Goal: Entertainment & Leisure: Browse casually

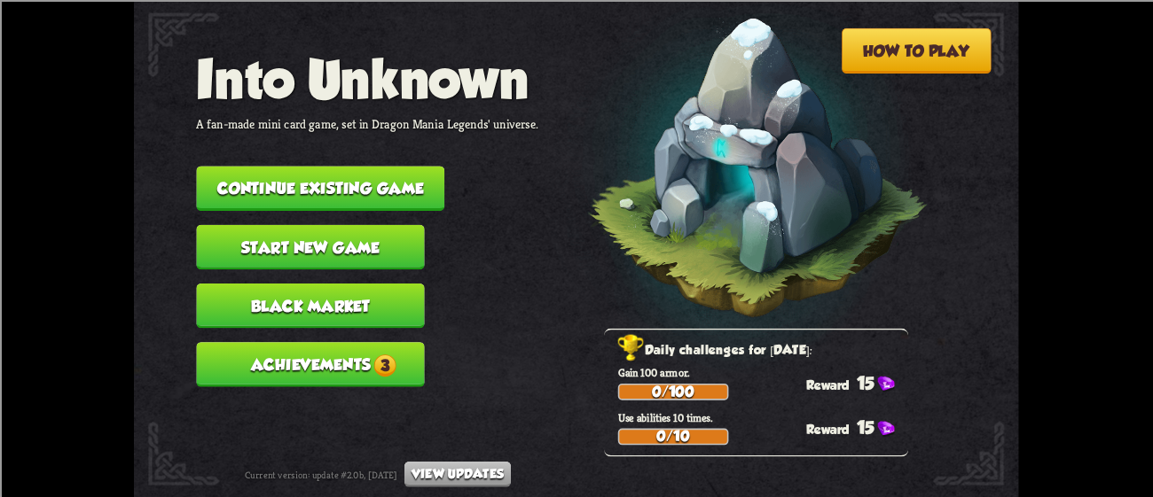
click at [317, 167] on button "Continue existing game" at bounding box center [320, 188] width 248 height 45
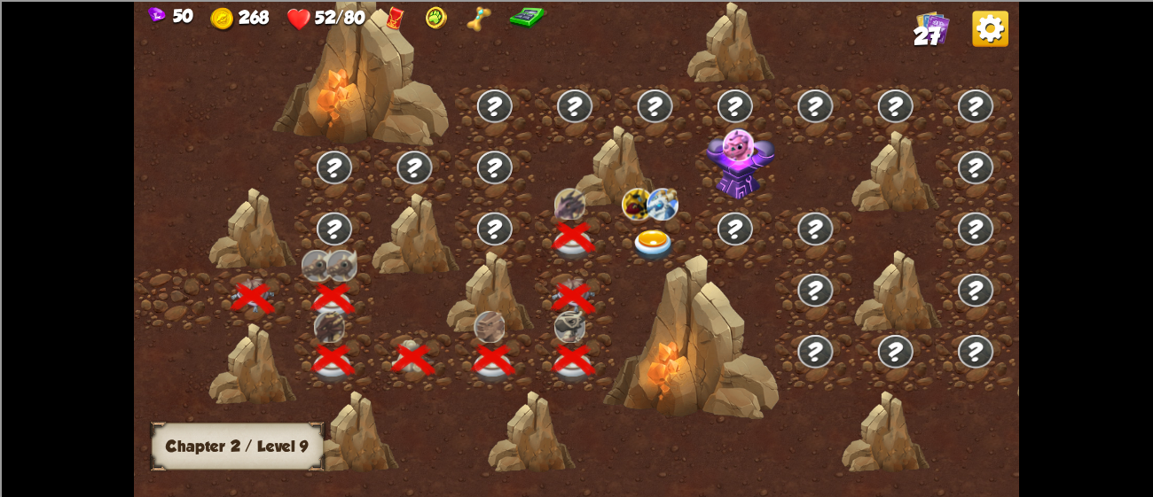
click at [647, 236] on img at bounding box center [653, 246] width 44 height 33
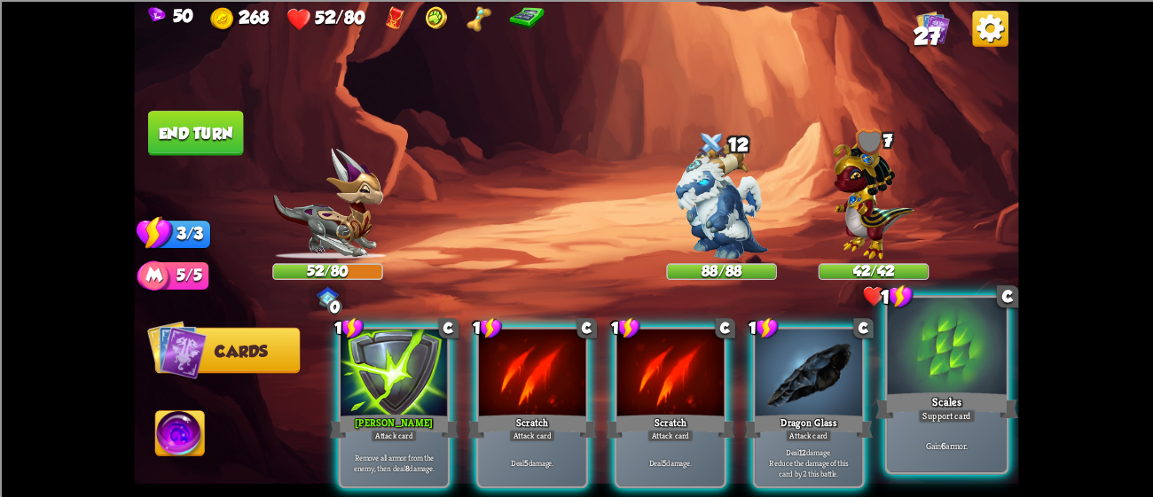
click at [948, 365] on div at bounding box center [946, 348] width 119 height 100
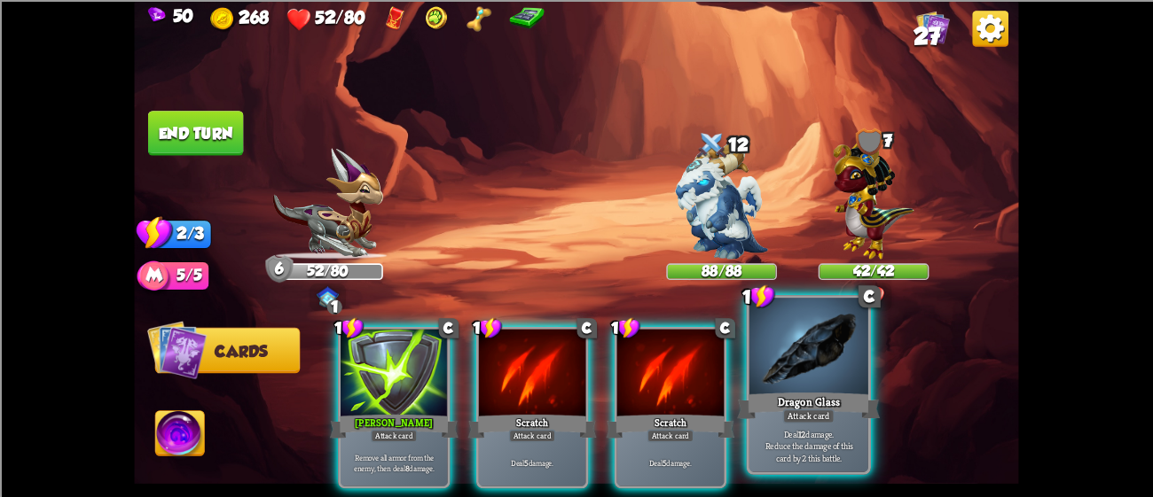
click at [798, 377] on div at bounding box center [808, 348] width 119 height 100
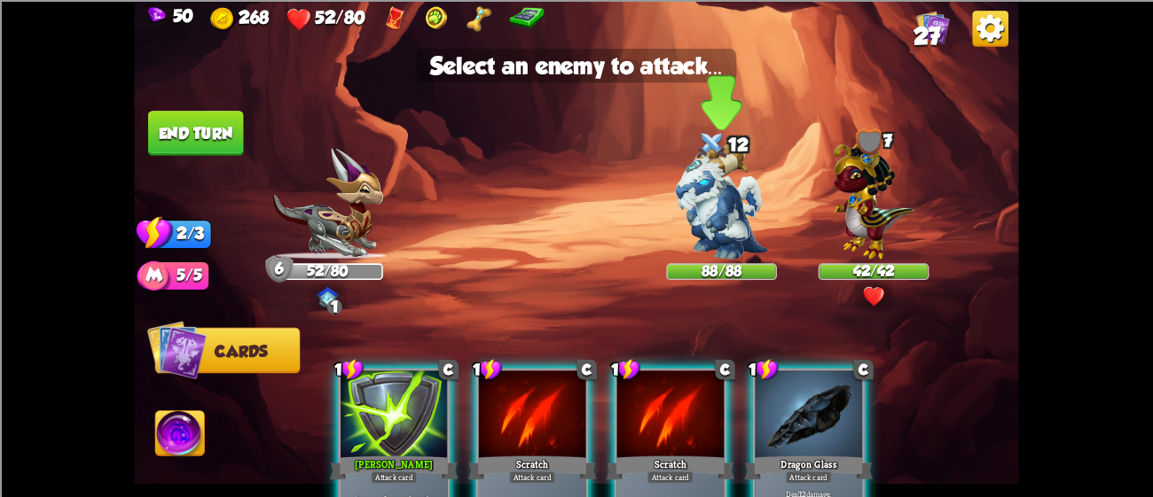
click at [735, 245] on img at bounding box center [721, 201] width 92 height 116
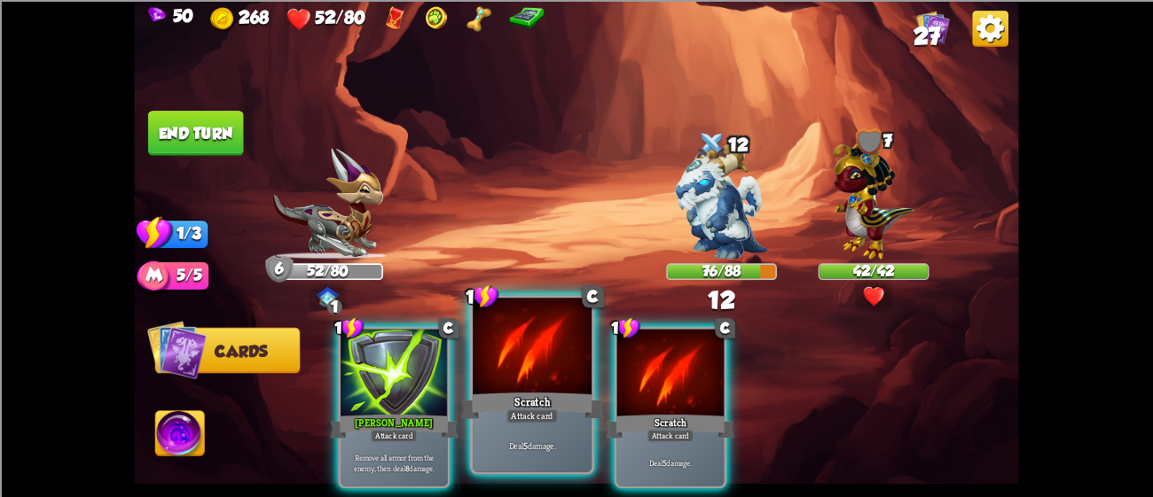
click at [550, 382] on div at bounding box center [532, 348] width 119 height 100
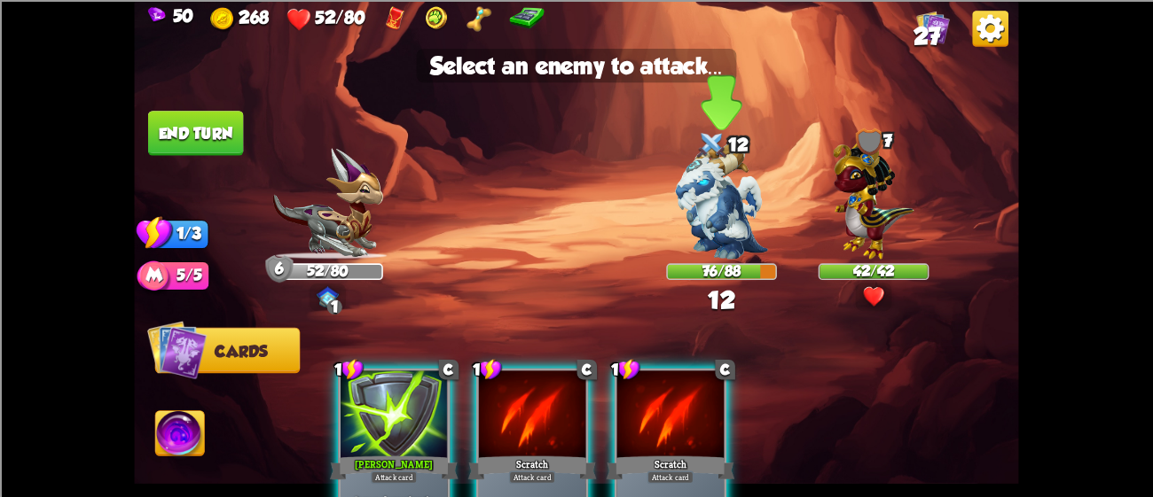
click at [728, 204] on img at bounding box center [721, 201] width 92 height 116
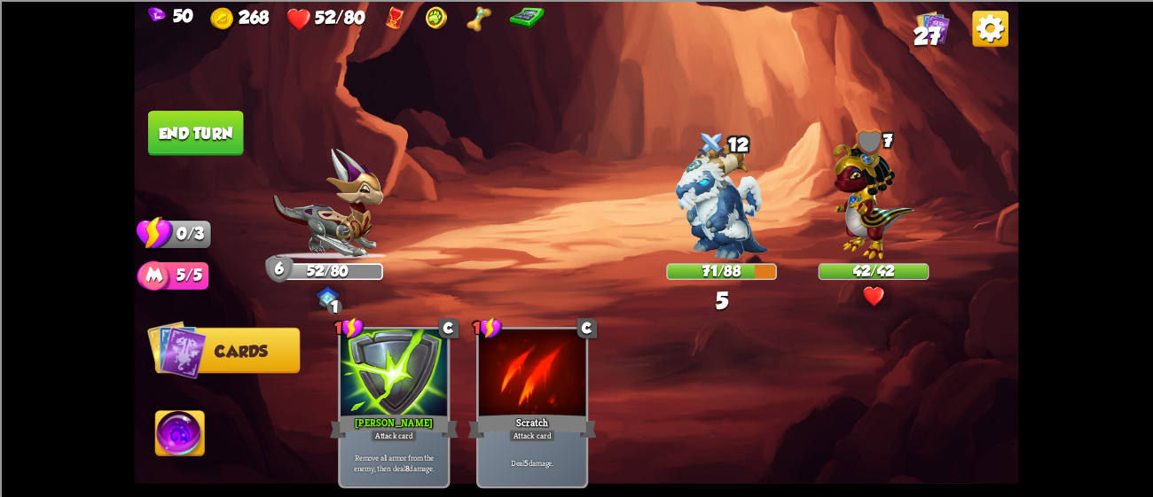
click at [166, 130] on button "End turn" at bounding box center [196, 133] width 96 height 45
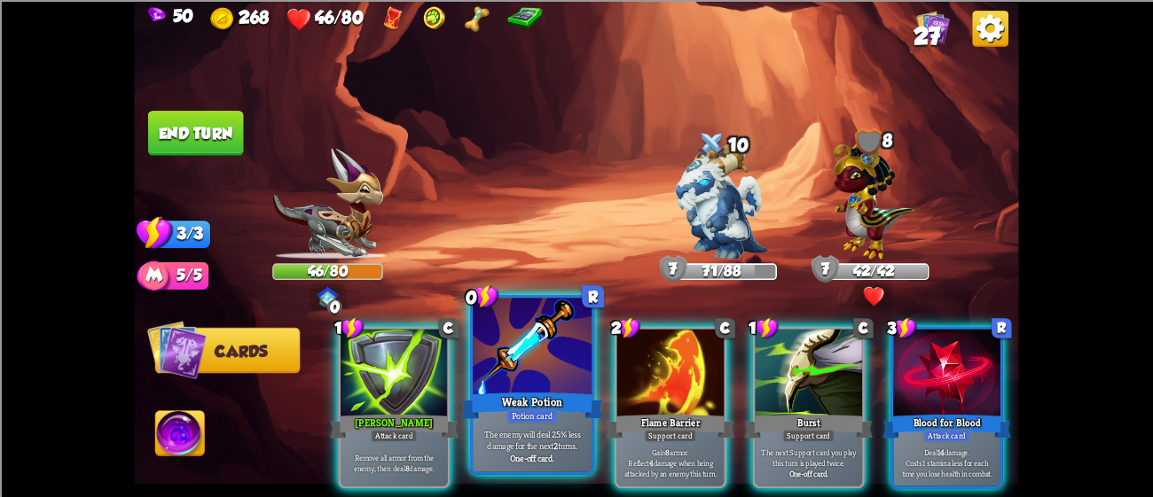
click at [553, 367] on div at bounding box center [532, 348] width 119 height 100
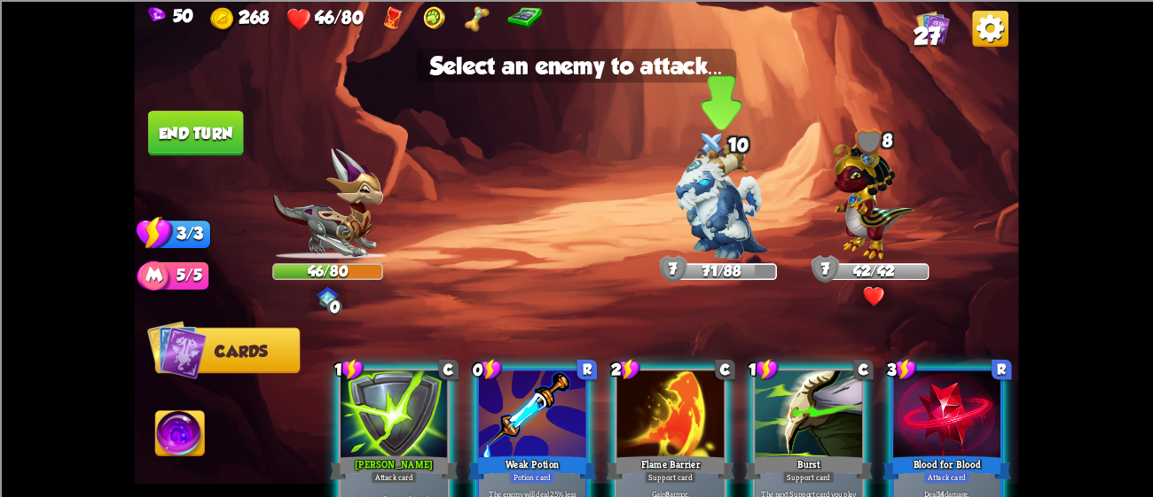
click at [716, 234] on img at bounding box center [721, 201] width 92 height 116
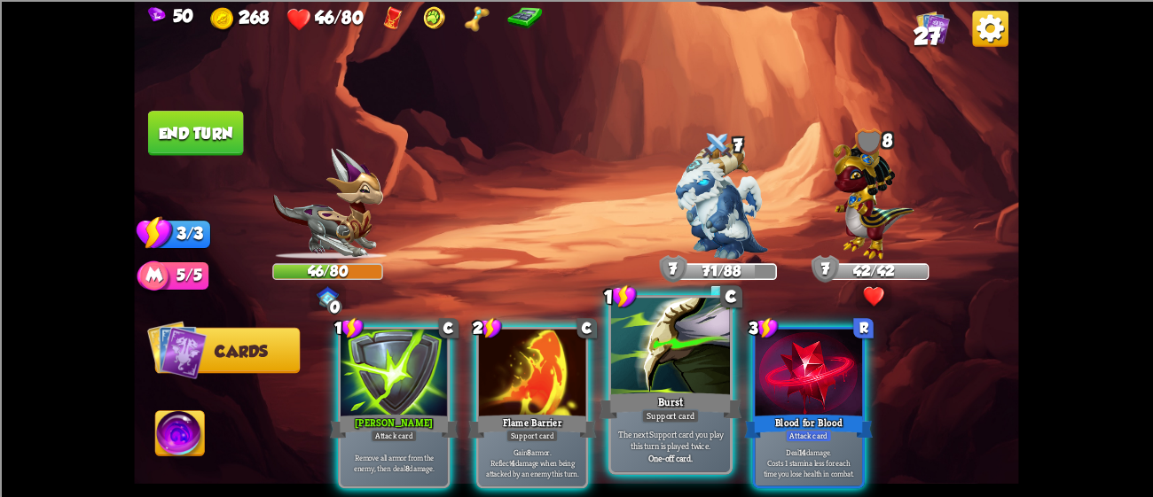
click at [676, 396] on div "Burst" at bounding box center [670, 405] width 143 height 32
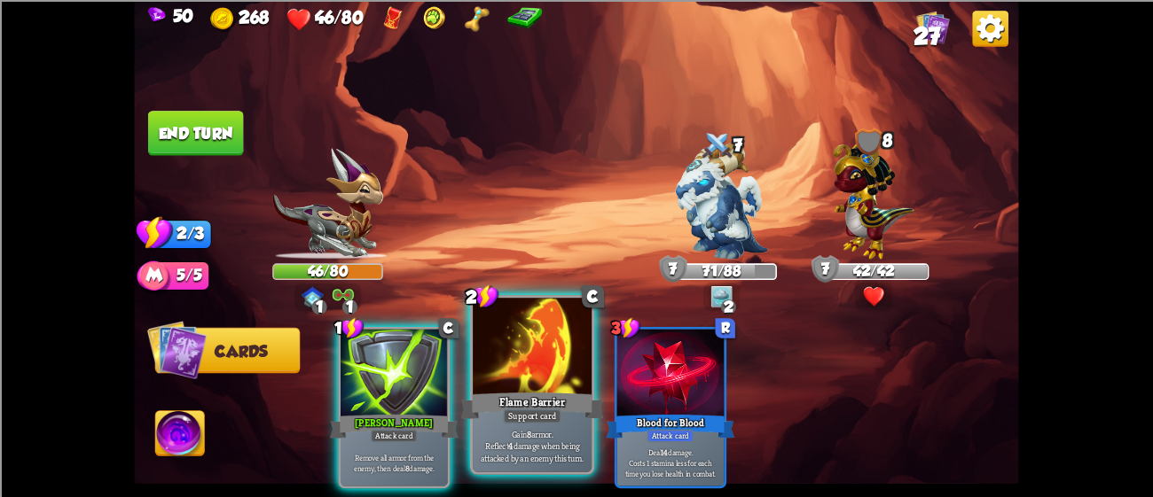
click at [531, 395] on div "Flame Barrier" at bounding box center [532, 405] width 143 height 32
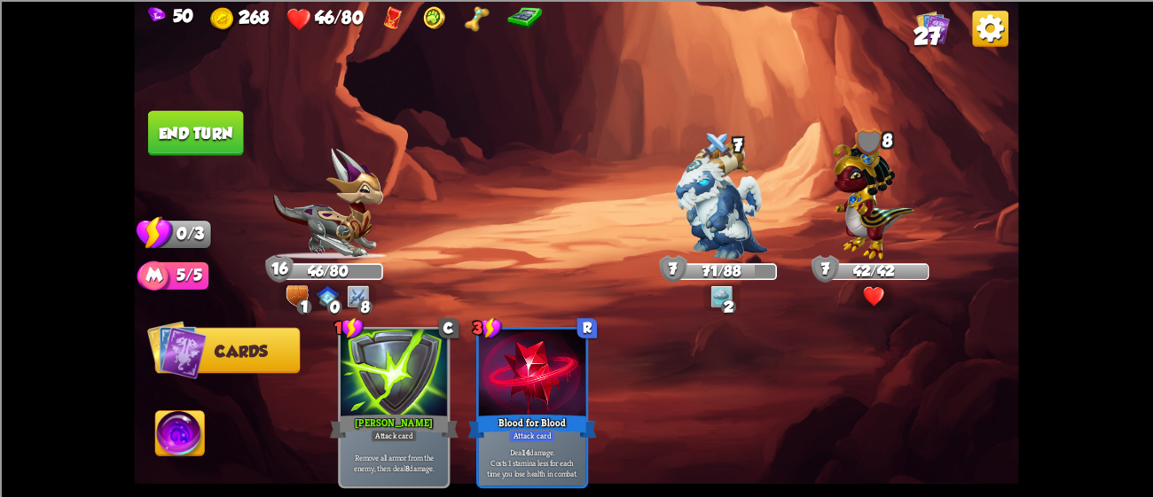
click at [201, 137] on button "End turn" at bounding box center [195, 132] width 97 height 45
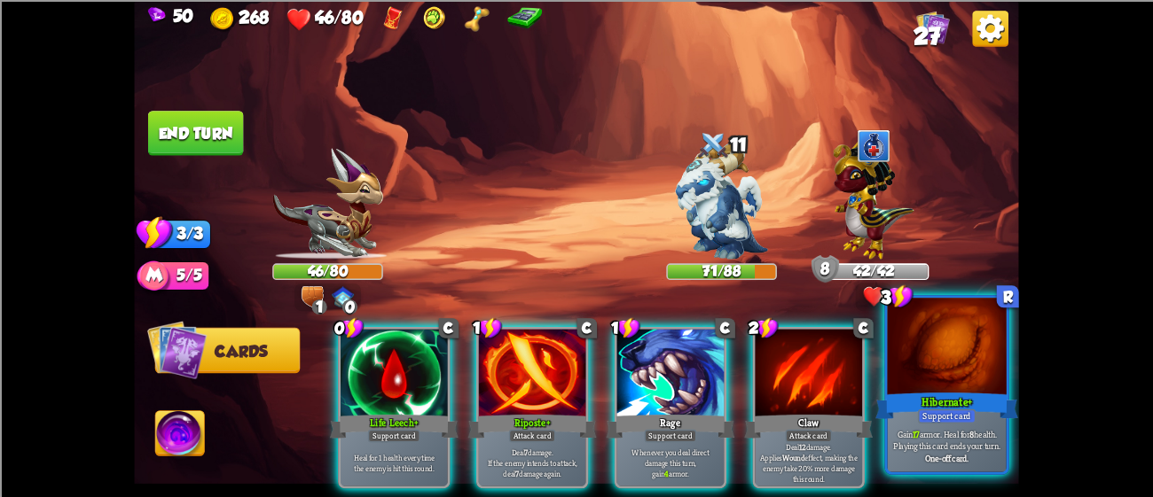
click at [975, 348] on div at bounding box center [946, 348] width 119 height 100
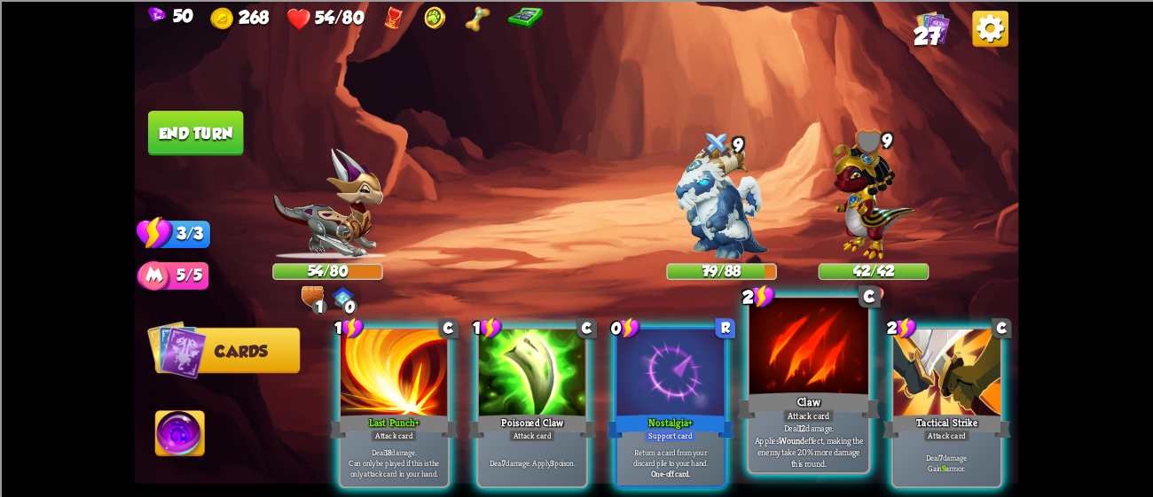
click at [830, 390] on div "Claw" at bounding box center [808, 405] width 143 height 32
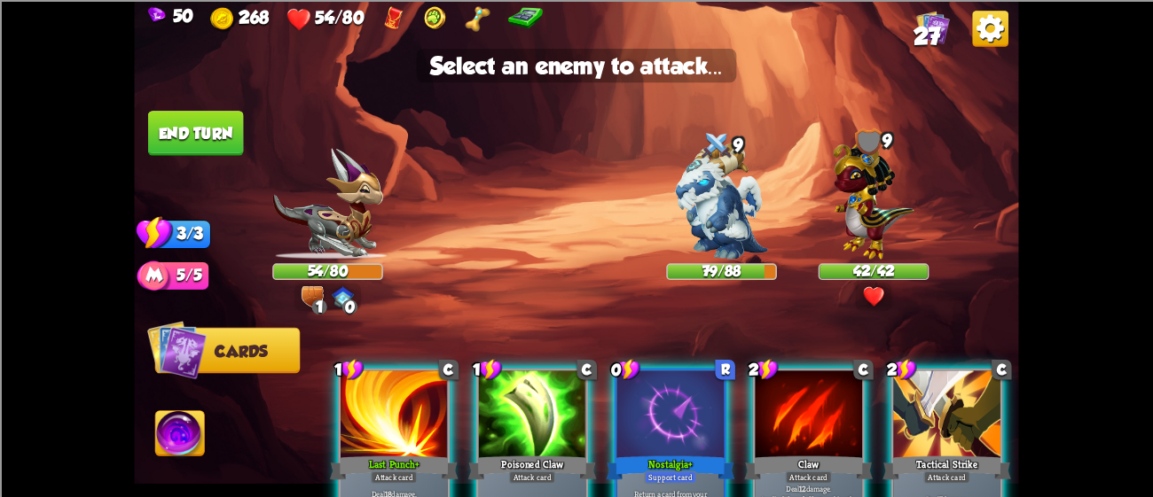
click at [817, 388] on div at bounding box center [808, 416] width 107 height 90
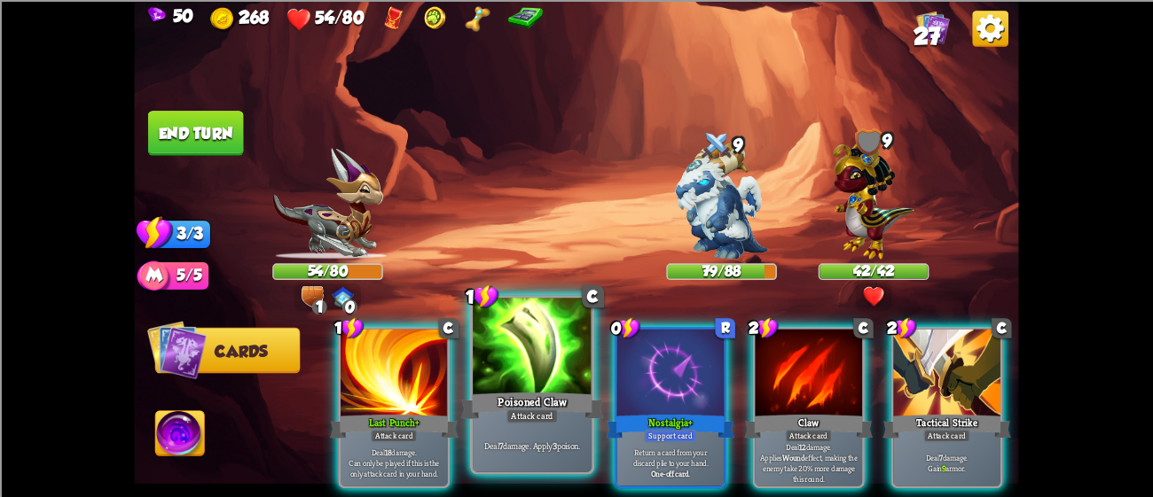
click at [566, 364] on div at bounding box center [532, 348] width 119 height 100
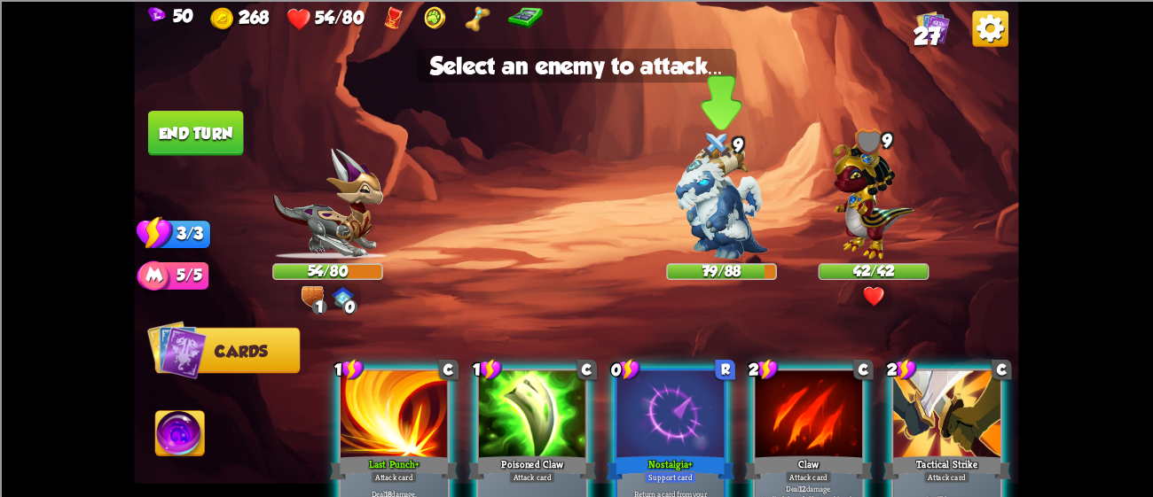
click at [727, 199] on img at bounding box center [721, 201] width 92 height 116
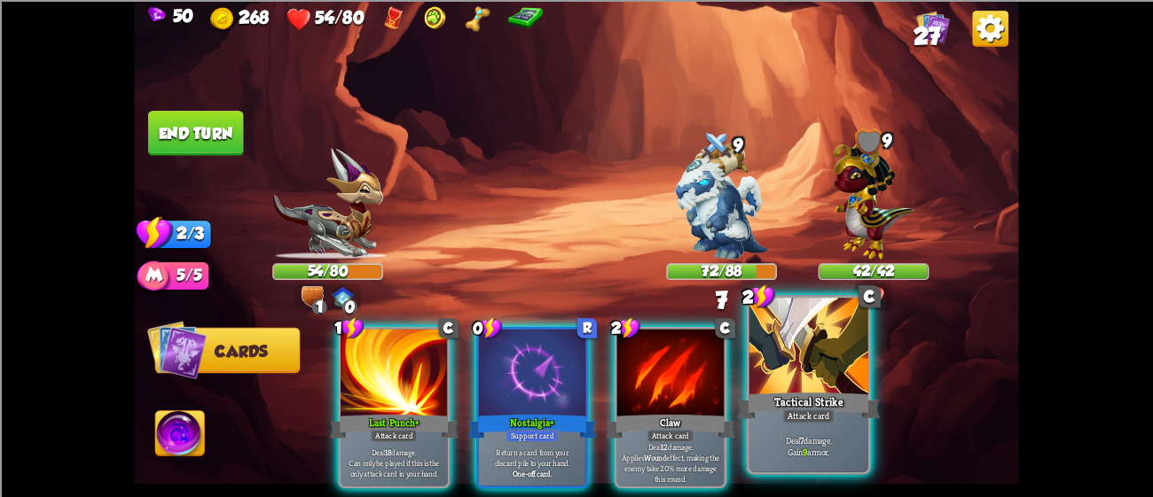
click at [784, 364] on div at bounding box center [808, 348] width 119 height 100
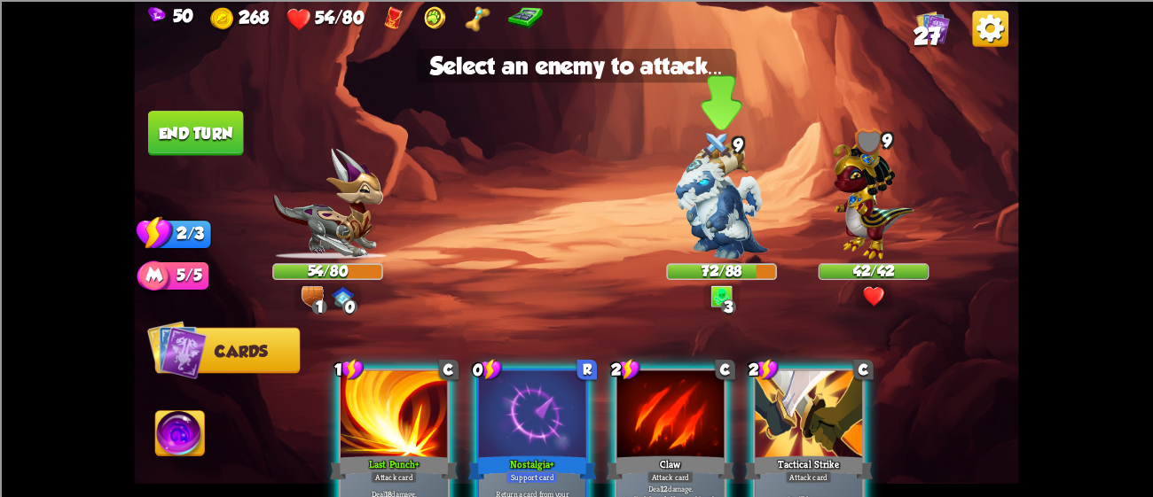
click at [720, 225] on img at bounding box center [721, 201] width 92 height 116
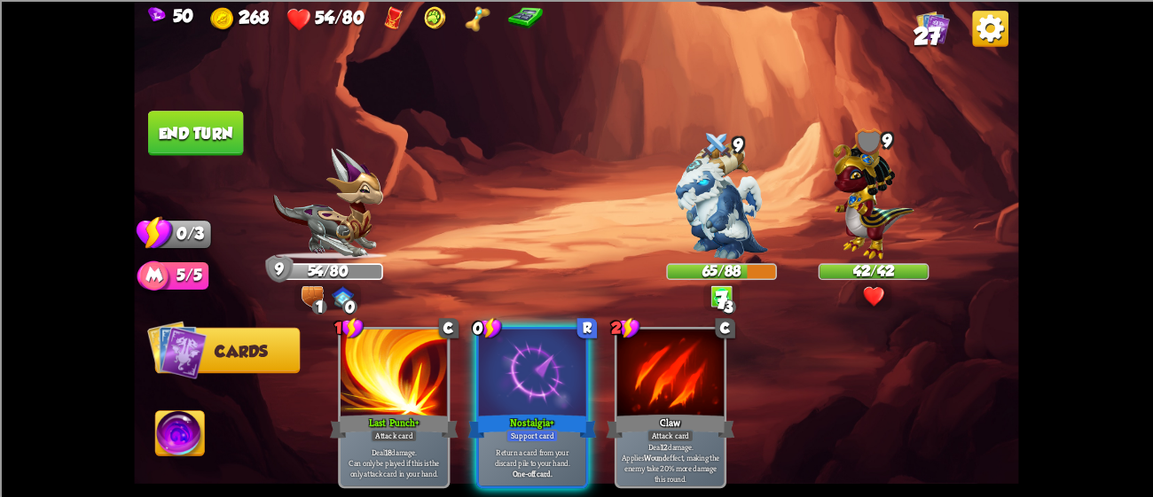
click at [191, 142] on button "End turn" at bounding box center [196, 133] width 96 height 45
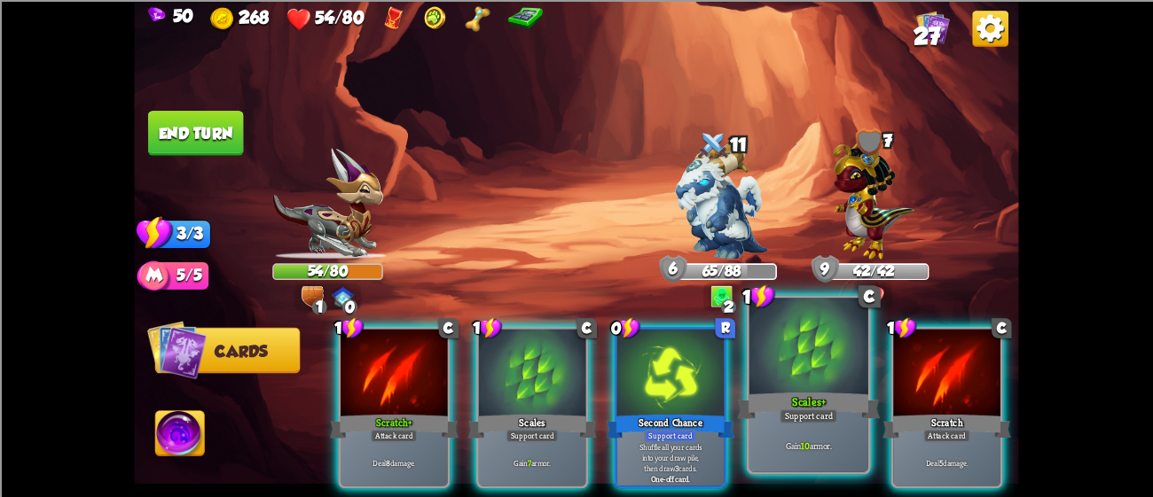
click at [821, 371] on div at bounding box center [808, 348] width 119 height 100
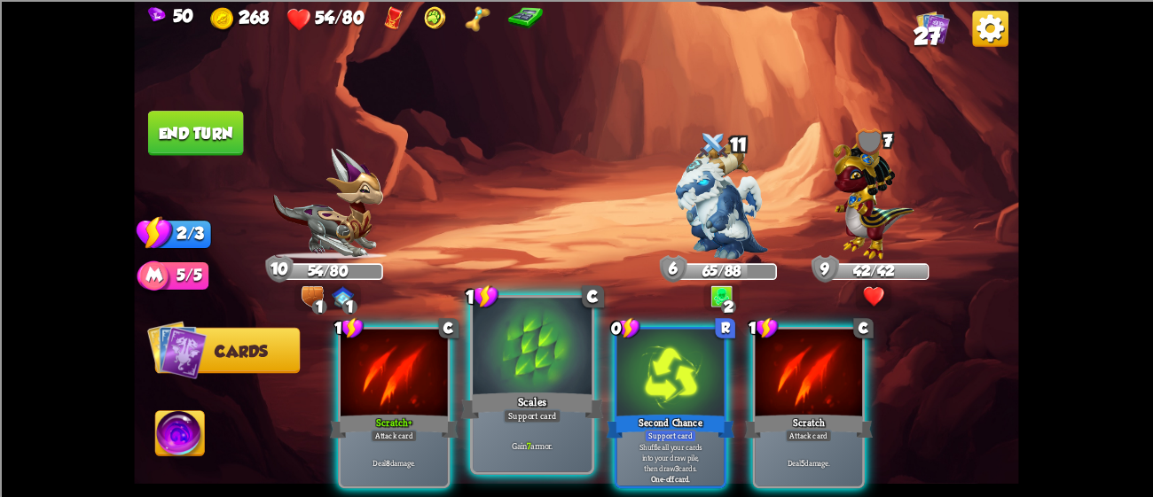
click at [538, 360] on div at bounding box center [532, 348] width 119 height 100
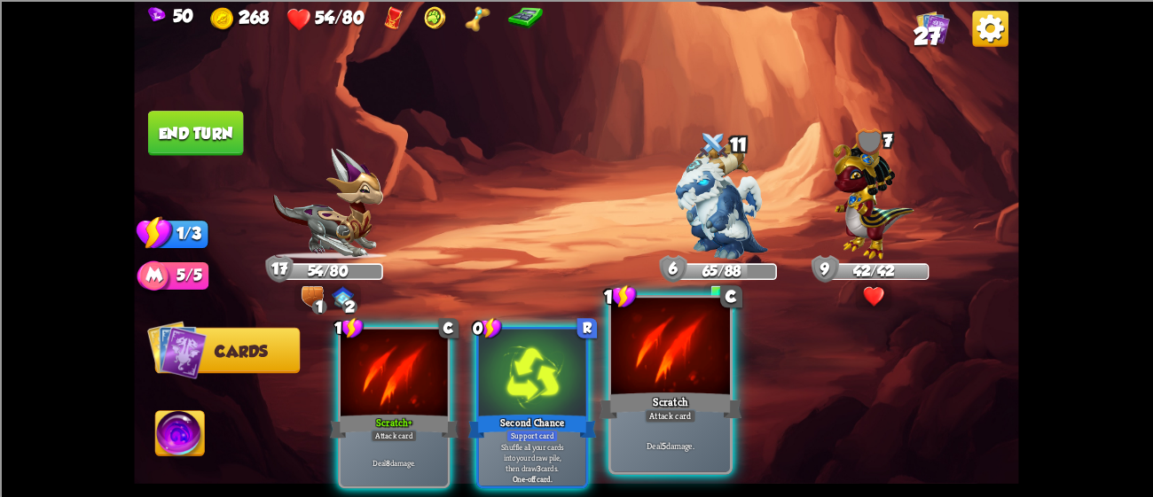
click at [662, 395] on div "Scratch" at bounding box center [670, 405] width 143 height 32
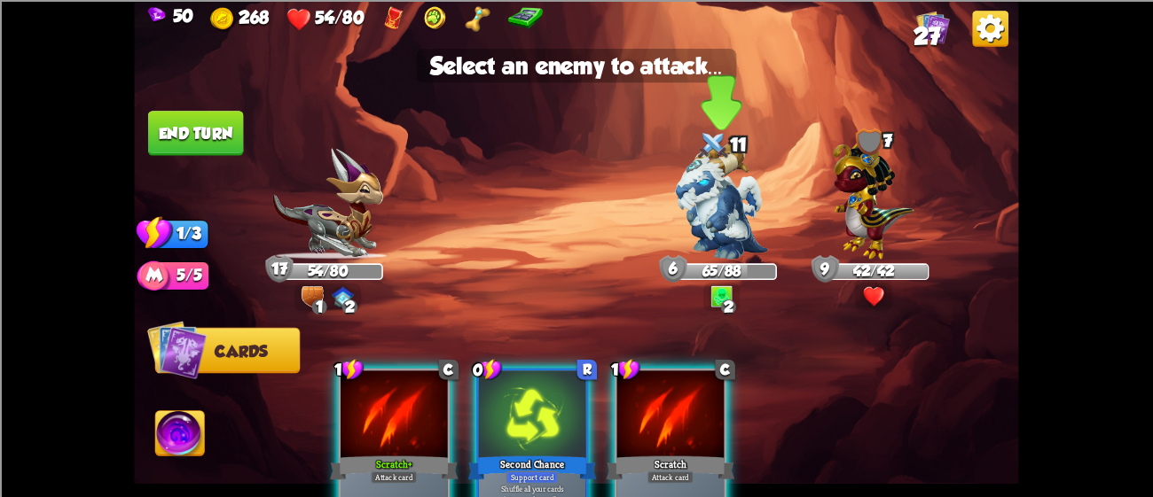
click at [701, 231] on img at bounding box center [721, 201] width 92 height 116
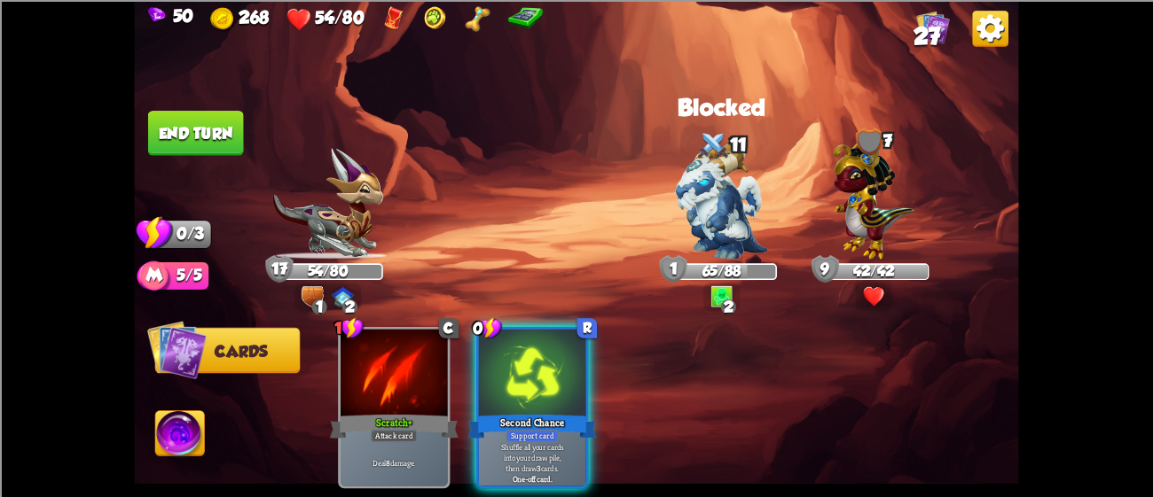
click at [199, 122] on button "End turn" at bounding box center [196, 133] width 96 height 45
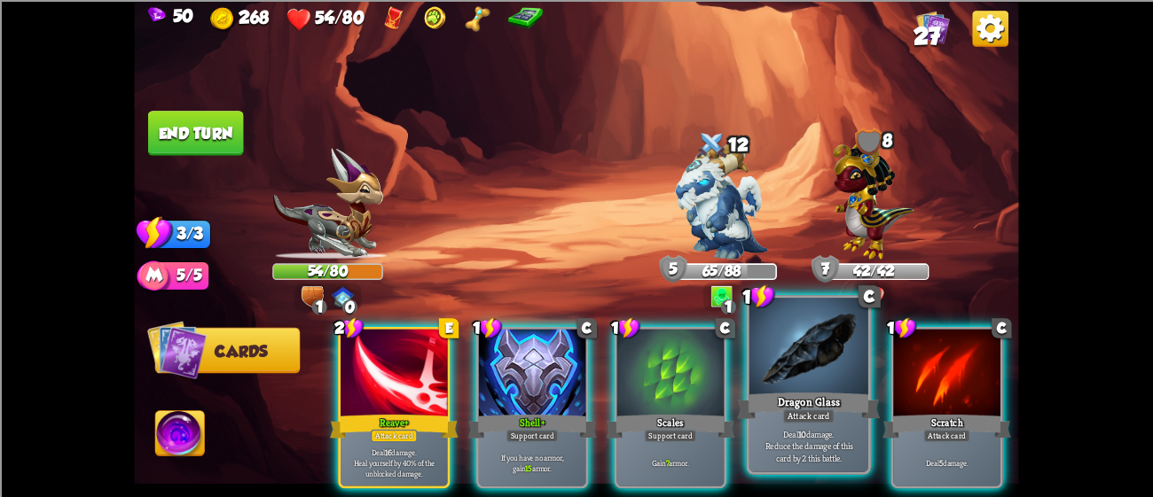
click at [770, 388] on div at bounding box center [808, 348] width 119 height 100
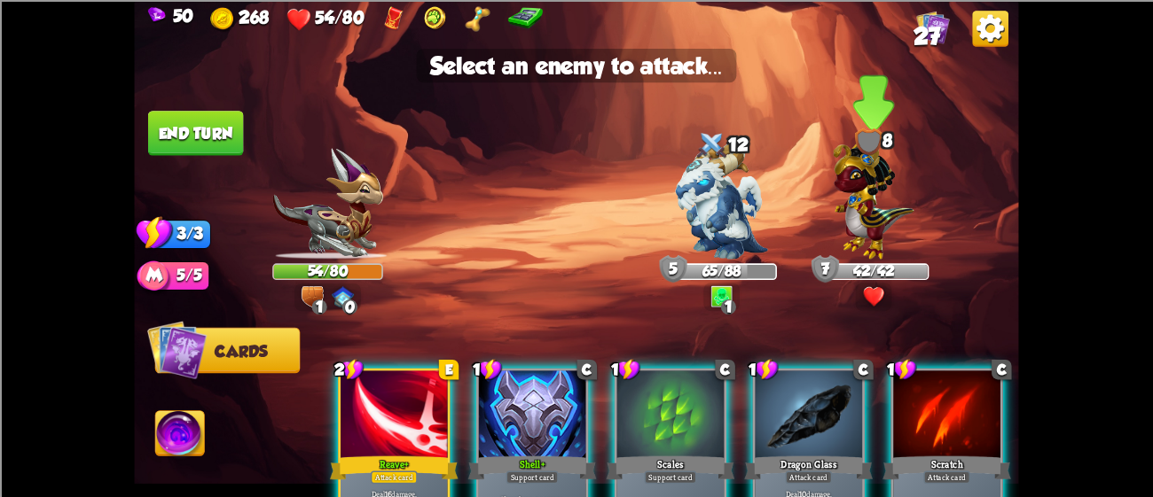
click at [857, 157] on img at bounding box center [873, 196] width 81 height 126
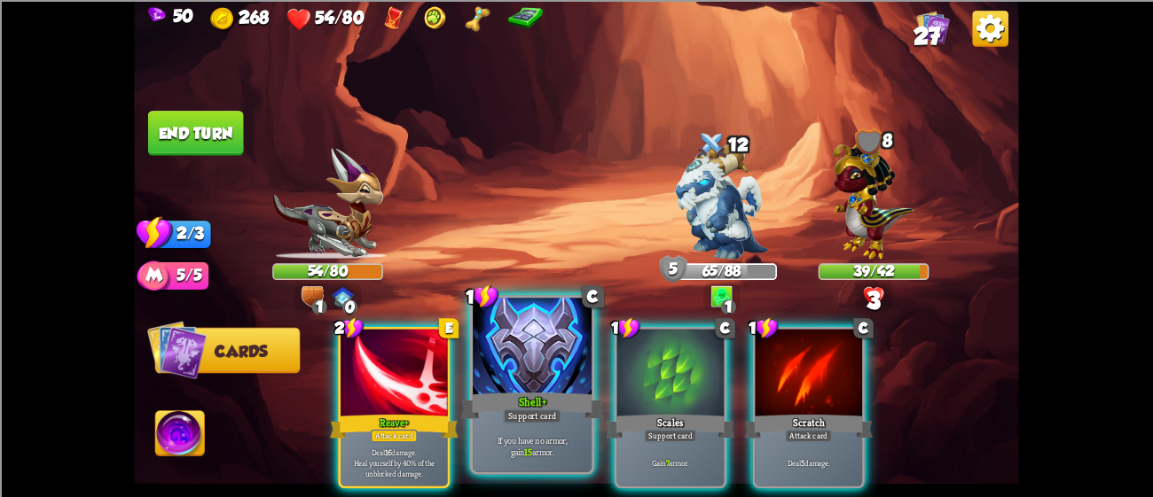
click at [545, 358] on div at bounding box center [532, 348] width 119 height 100
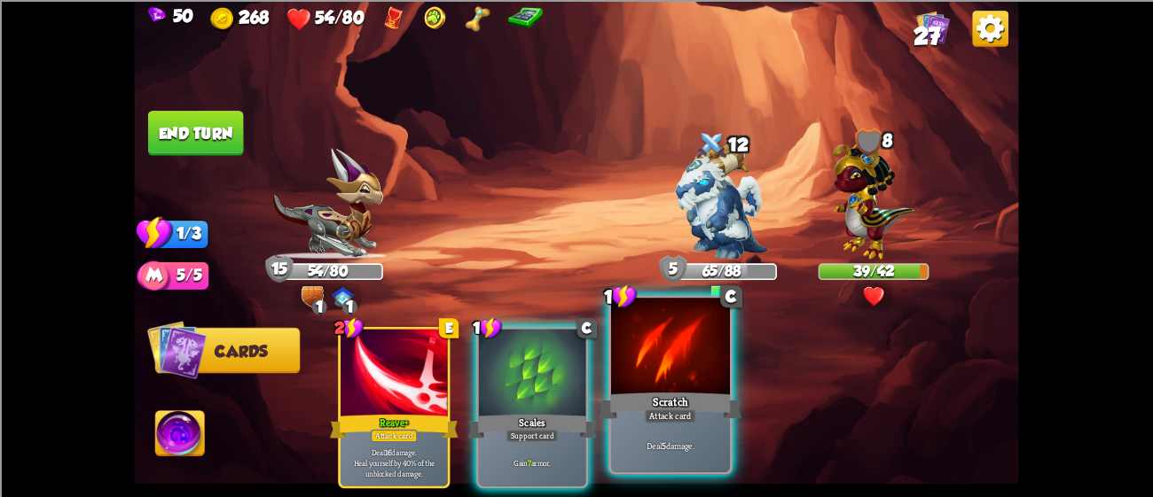
click at [626, 359] on div at bounding box center [670, 348] width 119 height 100
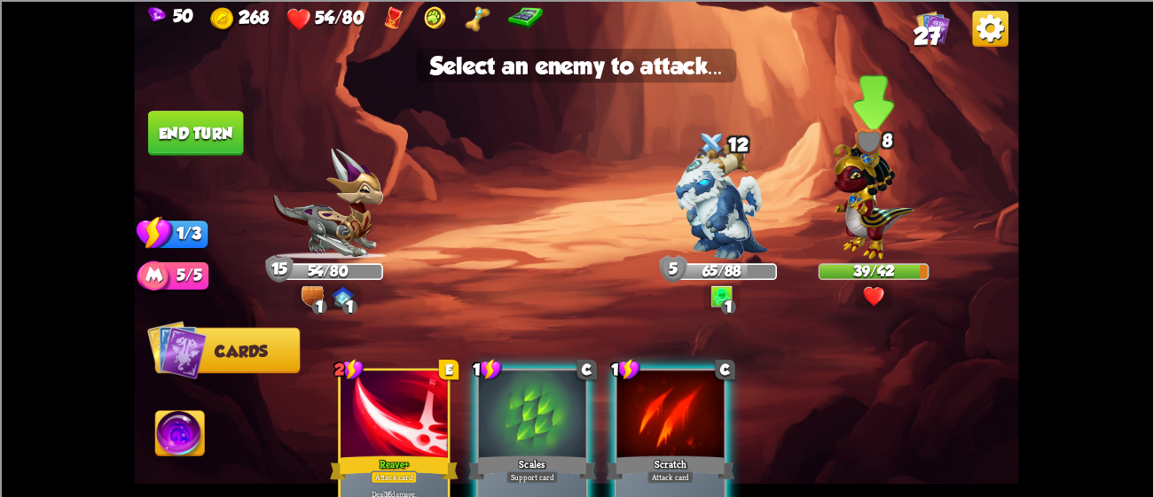
click at [864, 211] on img at bounding box center [873, 196] width 81 height 126
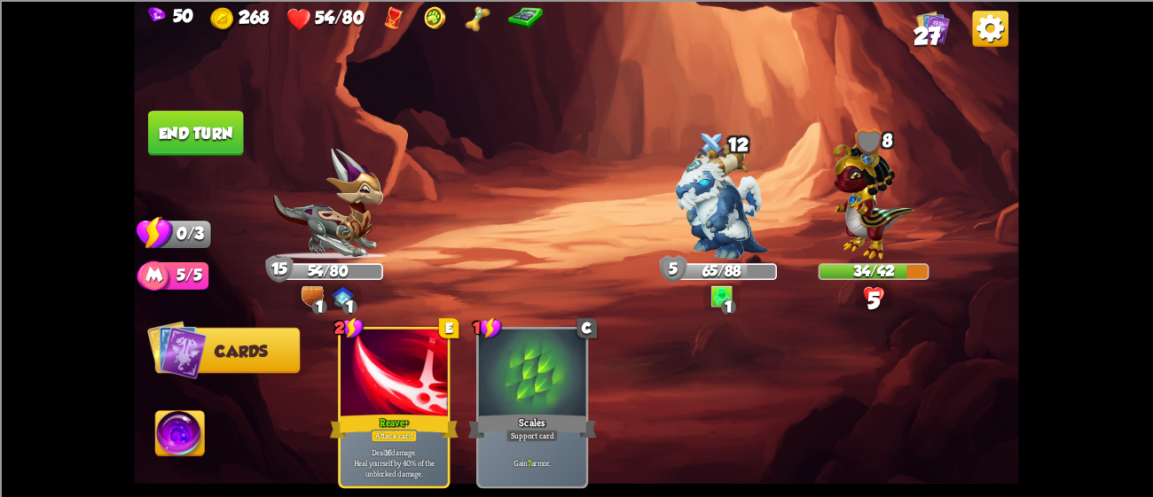
click at [220, 107] on img at bounding box center [576, 248] width 884 height 497
click at [221, 116] on button "End turn" at bounding box center [196, 133] width 96 height 45
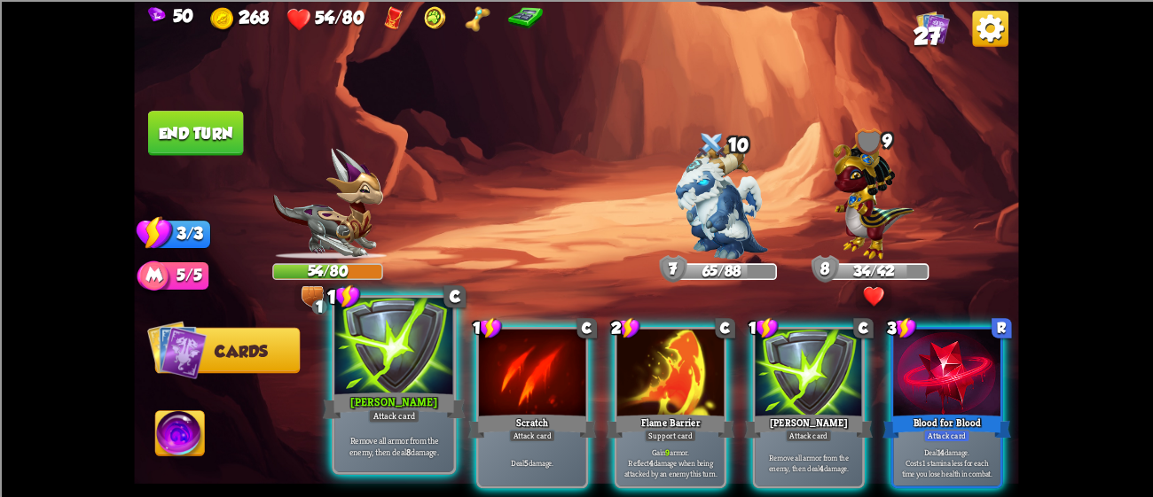
click at [404, 368] on div at bounding box center [393, 348] width 119 height 100
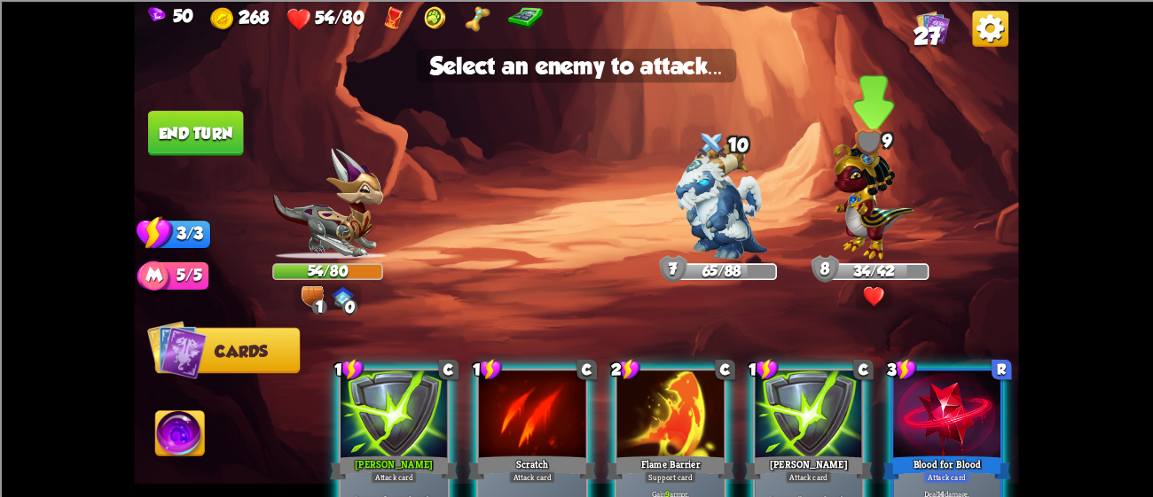
click at [831, 208] on div at bounding box center [873, 210] width 111 height 97
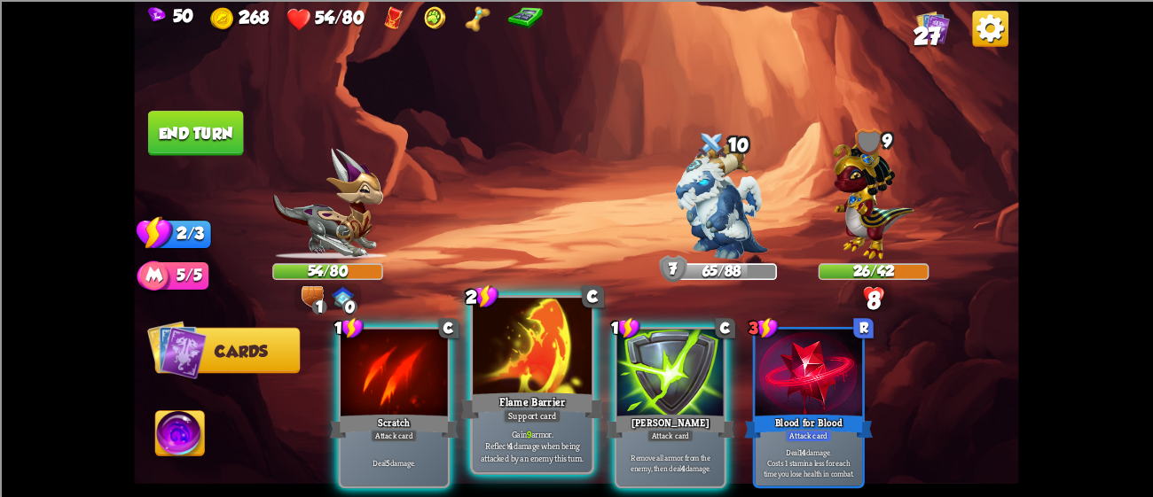
click at [521, 378] on div at bounding box center [532, 348] width 119 height 100
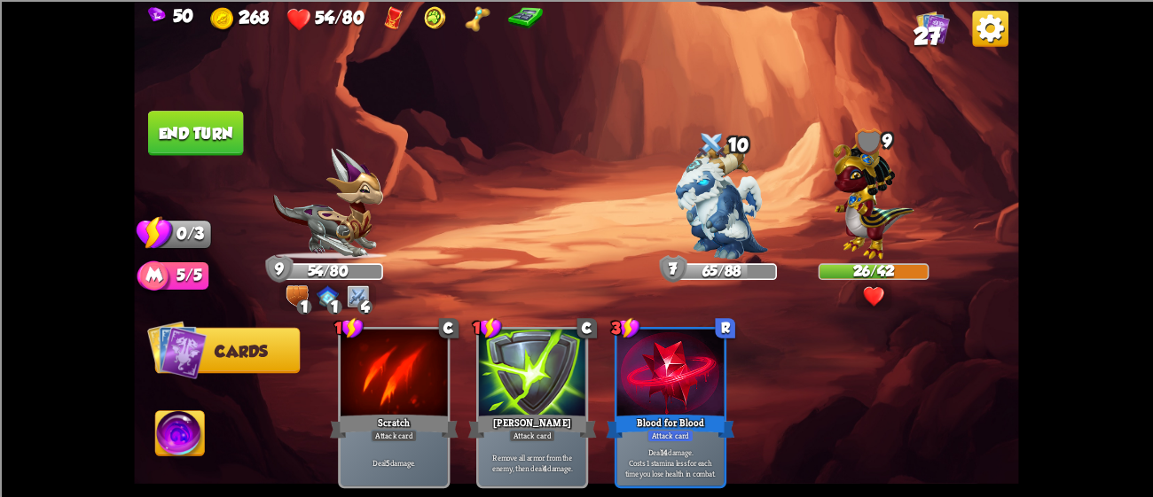
click at [155, 123] on button "End turn" at bounding box center [196, 133] width 96 height 45
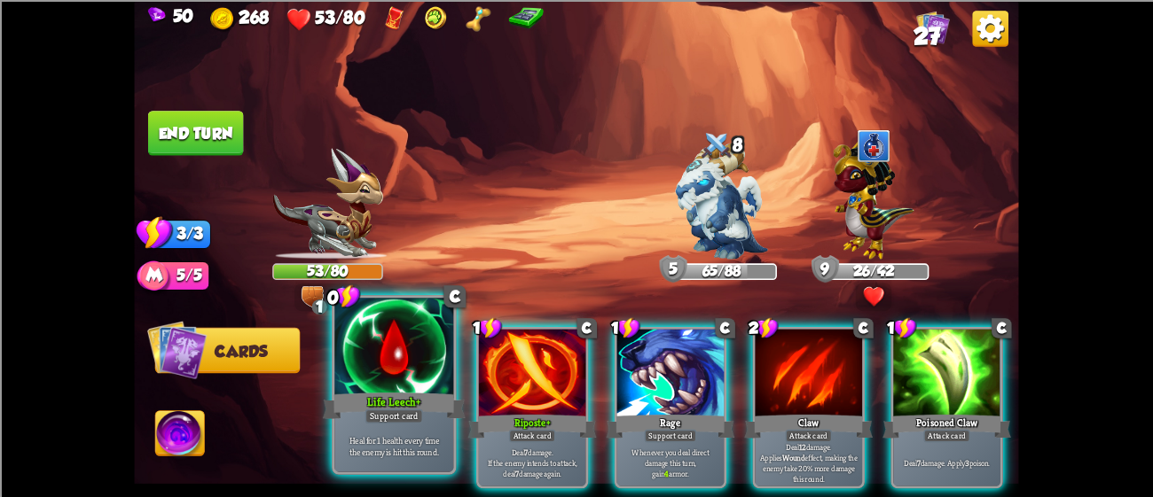
click at [378, 364] on div at bounding box center [393, 348] width 119 height 100
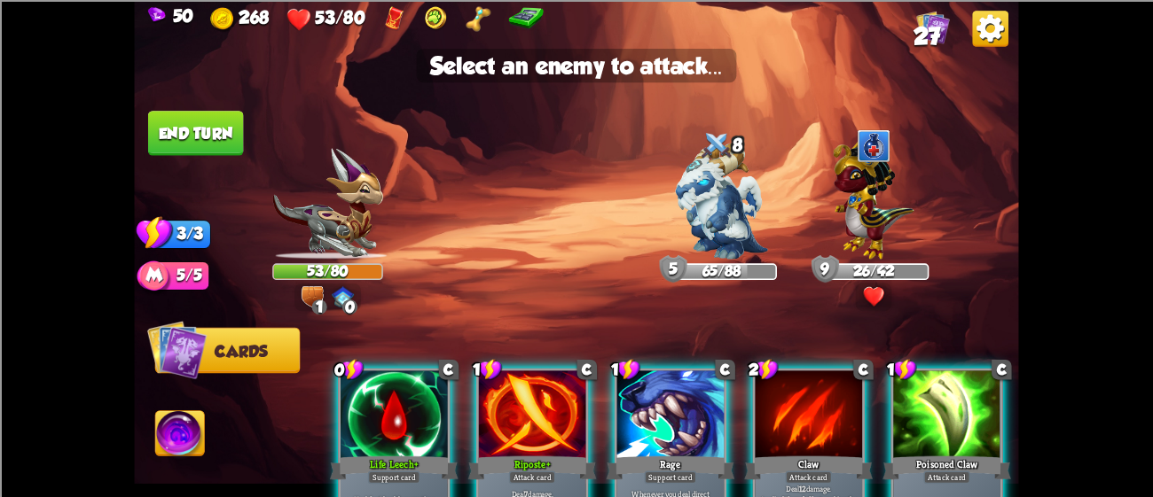
click at [384, 427] on div at bounding box center [393, 416] width 107 height 90
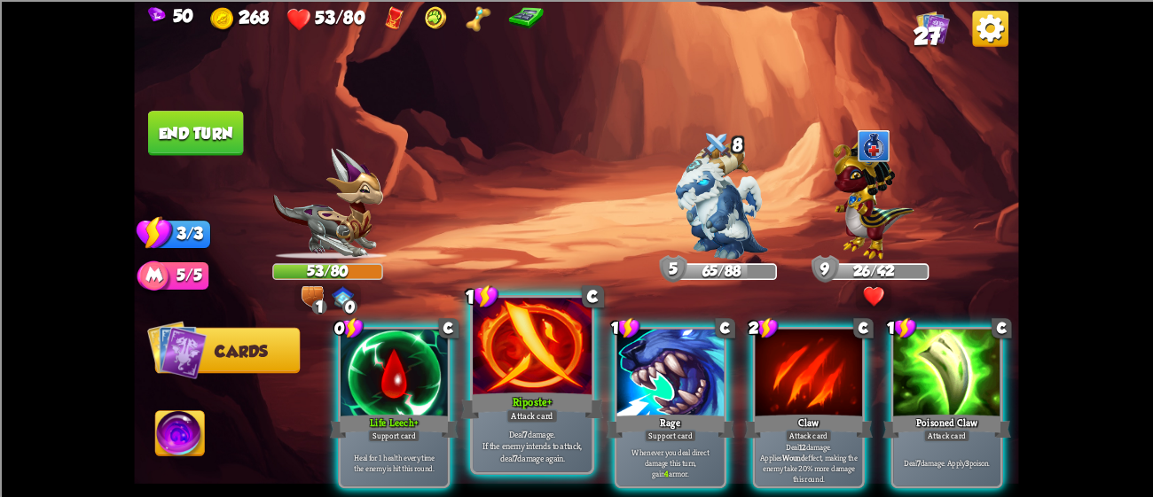
click at [509, 386] on div at bounding box center [532, 348] width 119 height 100
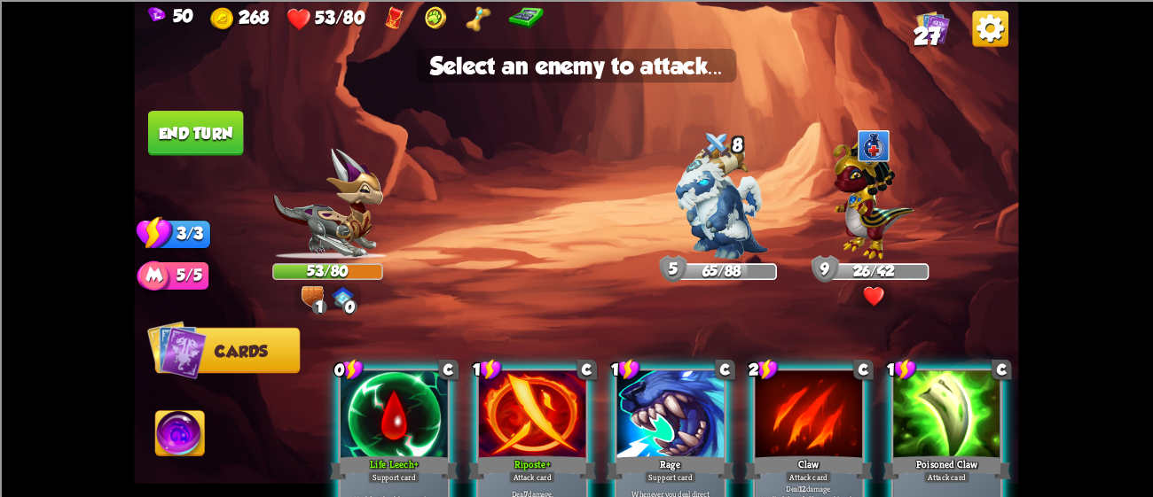
click at [512, 385] on div at bounding box center [532, 416] width 107 height 90
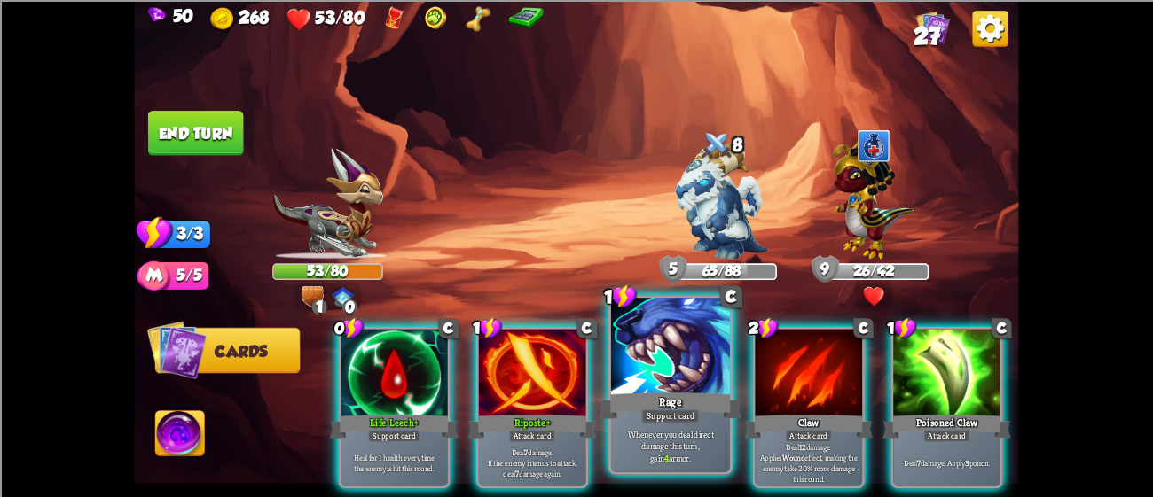
click at [645, 336] on div at bounding box center [670, 348] width 119 height 100
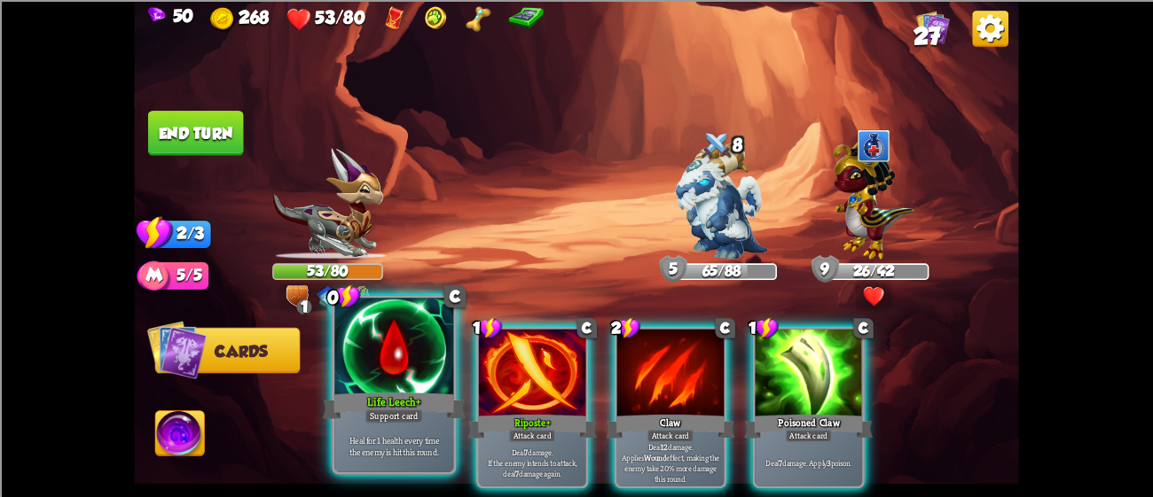
click at [370, 369] on div at bounding box center [393, 348] width 119 height 100
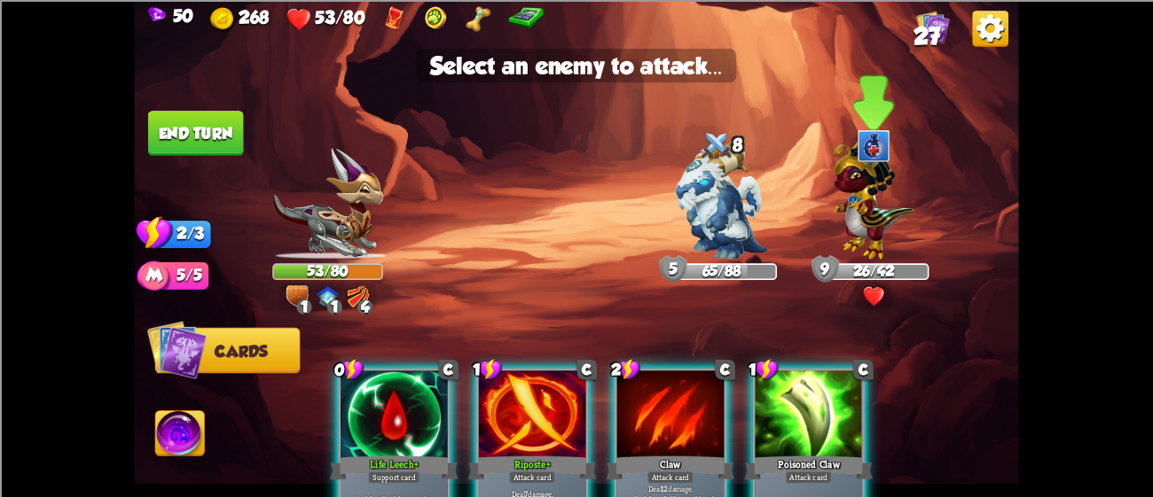
click at [836, 209] on img at bounding box center [873, 196] width 81 height 126
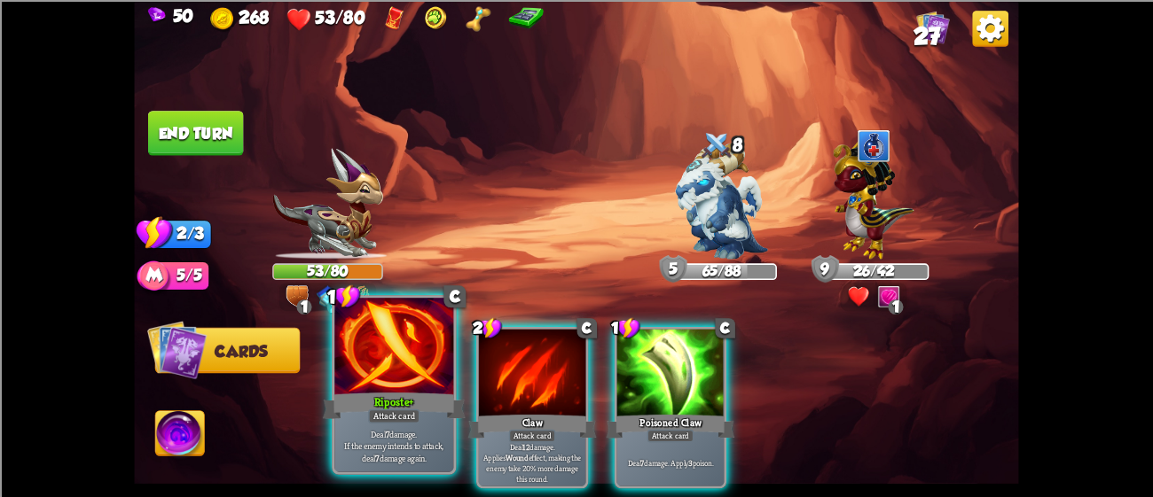
click at [385, 378] on div at bounding box center [393, 348] width 119 height 100
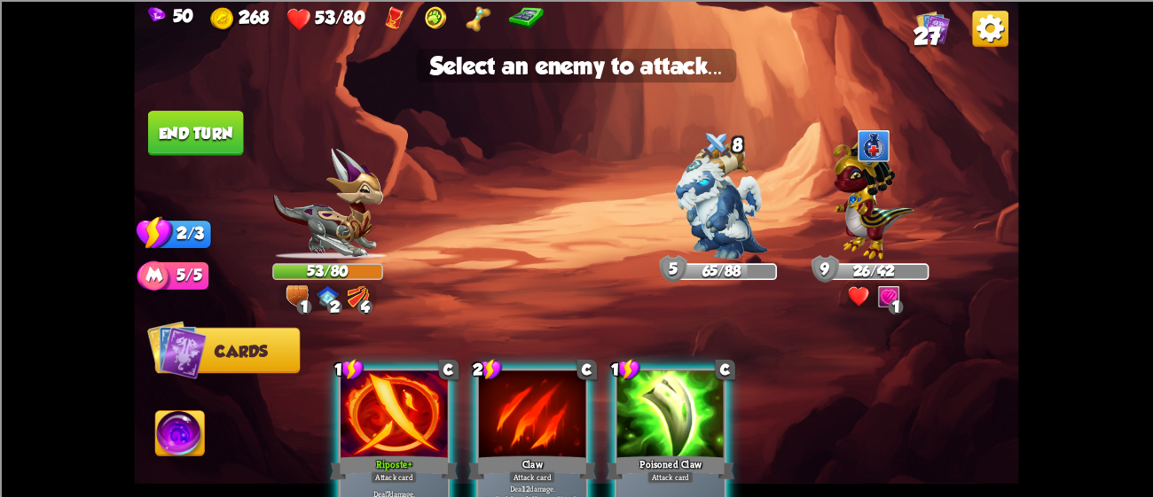
click at [387, 426] on div at bounding box center [393, 416] width 107 height 90
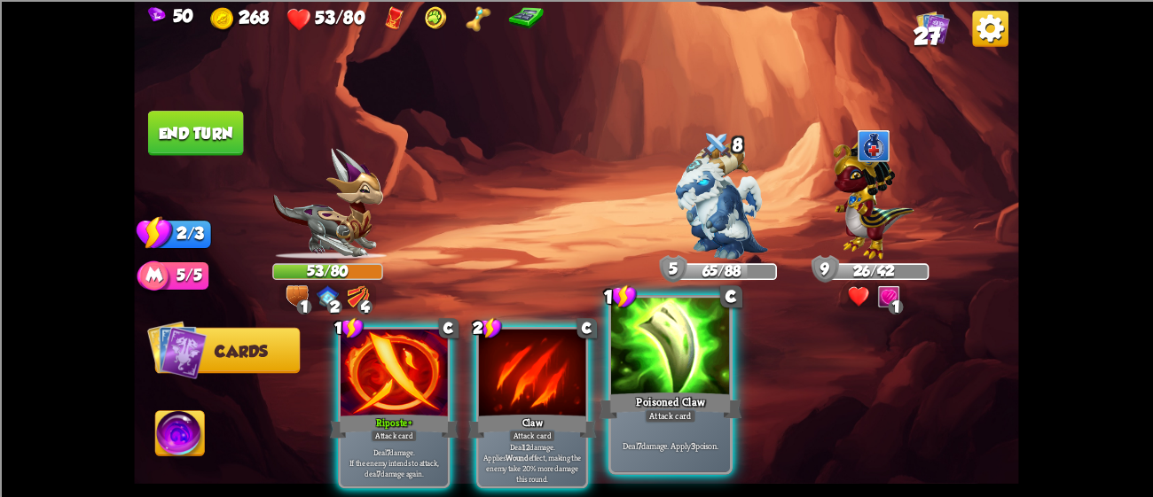
click at [631, 423] on div "Deal 7 damage. Apply 3 poison." at bounding box center [670, 445] width 119 height 51
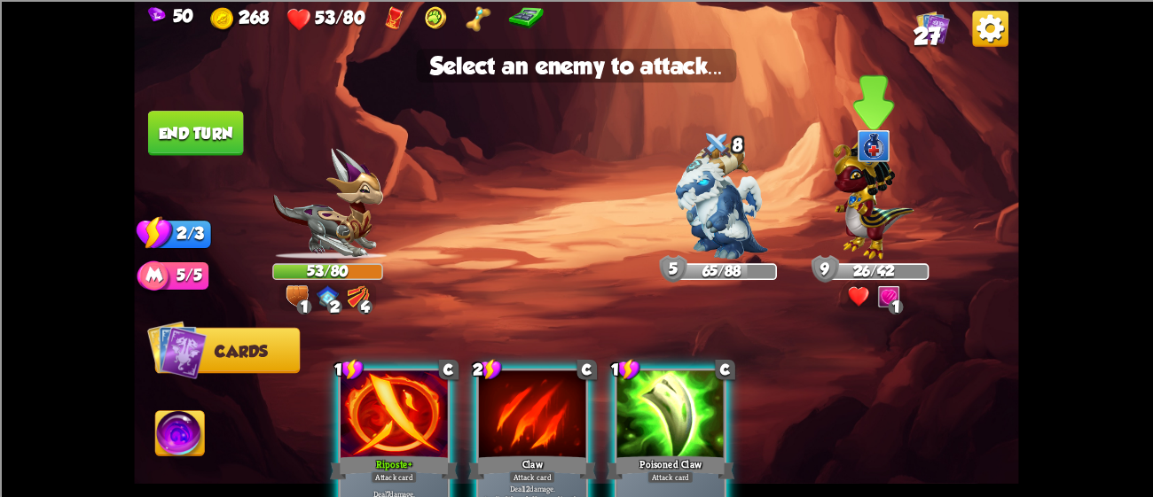
click at [856, 221] on img at bounding box center [873, 196] width 81 height 126
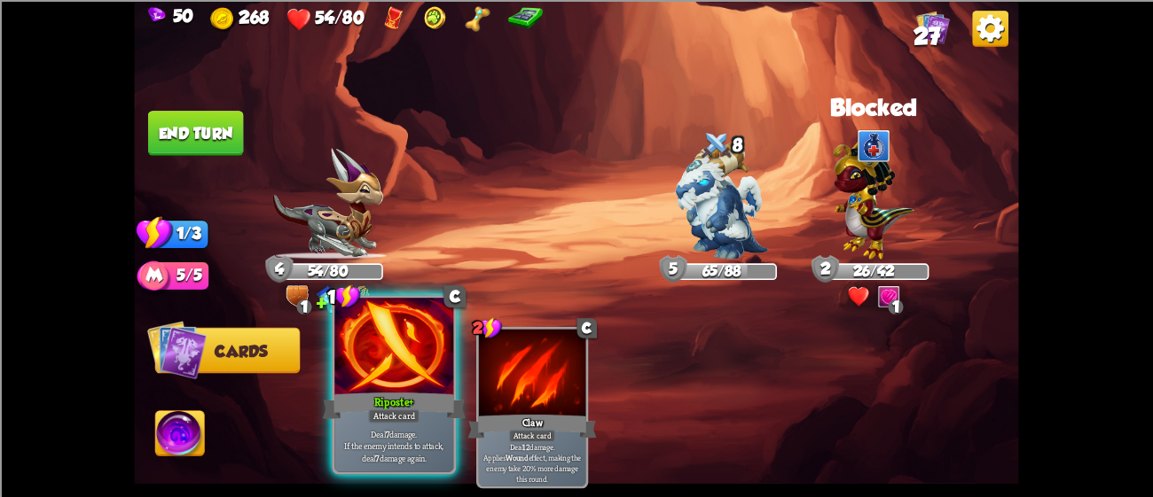
click at [388, 372] on div at bounding box center [393, 348] width 119 height 100
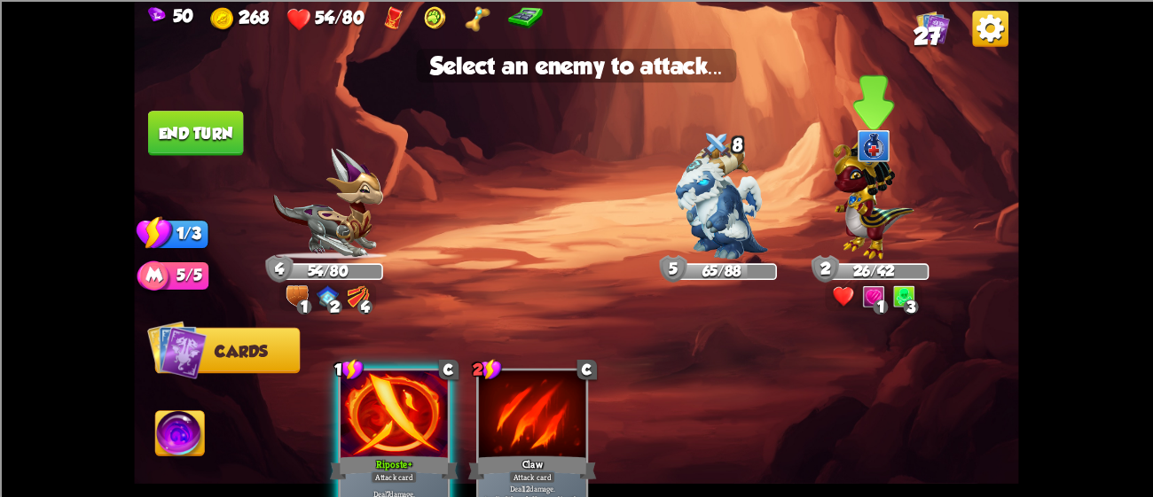
click at [872, 174] on img at bounding box center [873, 196] width 81 height 126
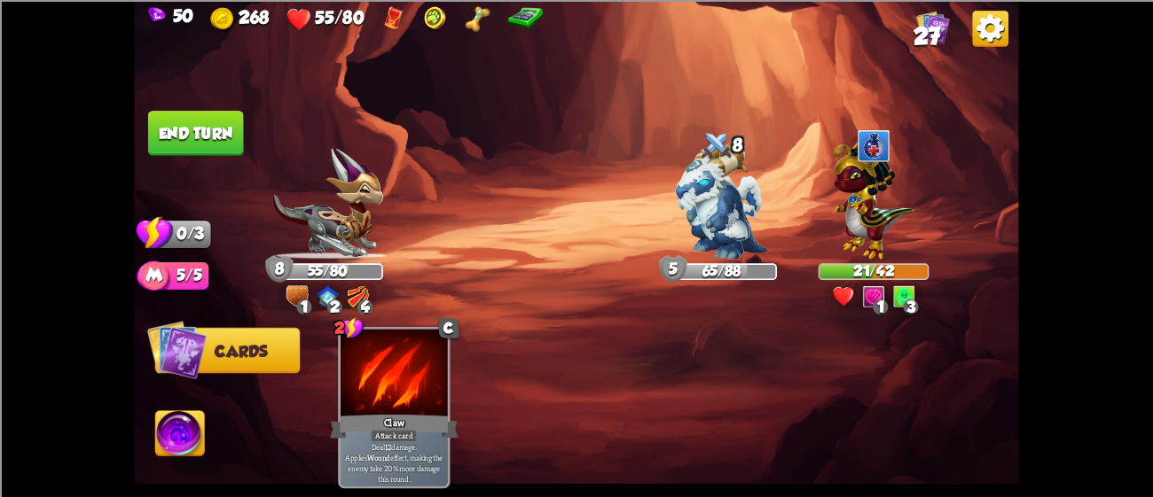
click at [210, 133] on button "End turn" at bounding box center [195, 132] width 97 height 45
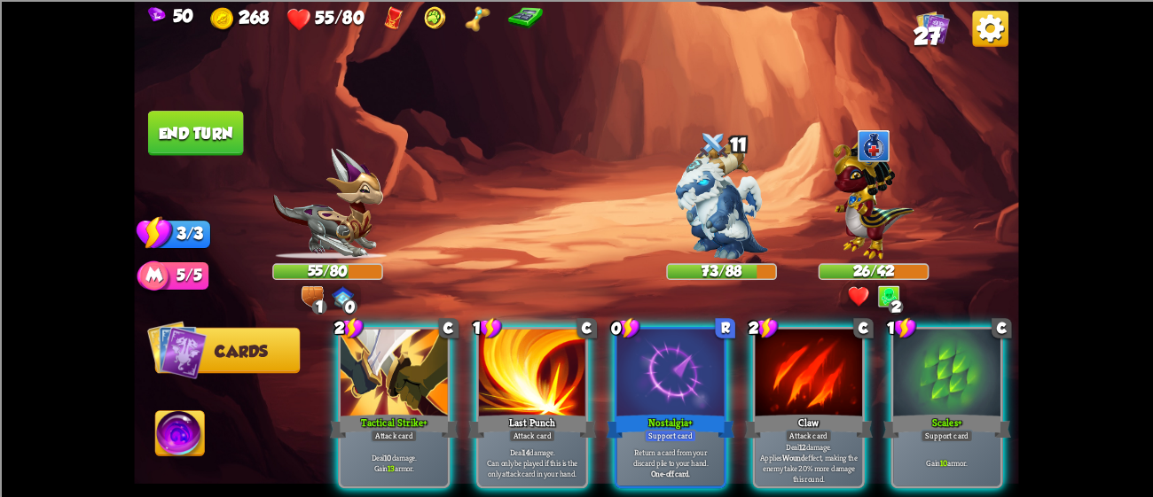
click at [388, 313] on div "2 C Tactical Strike+ Attack card Deal 10 damage. Gain 13 armor. 1 C Last Punch …" at bounding box center [665, 387] width 708 height 221
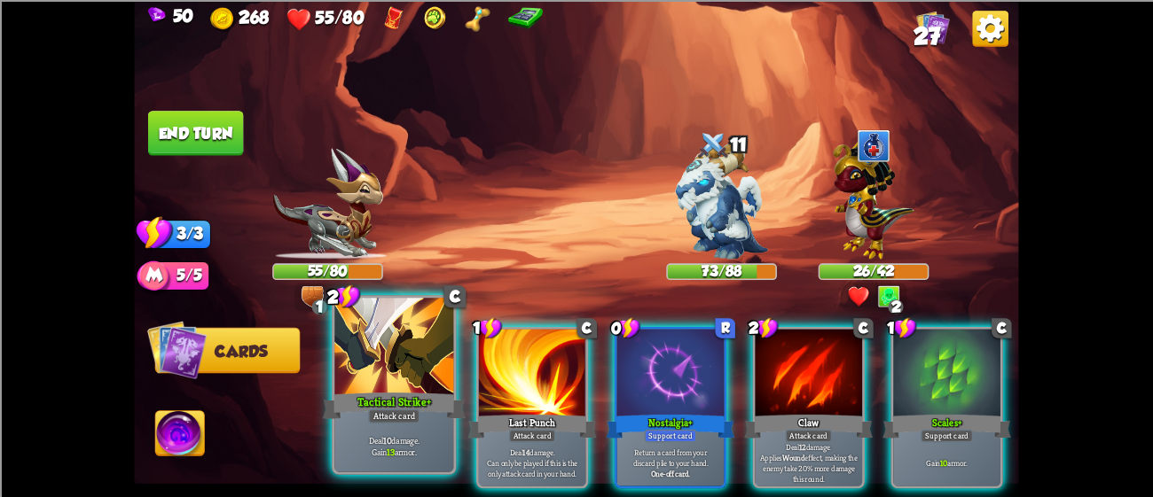
click at [392, 333] on div at bounding box center [393, 348] width 119 height 100
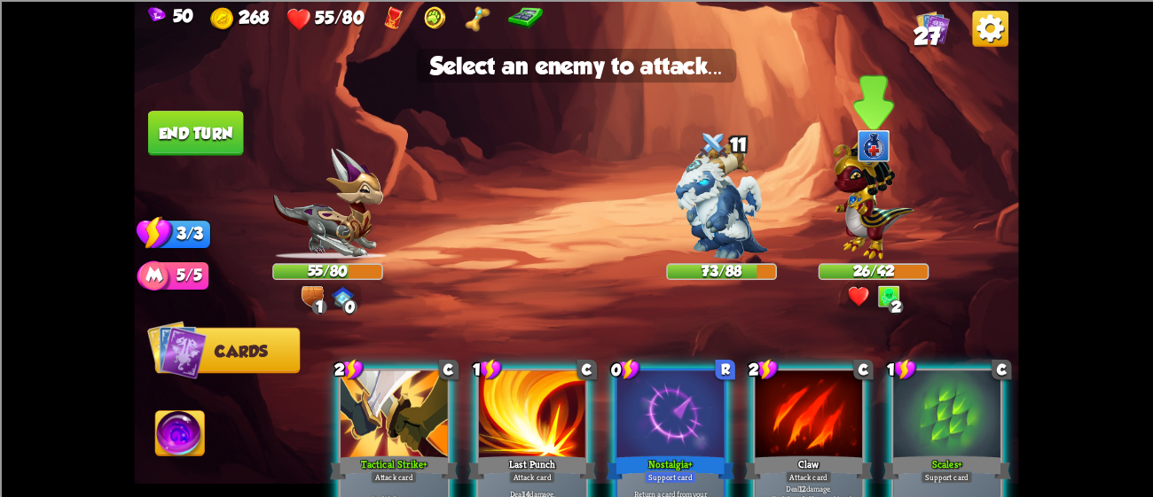
click at [886, 166] on img at bounding box center [873, 196] width 81 height 126
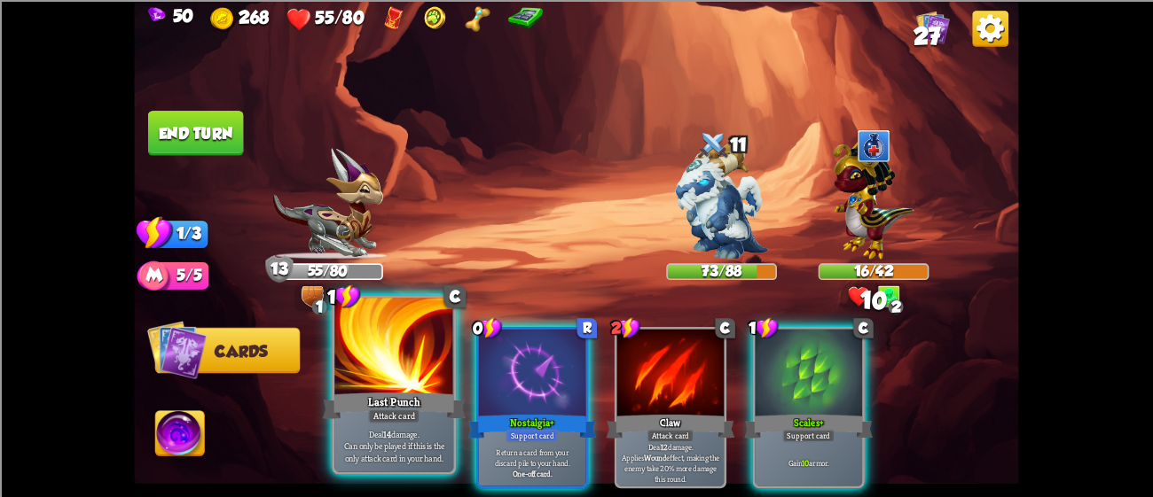
click at [441, 381] on div at bounding box center [393, 348] width 119 height 100
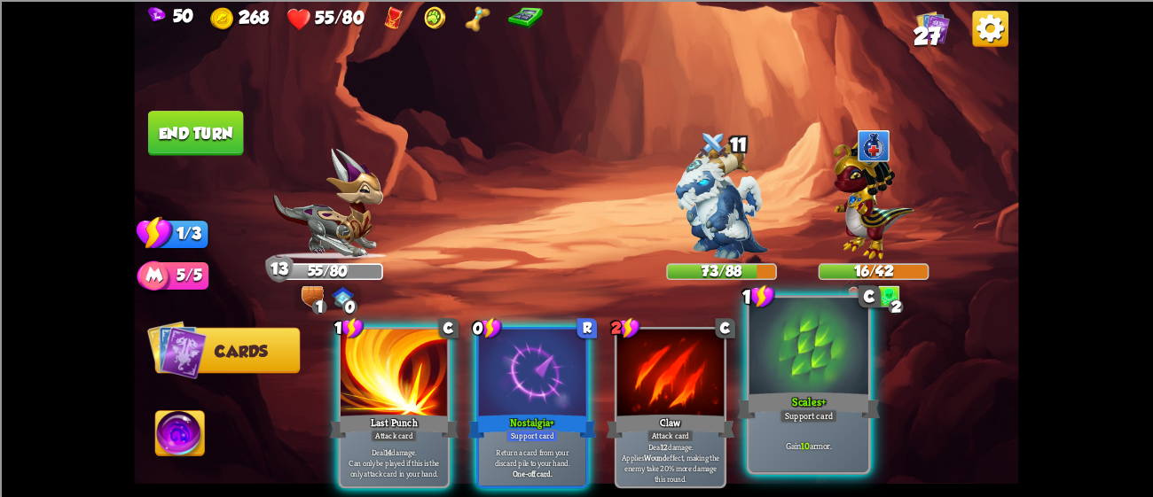
click at [819, 353] on div at bounding box center [808, 348] width 119 height 100
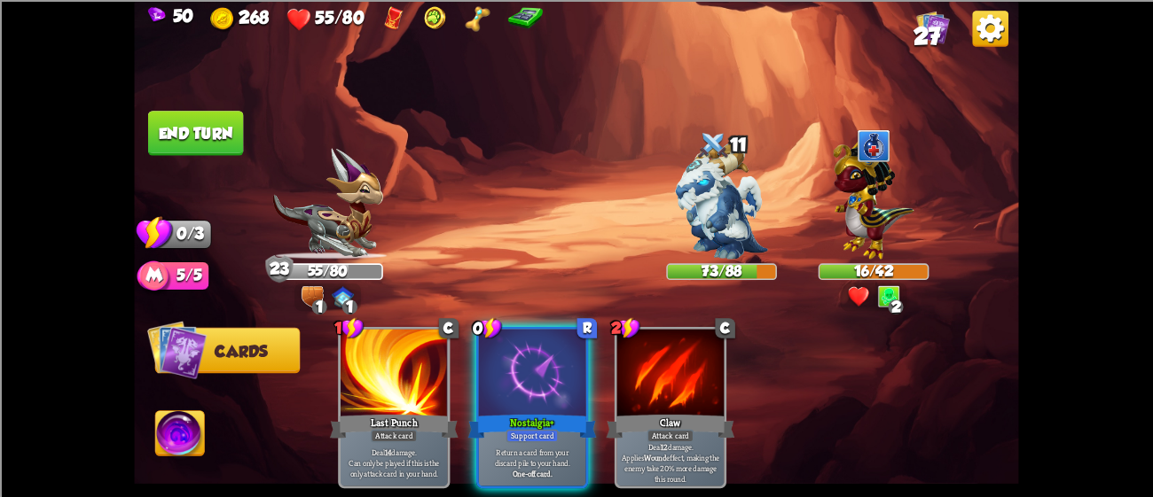
click at [151, 104] on img at bounding box center [576, 248] width 884 height 497
click at [156, 115] on button "End turn" at bounding box center [196, 133] width 96 height 45
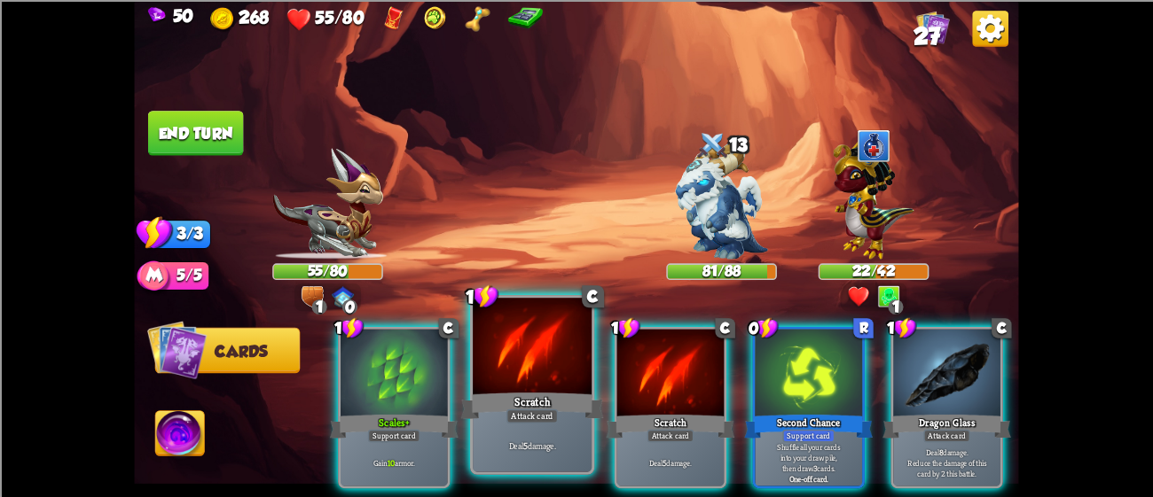
click at [578, 370] on div at bounding box center [532, 348] width 119 height 100
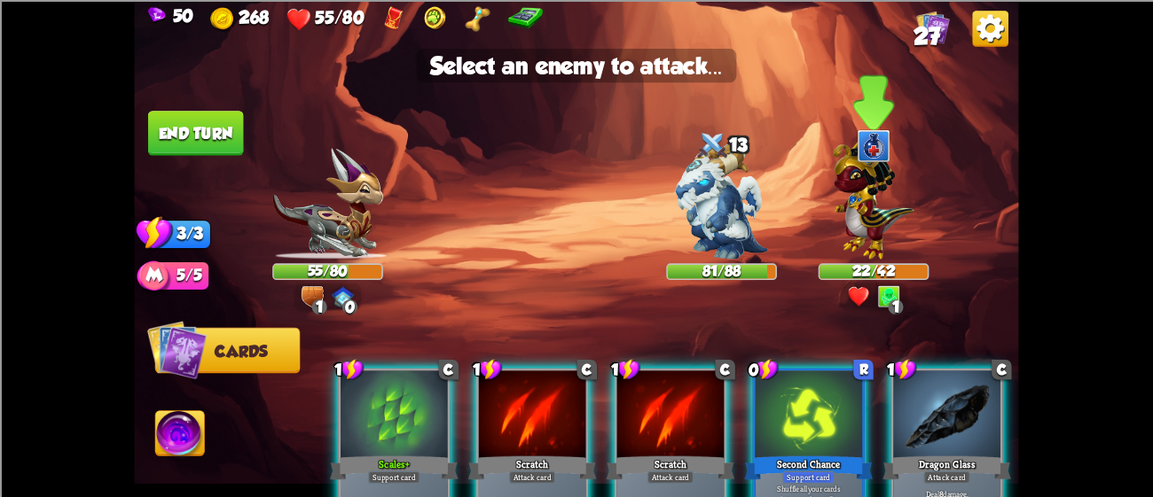
click at [844, 223] on img at bounding box center [873, 196] width 81 height 126
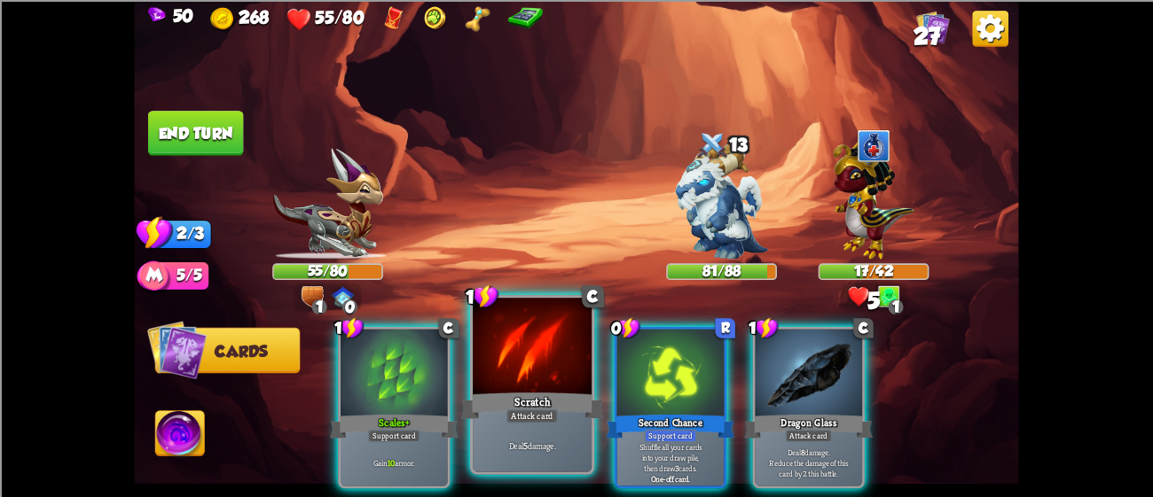
click at [551, 342] on div at bounding box center [532, 348] width 119 height 100
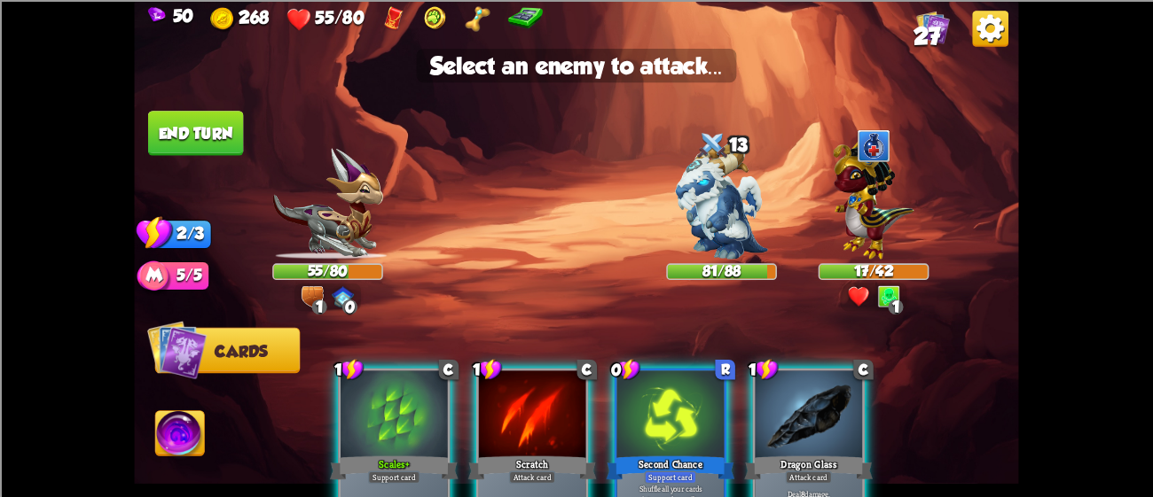
click at [490, 403] on div at bounding box center [532, 416] width 107 height 90
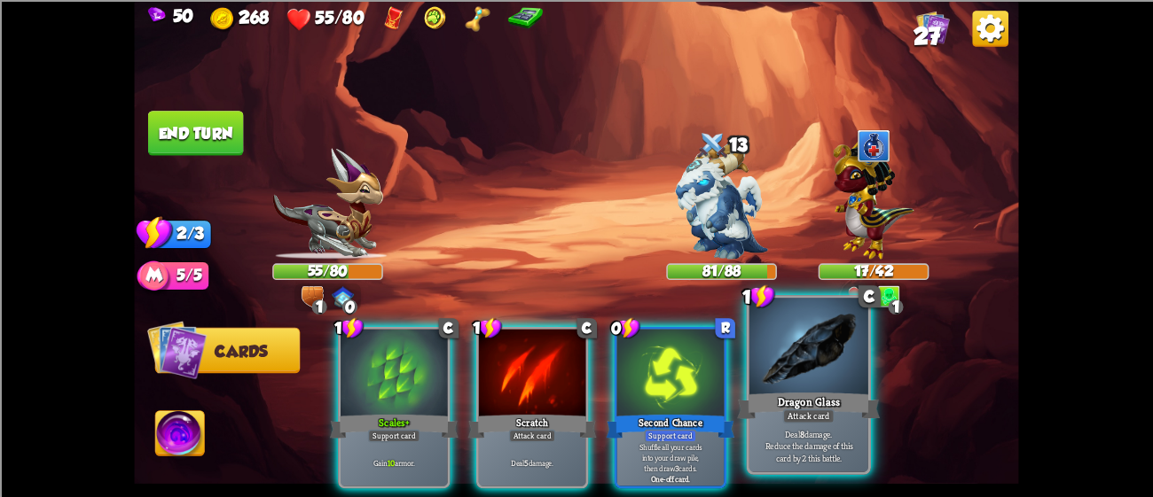
click at [755, 381] on div at bounding box center [808, 348] width 119 height 100
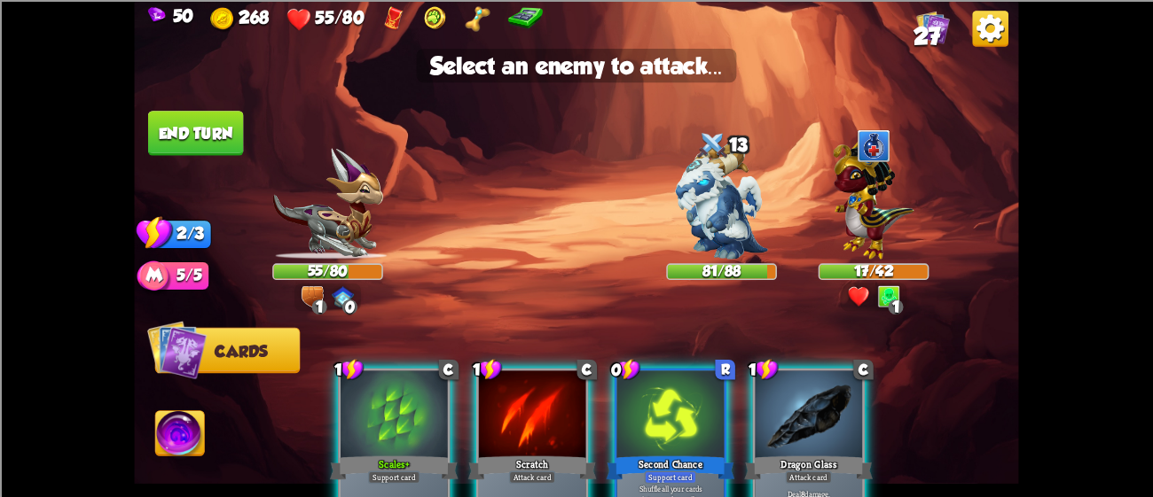
click at [786, 427] on div at bounding box center [808, 416] width 107 height 90
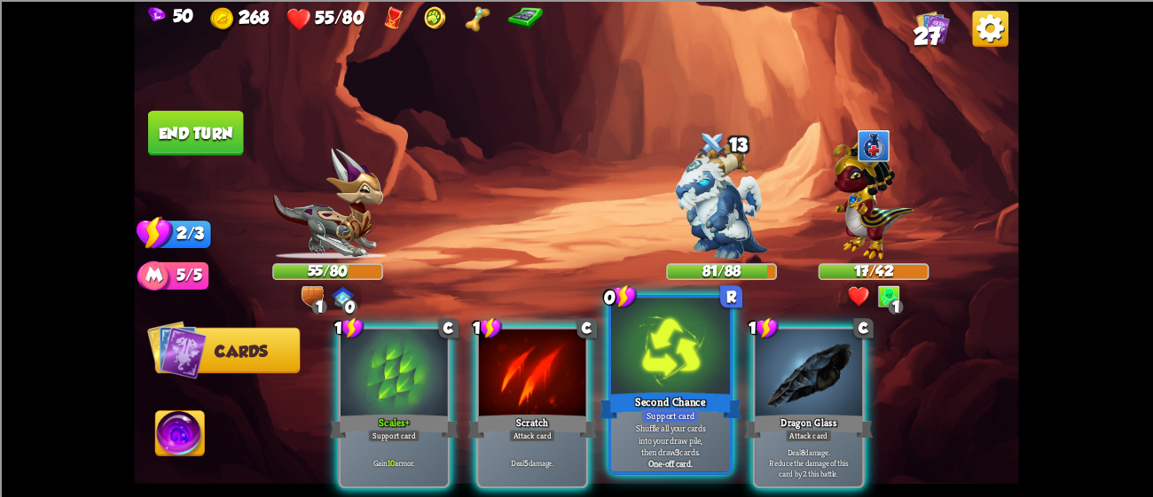
click at [622, 414] on div "Second Chance" at bounding box center [670, 405] width 143 height 32
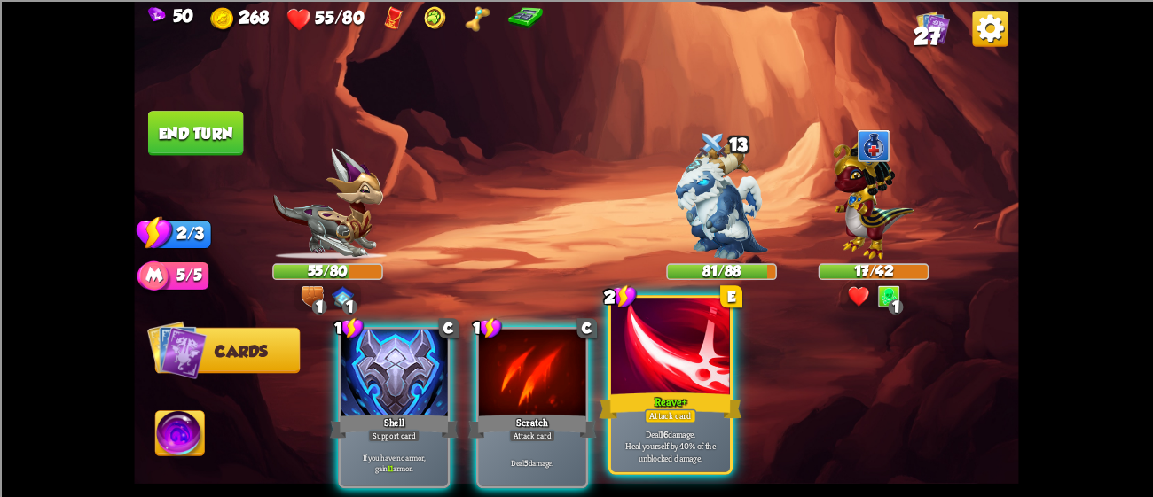
click at [655, 394] on div "Reave+" at bounding box center [670, 405] width 143 height 32
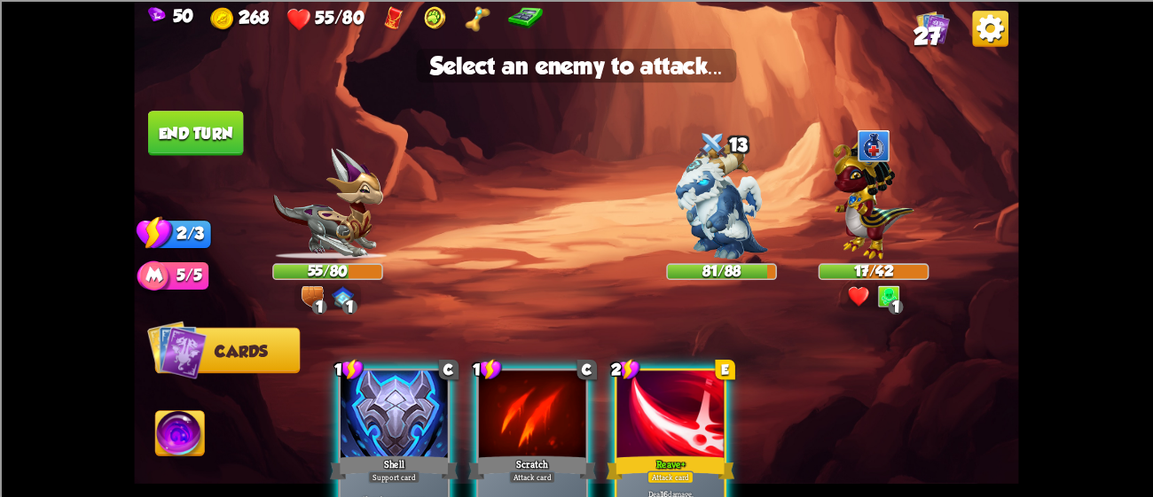
click at [690, 418] on div at bounding box center [670, 416] width 107 height 90
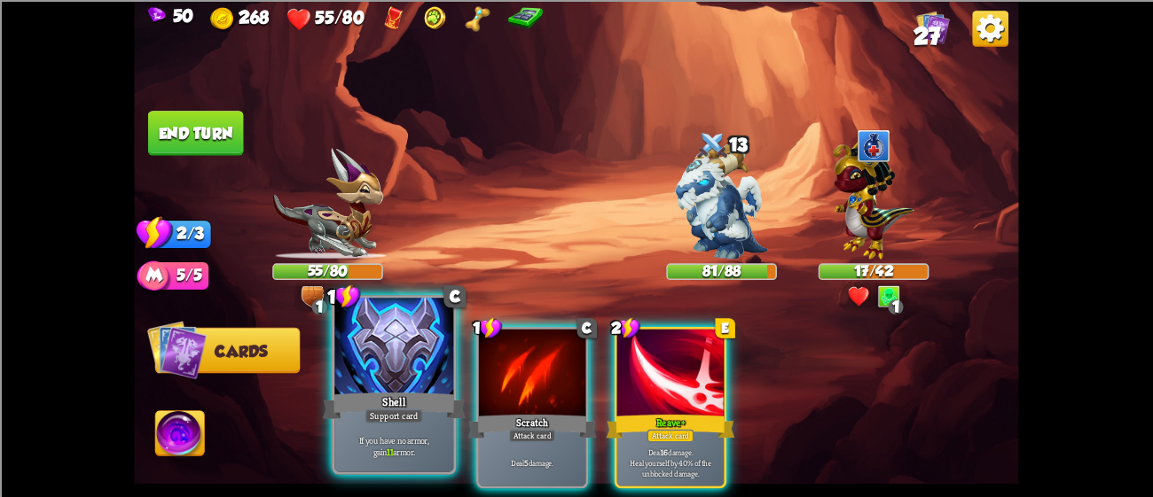
click at [439, 387] on div at bounding box center [393, 348] width 119 height 100
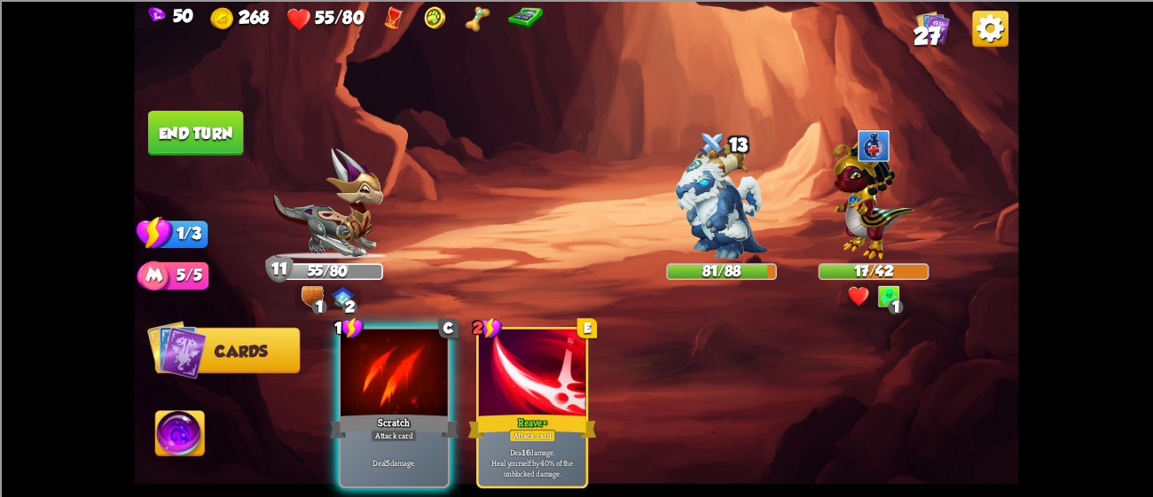
click at [439, 387] on div at bounding box center [393, 374] width 107 height 90
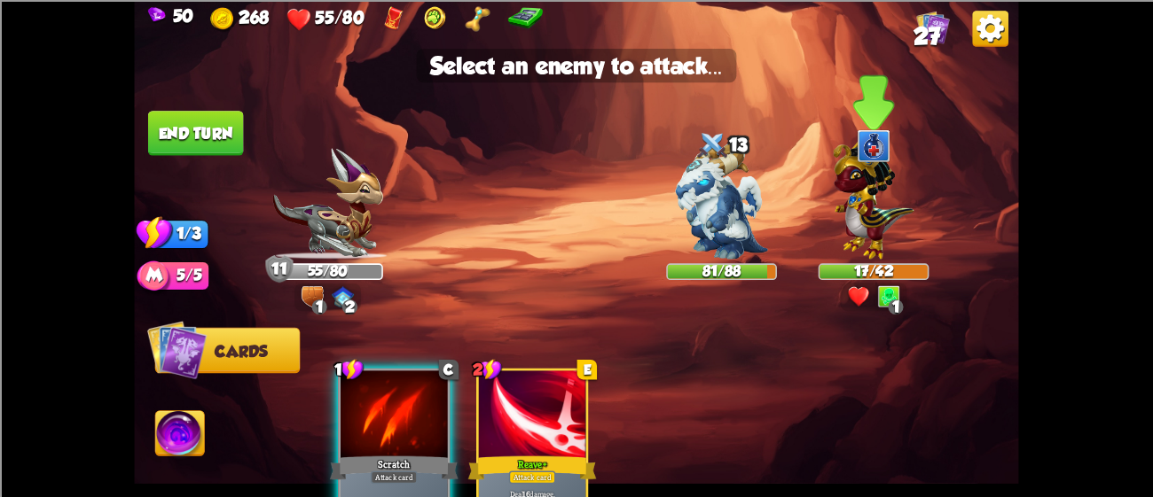
click at [883, 177] on img at bounding box center [873, 196] width 81 height 126
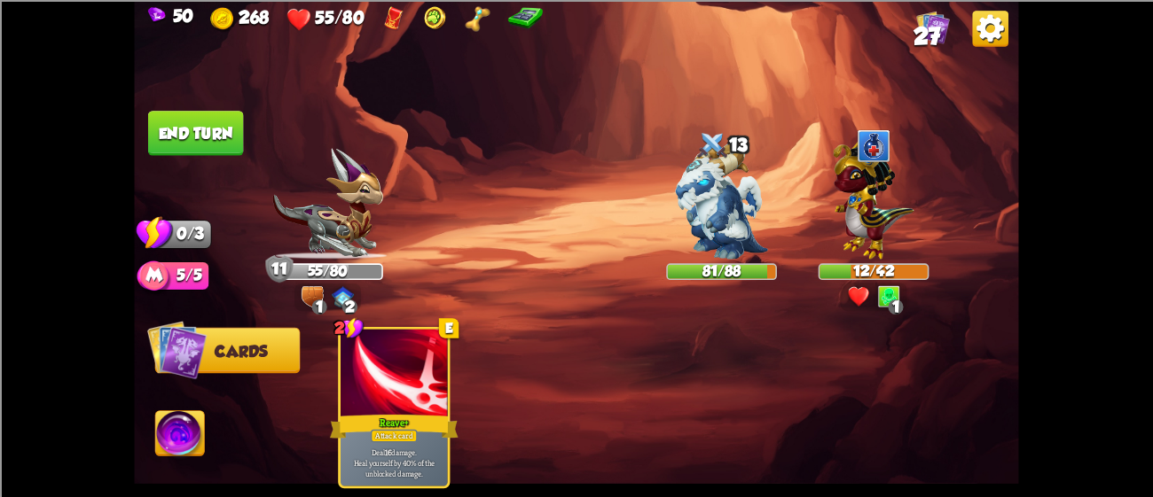
click at [188, 129] on button "End turn" at bounding box center [196, 133] width 96 height 45
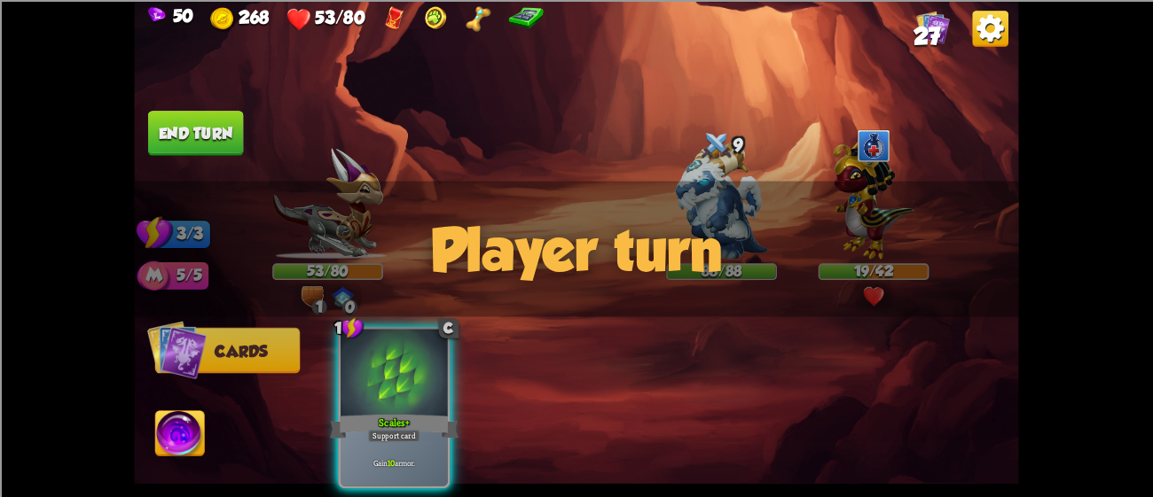
click at [187, 129] on button "End turn" at bounding box center [196, 133] width 98 height 46
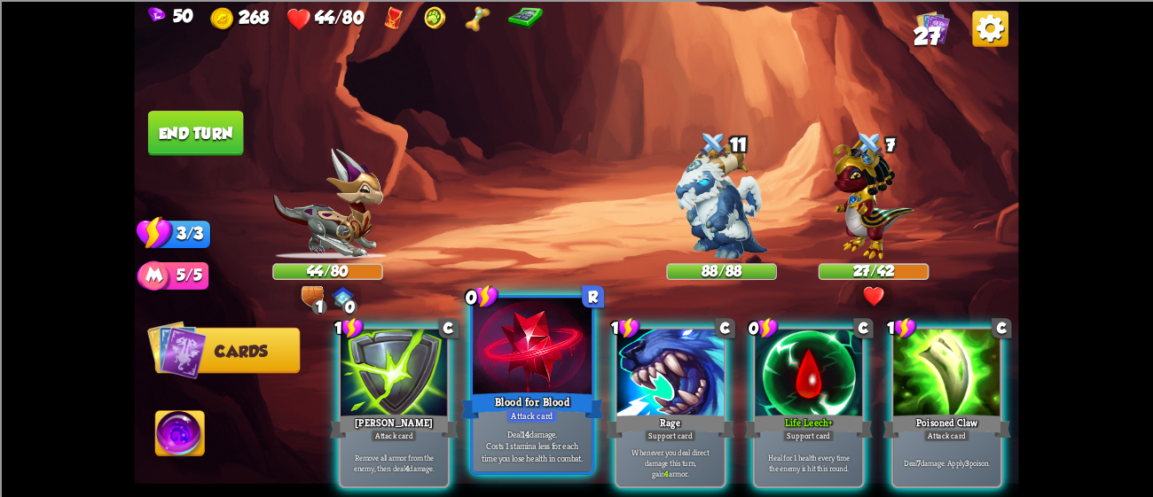
click at [533, 386] on div at bounding box center [532, 348] width 119 height 100
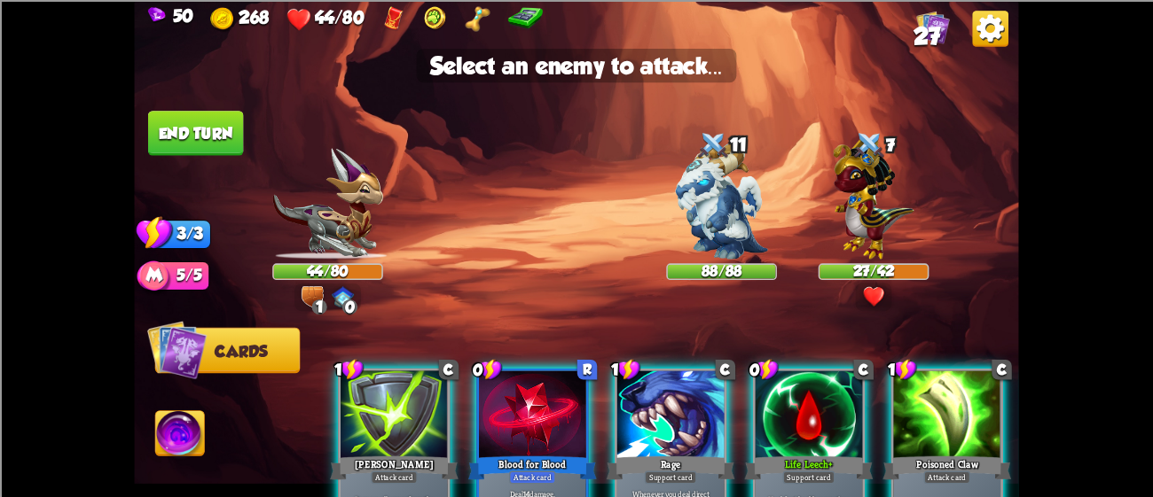
click at [533, 377] on div at bounding box center [532, 416] width 107 height 90
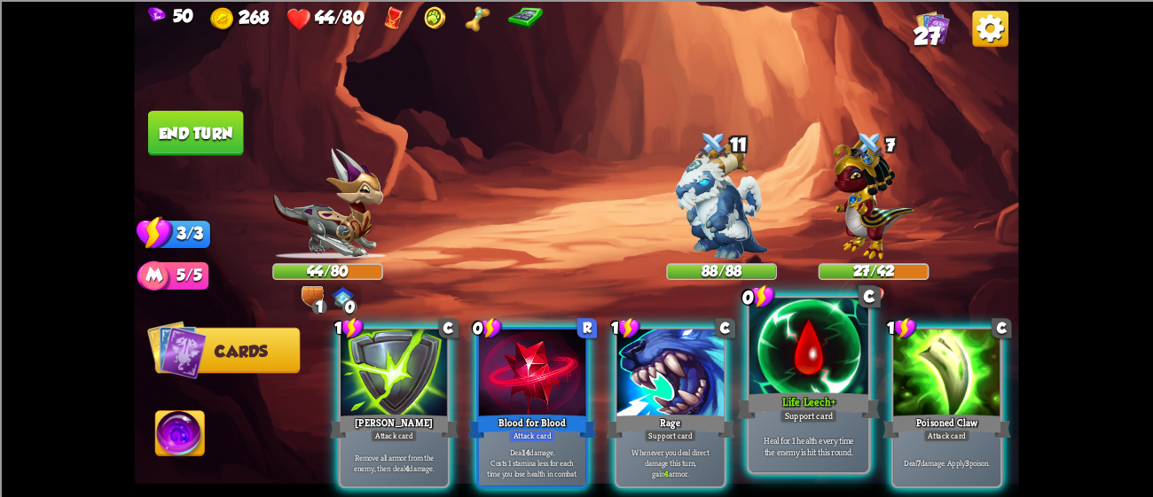
click at [831, 371] on div at bounding box center [808, 348] width 119 height 100
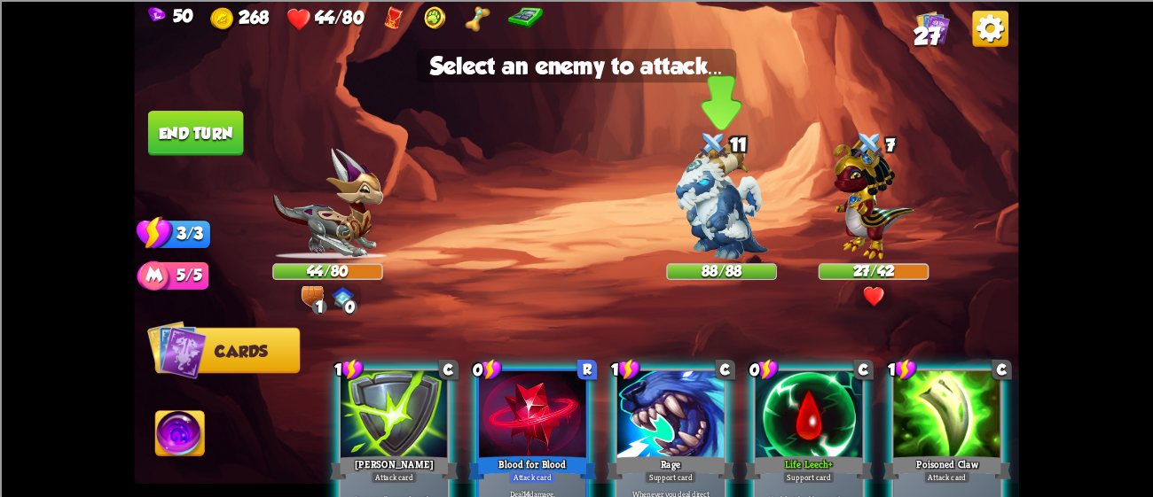
click at [716, 231] on img at bounding box center [721, 201] width 92 height 116
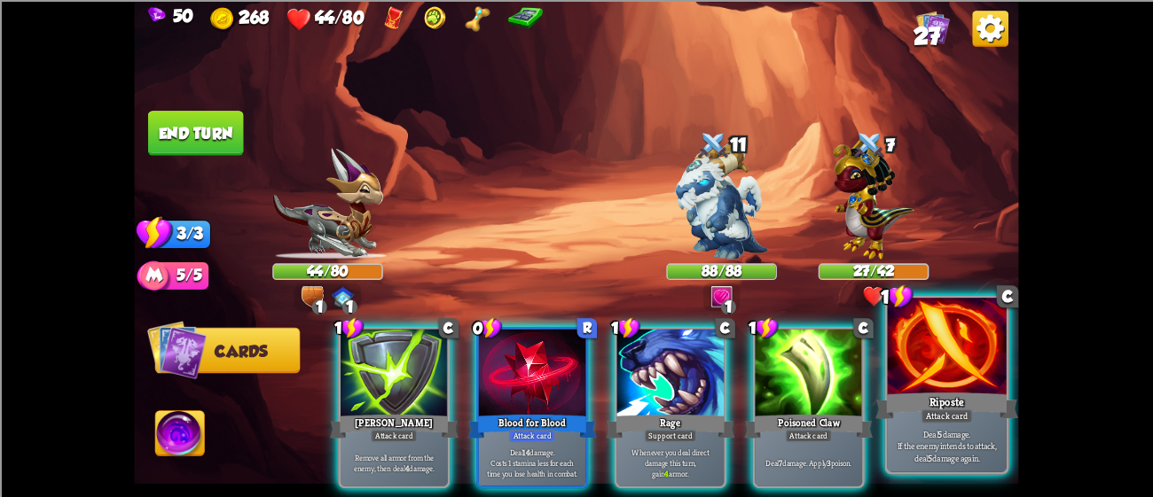
click at [967, 341] on div at bounding box center [946, 348] width 119 height 100
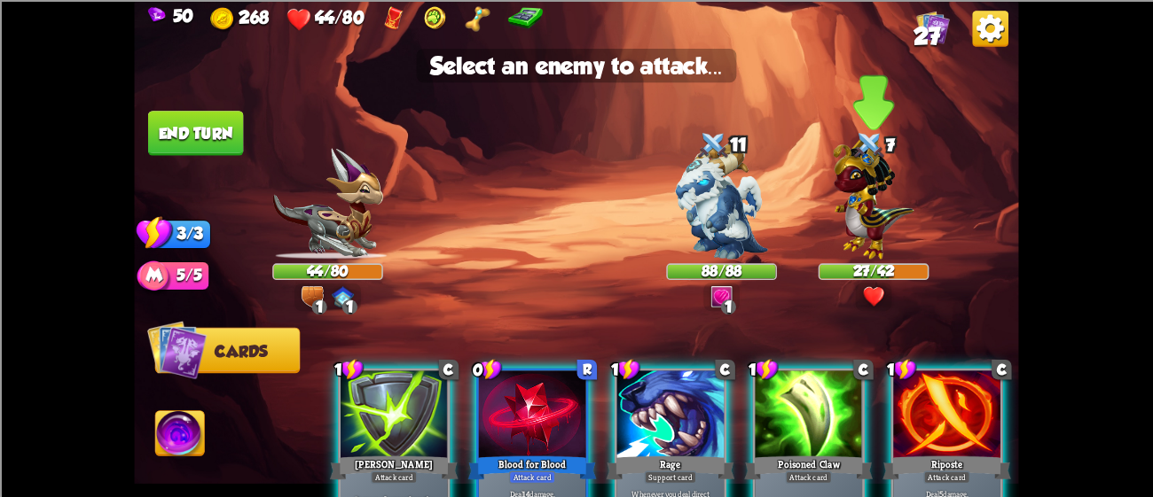
click at [845, 199] on img at bounding box center [873, 196] width 81 height 126
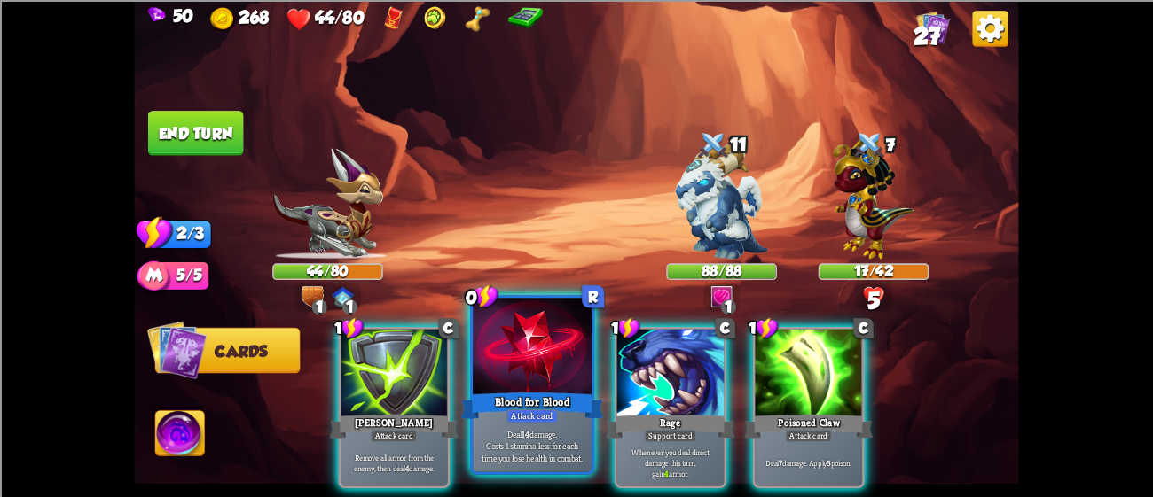
click at [554, 393] on div "Blood for Blood" at bounding box center [532, 405] width 143 height 32
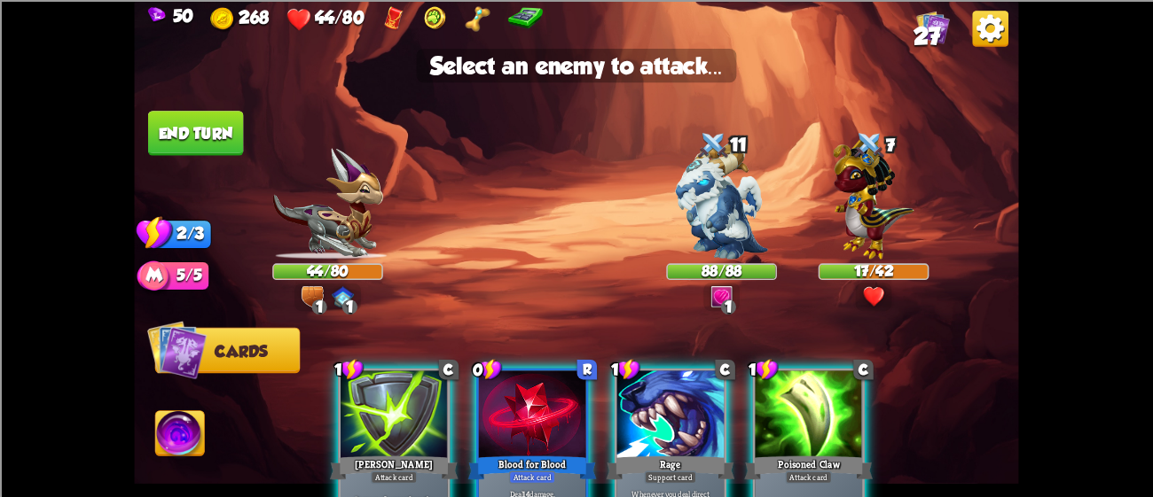
click at [542, 392] on div at bounding box center [532, 416] width 107 height 90
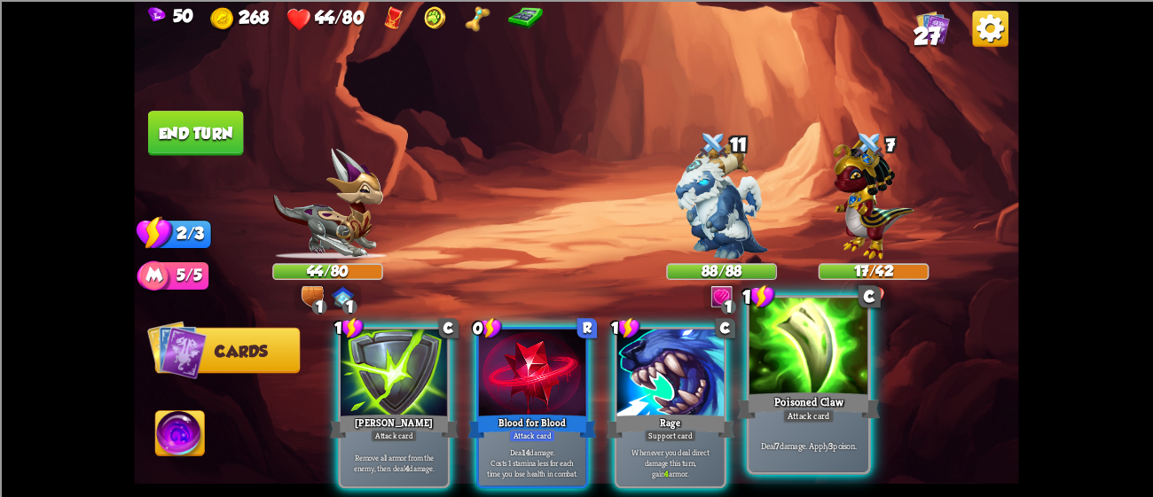
click at [821, 364] on div at bounding box center [808, 348] width 119 height 100
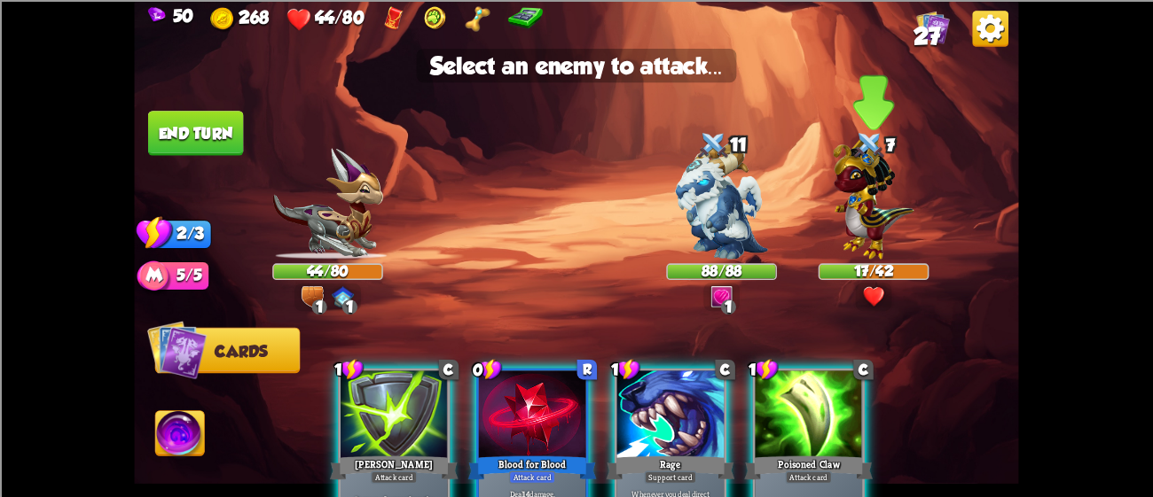
click at [846, 207] on img at bounding box center [873, 196] width 81 height 126
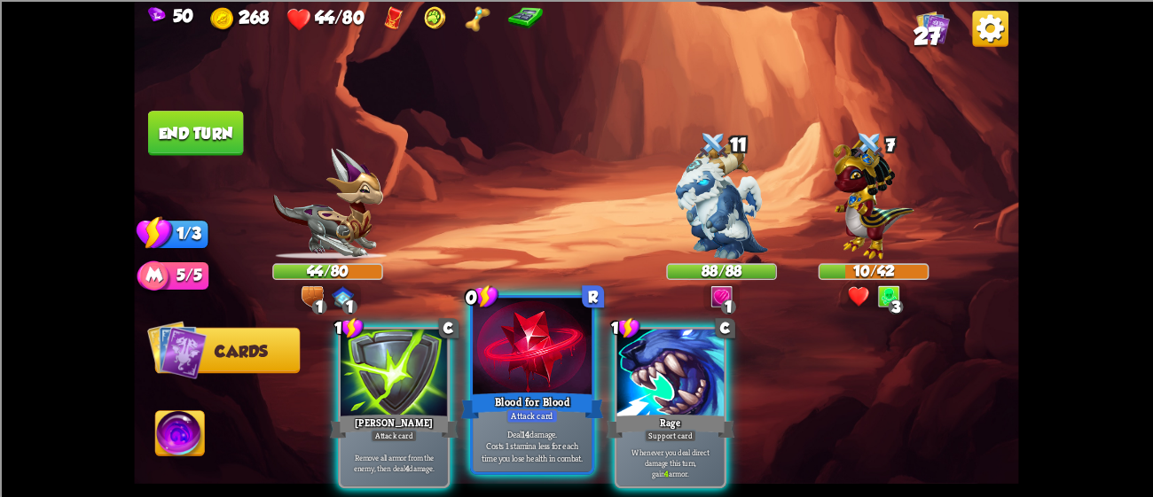
click at [530, 355] on div at bounding box center [532, 348] width 119 height 100
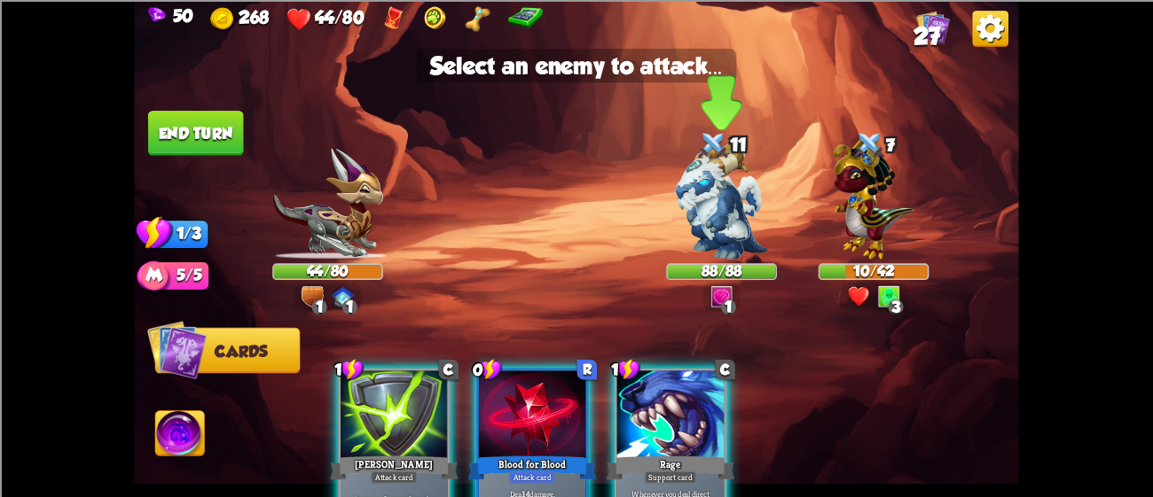
click at [709, 176] on img at bounding box center [721, 201] width 92 height 116
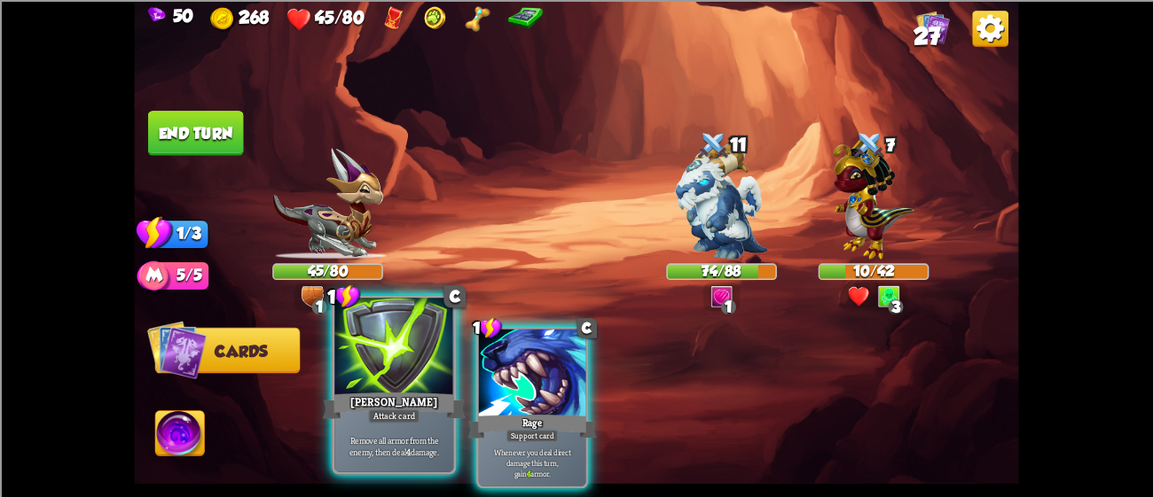
click at [369, 377] on div at bounding box center [393, 348] width 119 height 100
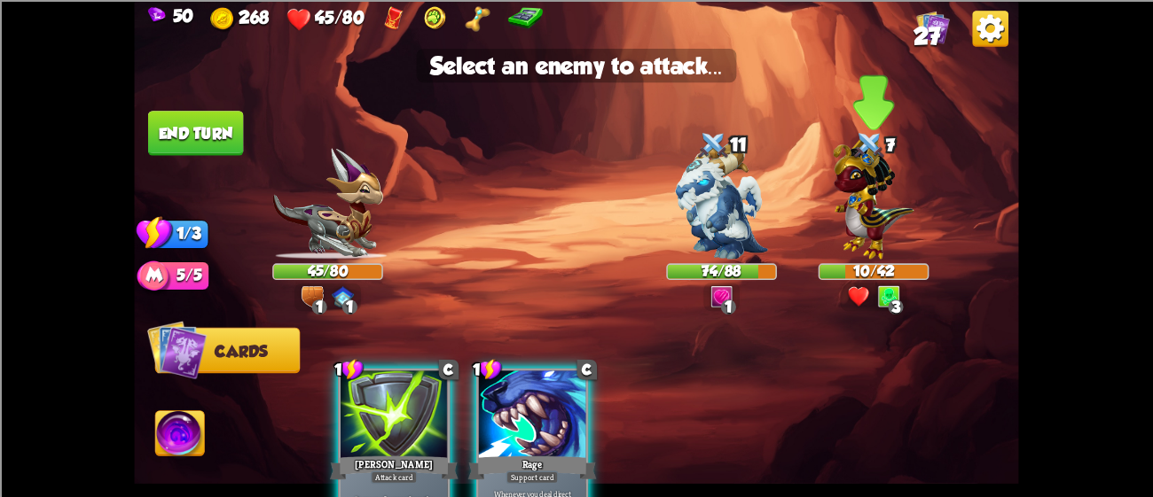
click at [838, 203] on img at bounding box center [873, 196] width 81 height 126
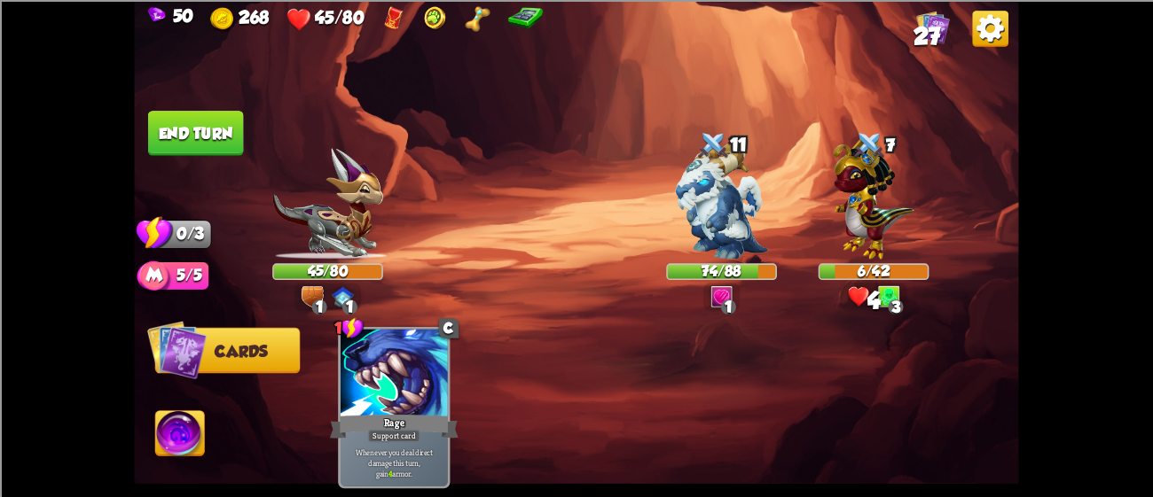
click at [247, 116] on img at bounding box center [576, 248] width 884 height 497
click at [214, 123] on button "End turn" at bounding box center [195, 132] width 97 height 45
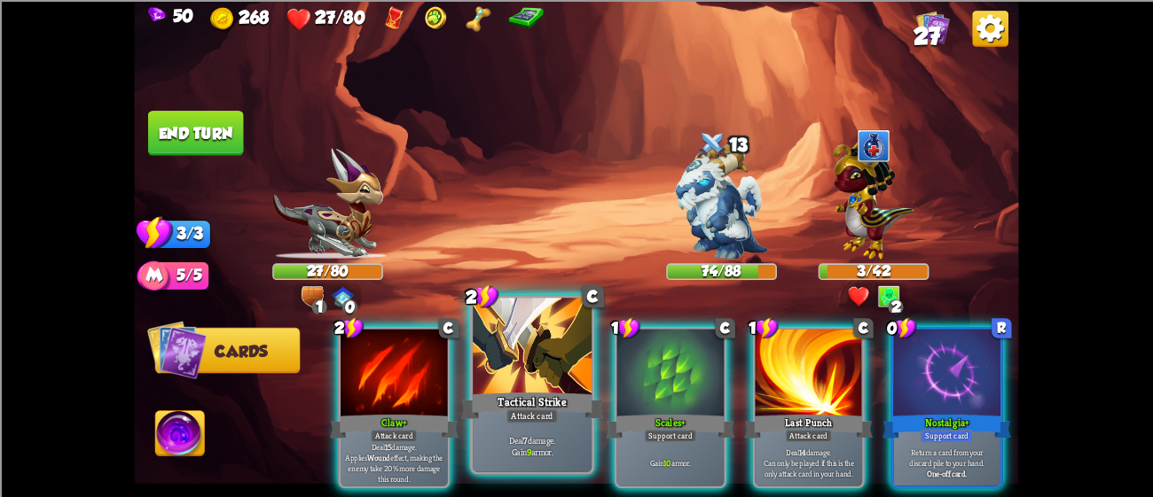
click at [522, 354] on div at bounding box center [532, 348] width 119 height 100
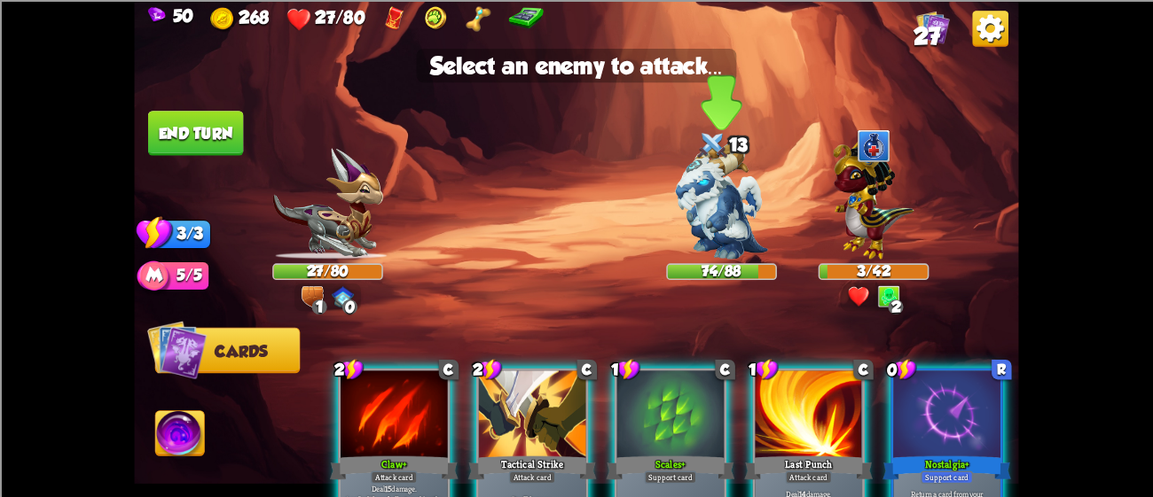
click at [733, 209] on img at bounding box center [721, 201] width 92 height 116
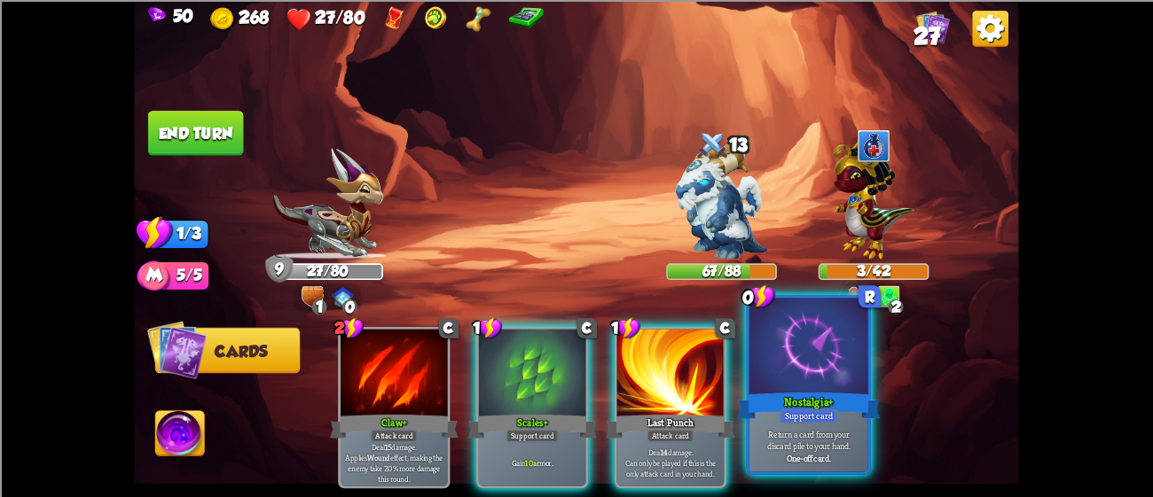
click at [786, 356] on div at bounding box center [808, 348] width 119 height 100
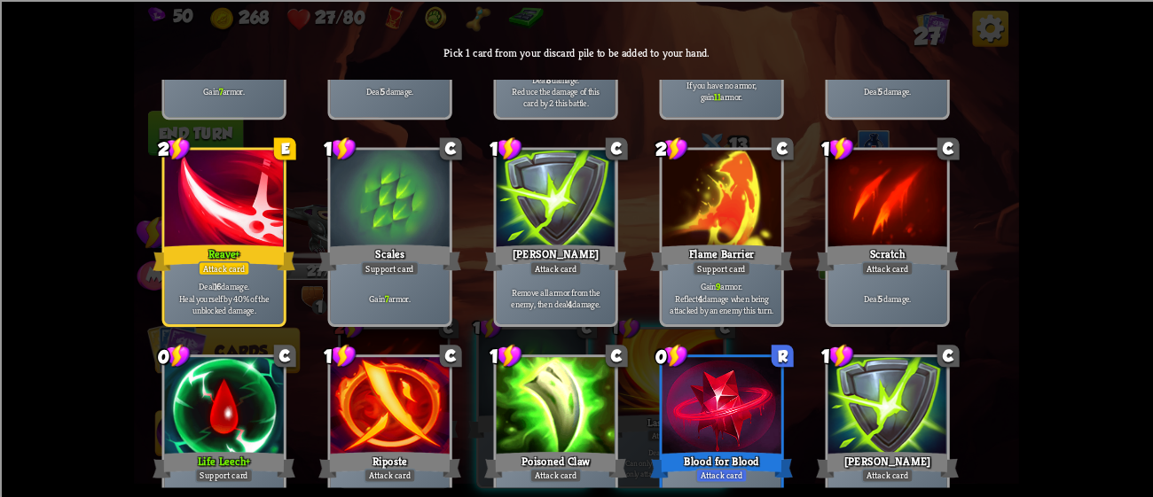
scroll to position [234, 0]
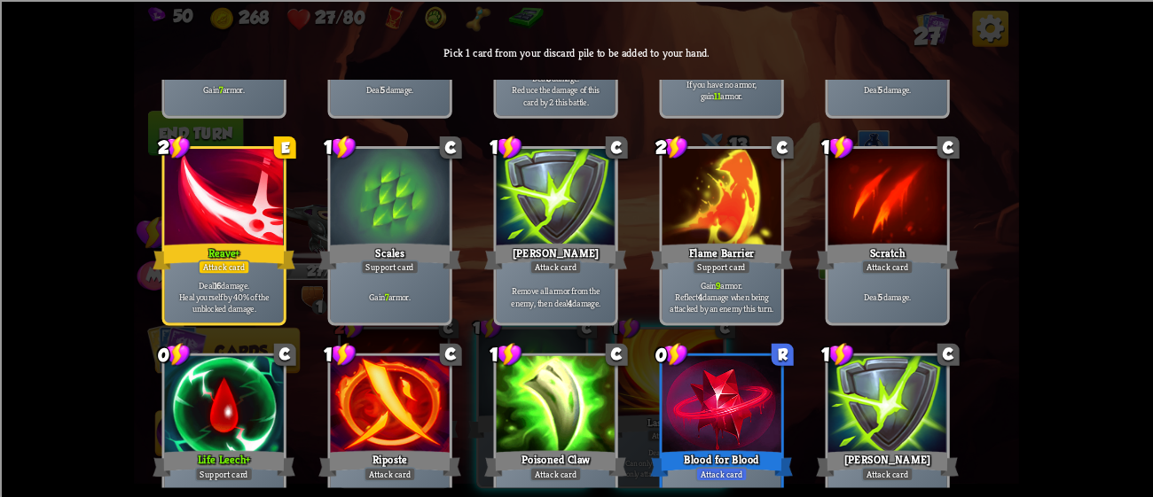
click at [855, 233] on div at bounding box center [887, 199] width 119 height 100
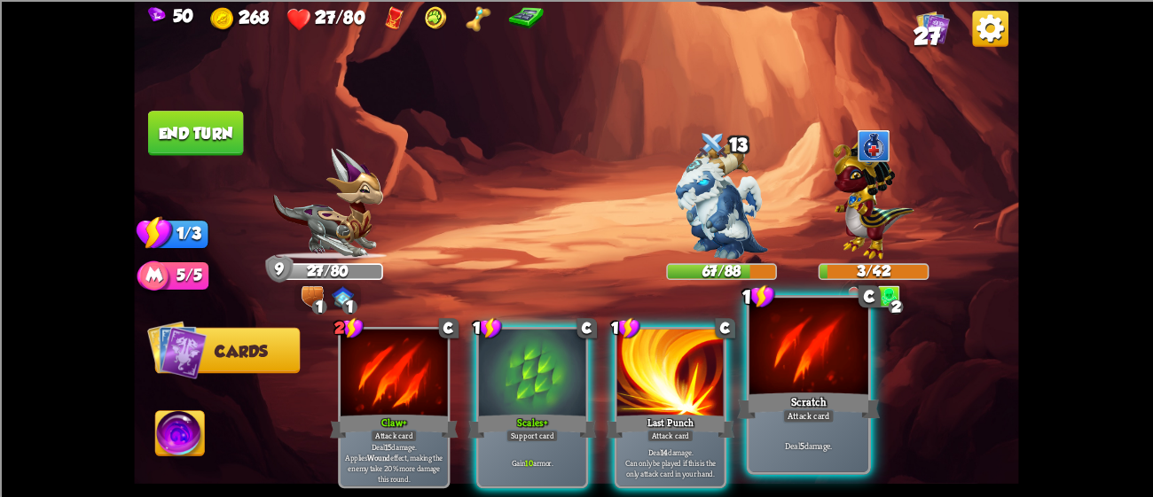
click at [782, 340] on div at bounding box center [808, 348] width 119 height 100
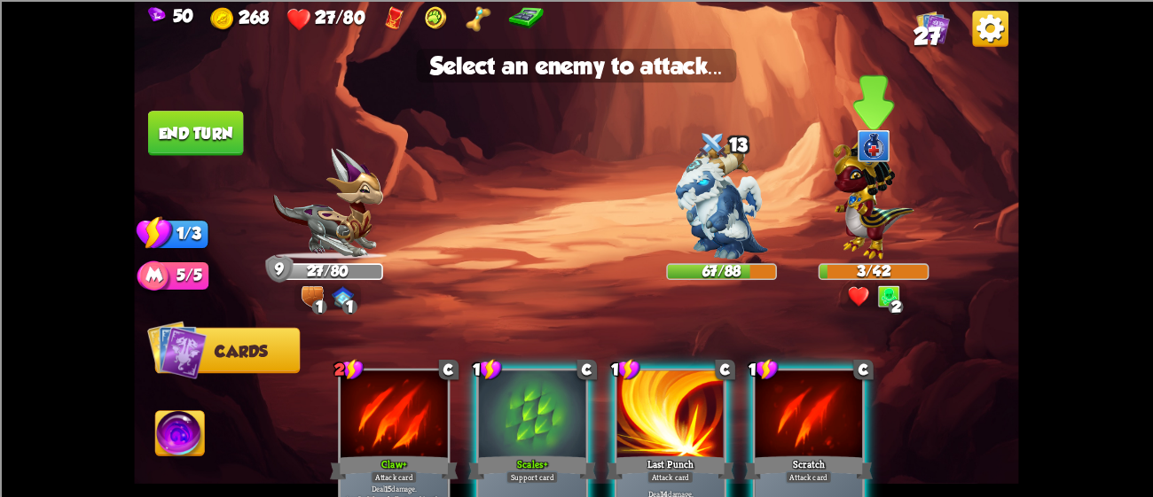
click at [861, 215] on img at bounding box center [873, 196] width 81 height 126
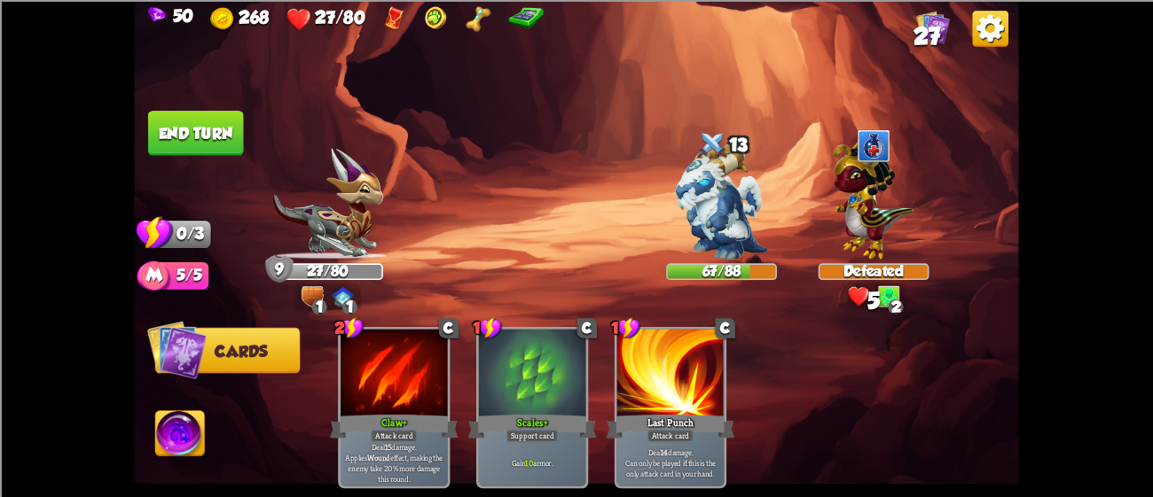
click at [207, 127] on button "End turn" at bounding box center [196, 133] width 96 height 45
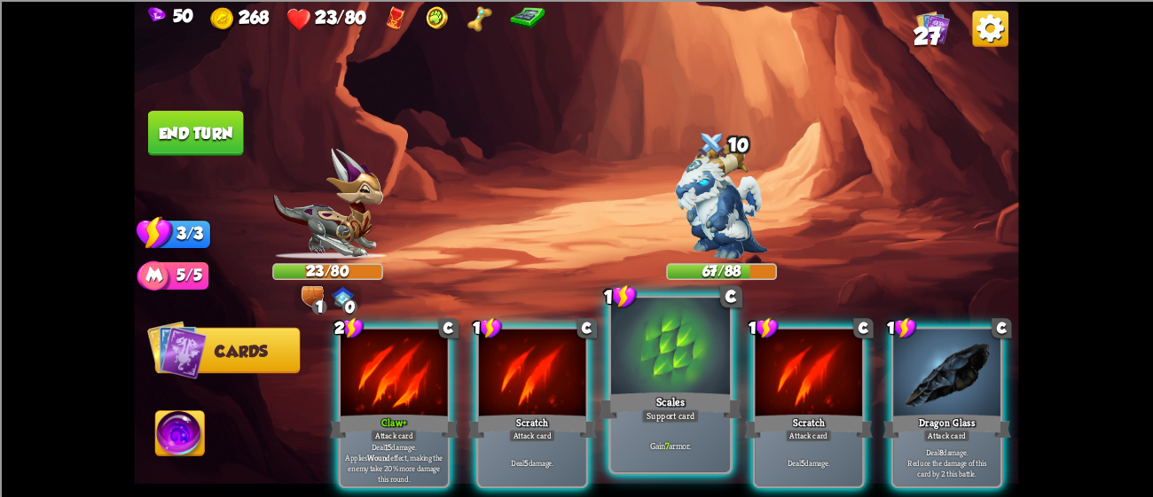
click at [624, 392] on div "Scales" at bounding box center [670, 405] width 143 height 32
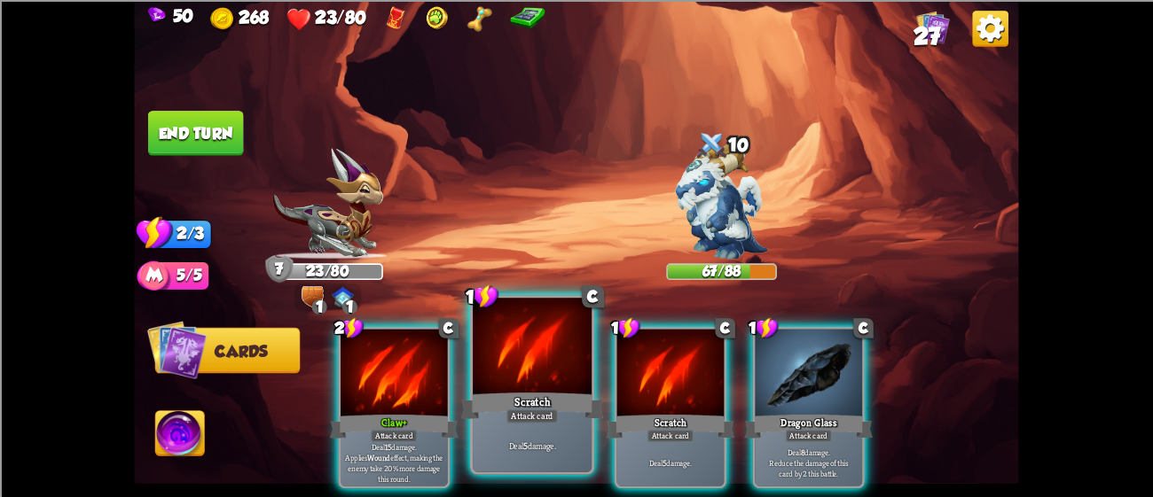
click at [534, 388] on div at bounding box center [532, 348] width 119 height 100
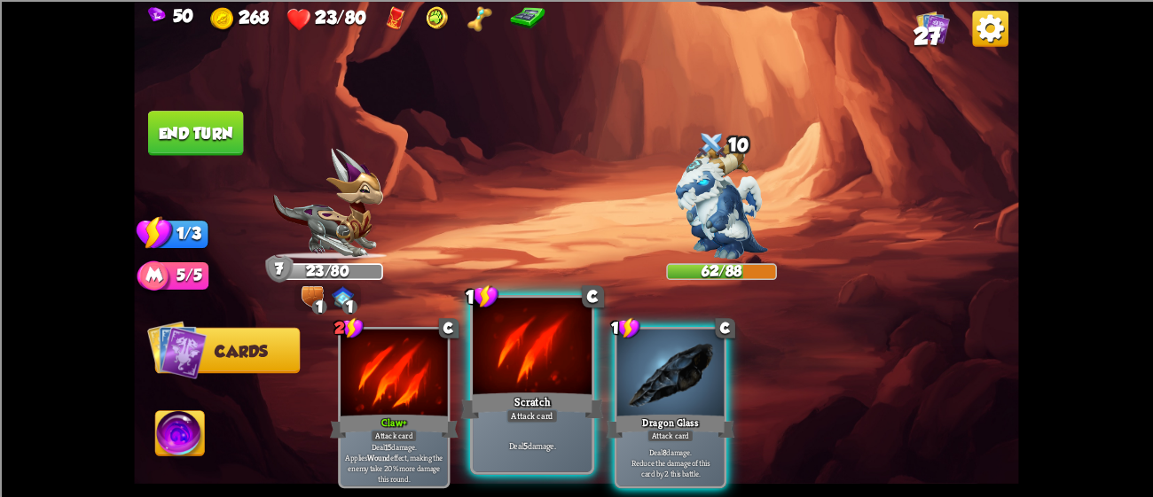
click at [533, 338] on div at bounding box center [532, 348] width 119 height 100
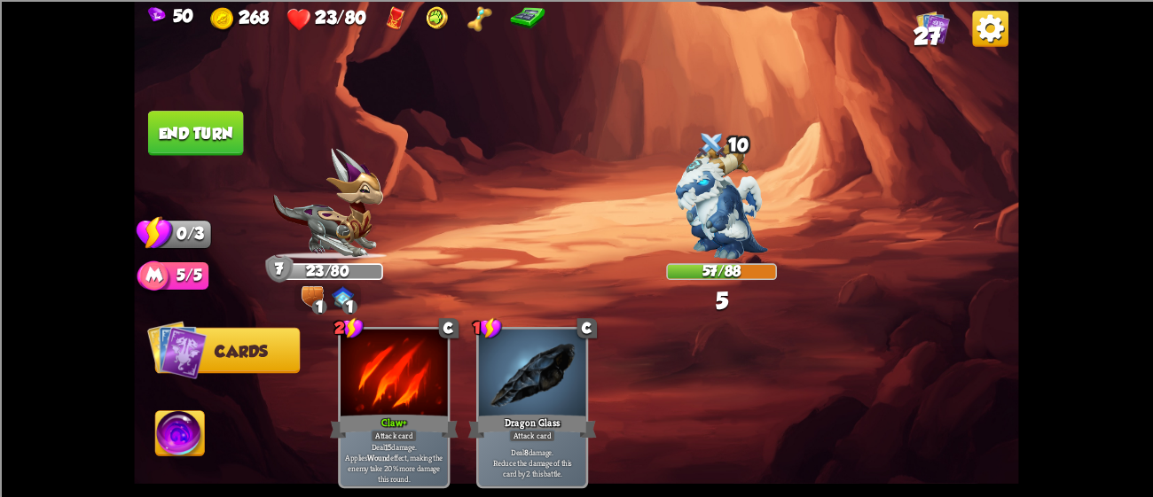
click at [196, 131] on button "End turn" at bounding box center [195, 132] width 97 height 45
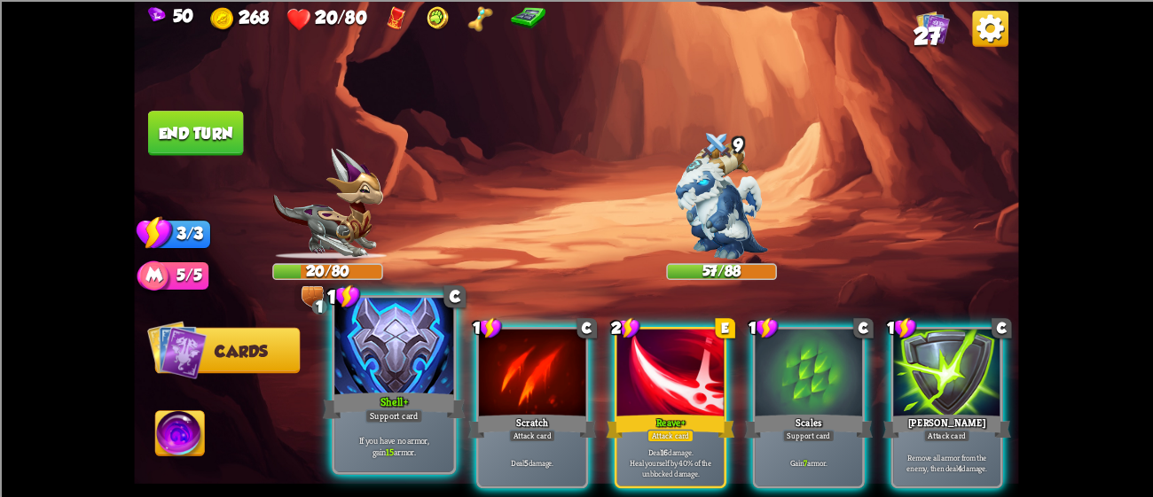
click at [355, 370] on div at bounding box center [393, 348] width 119 height 100
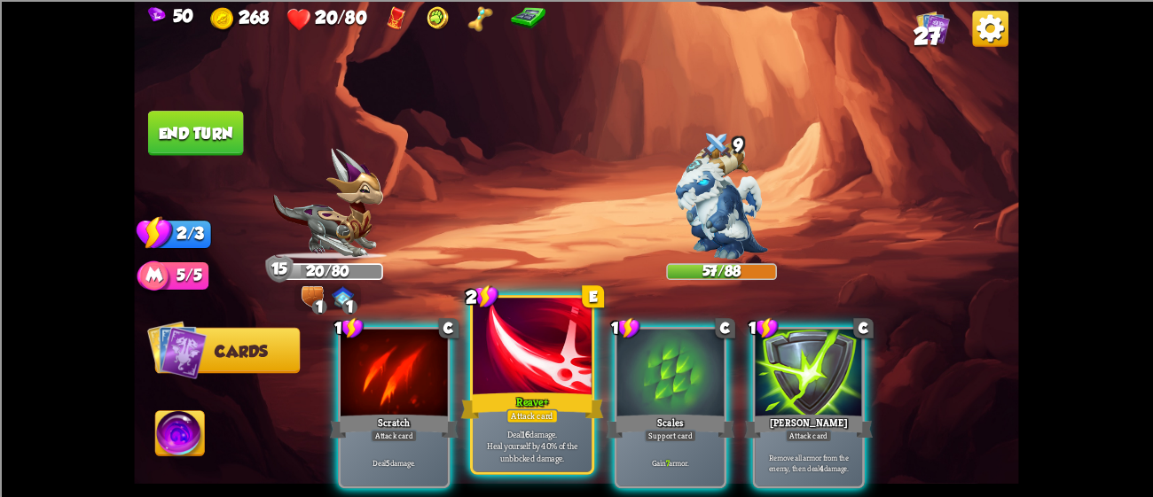
click at [478, 395] on div "Reave+" at bounding box center [532, 405] width 143 height 32
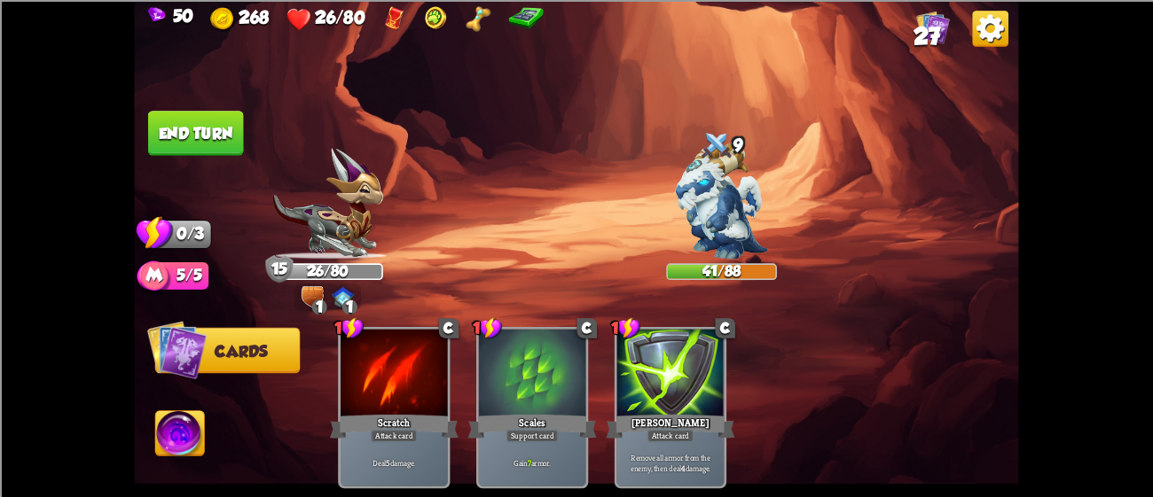
click at [187, 118] on button "End turn" at bounding box center [196, 133] width 98 height 46
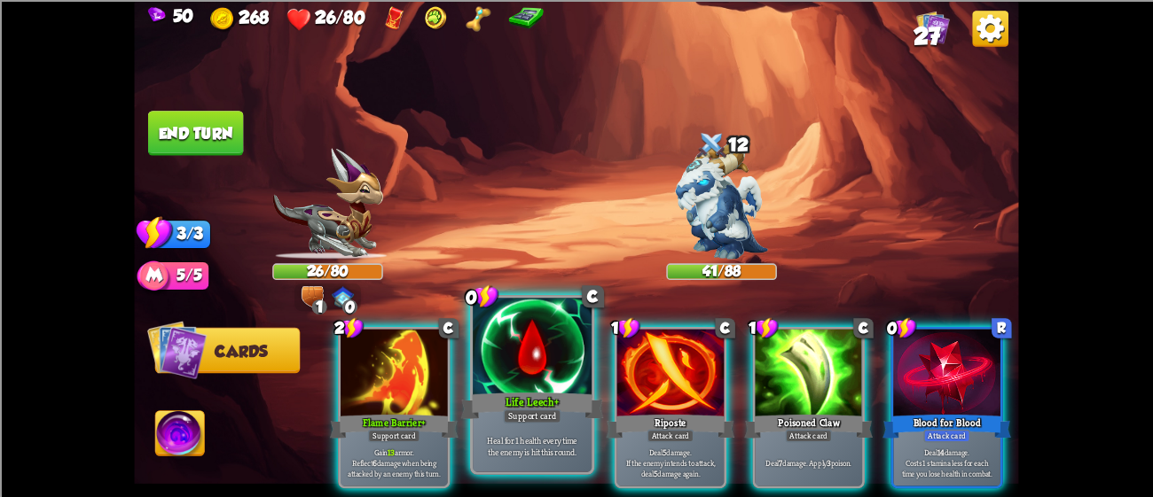
click at [545, 331] on div at bounding box center [532, 348] width 119 height 100
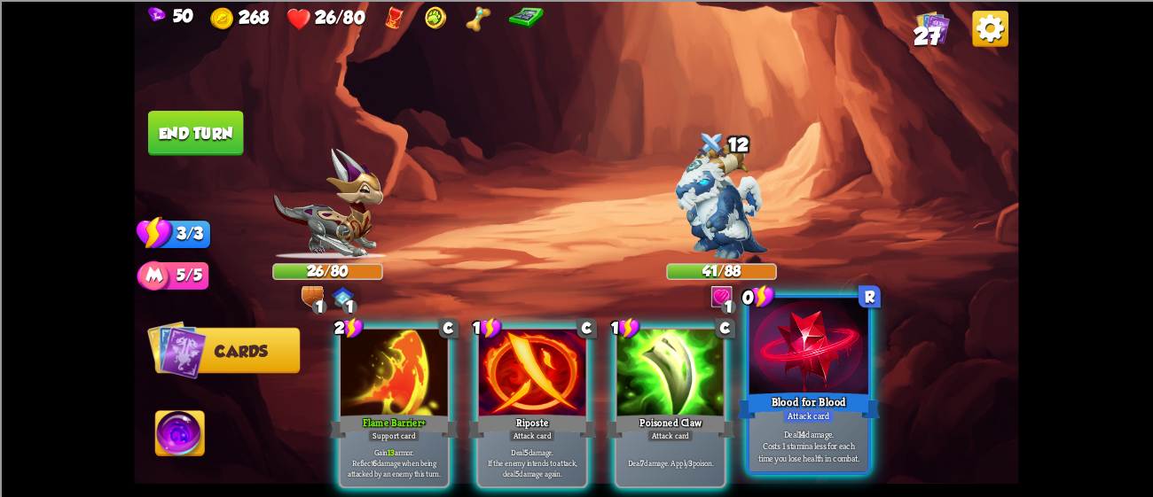
click at [787, 404] on div "Blood for Blood" at bounding box center [808, 405] width 143 height 32
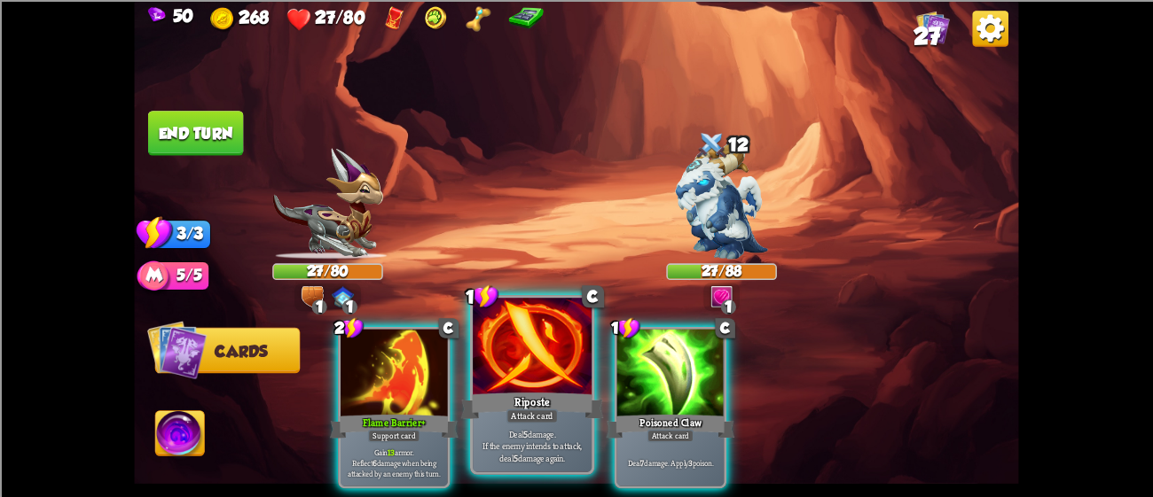
click at [536, 367] on div at bounding box center [532, 348] width 119 height 100
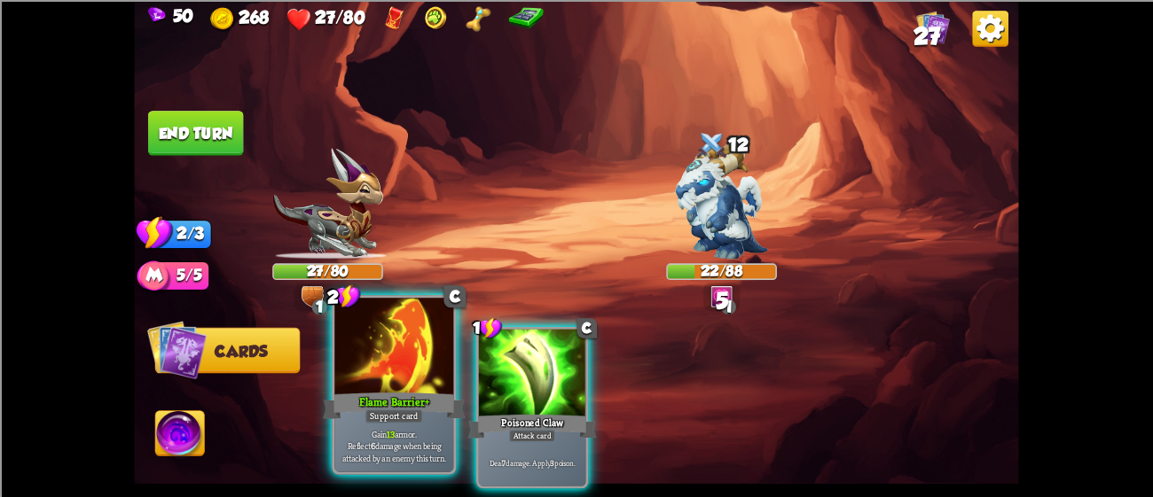
click at [407, 357] on div at bounding box center [393, 348] width 119 height 100
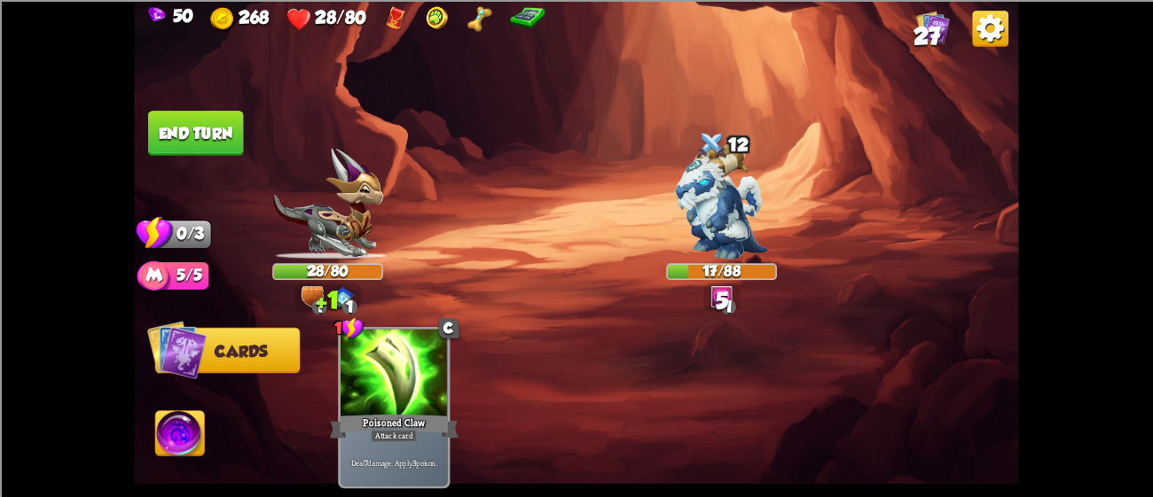
click at [173, 134] on button "End turn" at bounding box center [195, 132] width 97 height 45
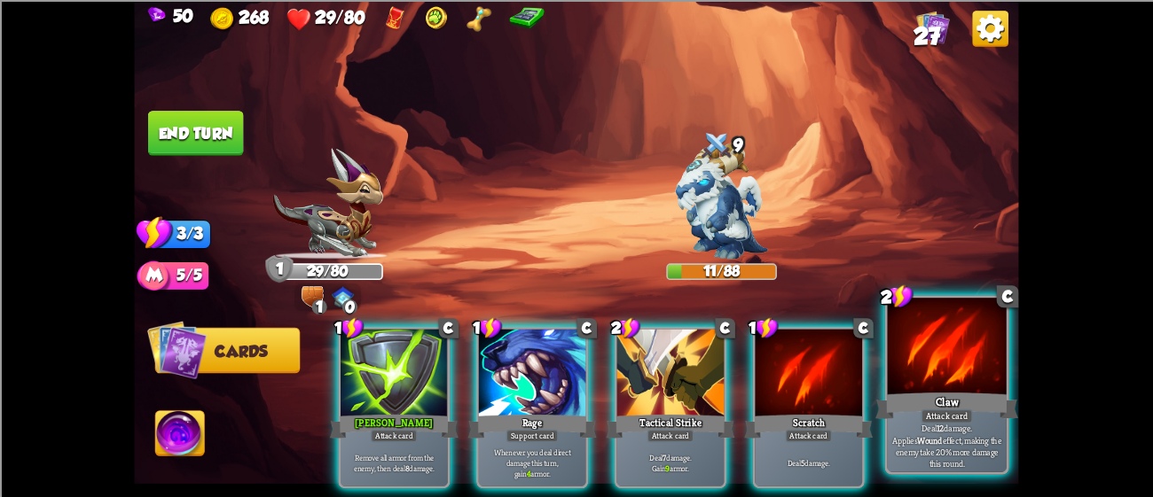
click at [952, 363] on div at bounding box center [946, 348] width 119 height 100
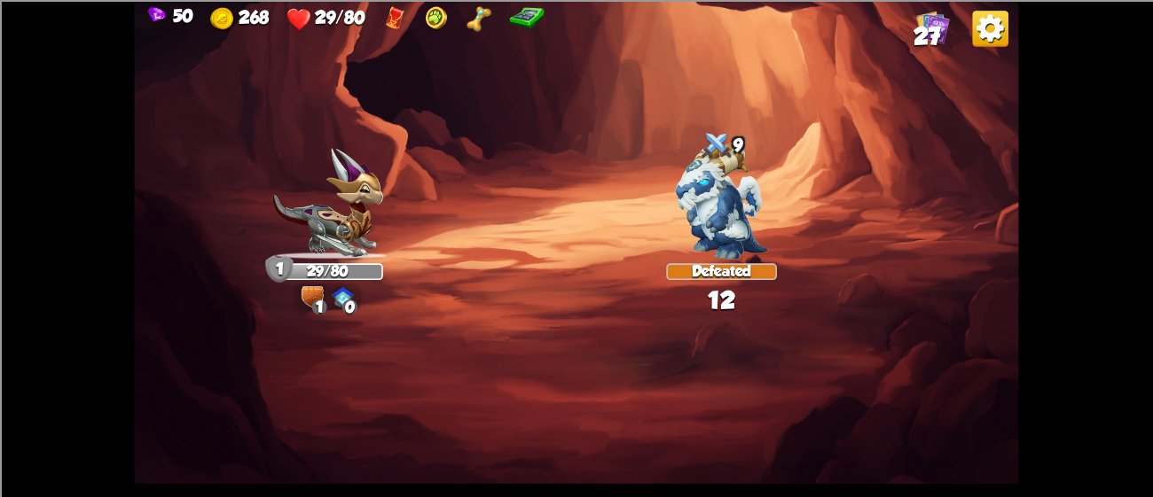
click at [952, 363] on img at bounding box center [576, 248] width 884 height 497
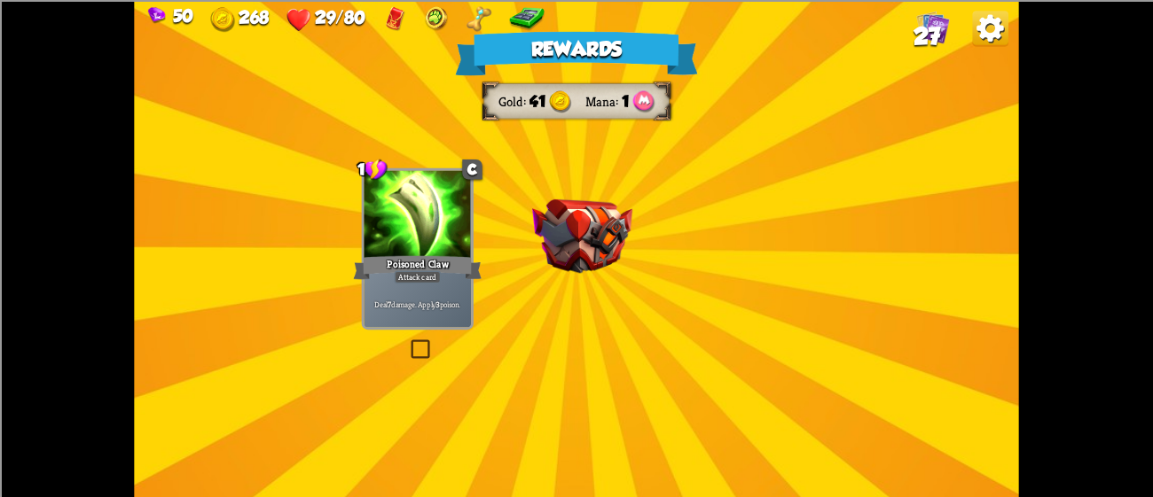
click at [581, 254] on div "Deflect" at bounding box center [581, 254] width 0 height 0
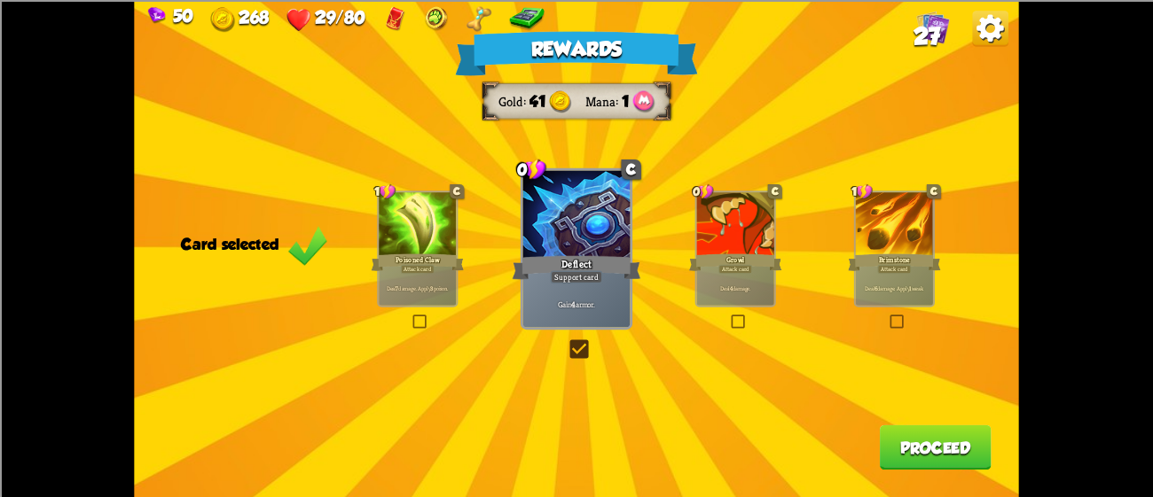
click at [518, 267] on div "Deflect" at bounding box center [576, 267] width 129 height 28
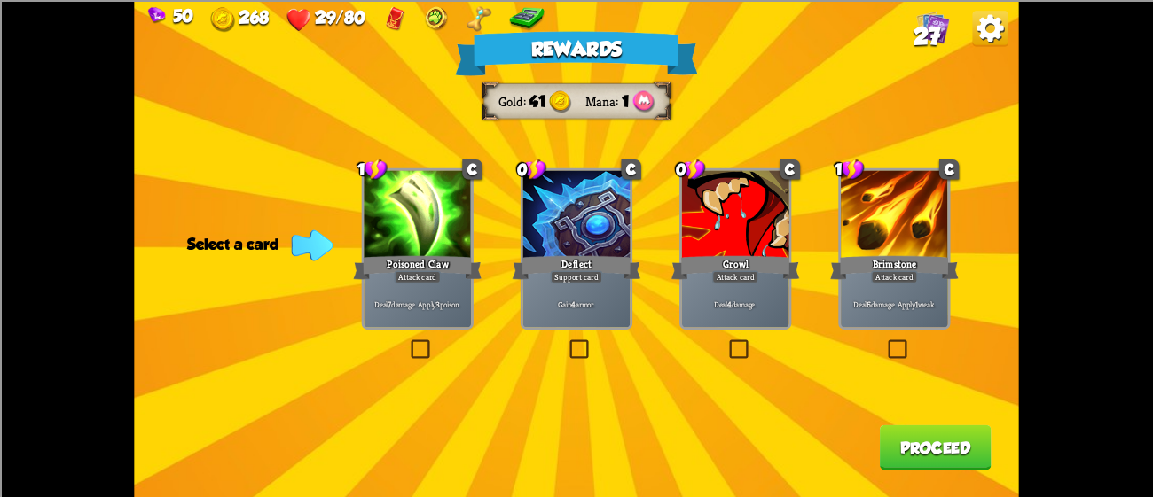
click at [316, 236] on img at bounding box center [313, 245] width 42 height 31
click at [430, 190] on div at bounding box center [417, 215] width 107 height 90
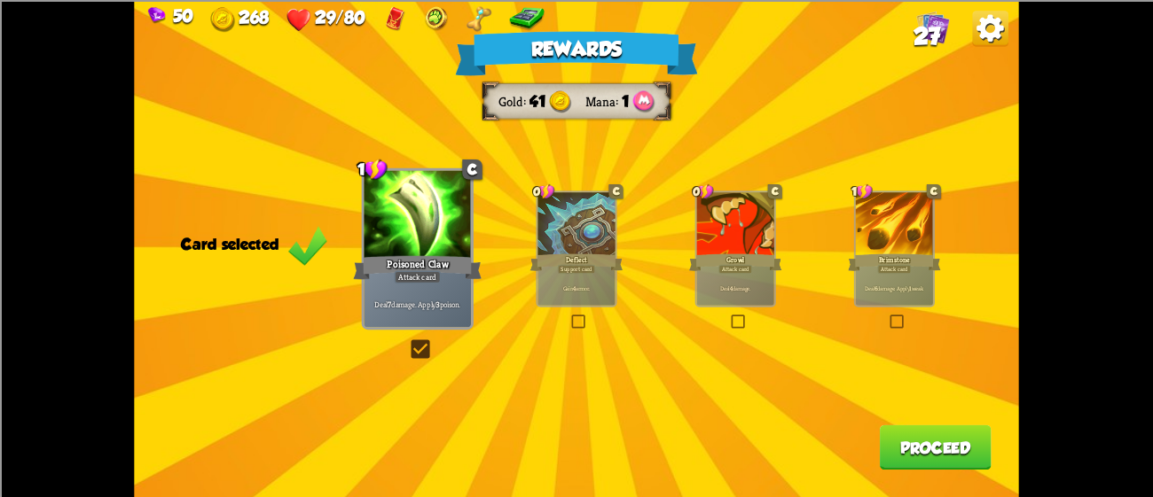
click at [880, 282] on div "Deal 6 damage. Apply 1 weak." at bounding box center [894, 288] width 77 height 34
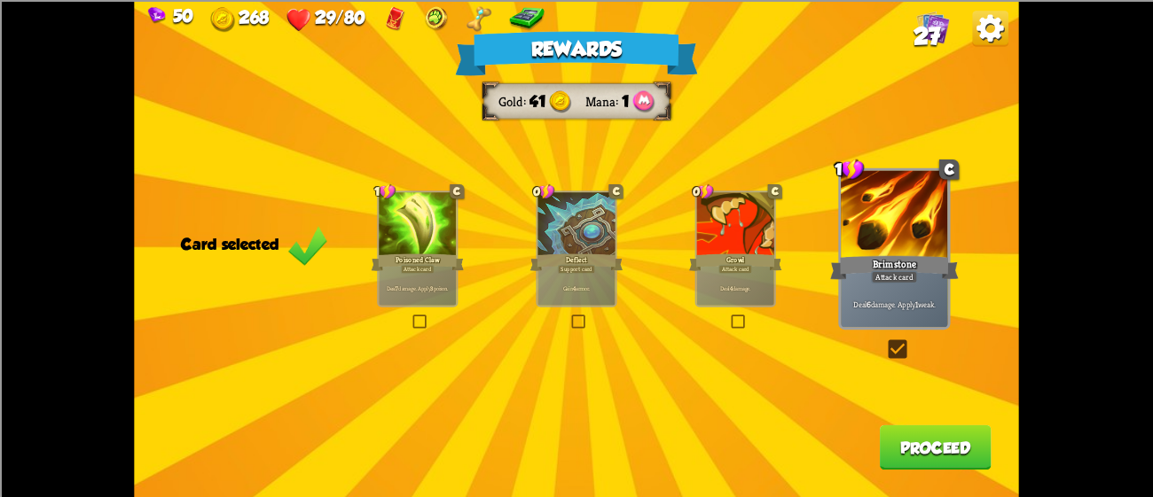
click at [578, 281] on div "Gain 4 armor." at bounding box center [575, 288] width 77 height 34
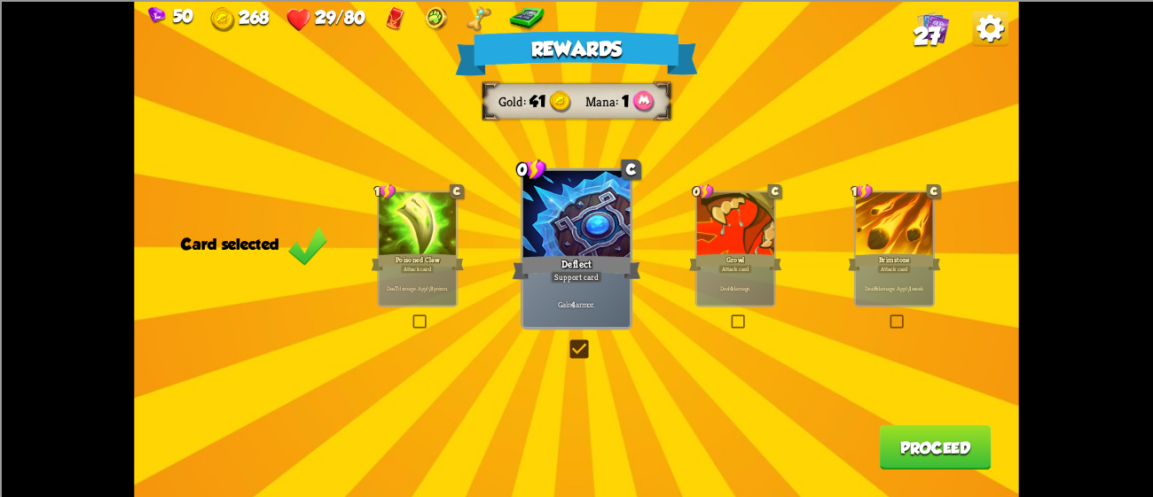
click at [450, 204] on div at bounding box center [417, 224] width 77 height 65
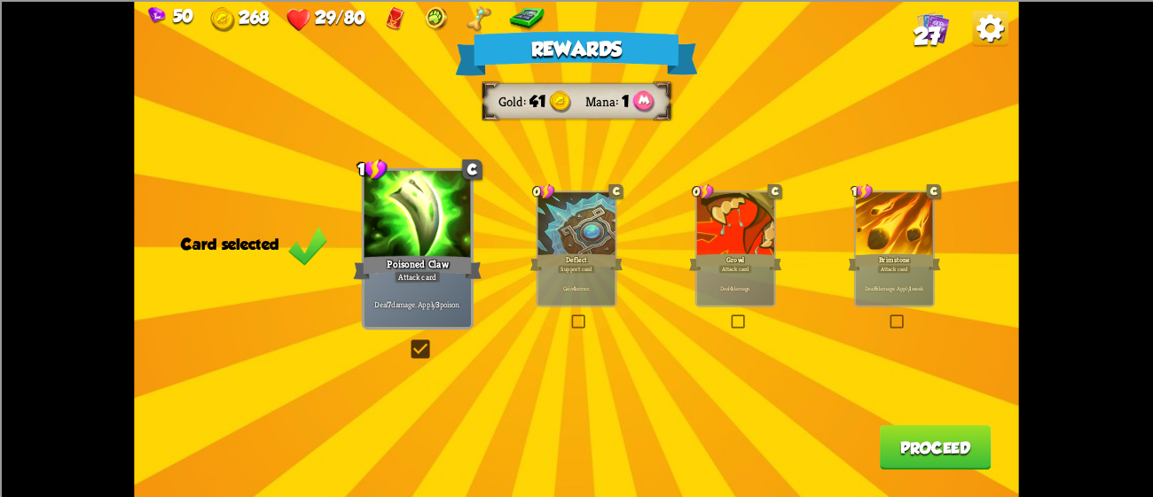
click at [918, 439] on button "Proceed" at bounding box center [936, 447] width 112 height 45
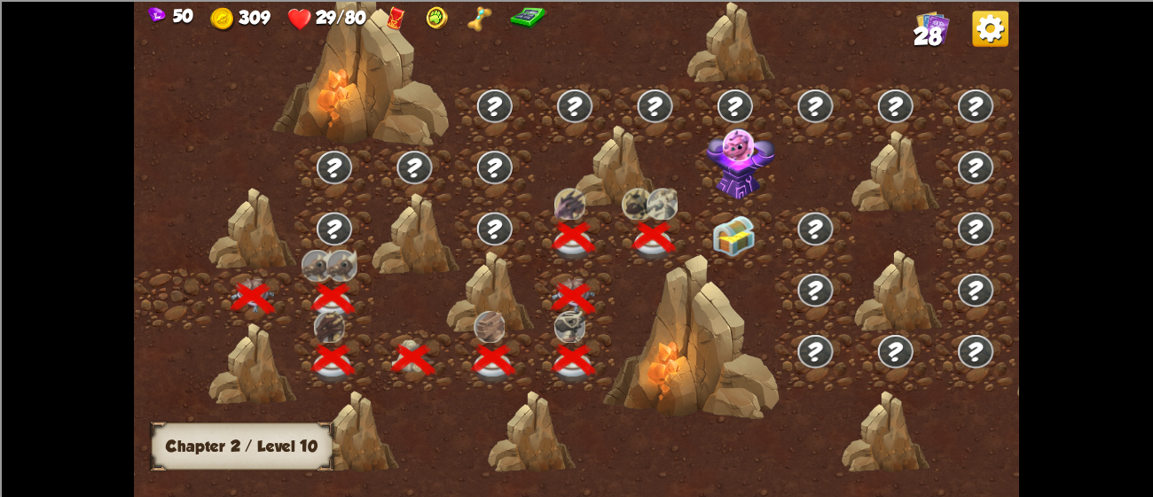
click at [713, 230] on img at bounding box center [734, 236] width 44 height 42
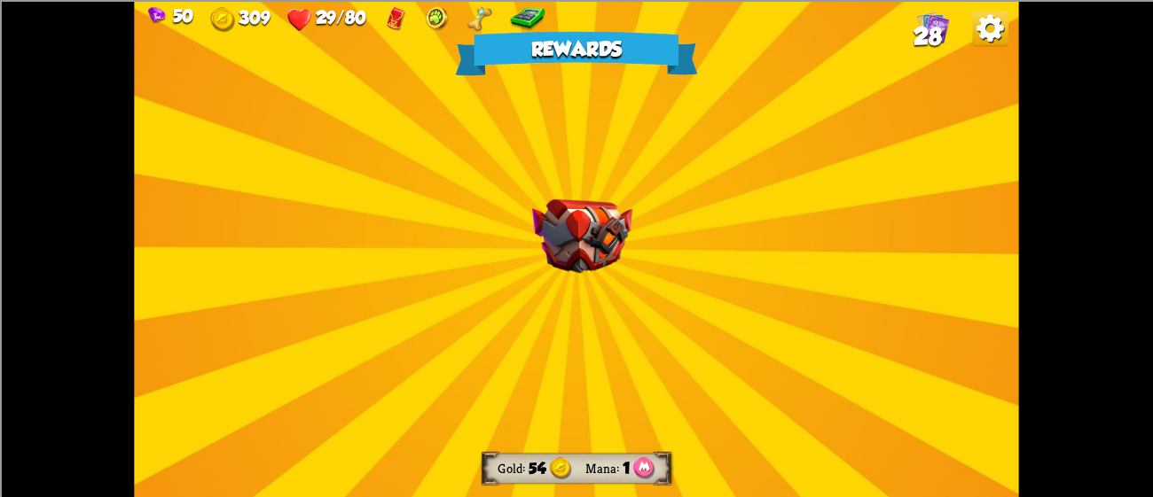
click at [556, 215] on img at bounding box center [582, 236] width 100 height 74
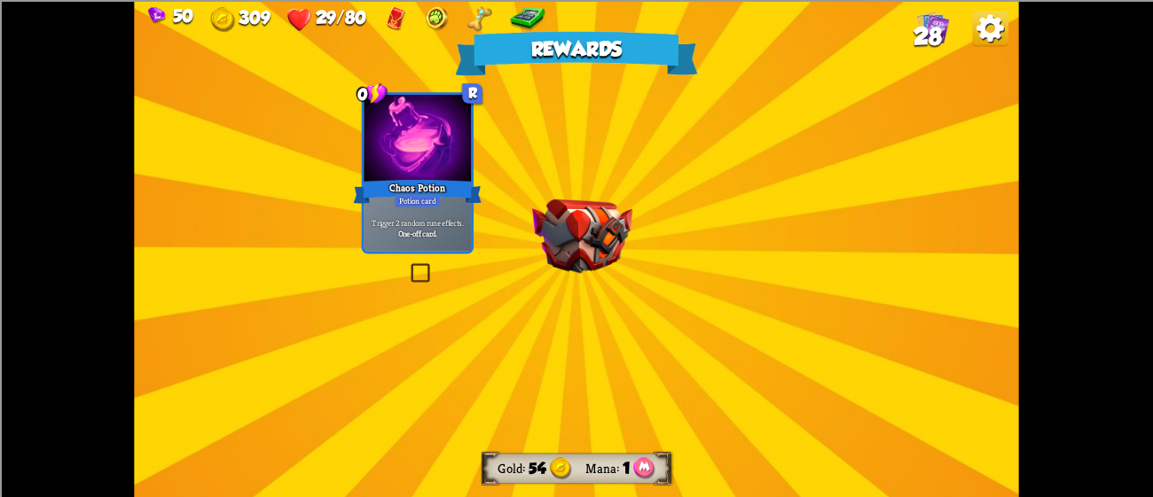
click at [581, 254] on div "Mana Potion" at bounding box center [581, 254] width 0 height 0
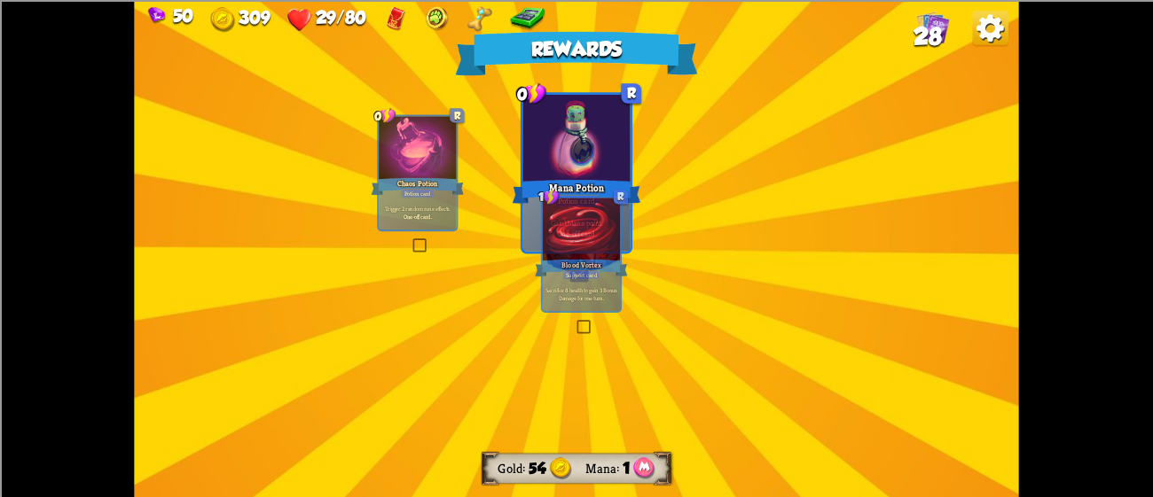
click at [556, 215] on div "Gain 1 Mana point. One-off card." at bounding box center [576, 228] width 107 height 47
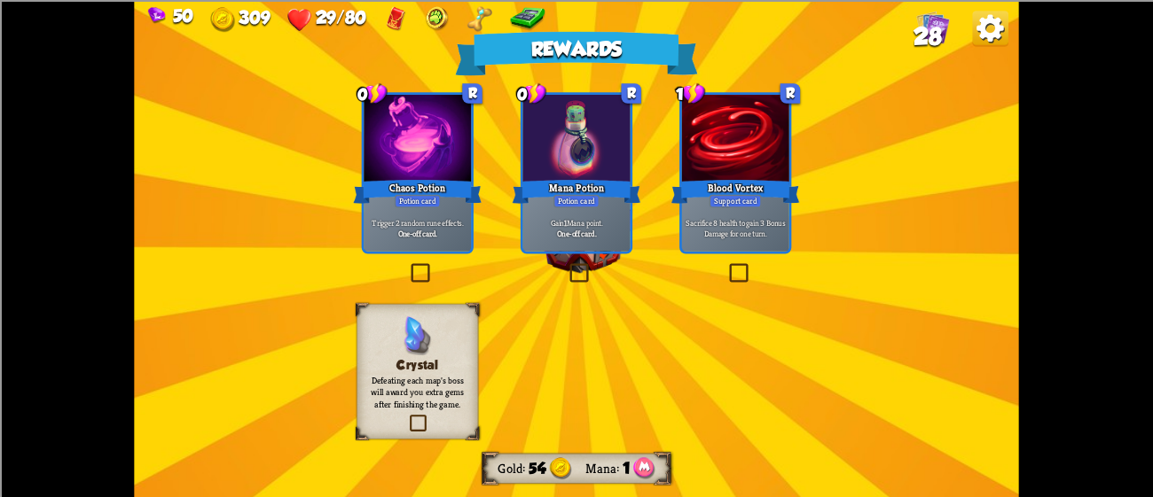
click at [556, 215] on div "Gain 1 Mana point. One-off card." at bounding box center [576, 228] width 107 height 47
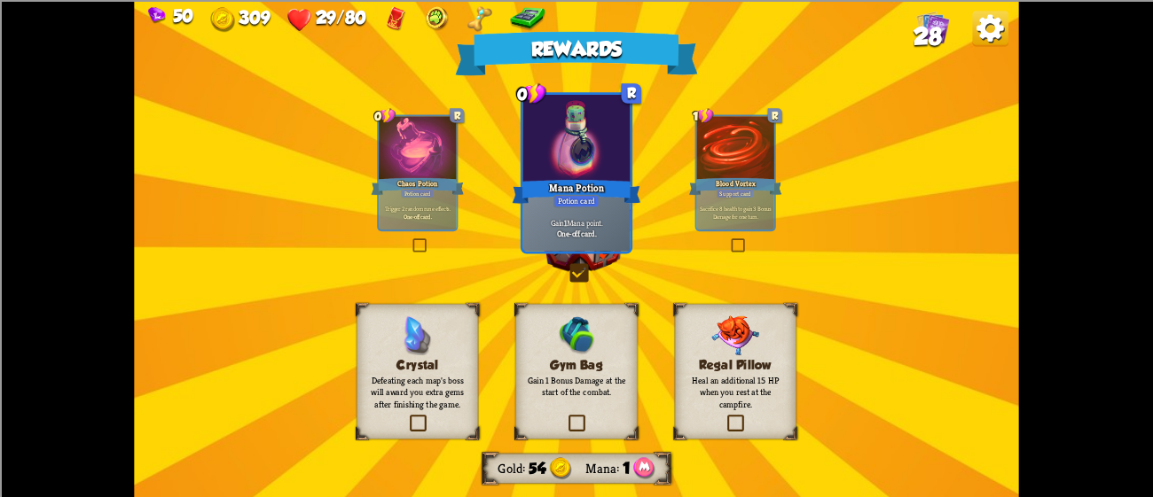
click at [556, 215] on div "Gain 1 Mana point. One-off card." at bounding box center [576, 228] width 107 height 47
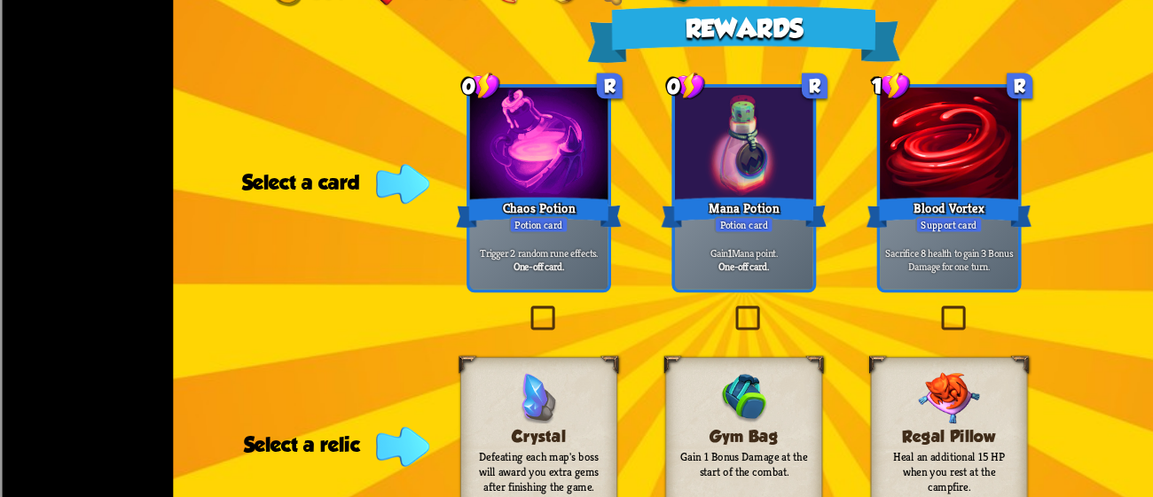
click at [342, 208] on div "Rewards Gold 54 Mana 1 Select a card 0 R Chaos Potion Potion card Trigger 2 ran…" at bounding box center [576, 248] width 884 height 497
click at [581, 189] on div "Mana Potion" at bounding box center [576, 191] width 129 height 28
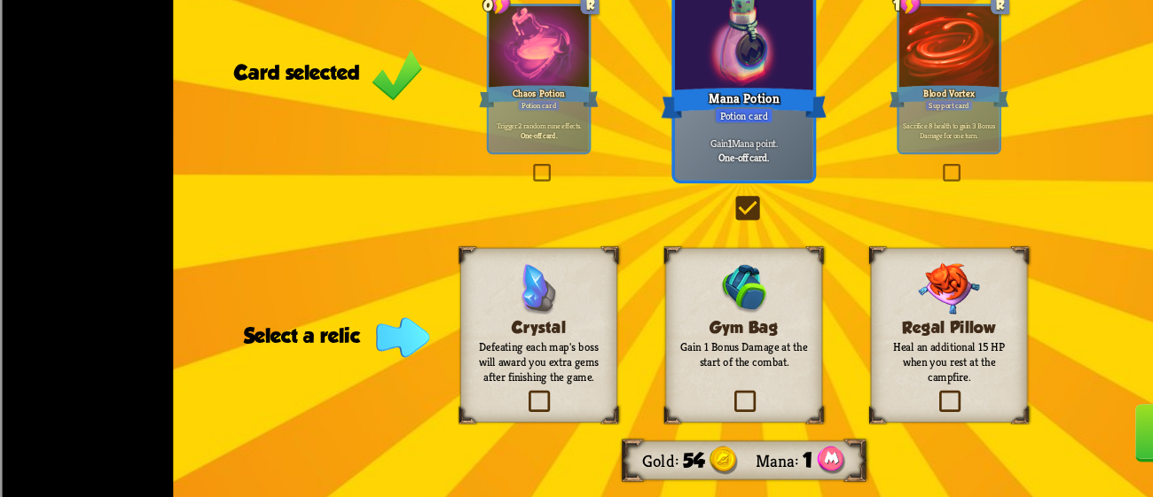
scroll to position [0, 0]
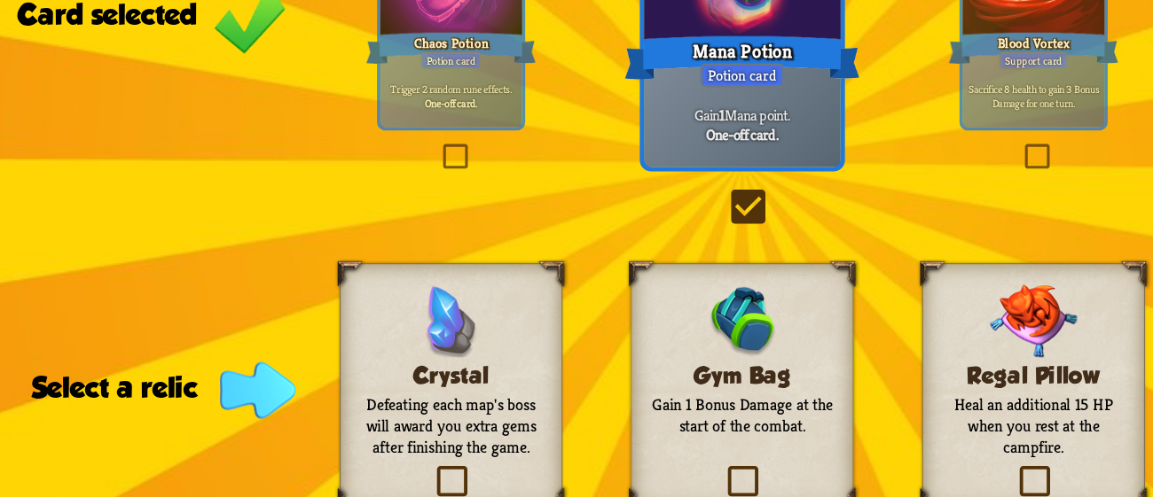
click at [416, 184] on div "Chaos Potion" at bounding box center [417, 186] width 93 height 20
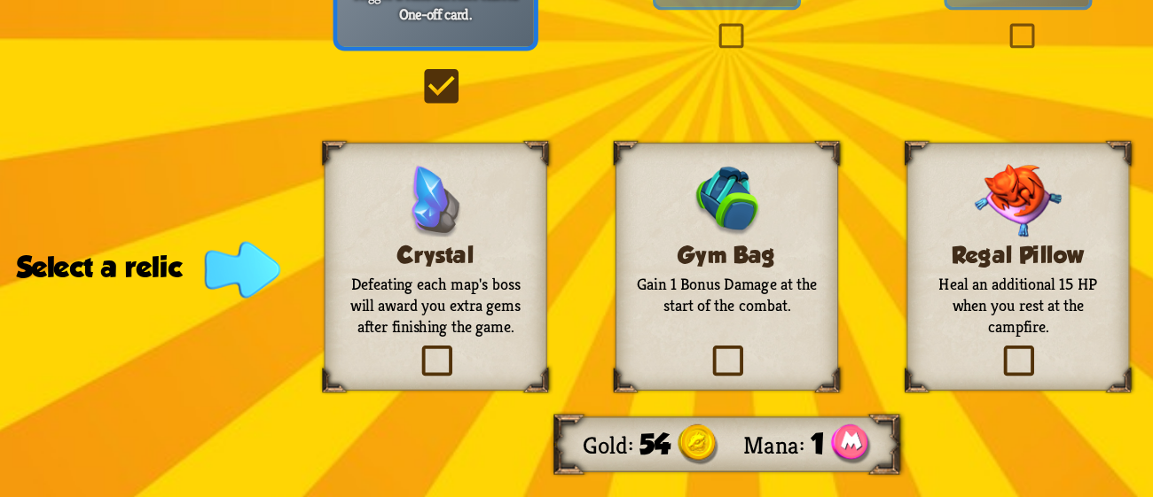
click at [561, 325] on img at bounding box center [577, 336] width 40 height 40
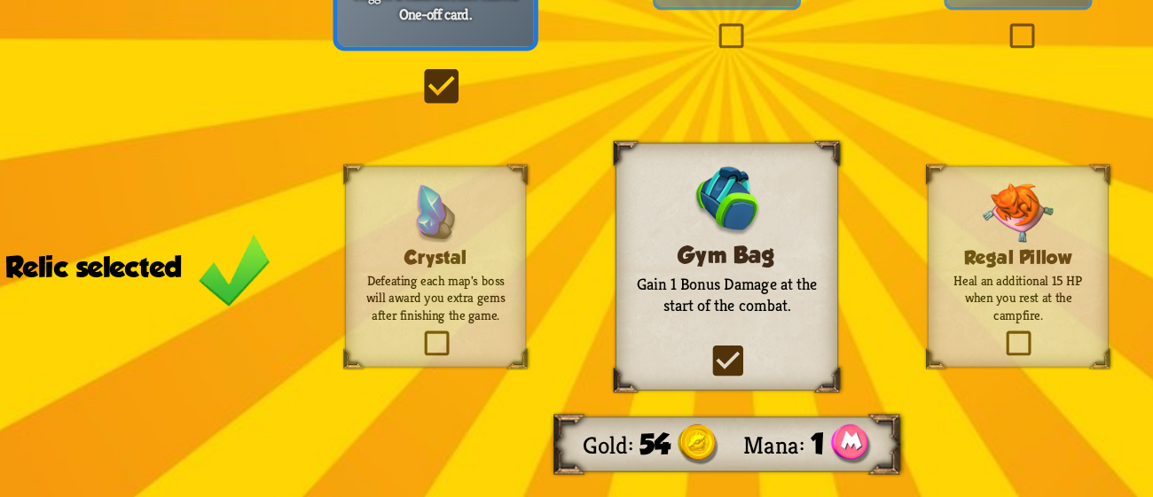
click at [561, 325] on img at bounding box center [577, 336] width 40 height 40
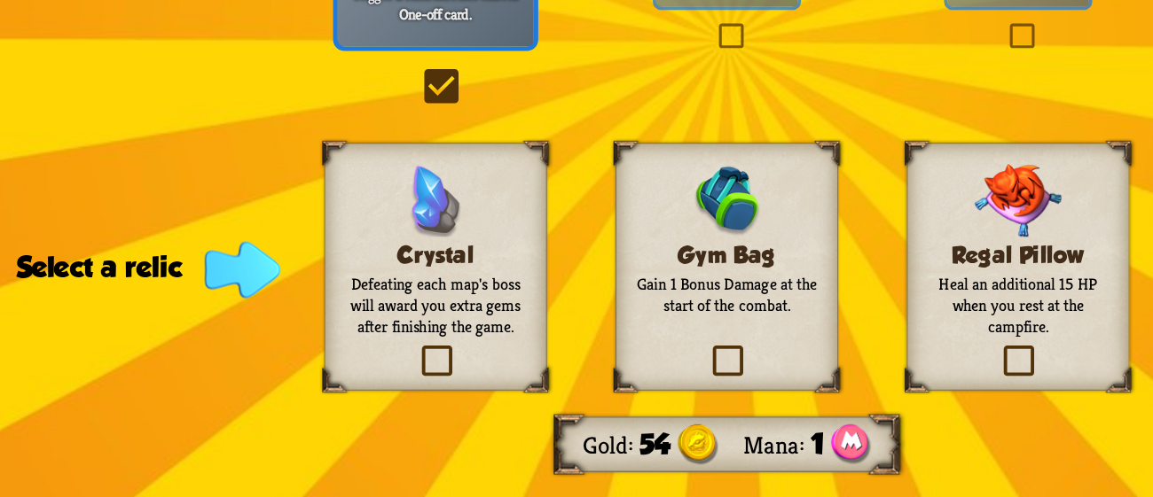
click at [561, 325] on img at bounding box center [577, 336] width 40 height 40
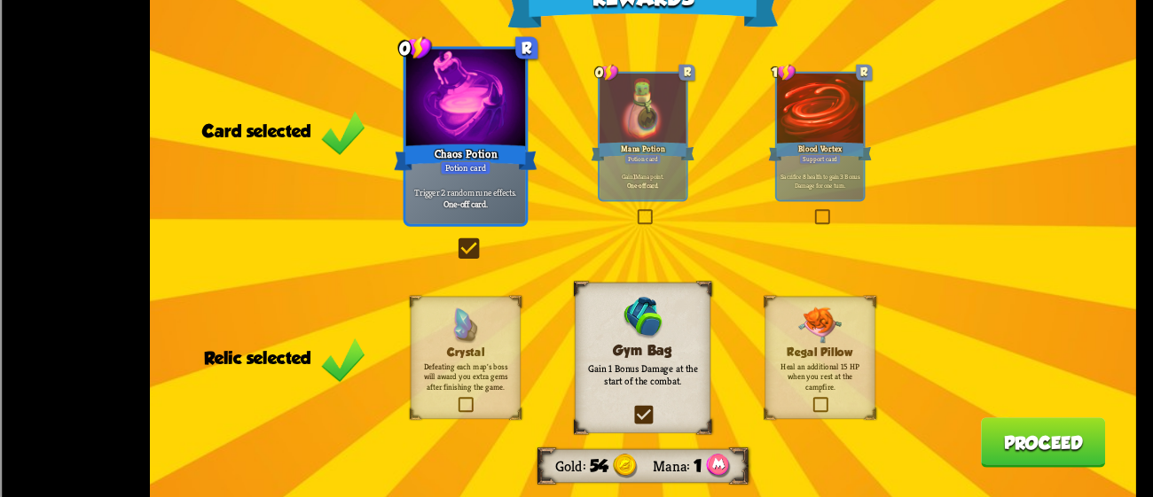
click at [957, 440] on button "Proceed" at bounding box center [936, 447] width 112 height 45
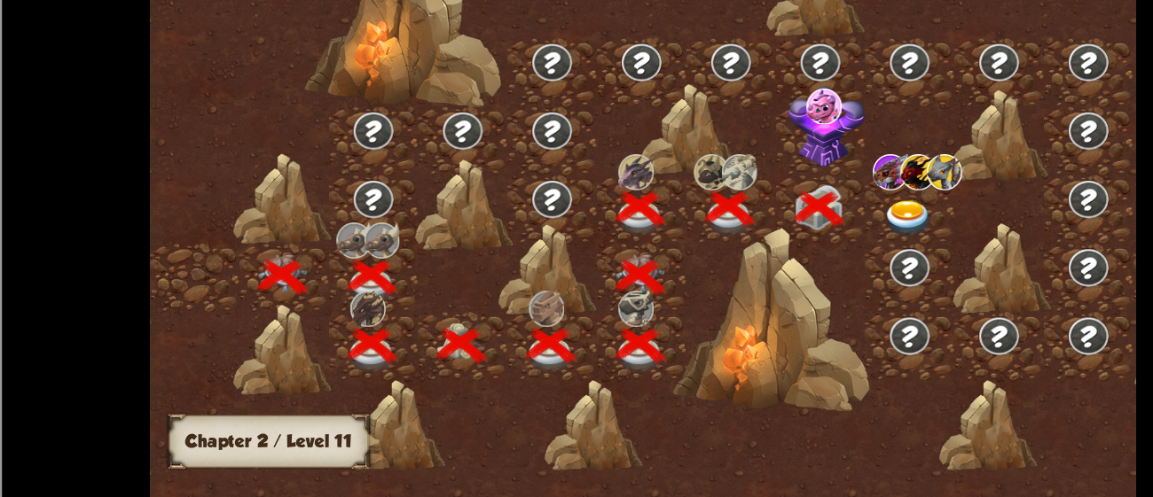
scroll to position [0, 269]
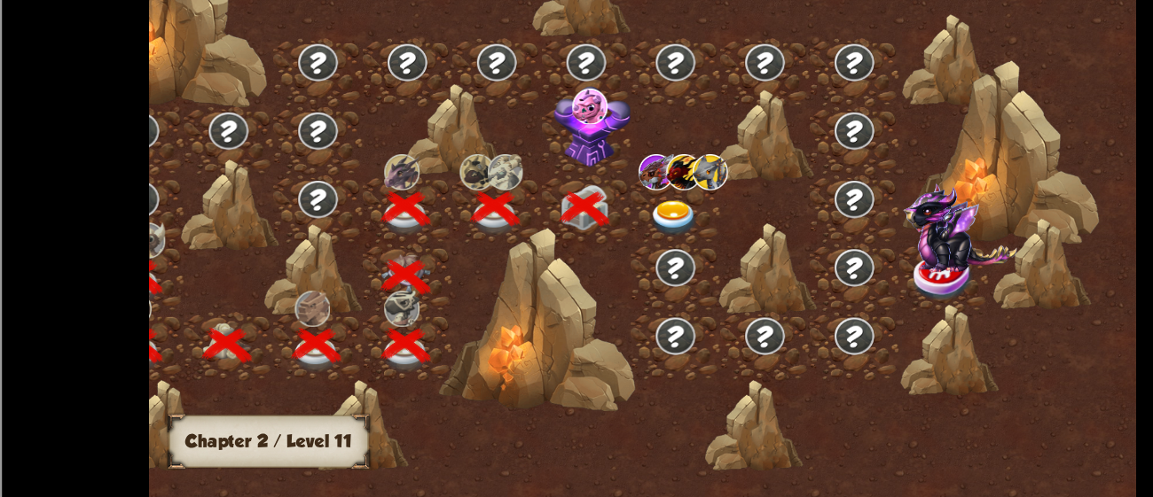
click at [585, 226] on div at bounding box center [606, 237] width 80 height 61
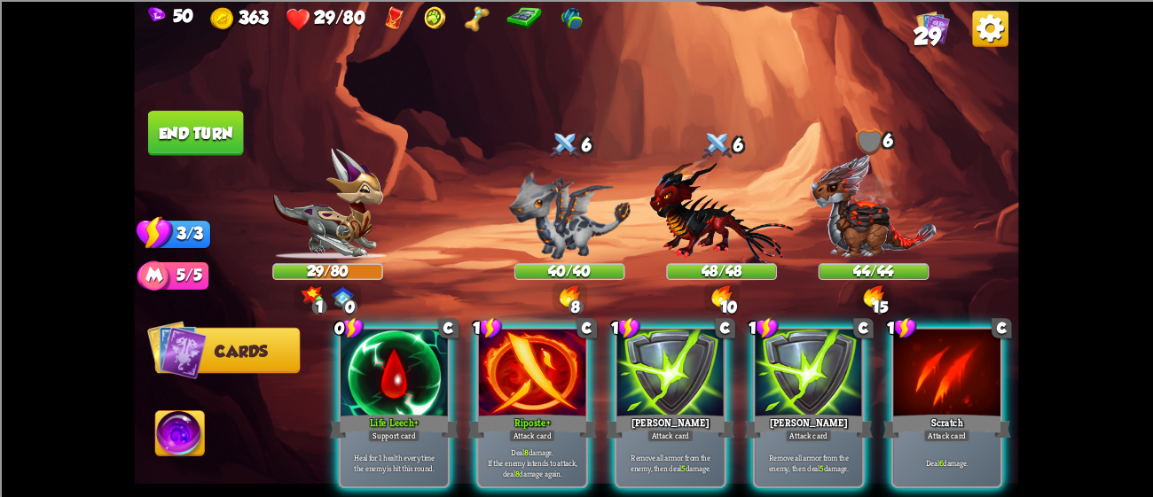
click at [205, 410] on img at bounding box center [576, 248] width 884 height 497
click at [167, 416] on img at bounding box center [179, 436] width 49 height 50
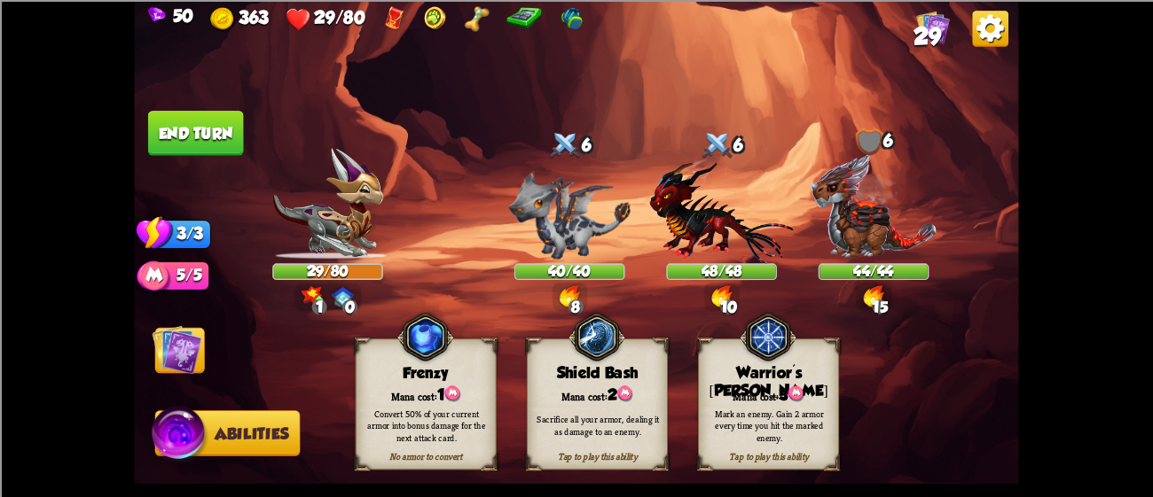
click at [739, 390] on div "Mana cost: 3" at bounding box center [768, 394] width 139 height 20
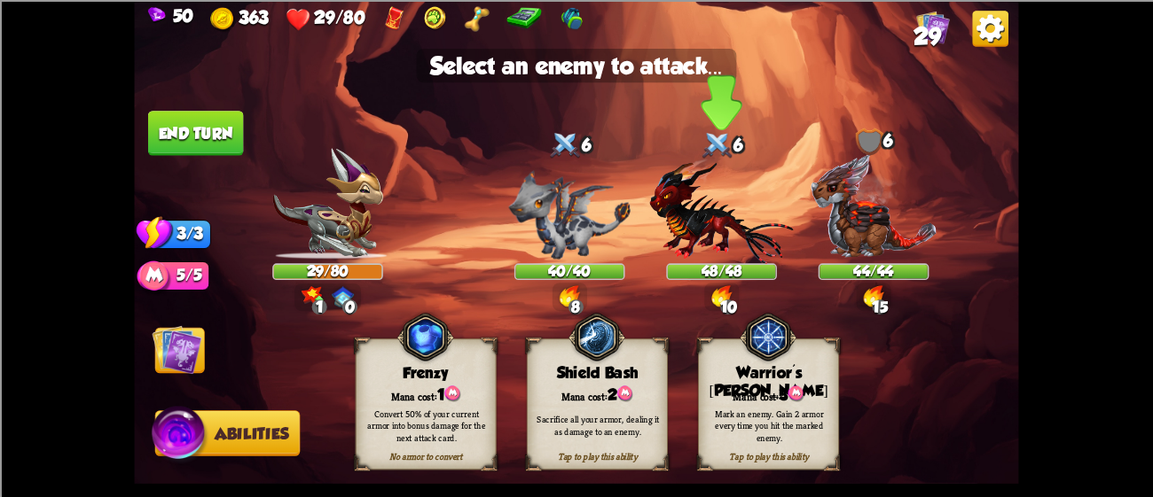
click at [669, 238] on img at bounding box center [722, 211] width 144 height 106
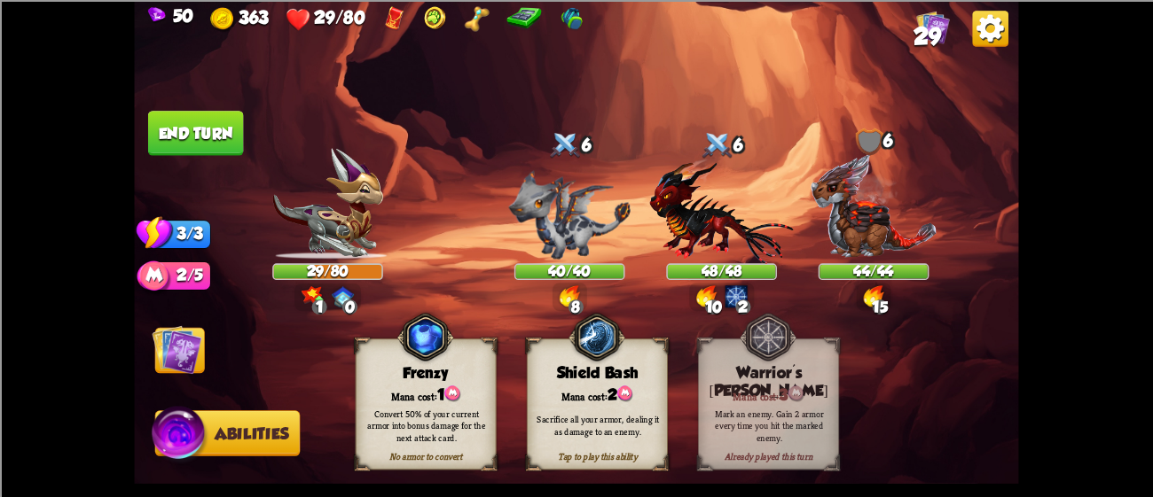
click at [192, 338] on img at bounding box center [177, 349] width 50 height 50
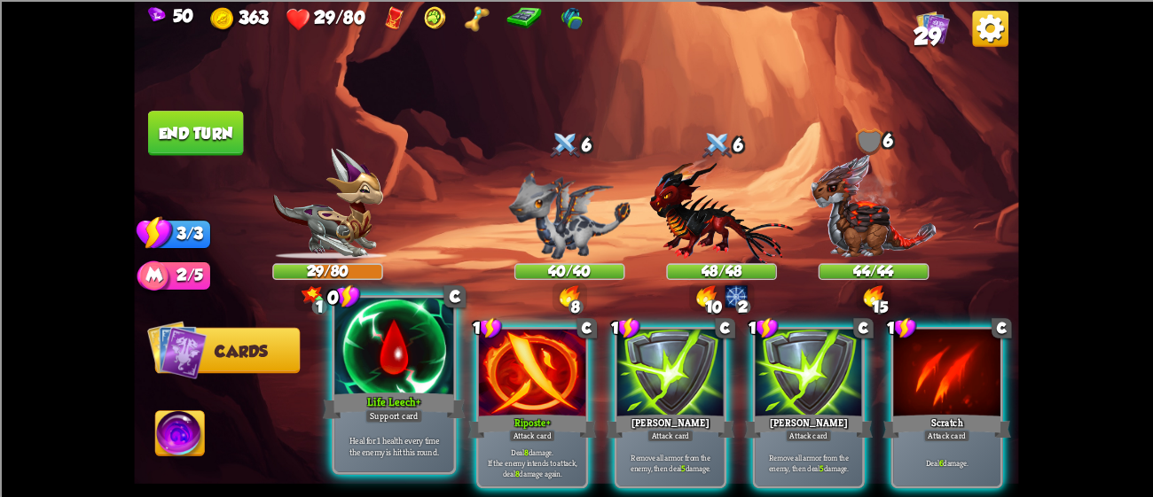
click at [427, 382] on div at bounding box center [393, 348] width 119 height 100
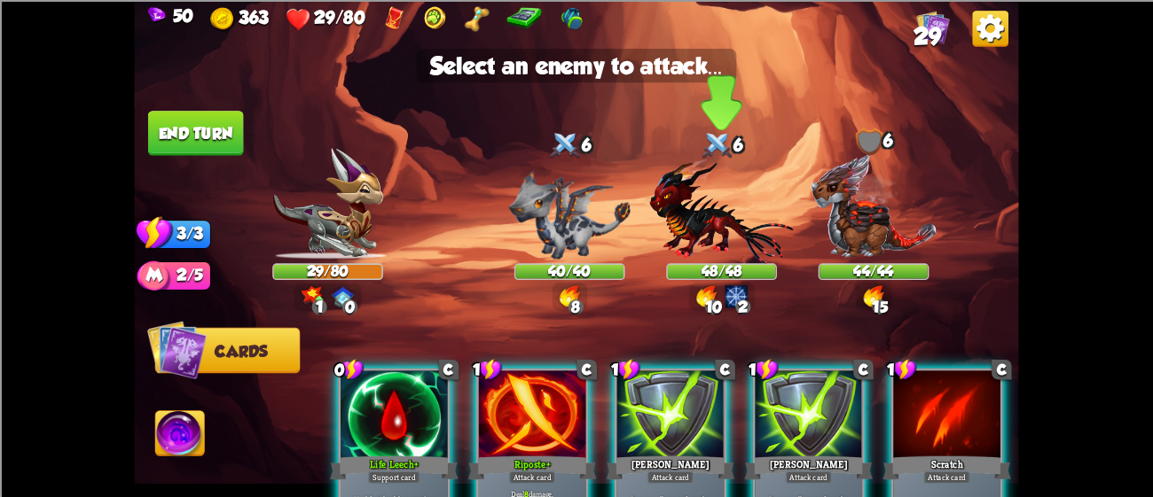
click at [715, 214] on img at bounding box center [722, 211] width 144 height 106
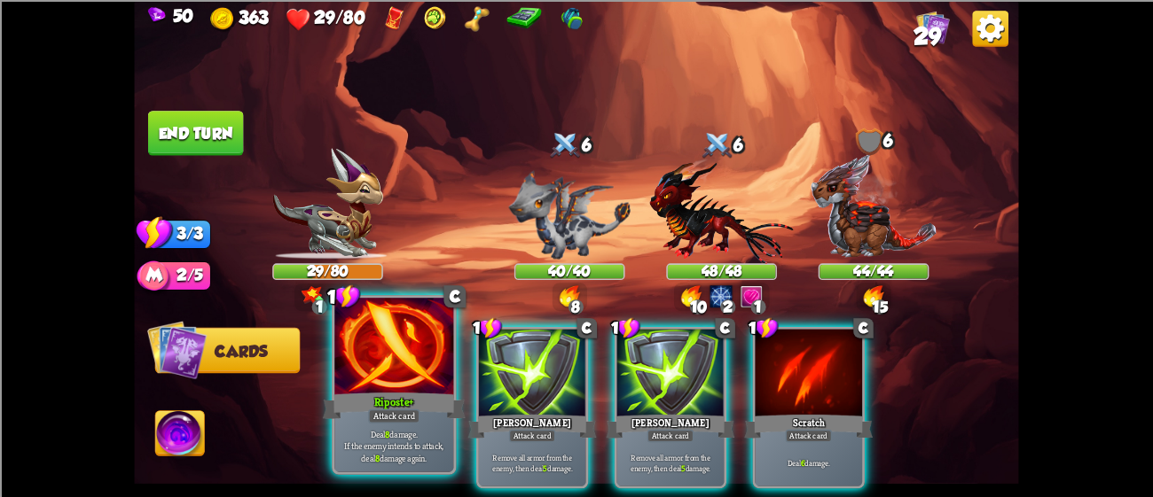
click at [359, 409] on div "Riposte+" at bounding box center [394, 405] width 143 height 32
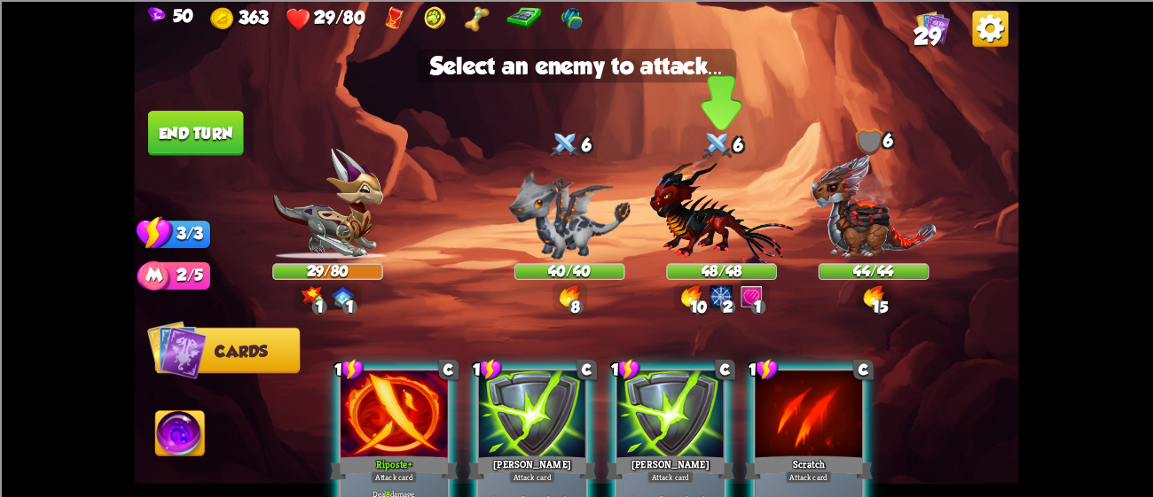
click at [675, 228] on img at bounding box center [722, 211] width 144 height 106
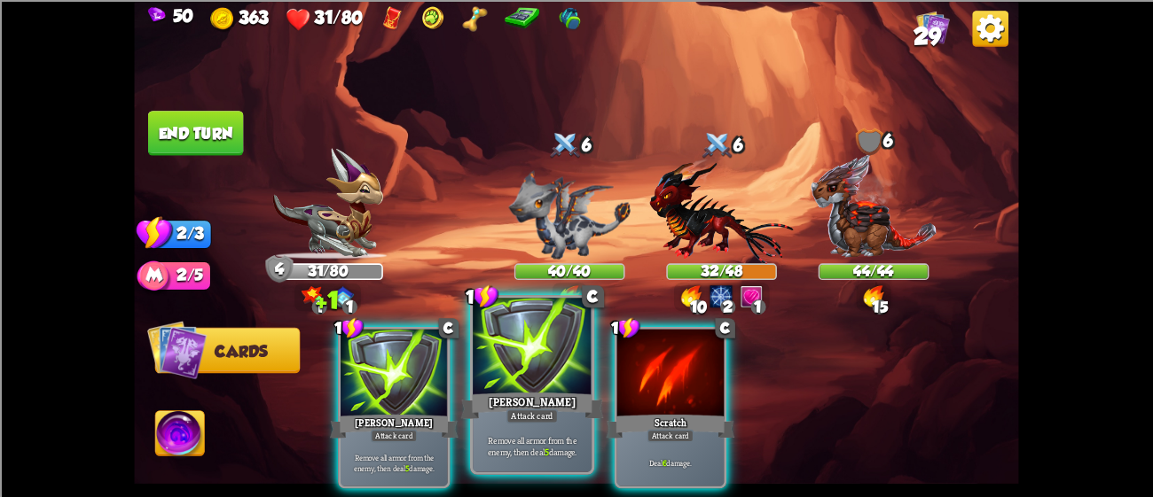
click at [531, 346] on div at bounding box center [532, 348] width 119 height 100
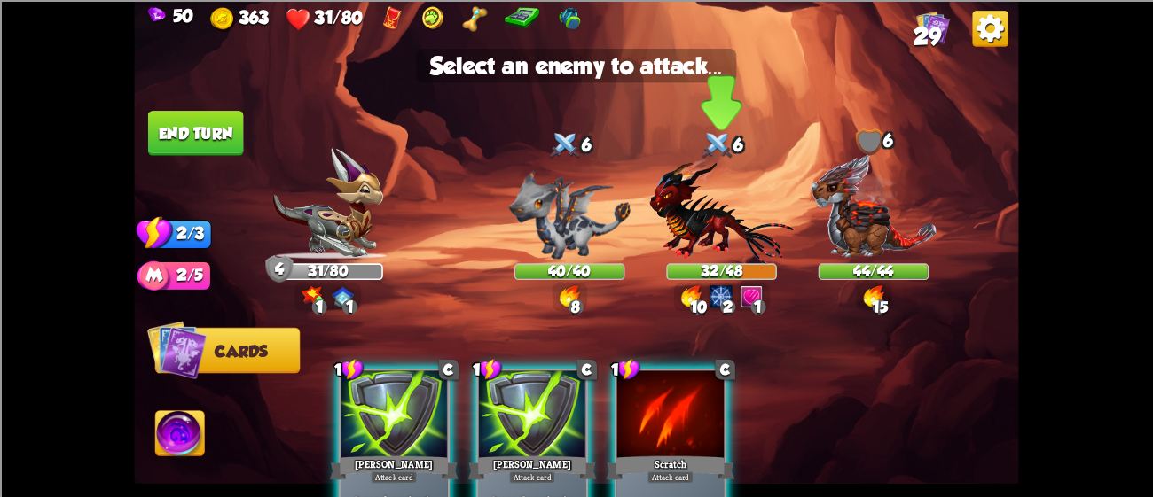
click at [717, 203] on img at bounding box center [722, 211] width 144 height 106
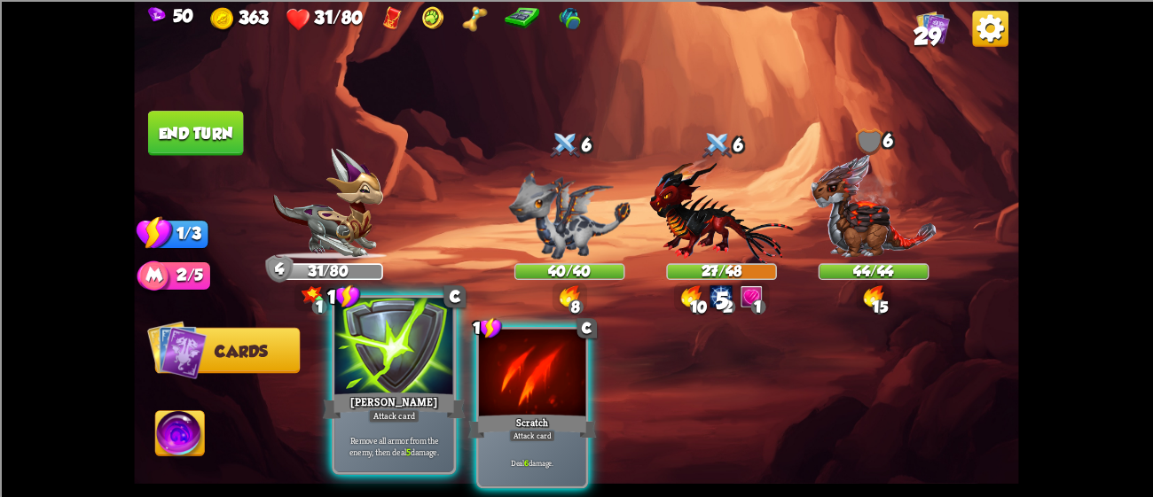
click at [385, 360] on div at bounding box center [393, 348] width 119 height 100
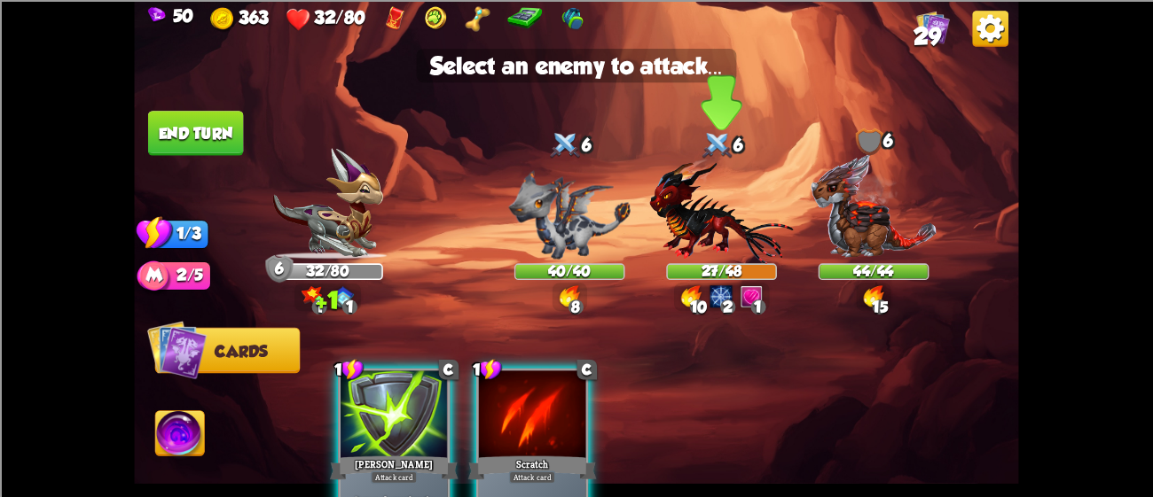
click at [679, 210] on img at bounding box center [722, 211] width 144 height 106
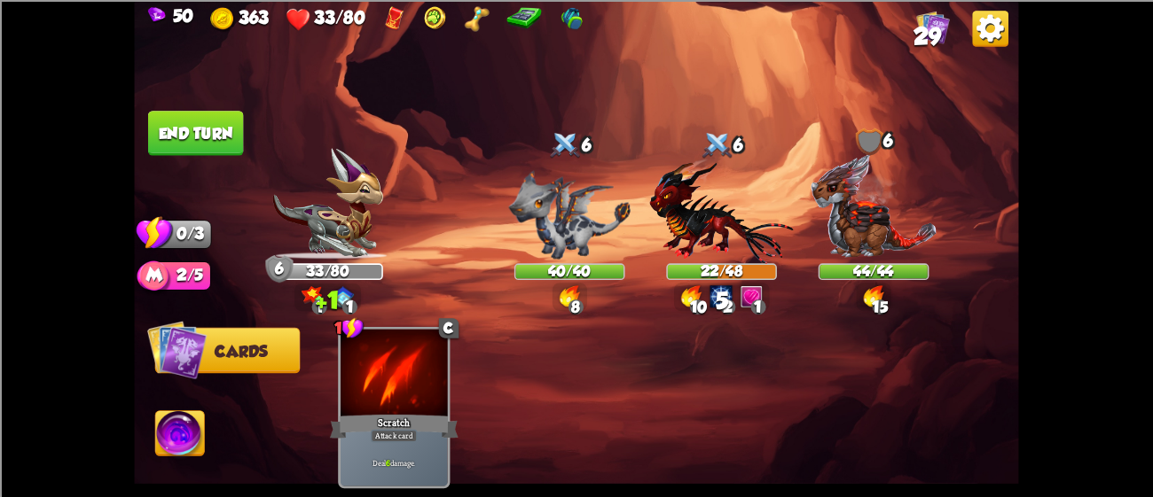
click at [207, 141] on button "End turn" at bounding box center [196, 133] width 96 height 45
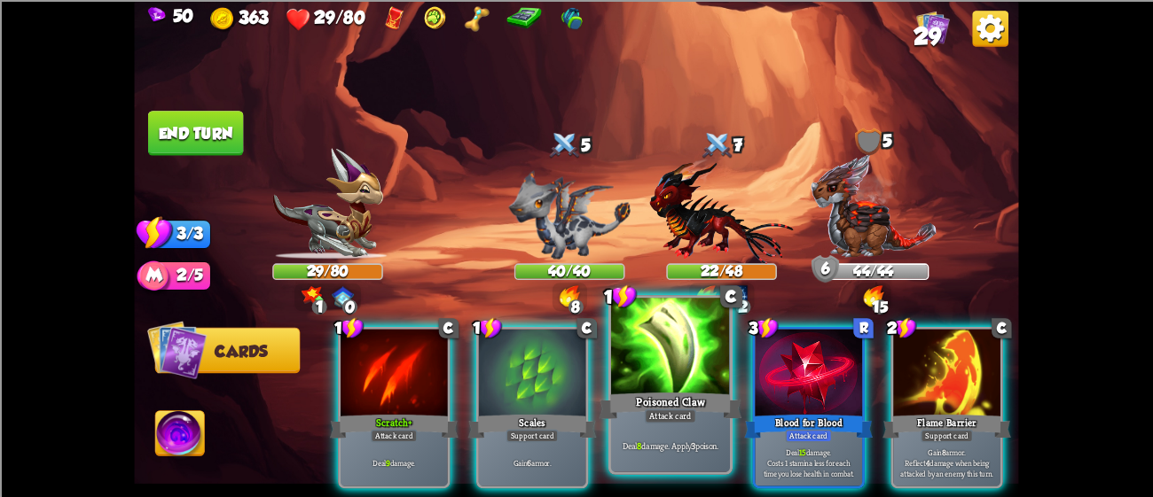
click at [719, 354] on div at bounding box center [670, 348] width 119 height 100
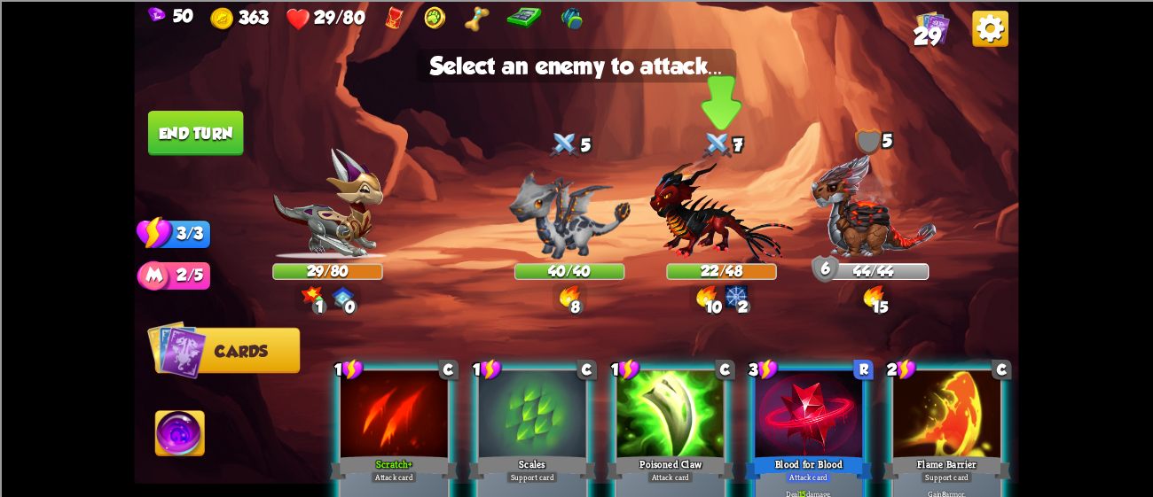
click at [710, 221] on img at bounding box center [722, 211] width 144 height 106
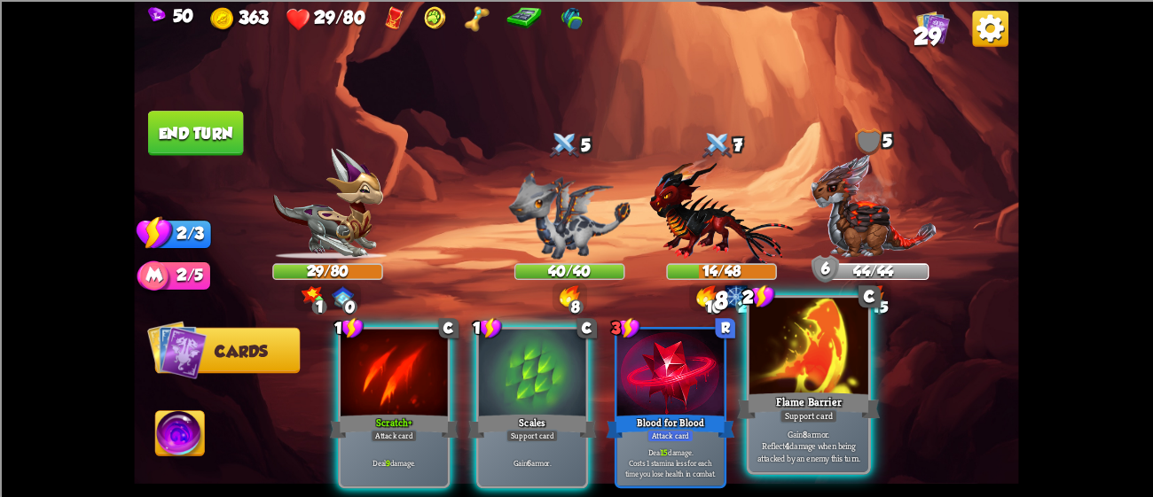
click at [766, 345] on div at bounding box center [808, 348] width 119 height 100
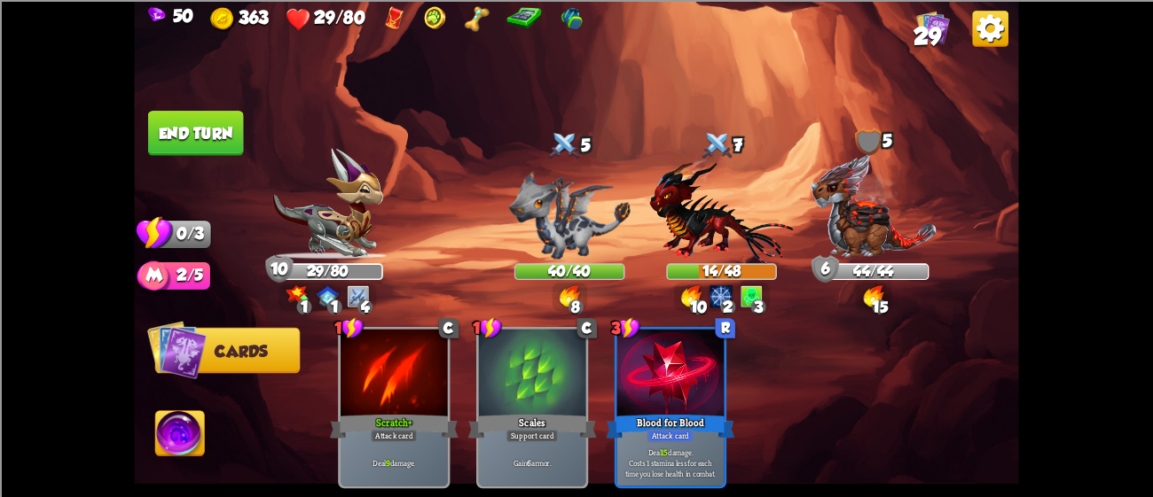
click at [179, 121] on button "End turn" at bounding box center [195, 132] width 97 height 45
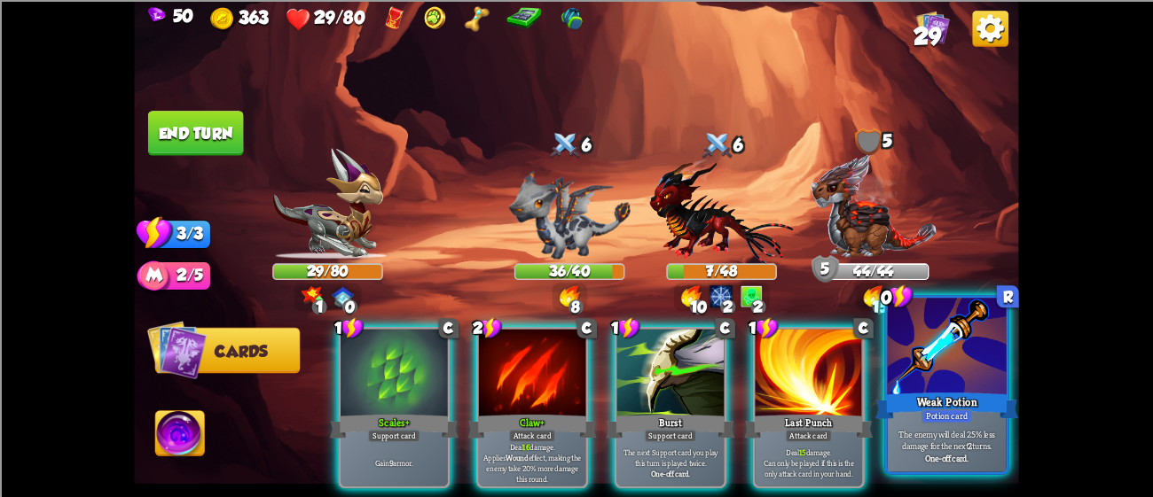
click at [910, 360] on div at bounding box center [946, 348] width 119 height 100
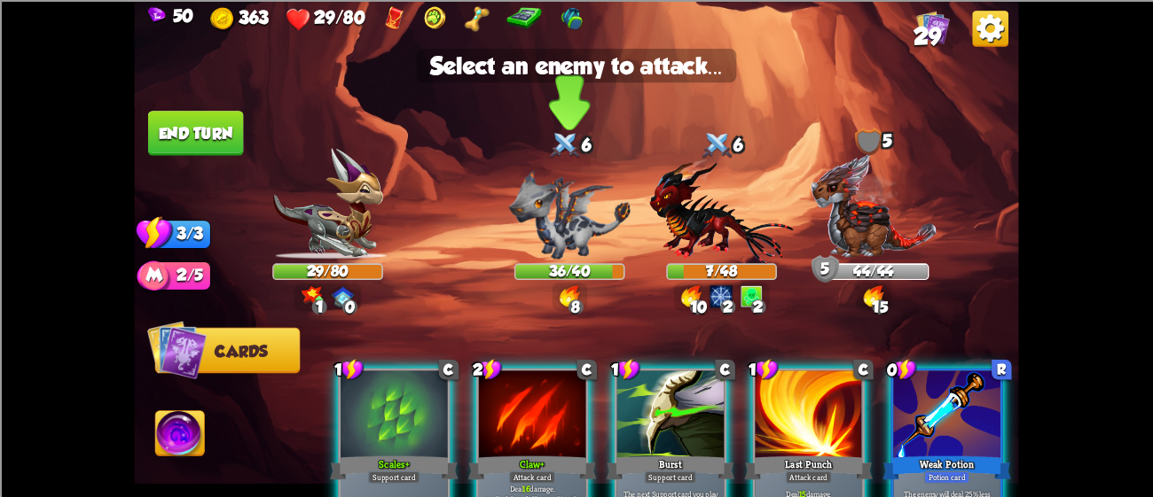
click at [524, 210] on img at bounding box center [569, 214] width 121 height 89
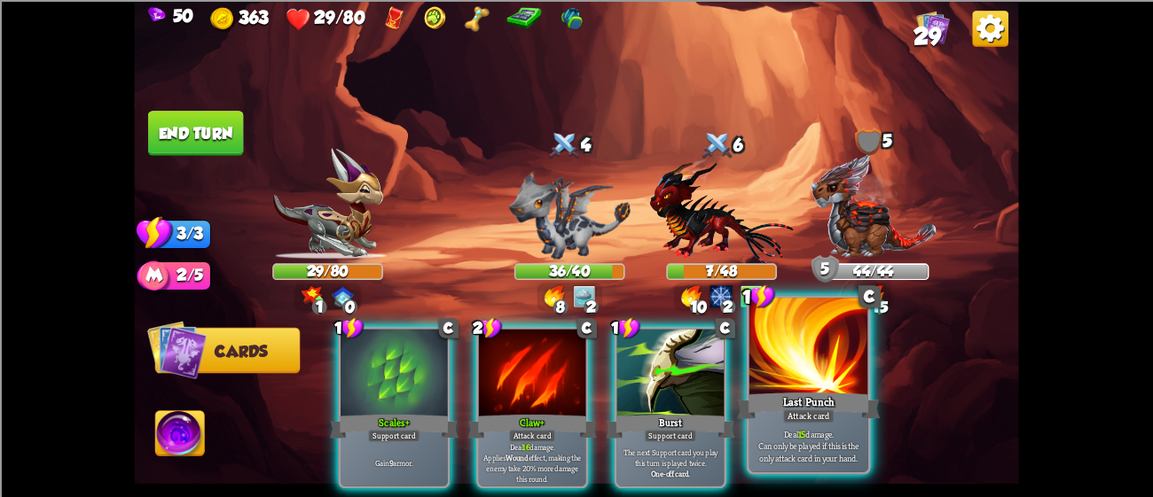
click at [816, 414] on div "Attack card" at bounding box center [808, 416] width 51 height 14
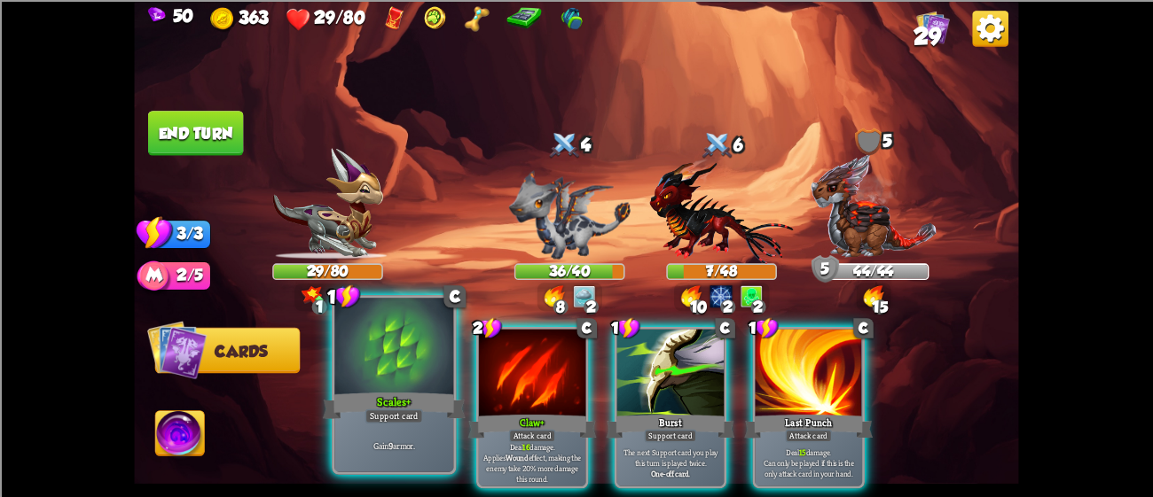
click at [395, 343] on div at bounding box center [393, 348] width 119 height 100
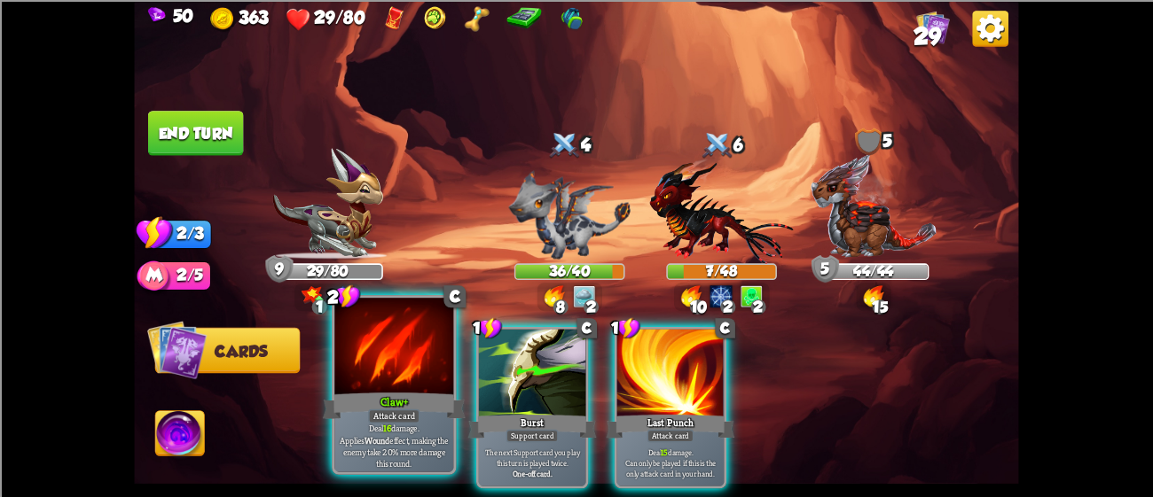
click at [425, 375] on div at bounding box center [393, 348] width 119 height 100
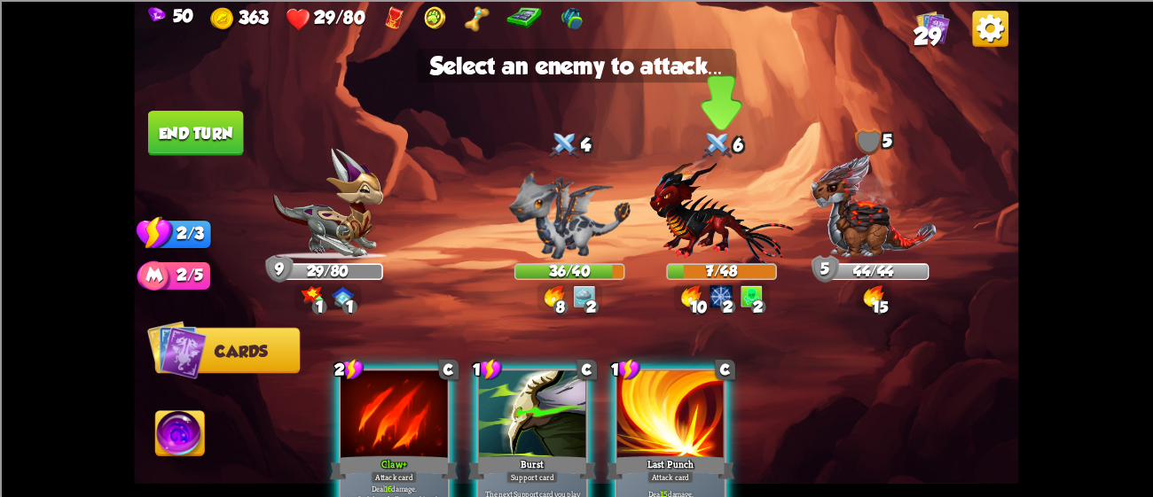
click at [707, 199] on img at bounding box center [722, 211] width 144 height 106
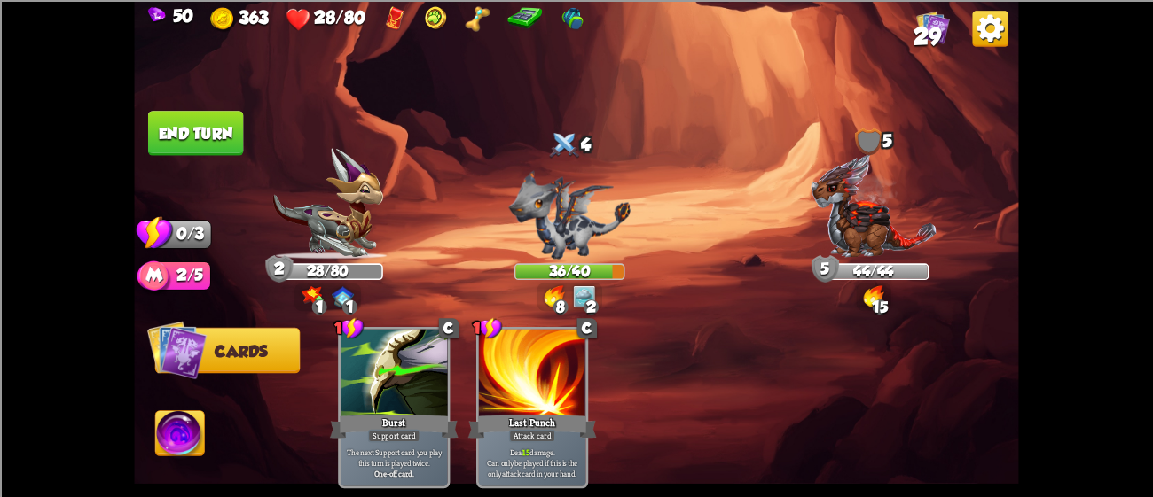
click at [185, 113] on button "End turn" at bounding box center [195, 133] width 97 height 46
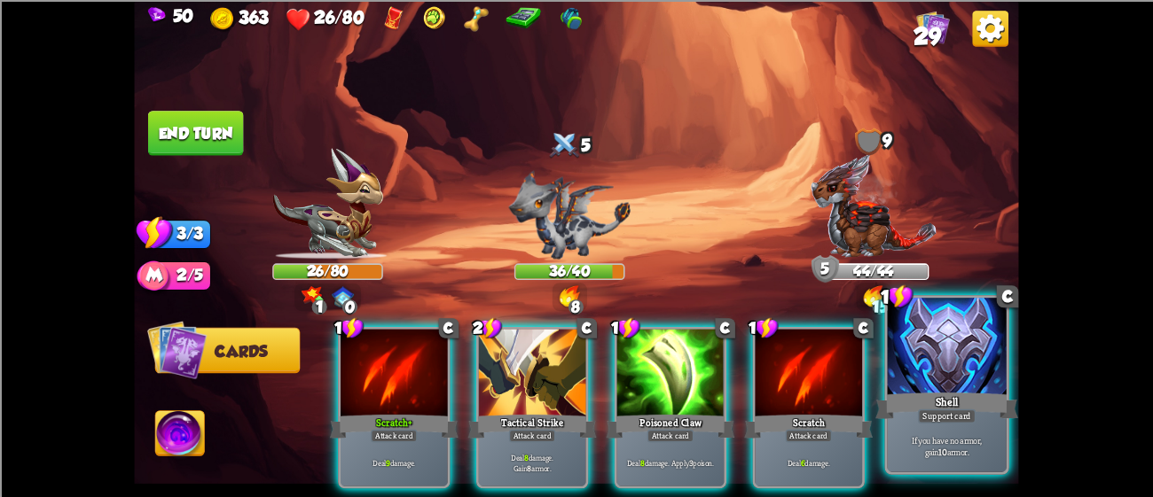
click at [919, 438] on p "If you have no armor, gain 10 armor." at bounding box center [946, 445] width 113 height 23
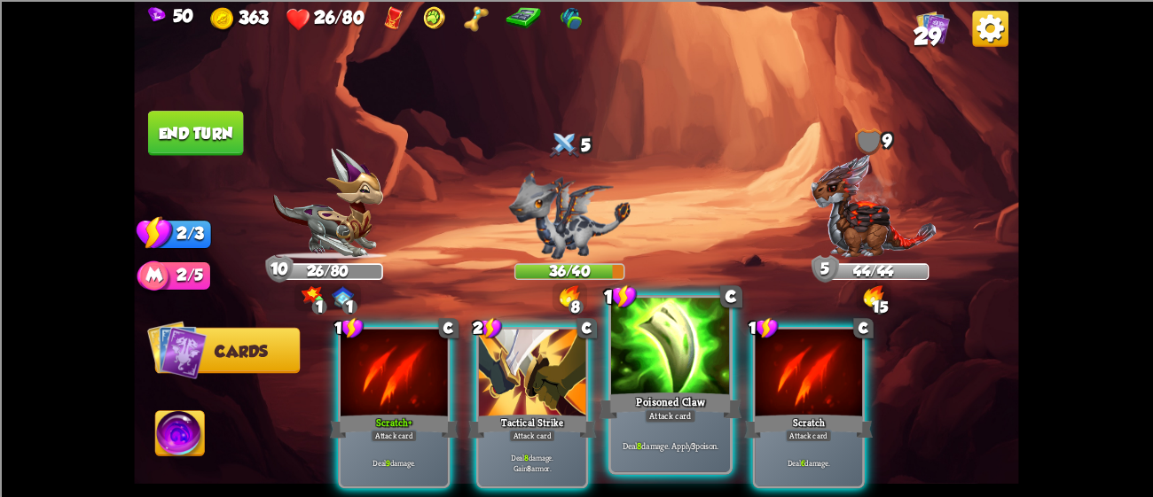
click at [671, 349] on div at bounding box center [670, 348] width 119 height 100
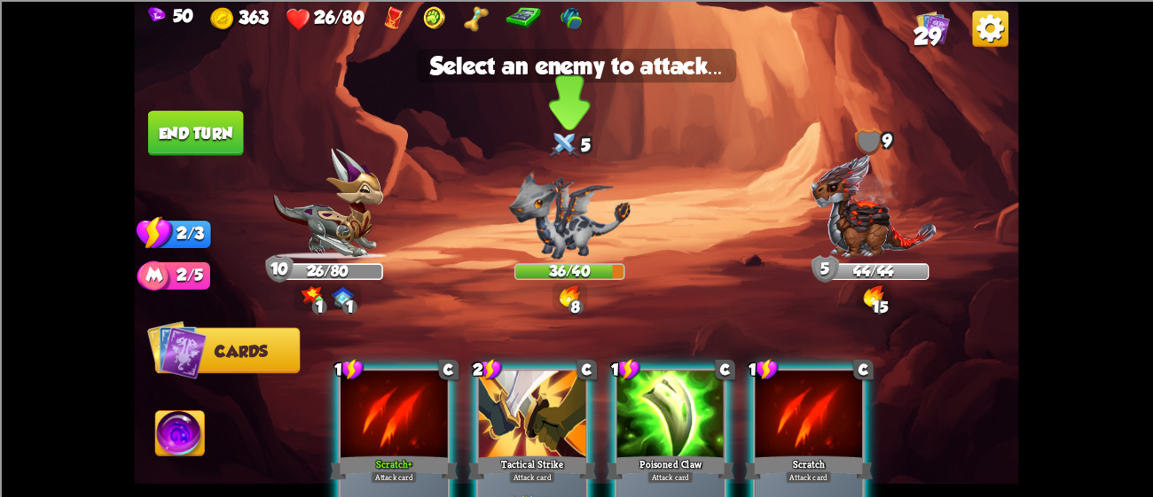
click at [576, 207] on img at bounding box center [569, 214] width 121 height 89
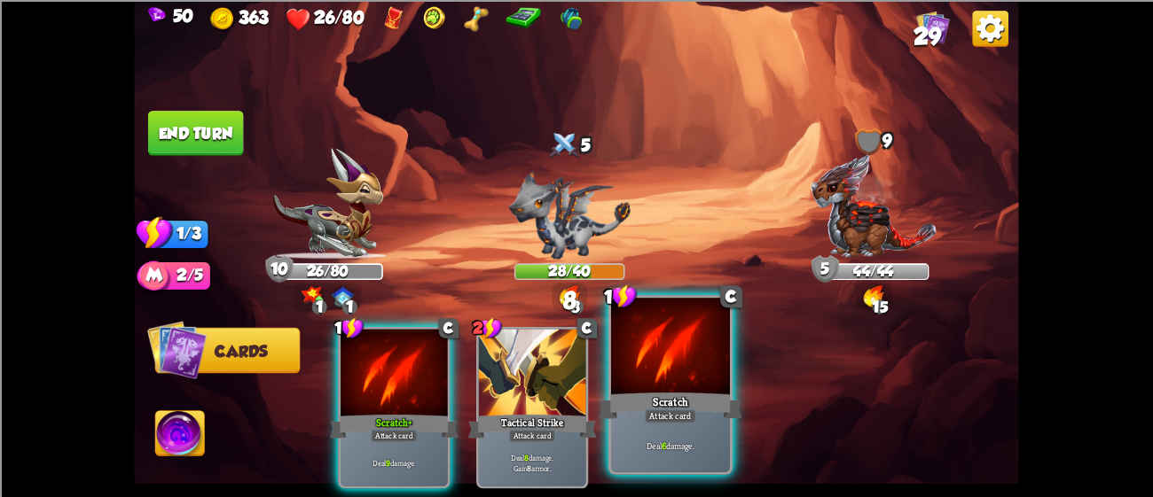
click at [614, 374] on div at bounding box center [670, 348] width 119 height 100
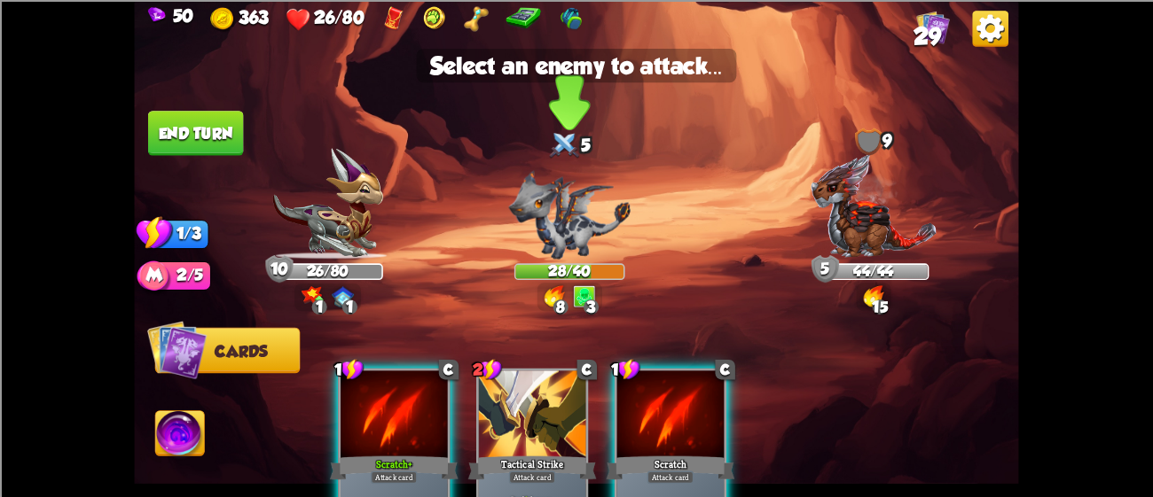
click at [585, 191] on img at bounding box center [569, 214] width 121 height 89
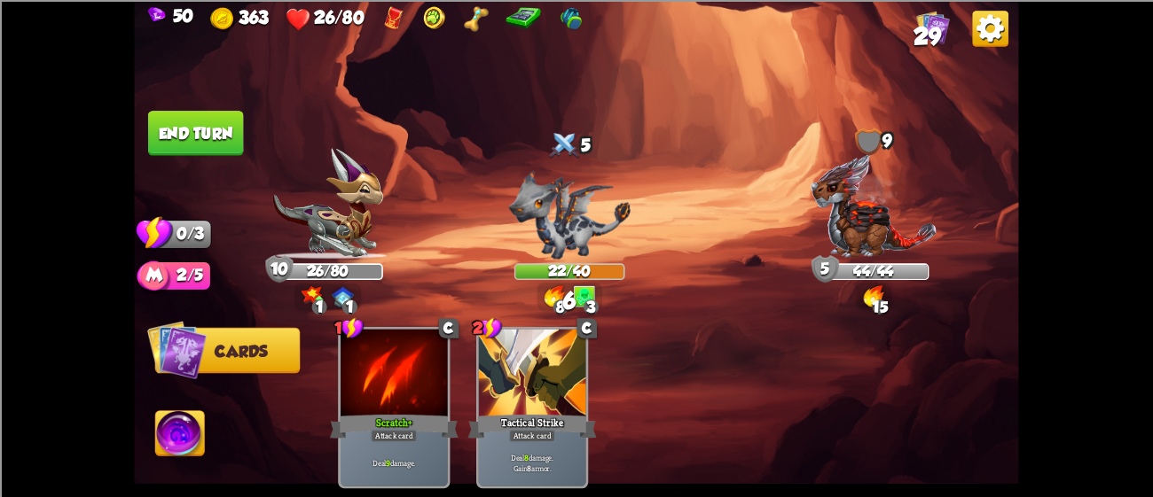
click at [202, 97] on img at bounding box center [576, 248] width 884 height 497
click at [211, 113] on button "End turn" at bounding box center [196, 133] width 96 height 45
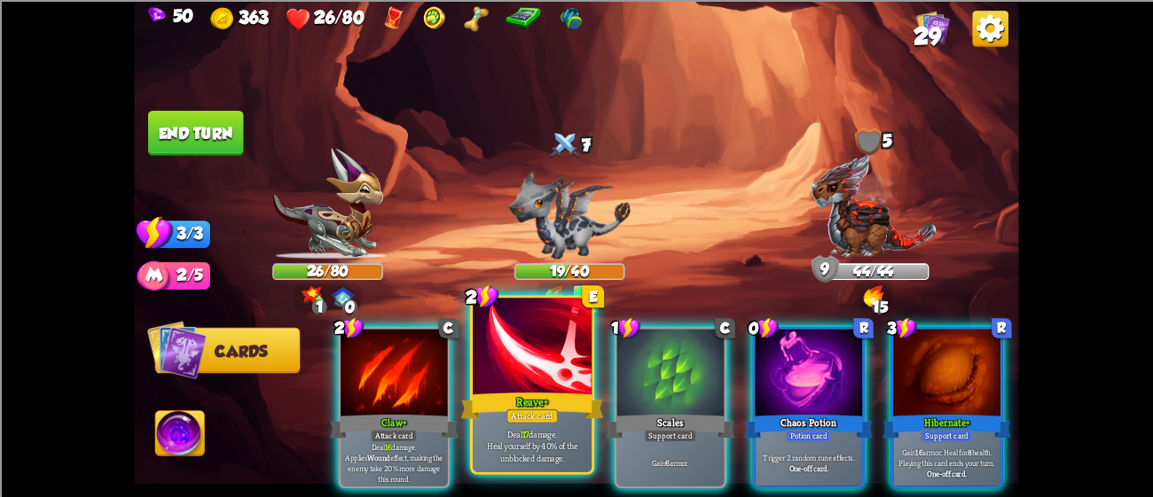
click at [524, 368] on div at bounding box center [532, 348] width 119 height 100
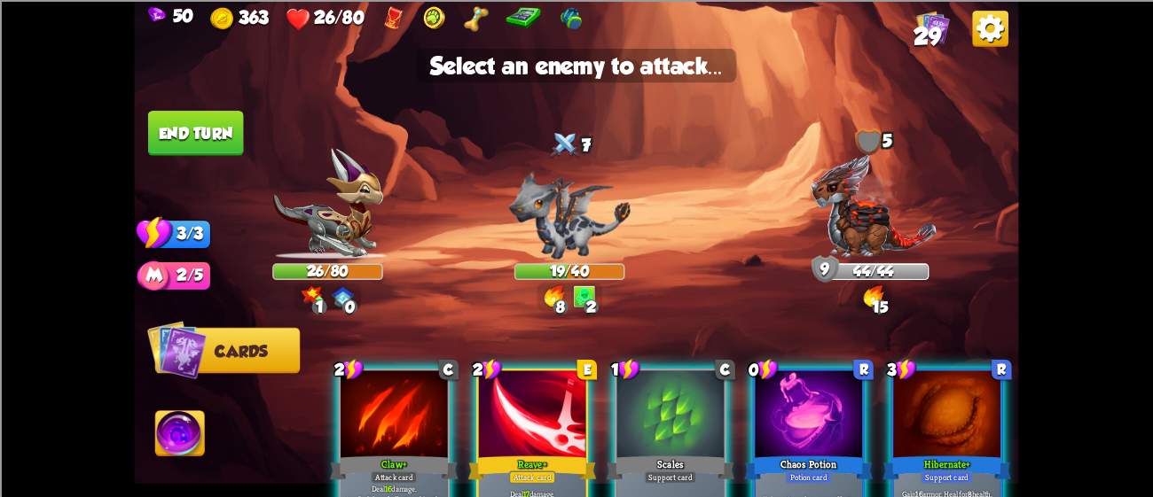
click at [498, 439] on div at bounding box center [532, 416] width 107 height 90
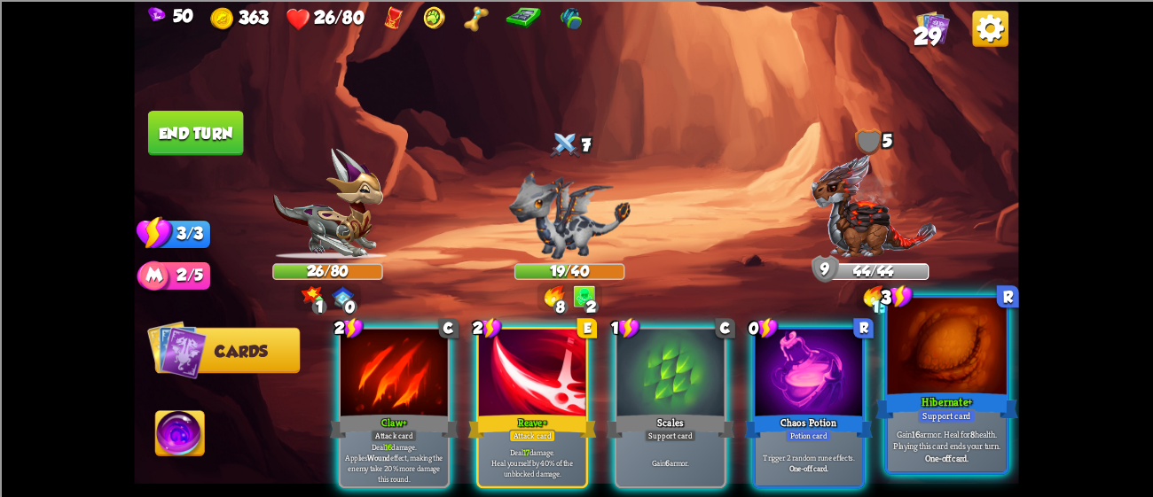
click at [1003, 382] on div at bounding box center [946, 348] width 119 height 100
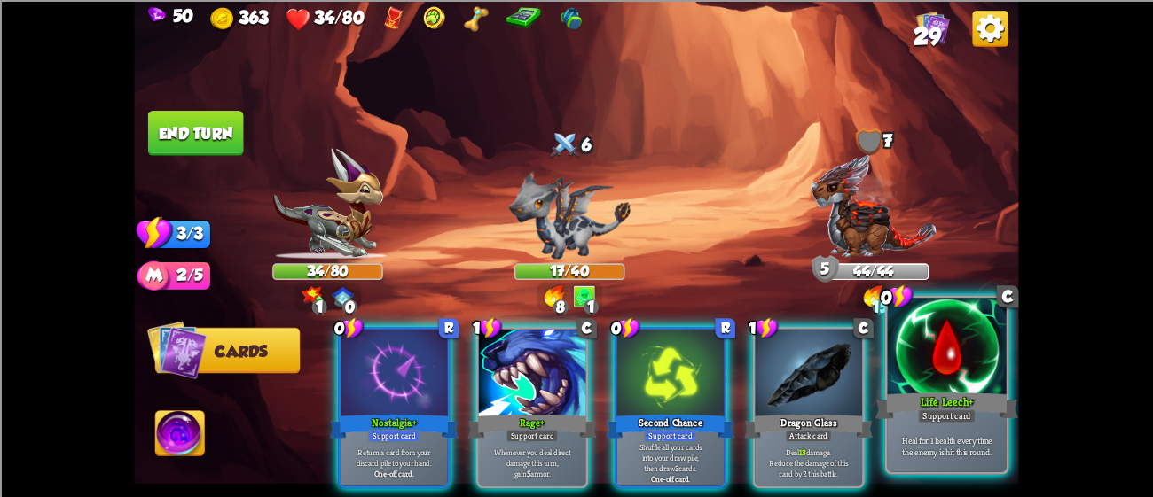
click at [955, 353] on div at bounding box center [946, 348] width 119 height 100
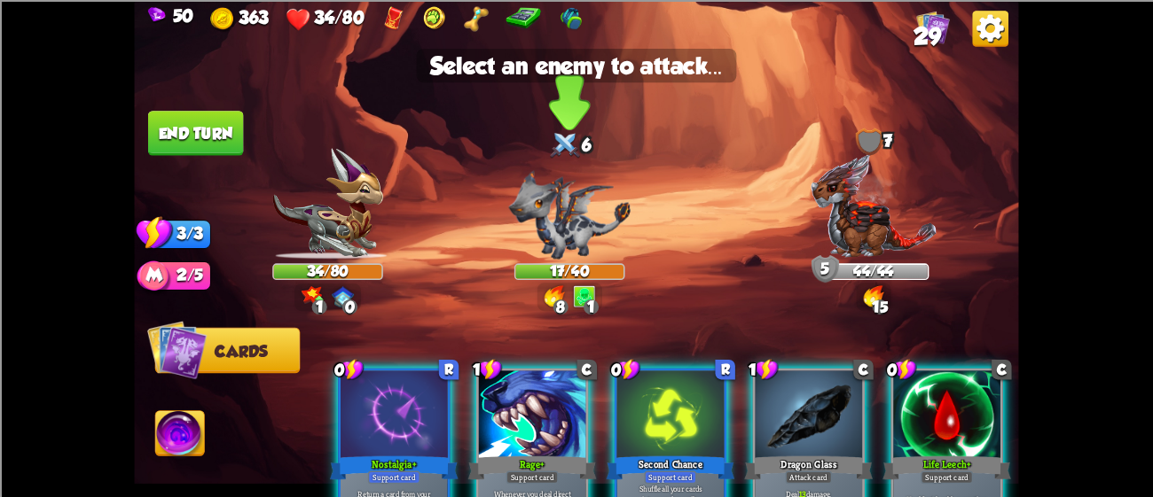
click at [598, 227] on img at bounding box center [569, 214] width 121 height 89
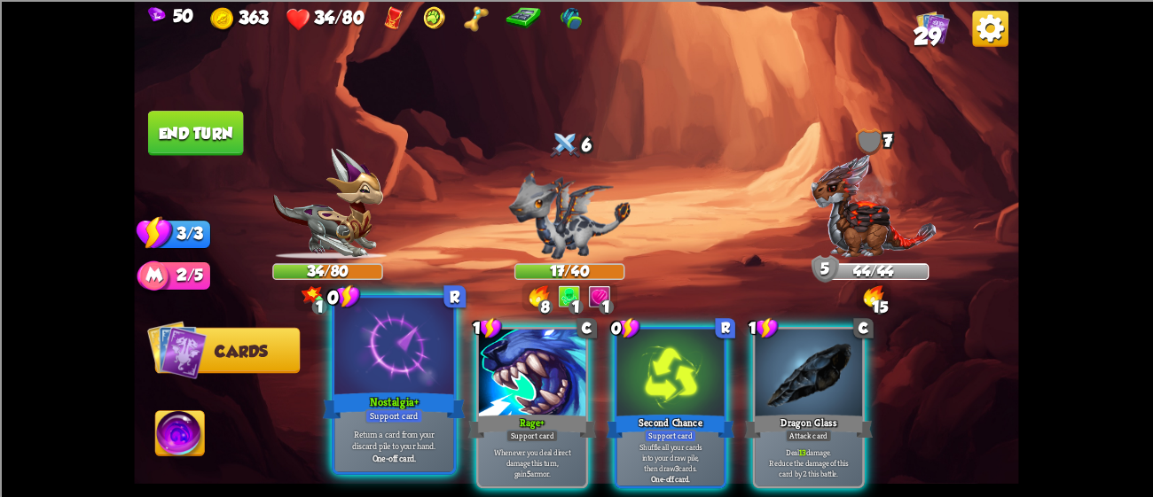
click at [419, 371] on div at bounding box center [393, 348] width 119 height 100
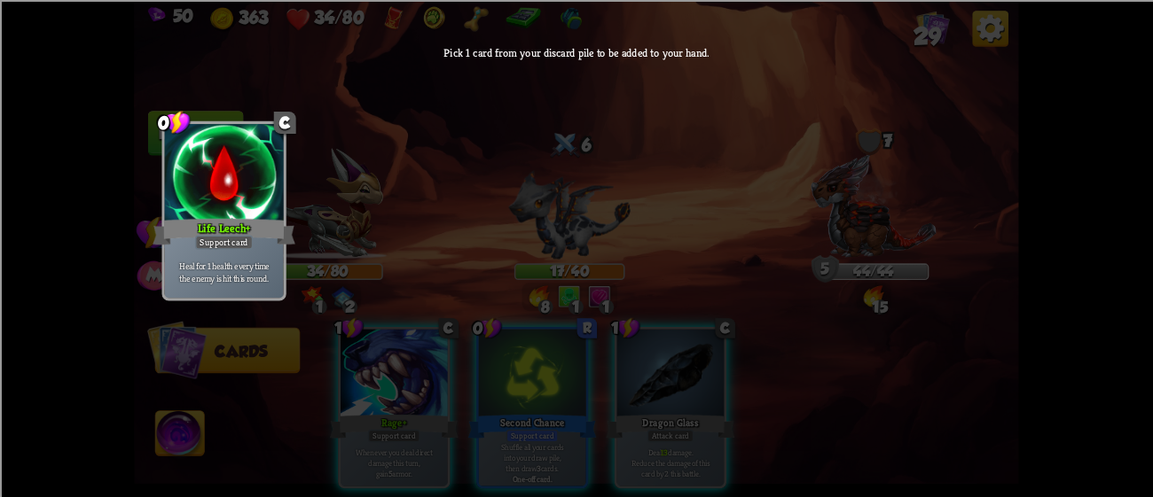
click at [219, 244] on div "Support card" at bounding box center [224, 242] width 58 height 14
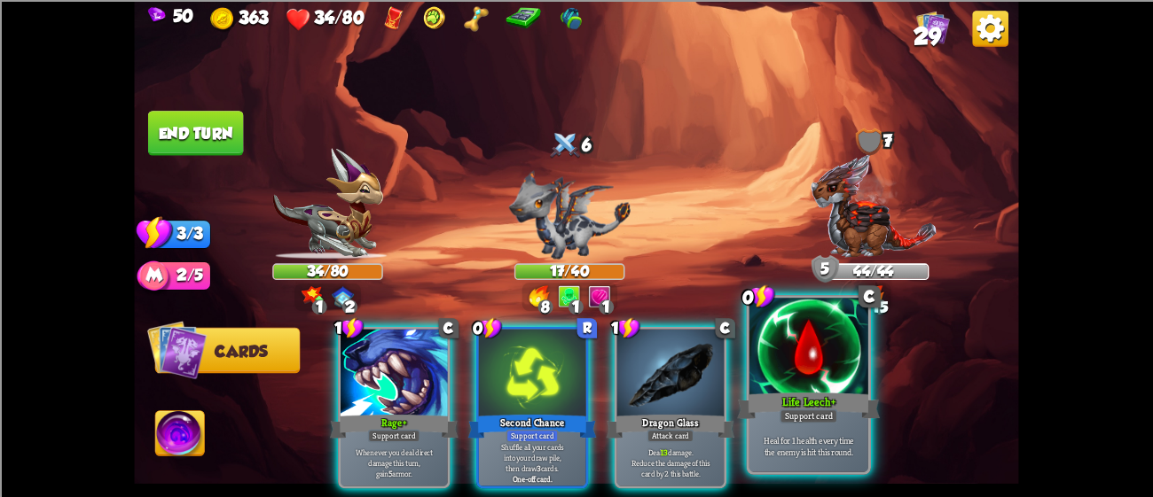
click at [813, 340] on div at bounding box center [808, 348] width 119 height 100
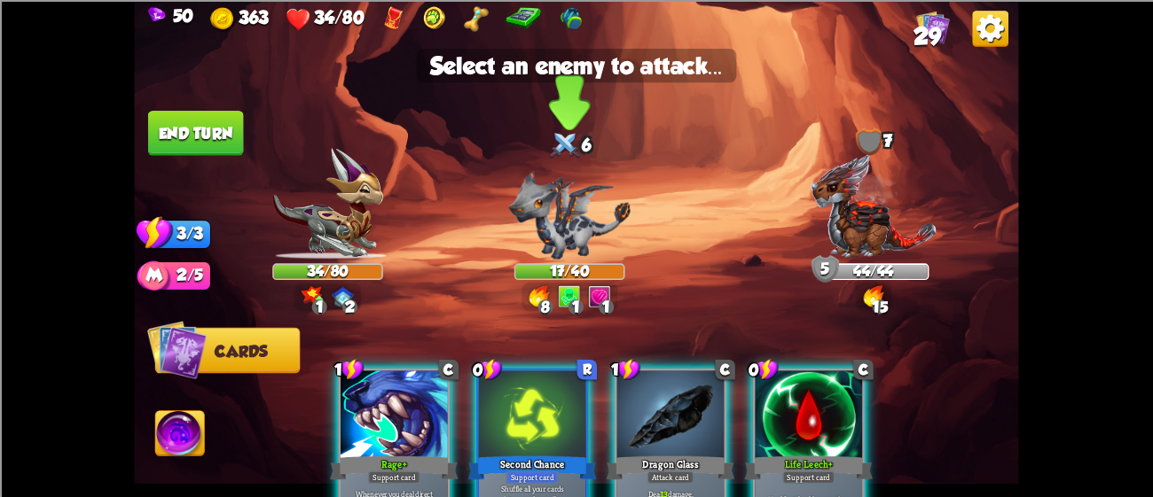
click at [562, 178] on img at bounding box center [569, 214] width 121 height 89
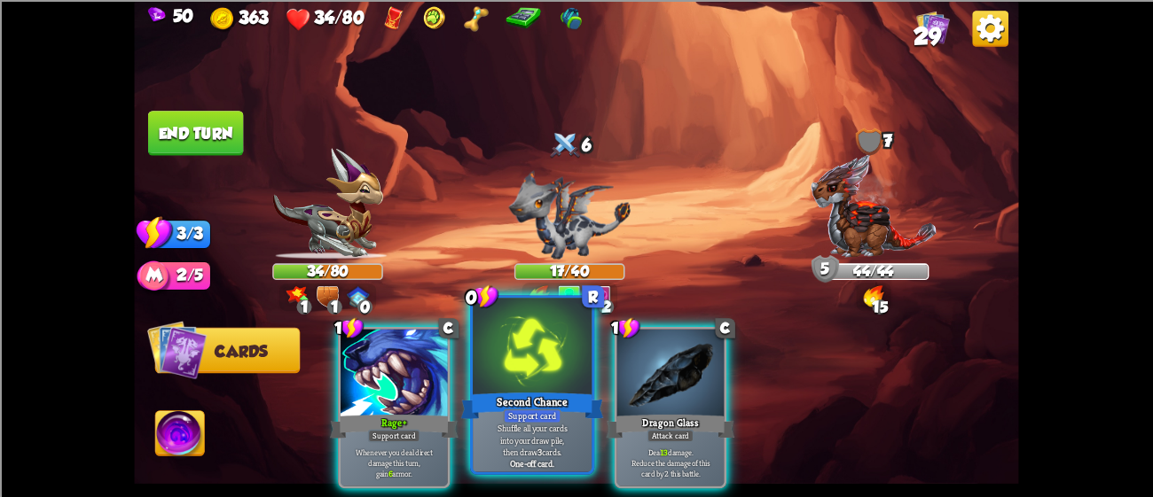
click at [543, 381] on div at bounding box center [532, 348] width 119 height 100
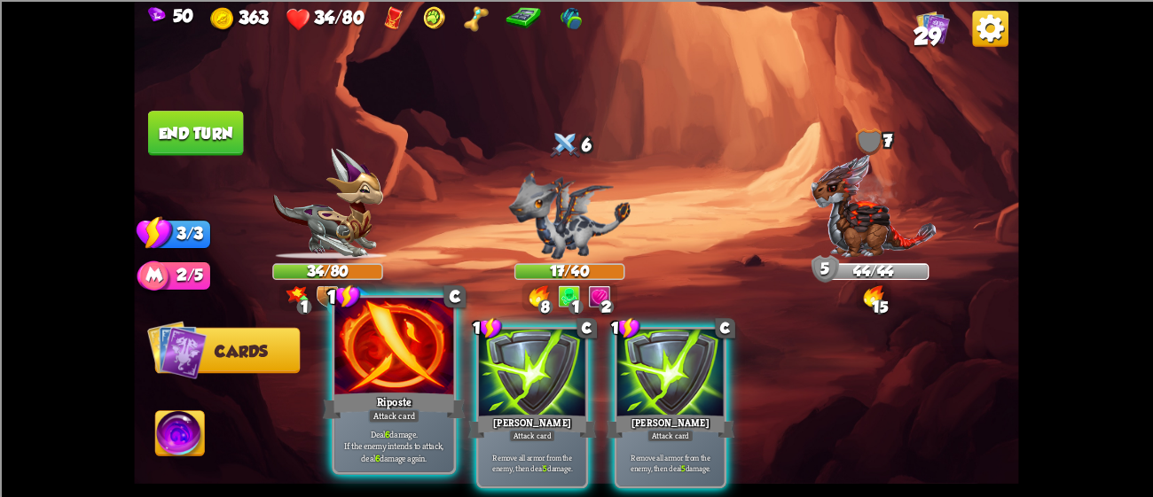
click at [410, 387] on div at bounding box center [393, 348] width 119 height 100
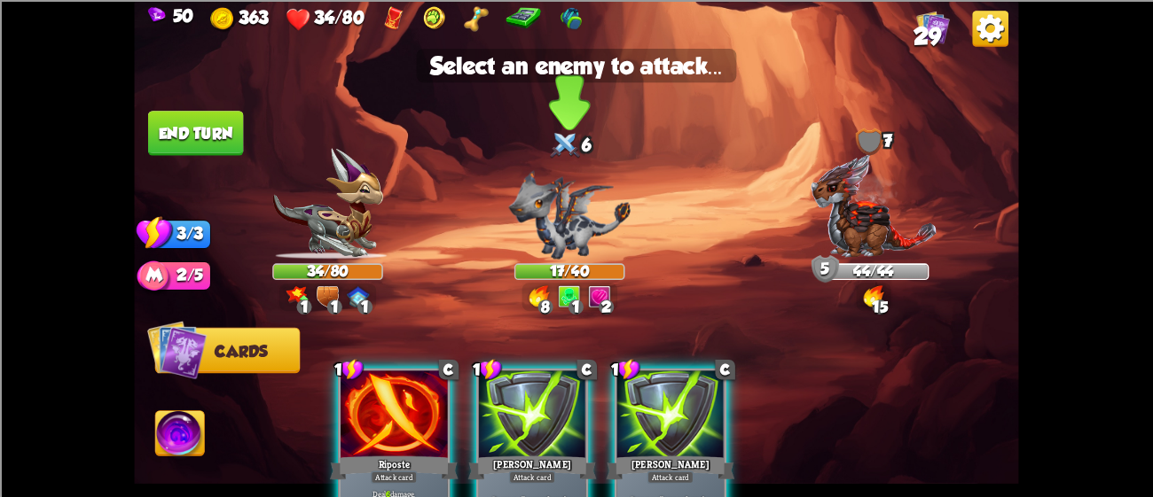
click at [587, 248] on img at bounding box center [569, 214] width 121 height 89
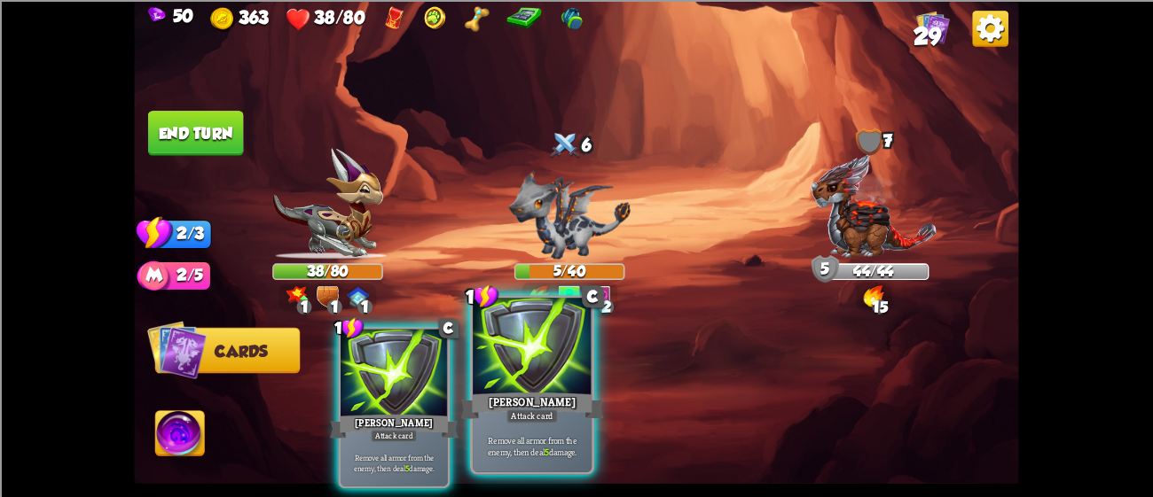
click at [526, 393] on div "[PERSON_NAME]" at bounding box center [532, 405] width 143 height 32
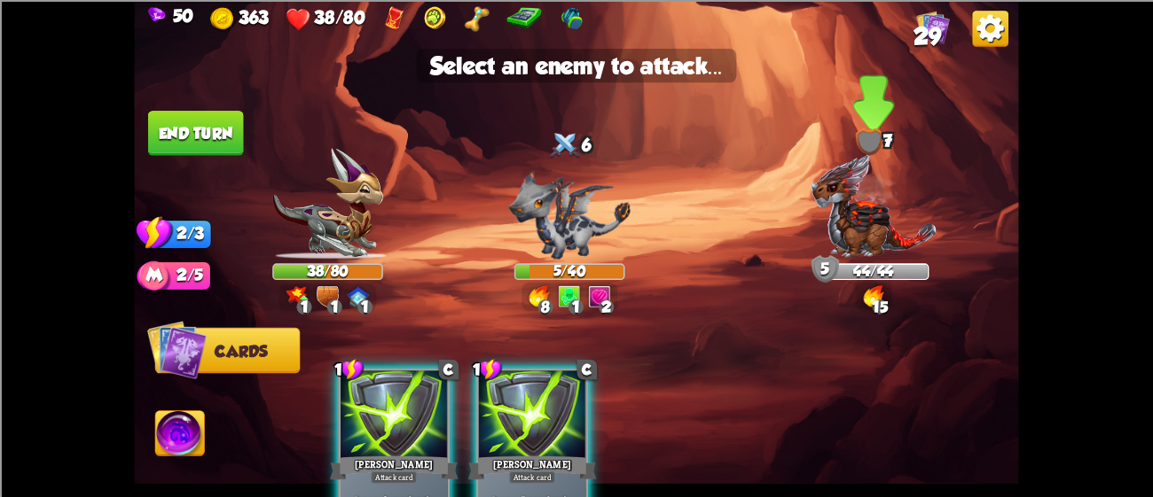
click at [882, 186] on img at bounding box center [872, 206] width 127 height 106
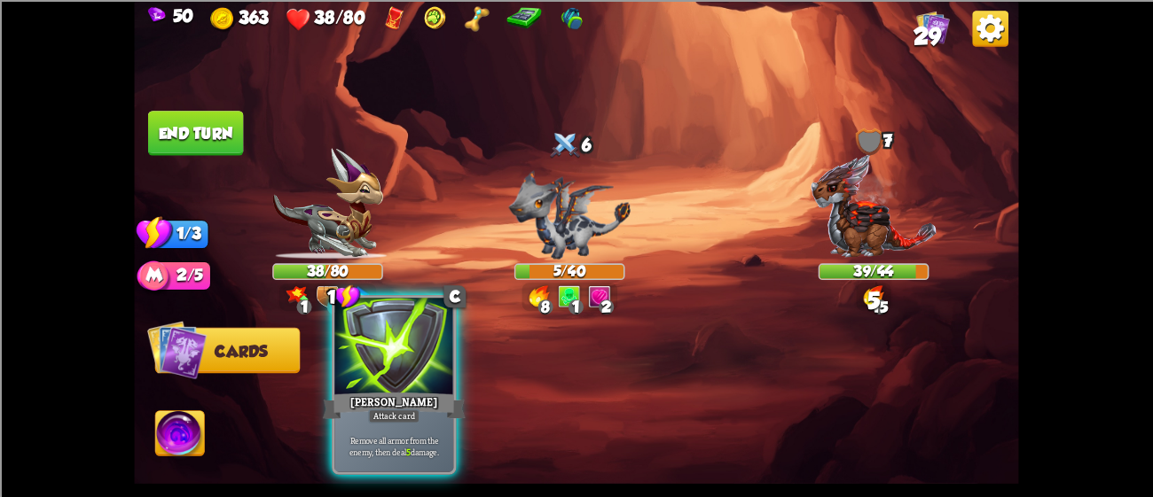
click at [406, 384] on div at bounding box center [393, 348] width 119 height 100
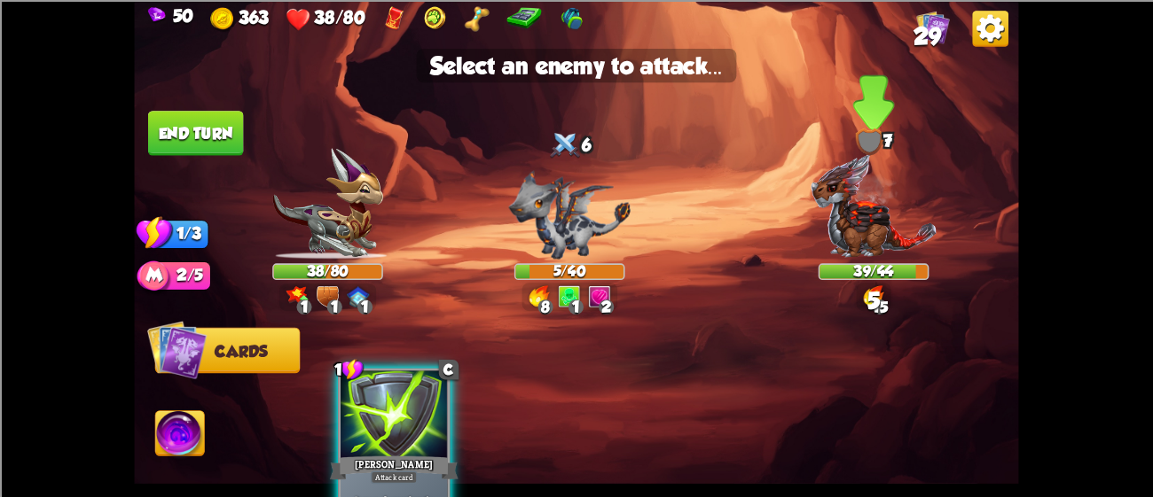
click at [842, 186] on img at bounding box center [872, 206] width 127 height 106
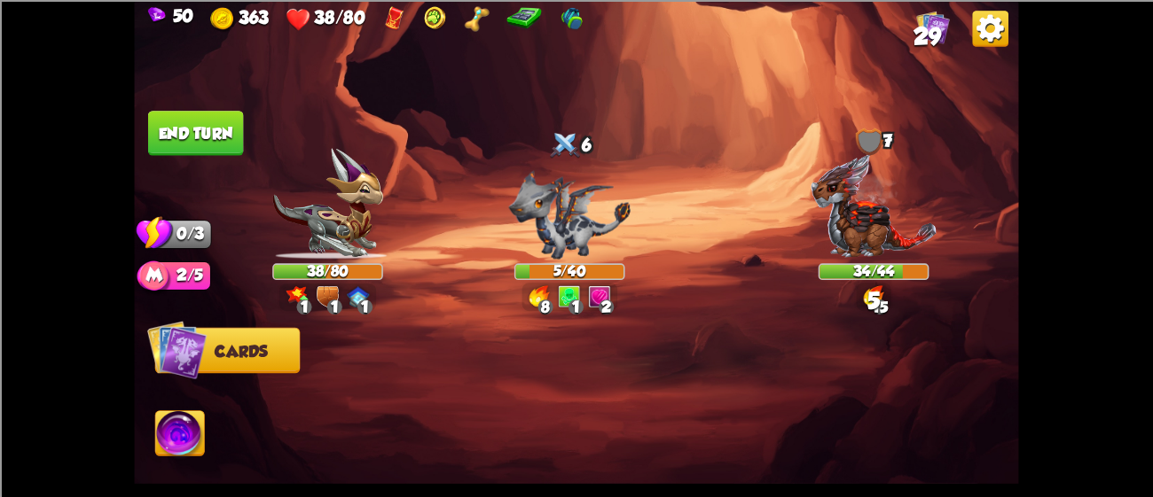
click at [190, 121] on button "End turn" at bounding box center [195, 132] width 97 height 45
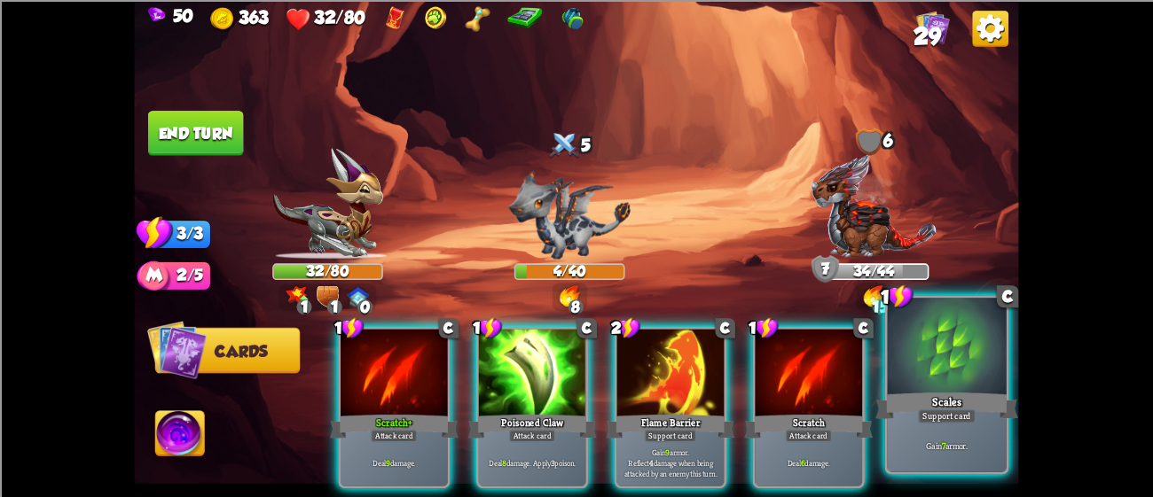
click at [903, 379] on div at bounding box center [946, 348] width 119 height 100
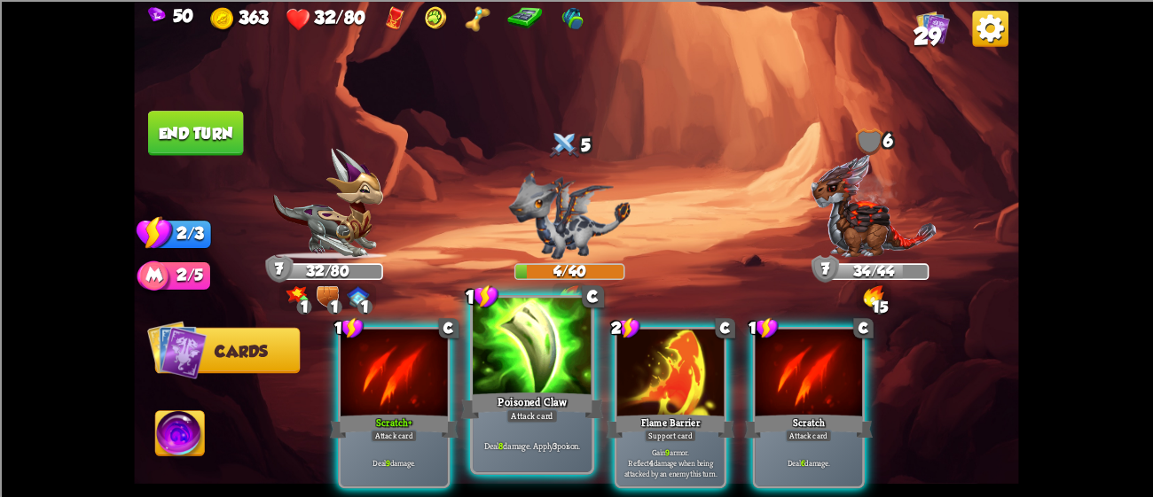
click at [482, 348] on div at bounding box center [532, 348] width 119 height 100
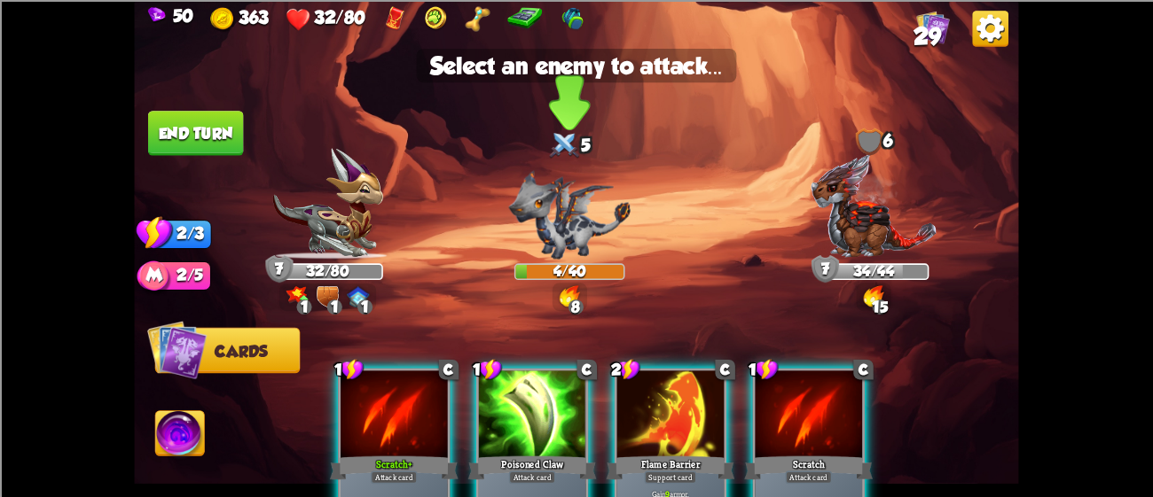
click at [559, 243] on img at bounding box center [569, 214] width 121 height 89
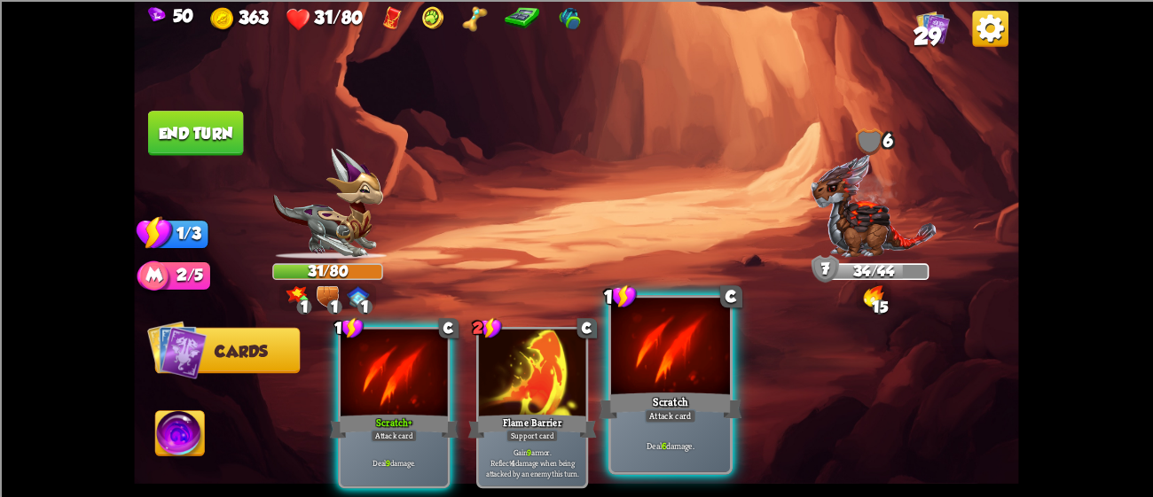
click at [709, 343] on div at bounding box center [670, 348] width 119 height 100
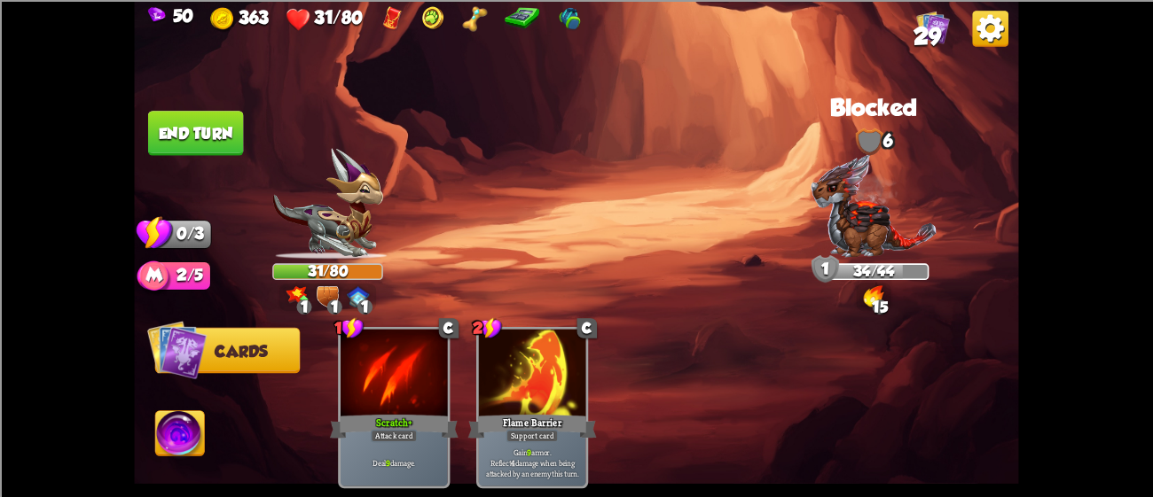
click at [194, 129] on button "End turn" at bounding box center [195, 132] width 96 height 45
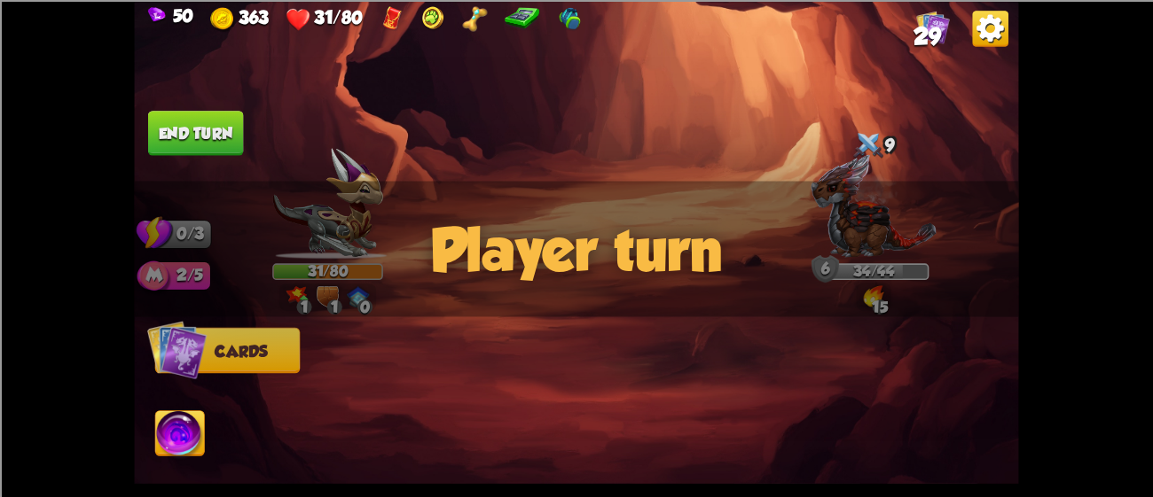
click at [194, 129] on button "End turn" at bounding box center [196, 133] width 98 height 46
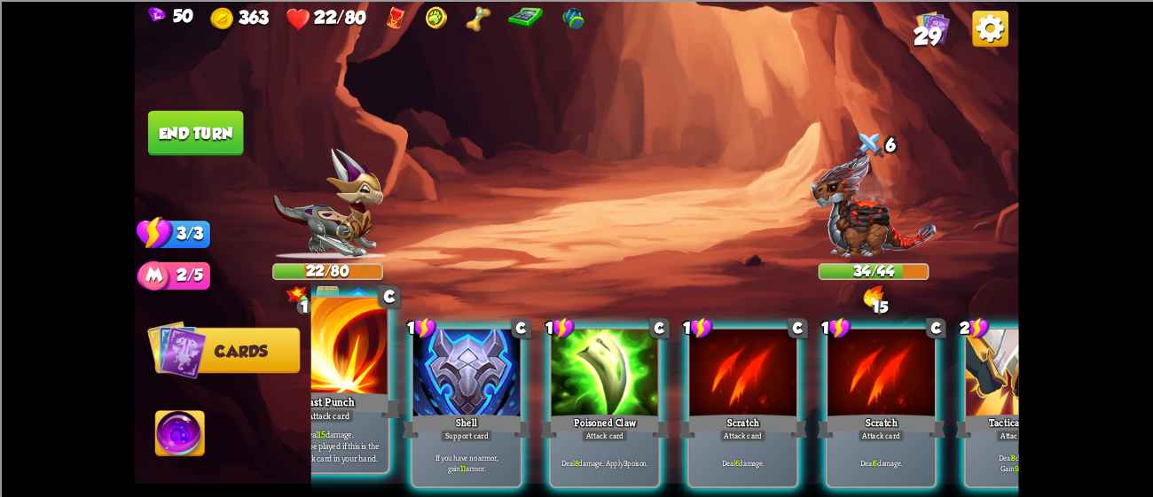
scroll to position [0, 523]
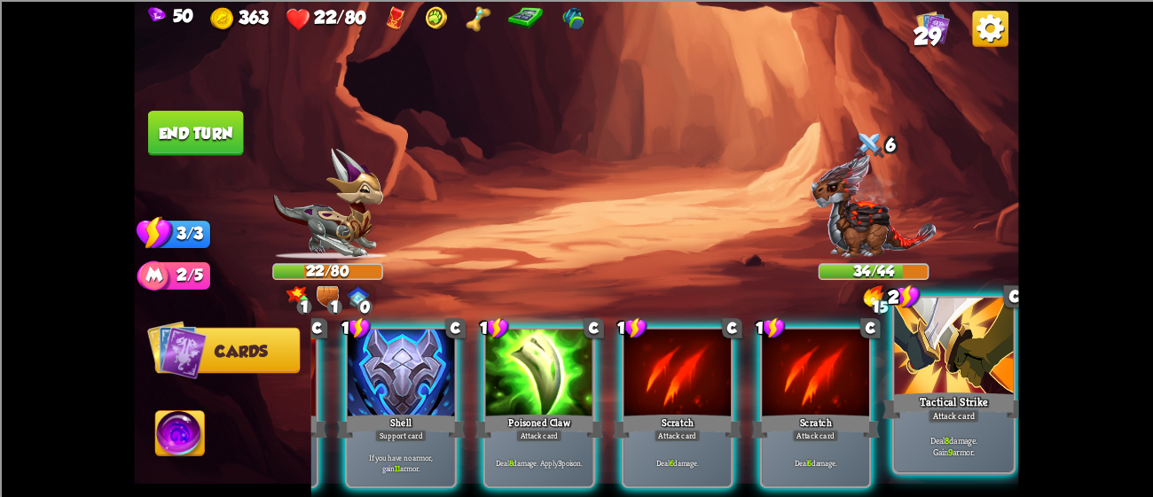
click at [927, 392] on div "Tactical Strike" at bounding box center [953, 405] width 143 height 32
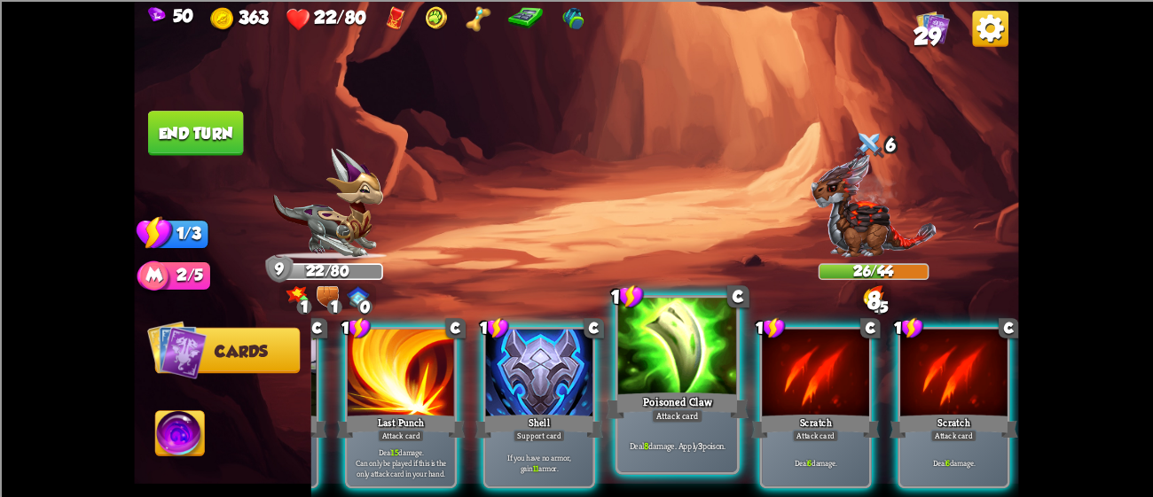
click at [659, 358] on div at bounding box center [677, 348] width 119 height 100
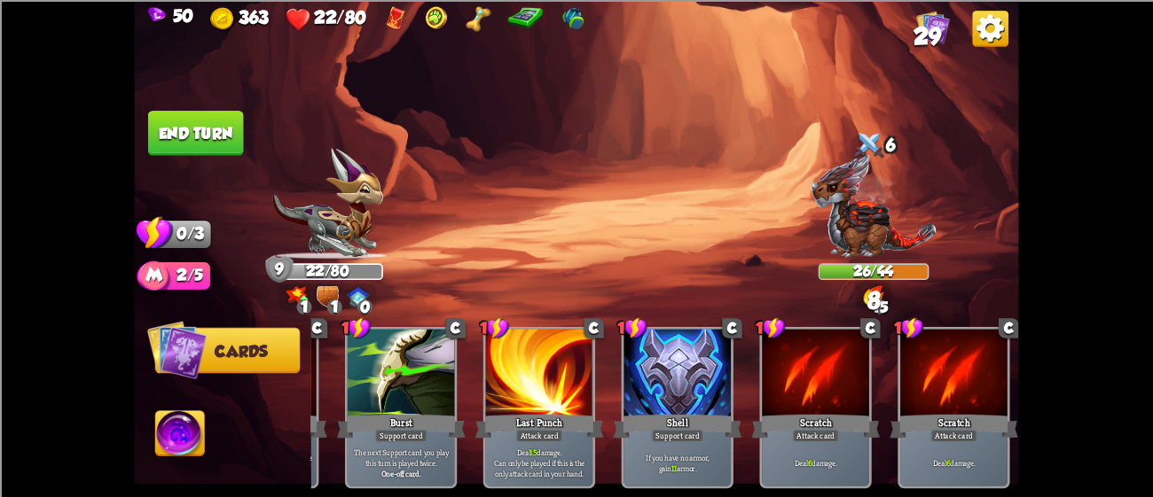
scroll to position [0, 168]
click at [190, 121] on button "End turn" at bounding box center [195, 132] width 96 height 45
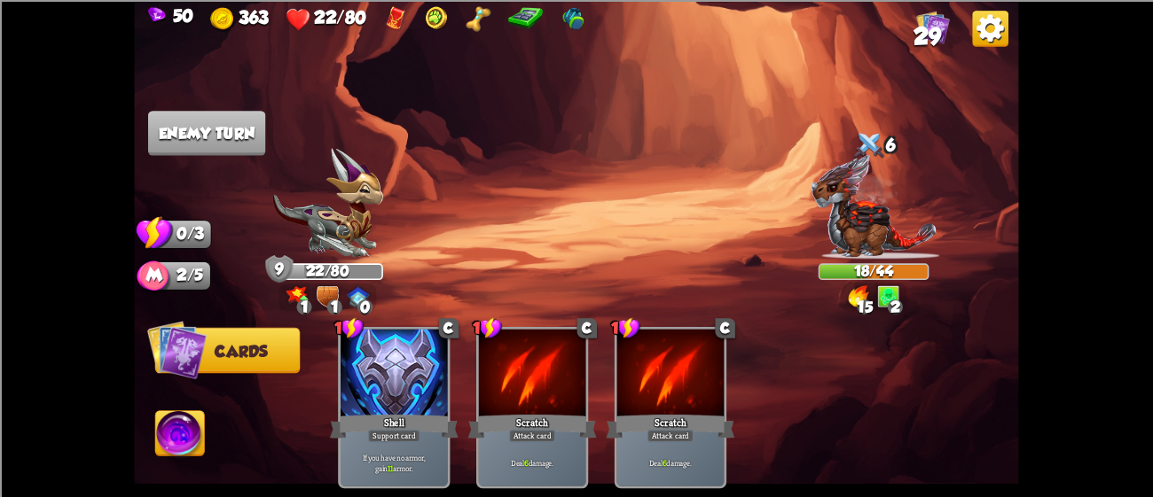
scroll to position [0, 0]
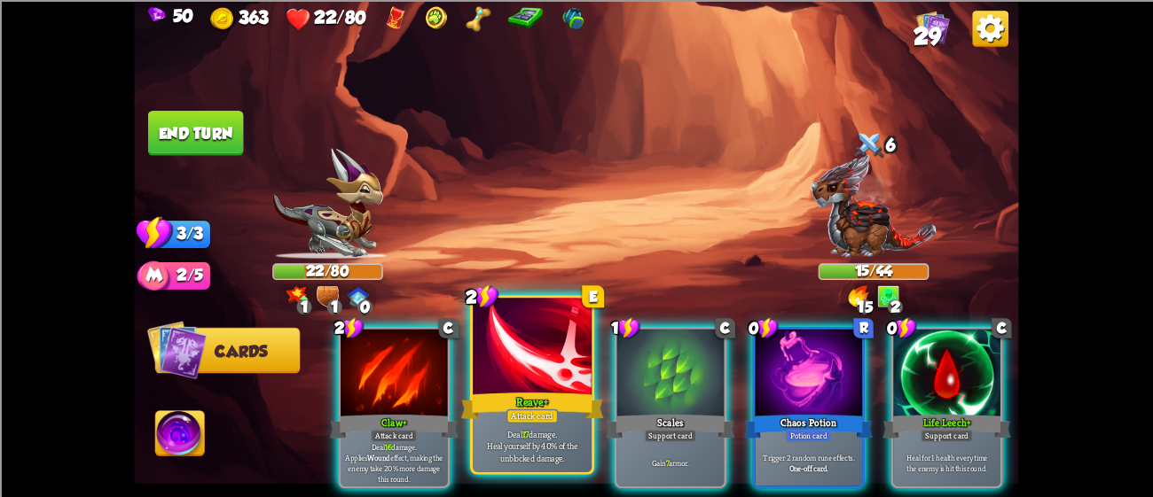
click at [517, 340] on div at bounding box center [532, 348] width 119 height 100
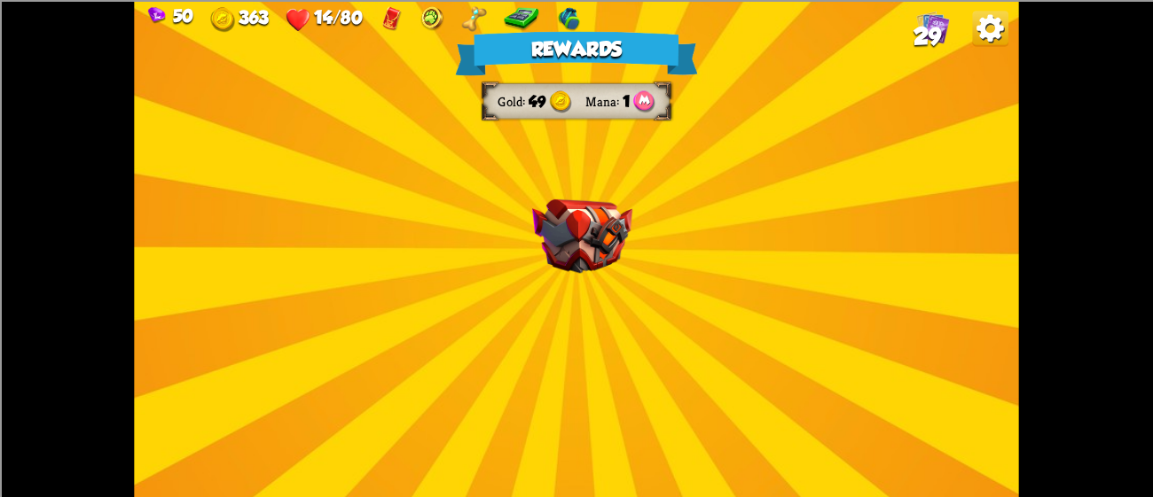
click at [543, 231] on img at bounding box center [582, 236] width 100 height 74
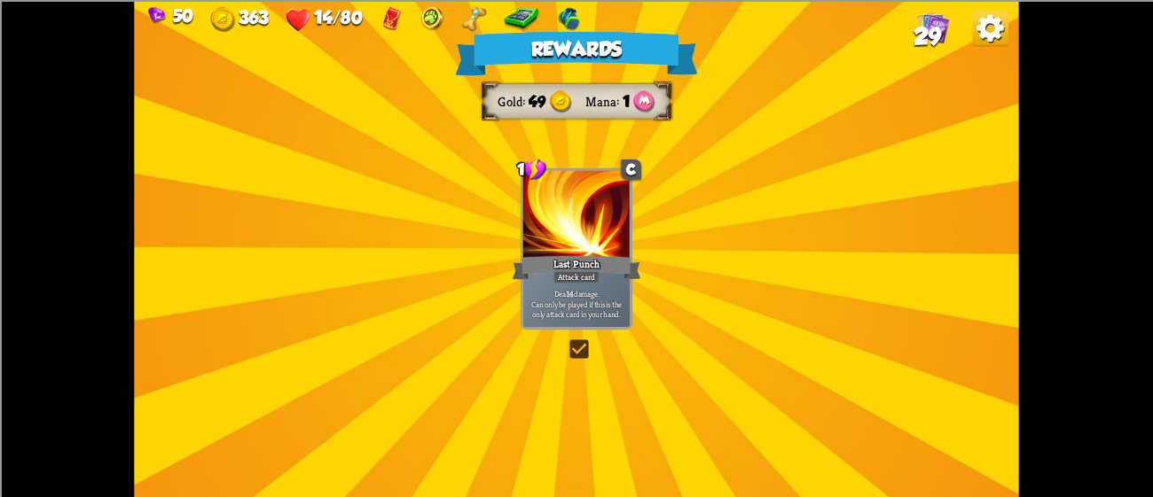
click at [543, 231] on div at bounding box center [576, 215] width 107 height 90
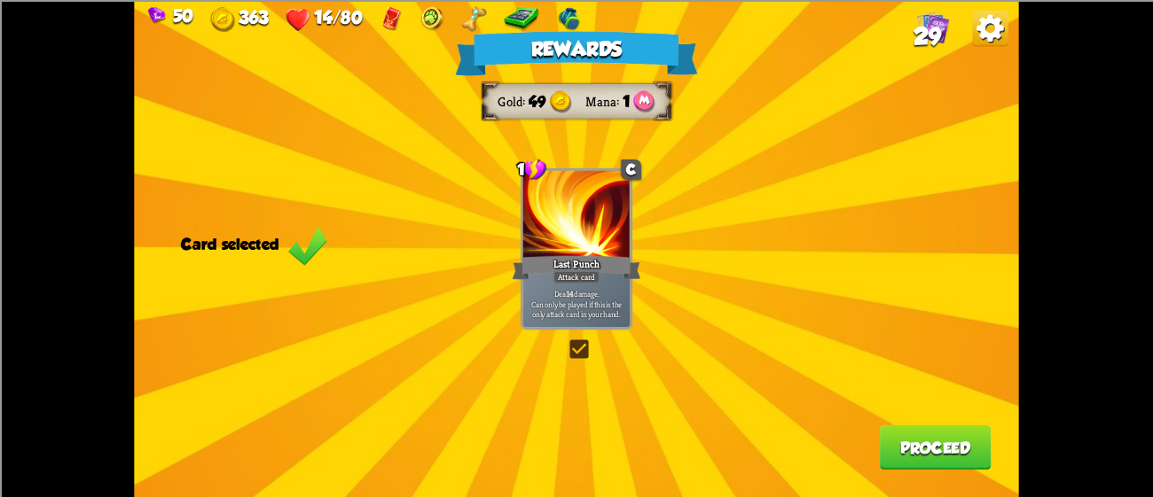
click at [543, 231] on div at bounding box center [576, 215] width 107 height 90
click at [925, 421] on div "Rewards Gold 49 Mana 1 Card selected 1 C Last Punch Attack card Deal 14 damage.…" at bounding box center [576, 248] width 884 height 497
click at [926, 435] on button "Proceed" at bounding box center [936, 447] width 112 height 45
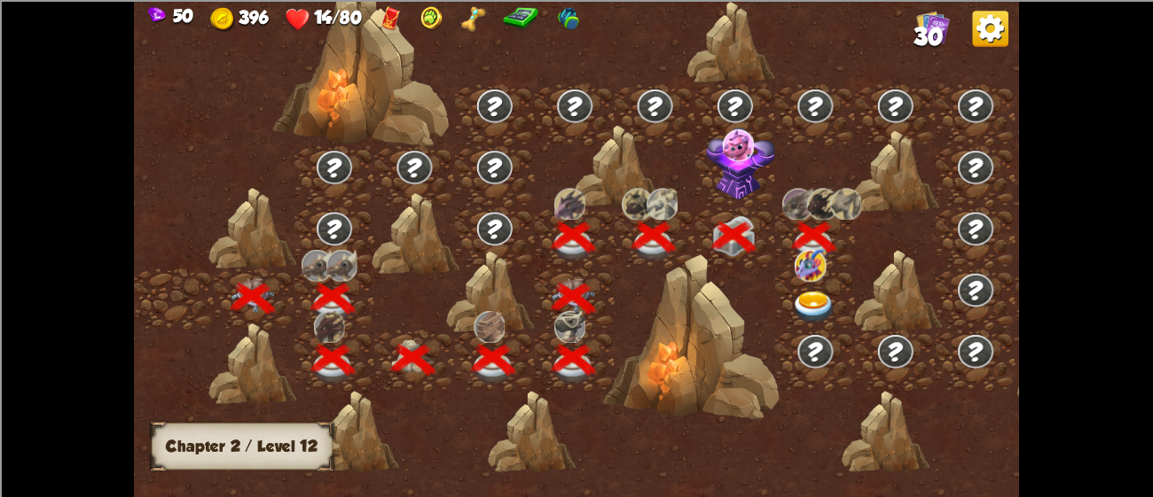
scroll to position [0, 269]
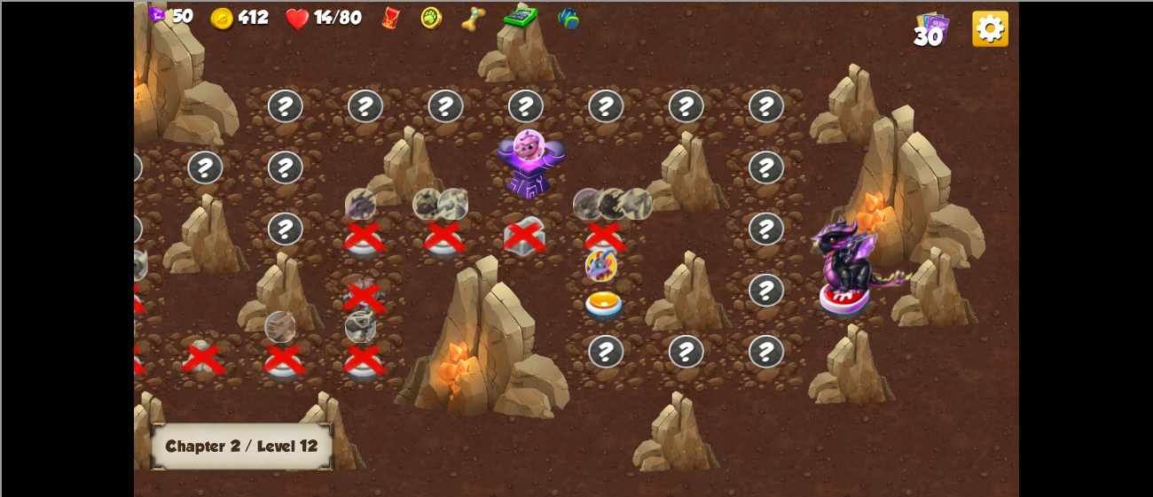
click at [598, 292] on img at bounding box center [605, 308] width 44 height 33
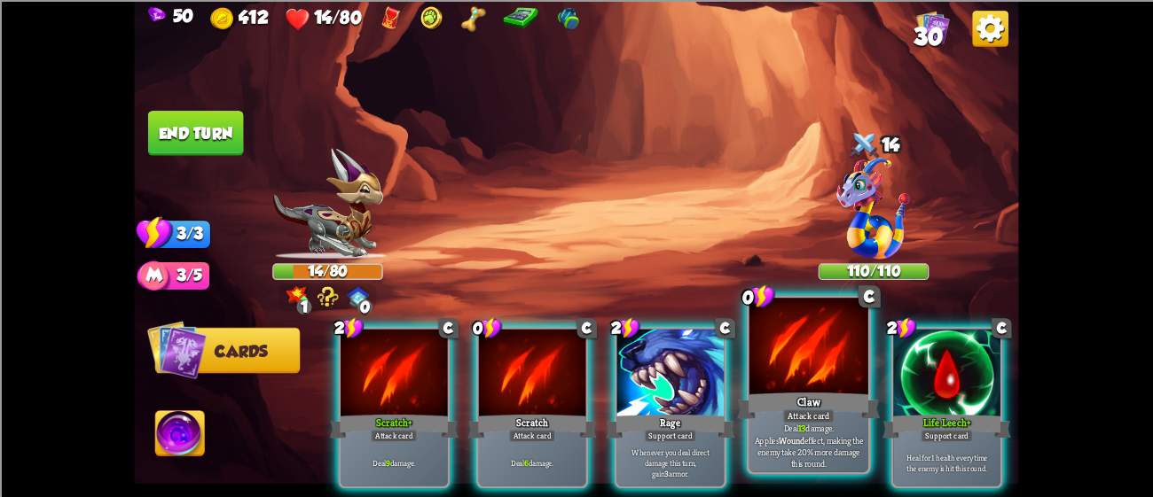
click at [785, 390] on div "Claw" at bounding box center [808, 405] width 143 height 32
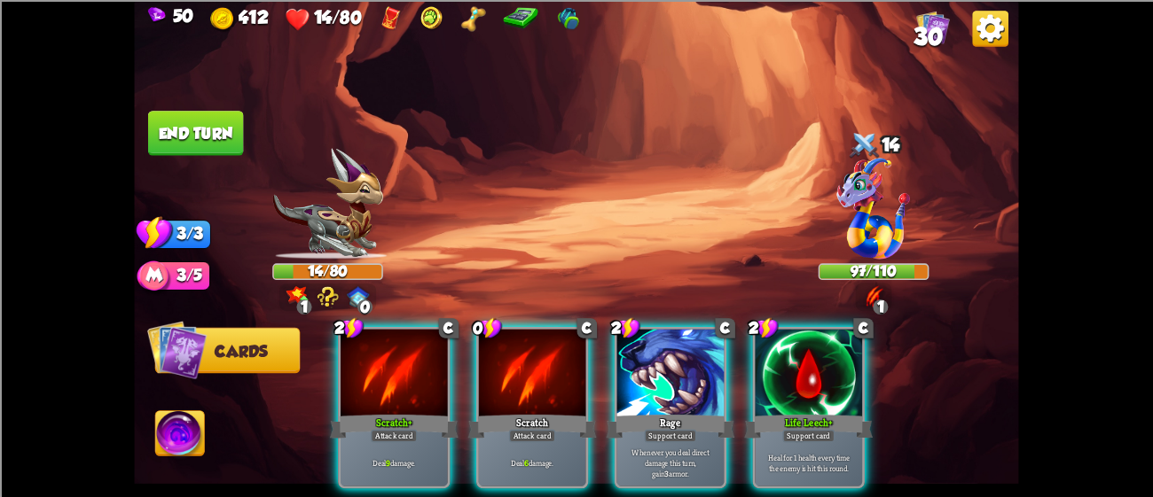
click at [193, 425] on img at bounding box center [179, 436] width 49 height 50
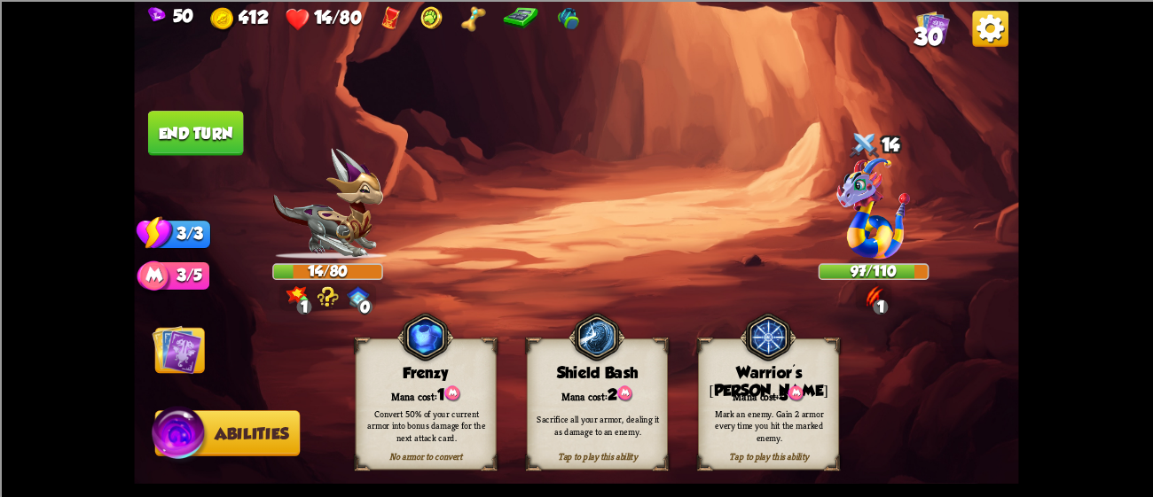
click at [734, 371] on div "Warrior's [PERSON_NAME]" at bounding box center [768, 382] width 139 height 36
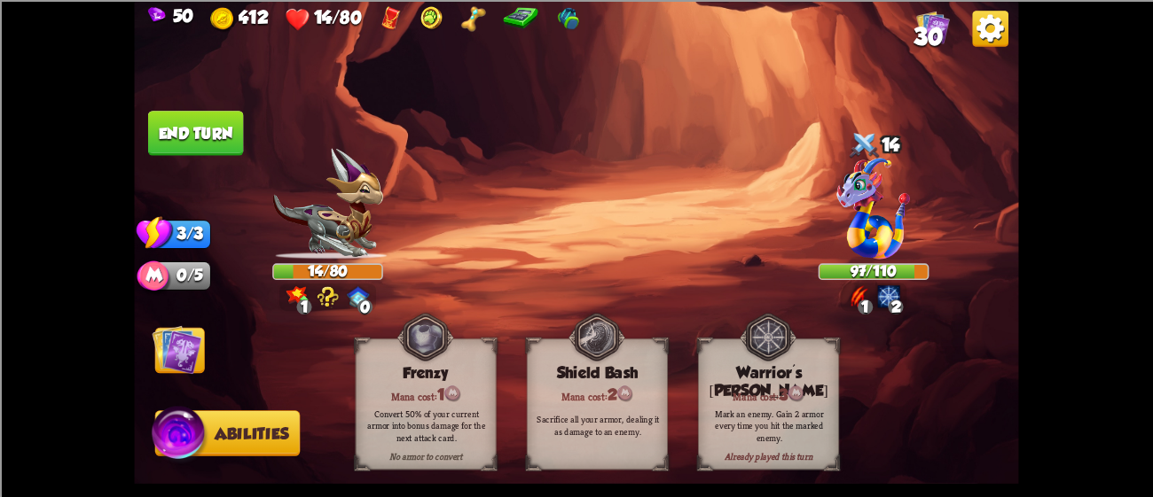
click at [119, 334] on div "50 412 14/80 30 Select an enemy to attack... You don't have enough stamina to p…" at bounding box center [576, 248] width 1153 height 497
click at [165, 340] on img at bounding box center [177, 349] width 50 height 50
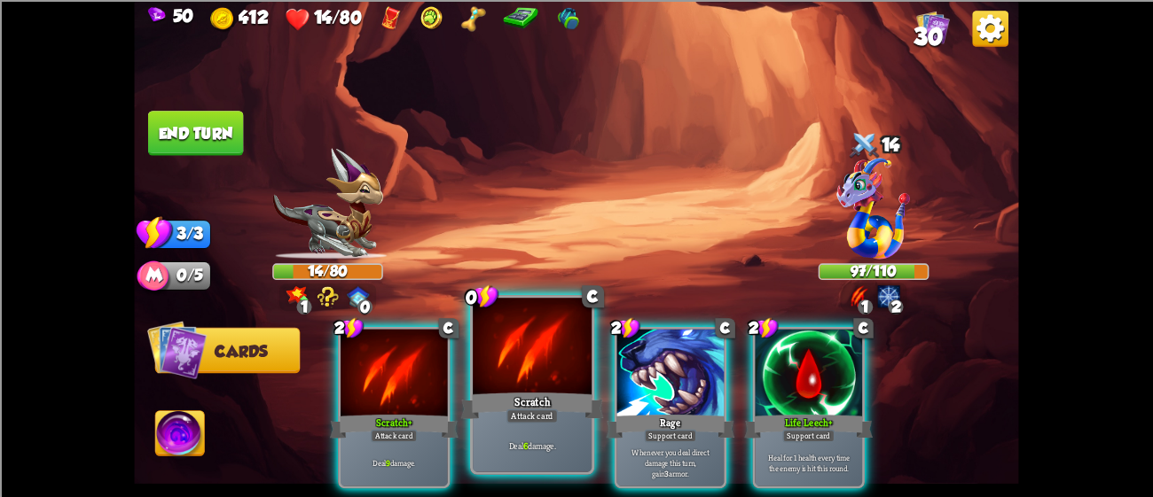
click at [534, 363] on div at bounding box center [532, 348] width 119 height 100
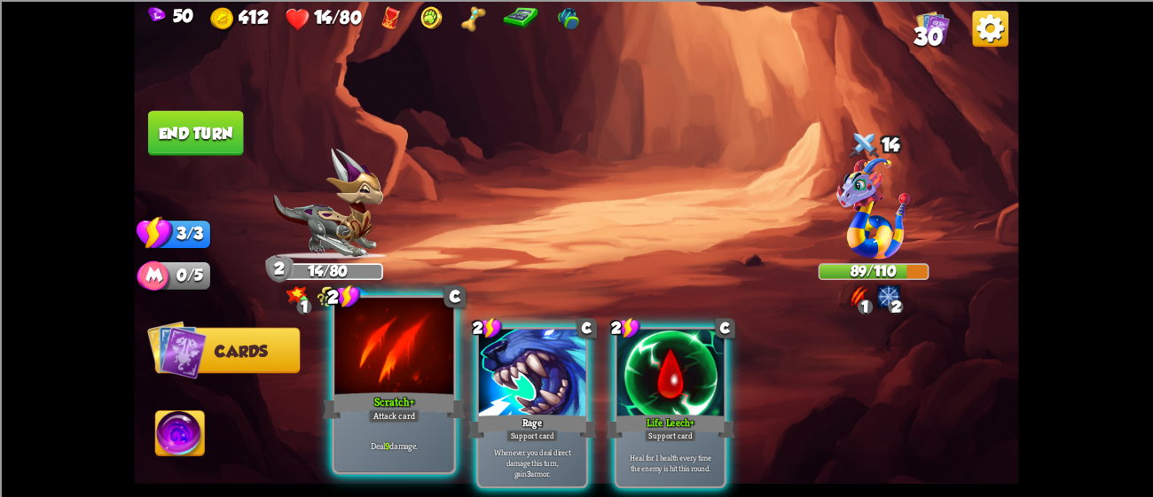
click at [385, 351] on div at bounding box center [393, 348] width 119 height 100
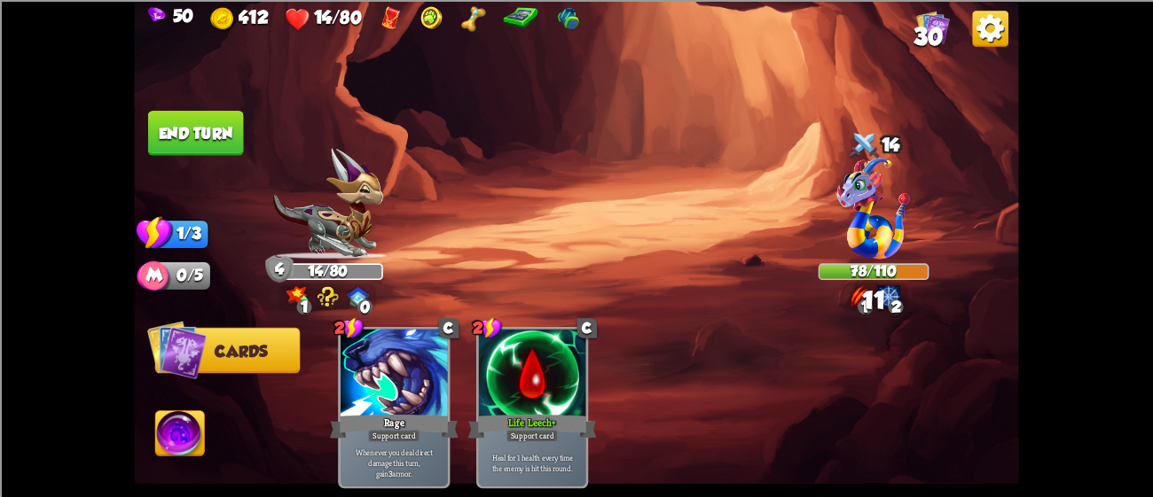
click at [192, 116] on button "End turn" at bounding box center [196, 133] width 96 height 45
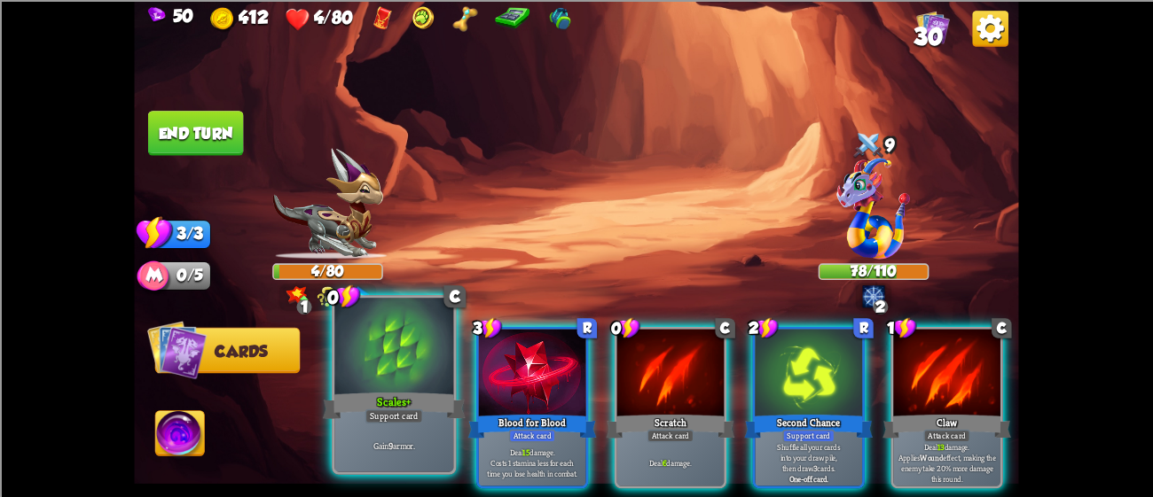
click at [399, 353] on div at bounding box center [393, 348] width 119 height 100
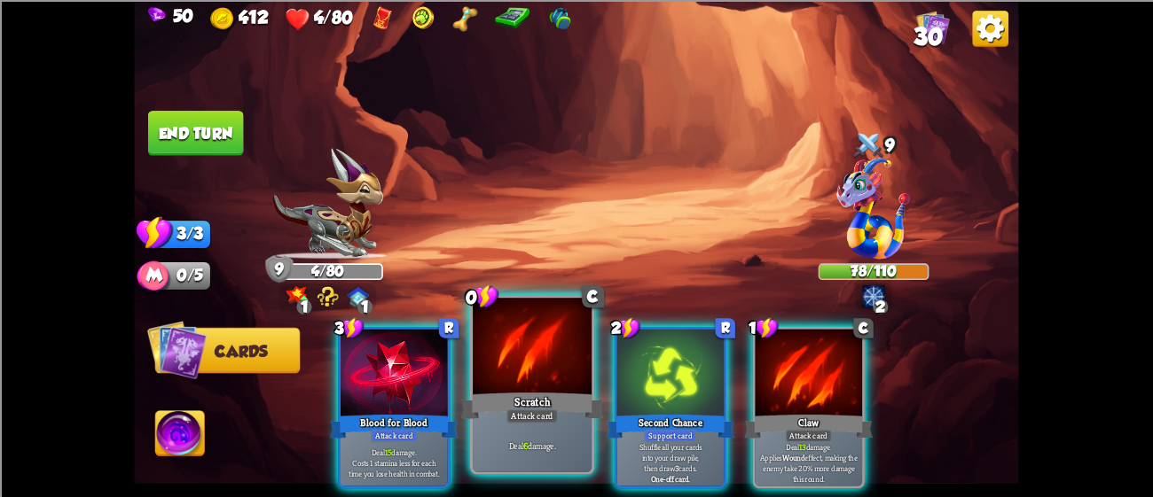
click at [492, 386] on div at bounding box center [532, 348] width 119 height 100
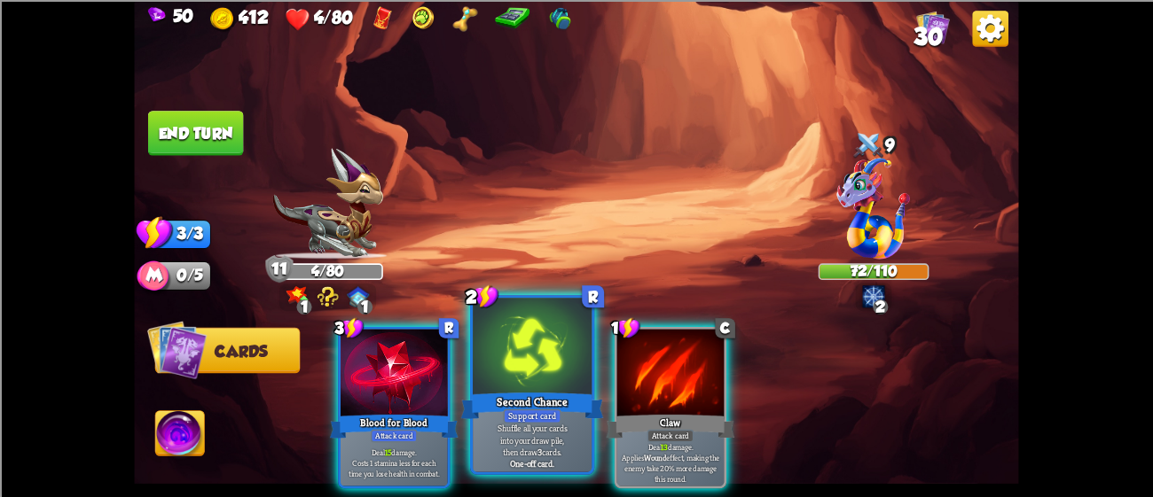
click at [552, 364] on div at bounding box center [532, 348] width 119 height 100
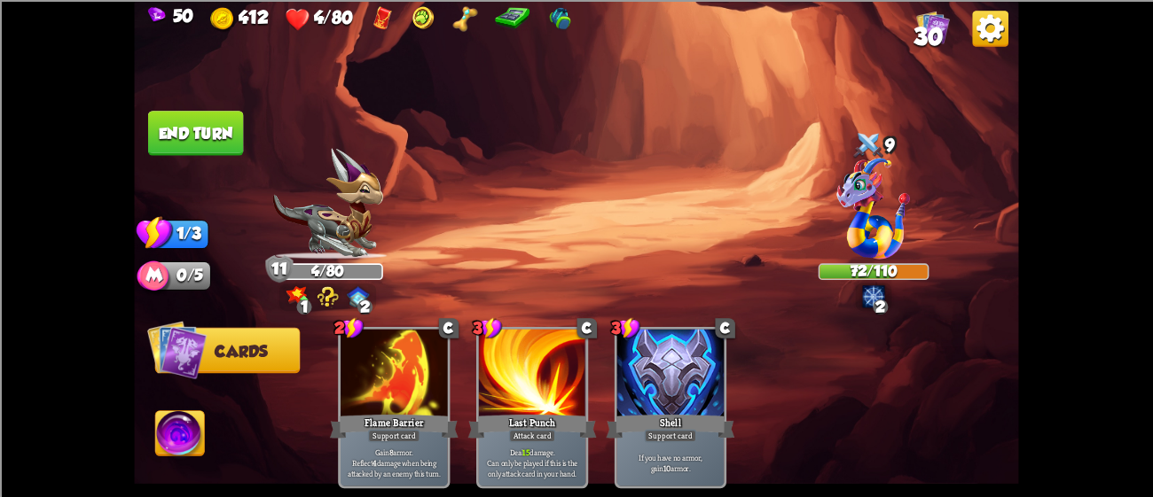
click at [211, 117] on button "End turn" at bounding box center [196, 133] width 96 height 45
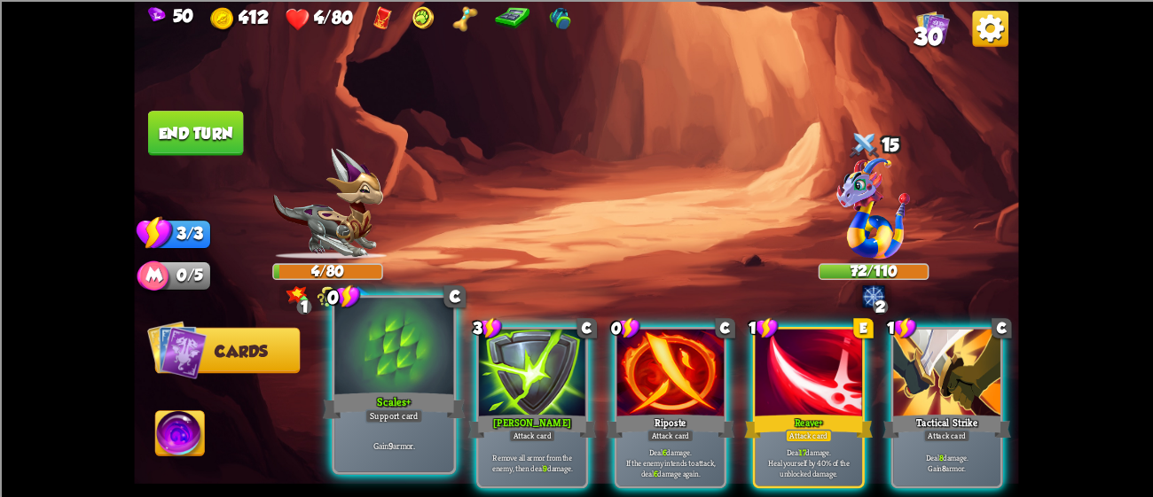
click at [339, 365] on div at bounding box center [393, 348] width 119 height 100
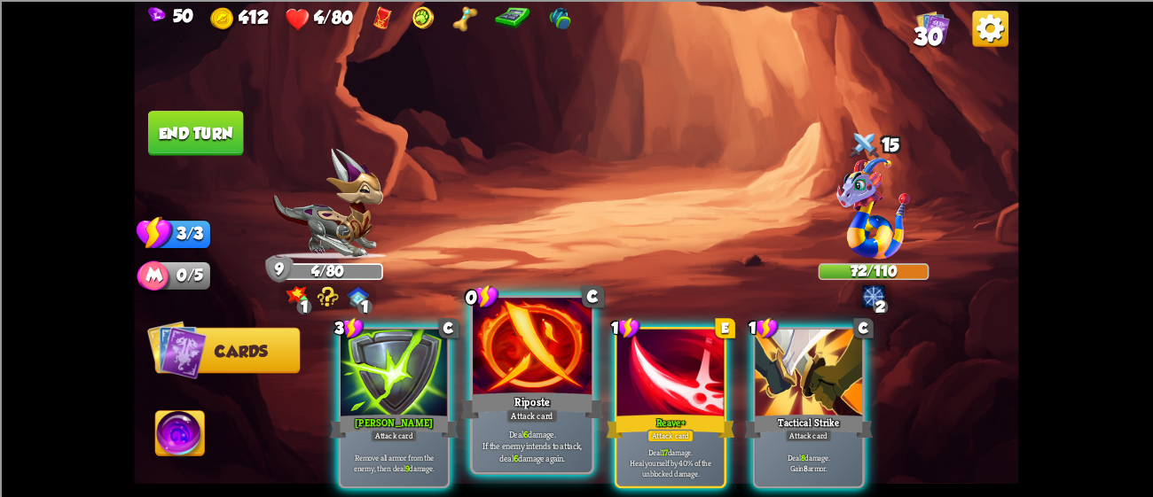
click at [485, 363] on div at bounding box center [532, 348] width 119 height 100
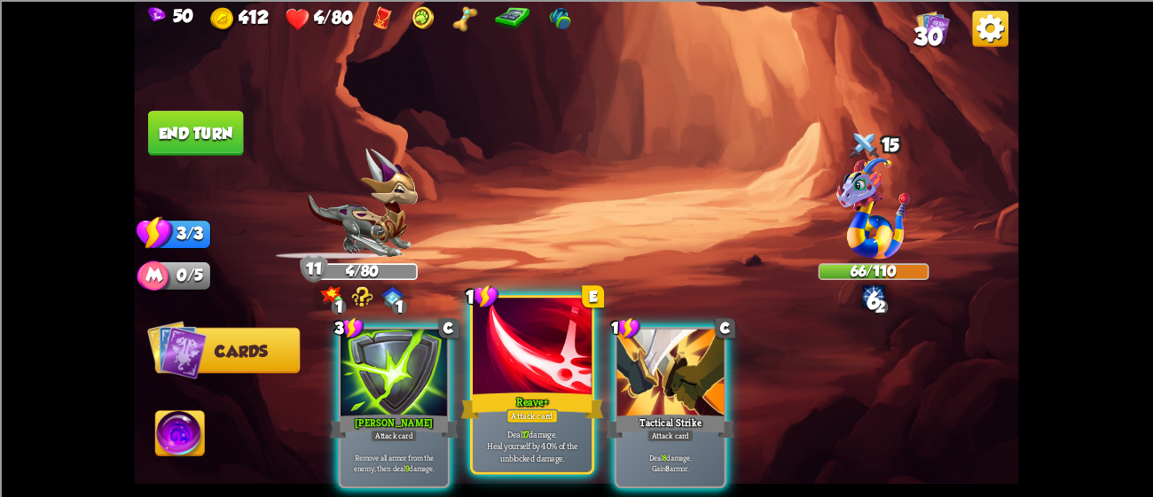
click at [502, 384] on div at bounding box center [532, 348] width 119 height 100
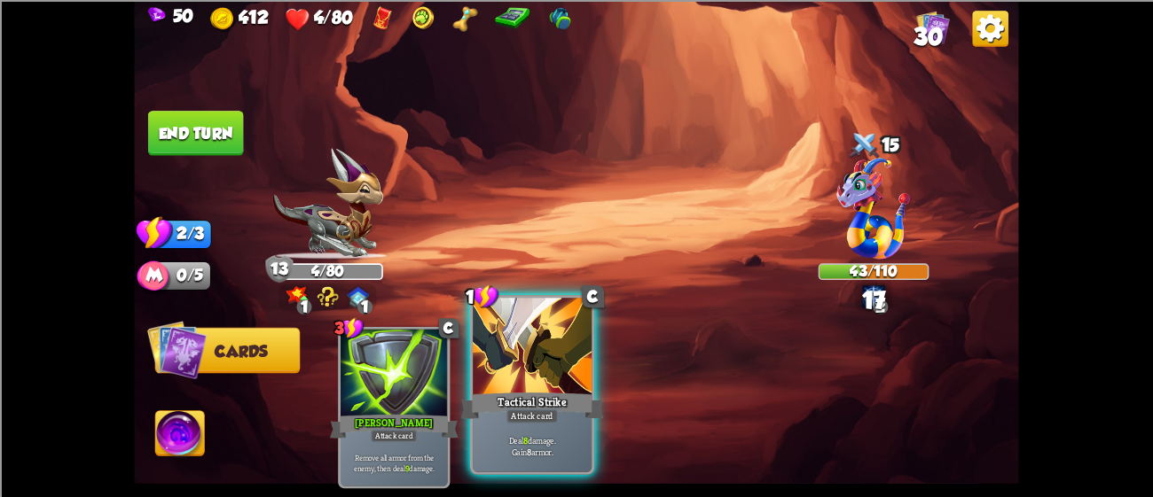
click at [540, 401] on div "Tactical Strike" at bounding box center [532, 405] width 143 height 32
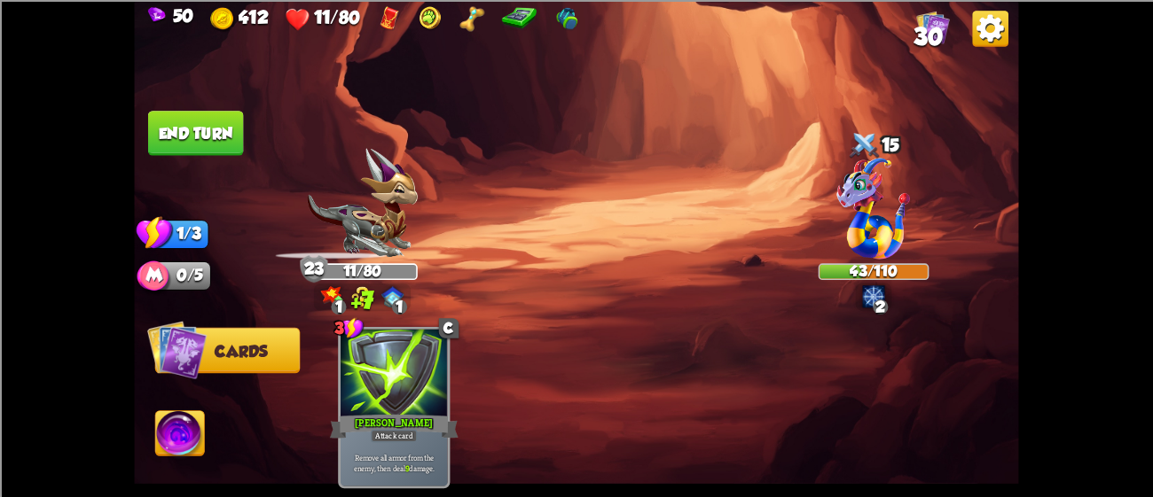
click at [157, 96] on img at bounding box center [576, 248] width 884 height 497
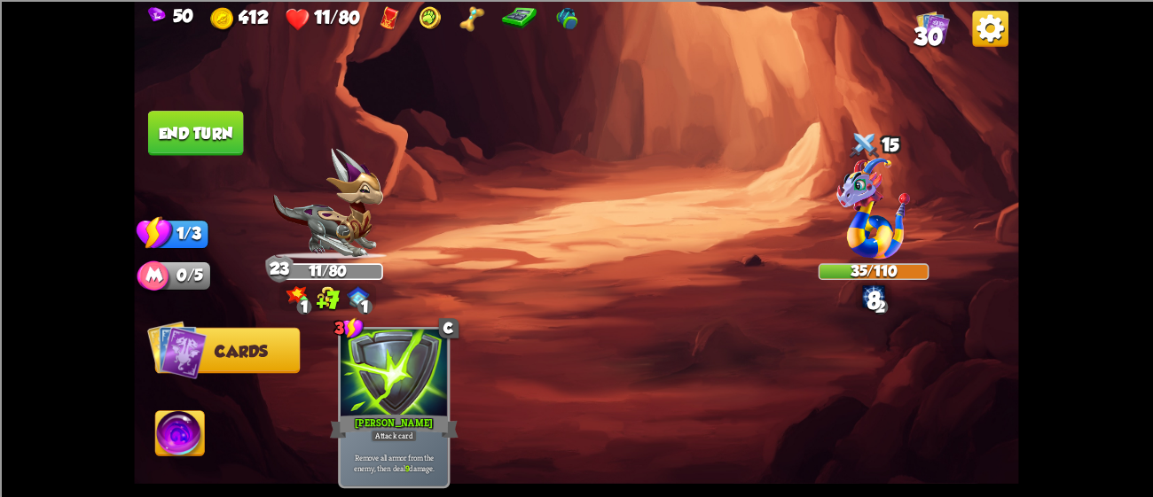
click at [174, 131] on button "End turn" at bounding box center [196, 133] width 96 height 45
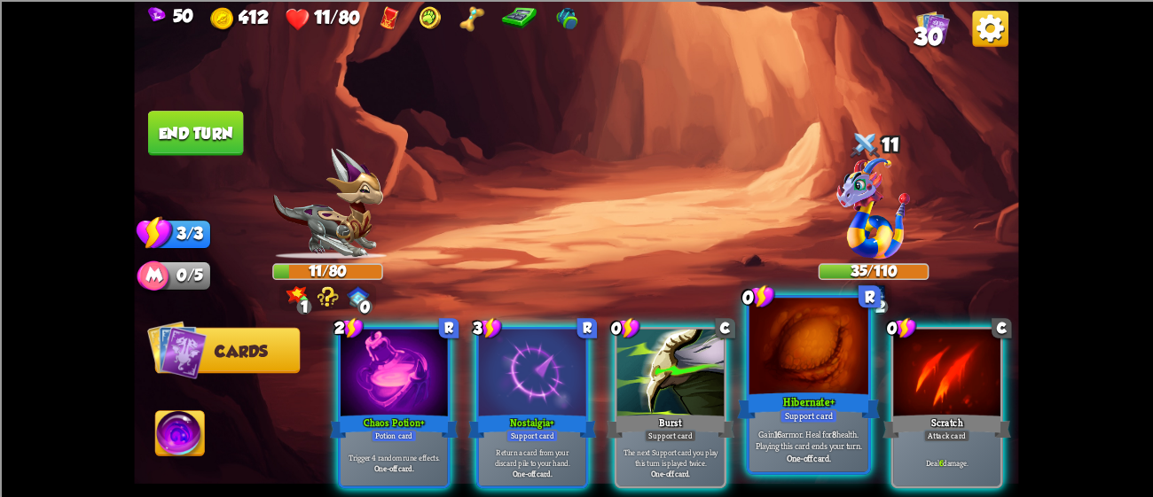
click at [795, 371] on div at bounding box center [808, 348] width 119 height 100
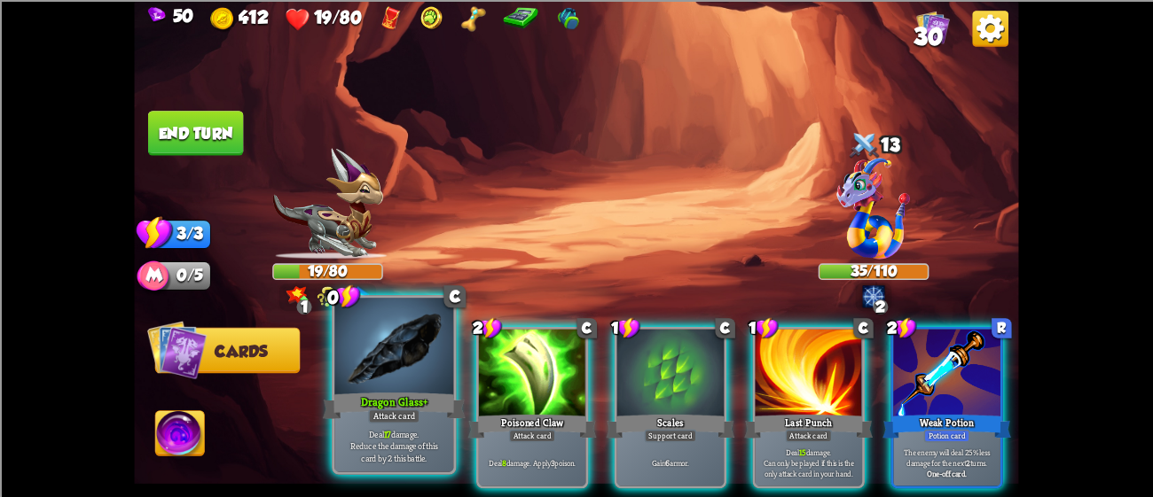
click at [377, 329] on div at bounding box center [393, 348] width 119 height 100
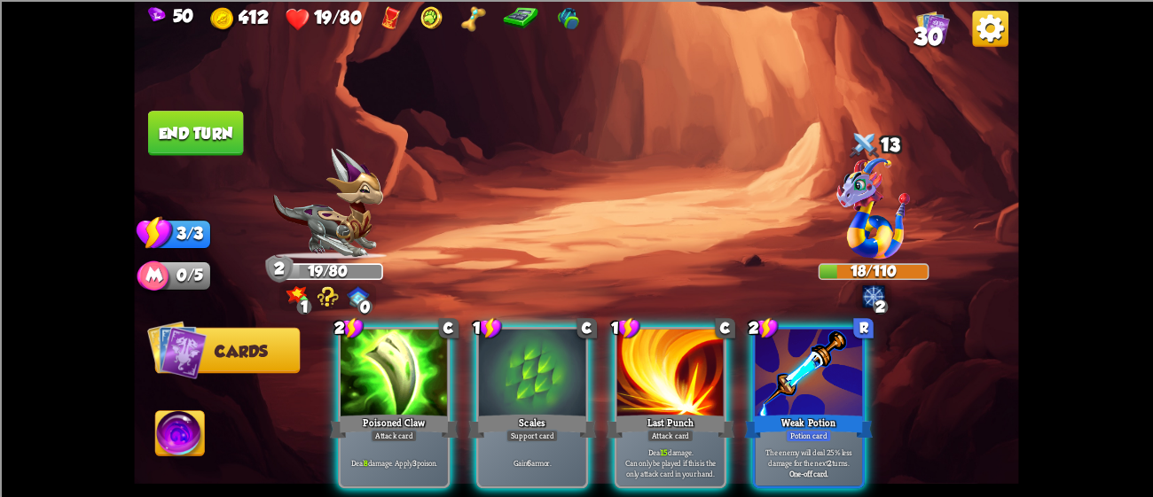
click at [296, 224] on img at bounding box center [327, 203] width 110 height 111
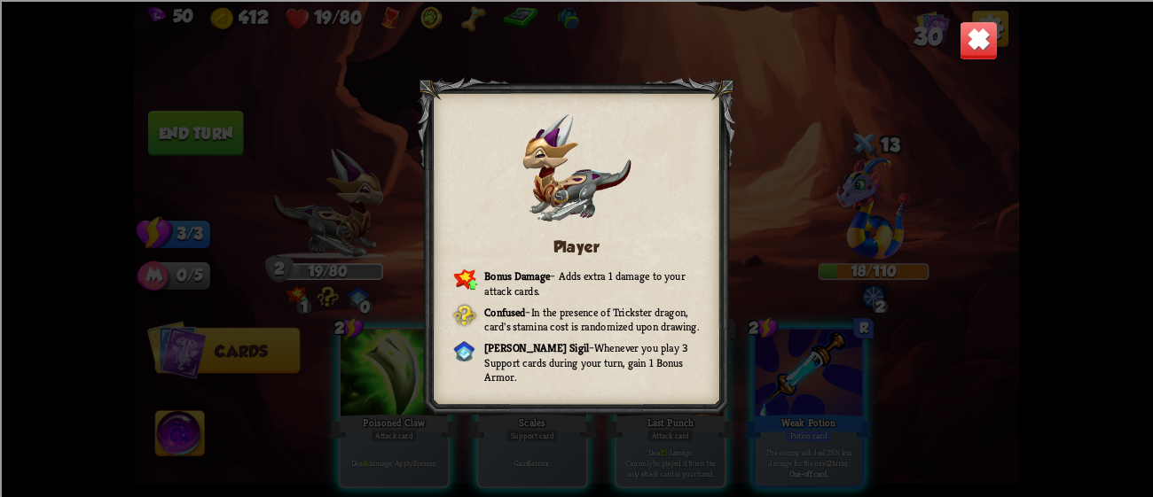
click at [979, 40] on img at bounding box center [978, 39] width 39 height 39
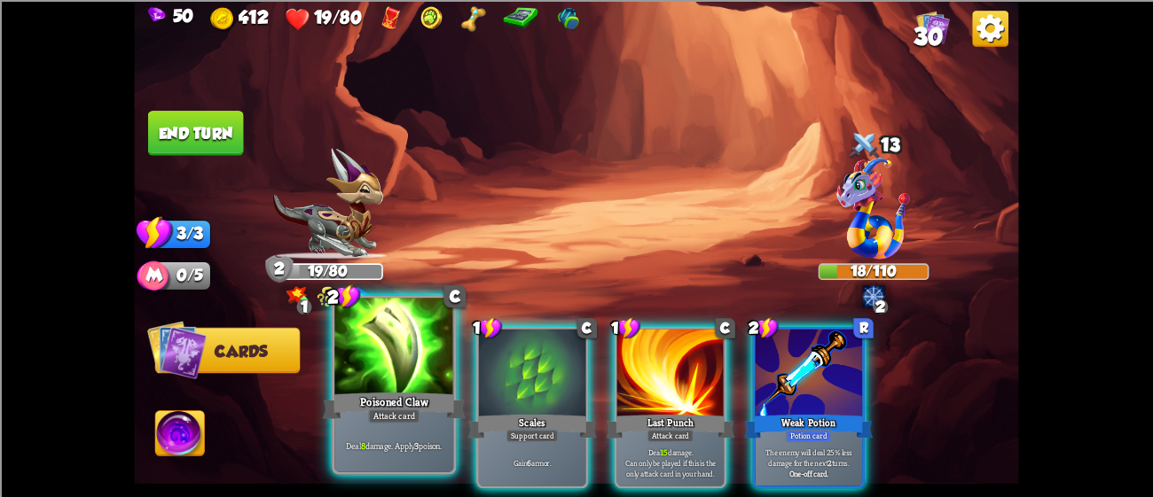
click at [365, 408] on div "Poisoned Claw" at bounding box center [394, 405] width 143 height 32
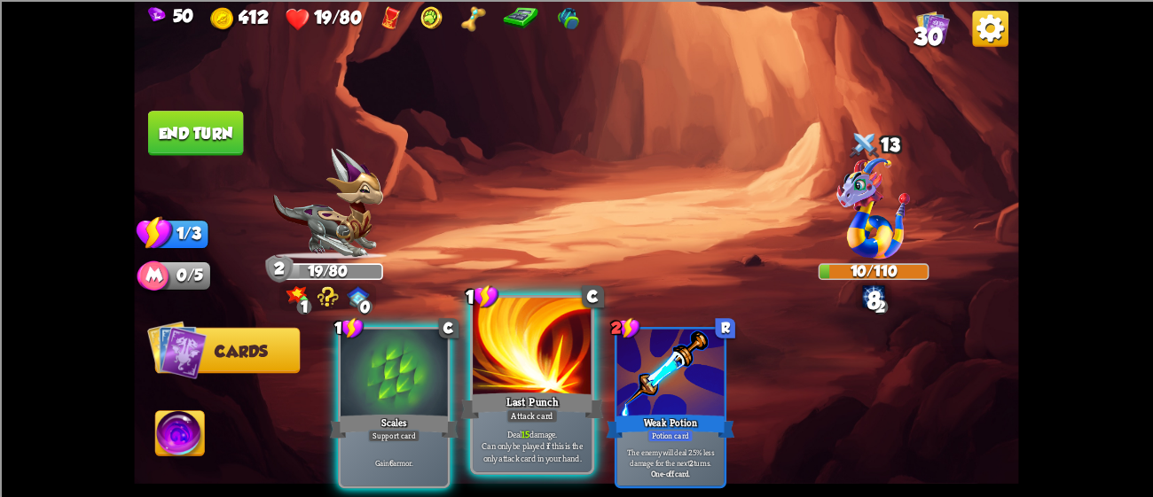
click at [499, 399] on div "Last Punch" at bounding box center [532, 405] width 143 height 32
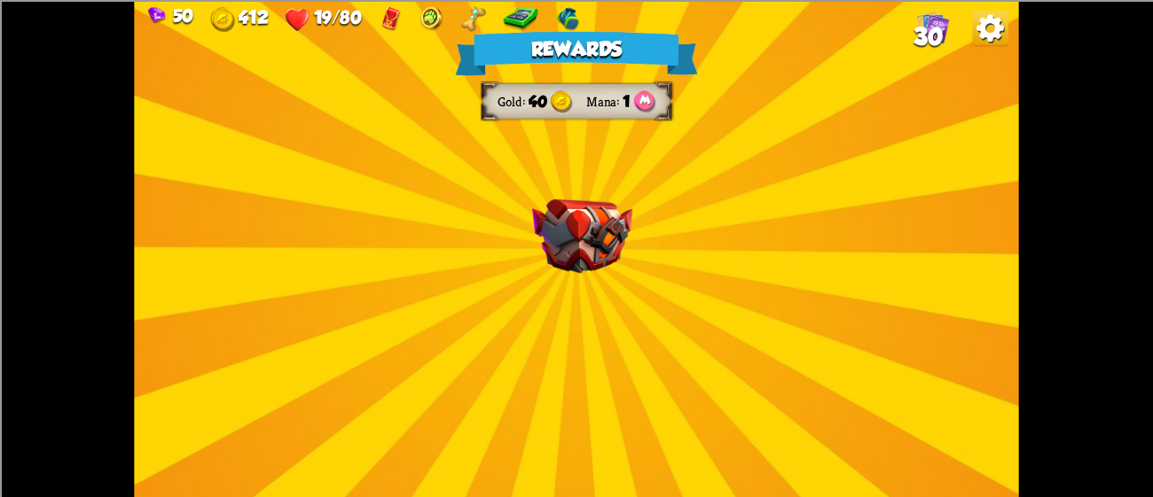
click at [497, 207] on div "Rewards Gold 40 Mana 1 Select a card 1 C Enchanted Scratch Attack card Deal 7 d…" at bounding box center [576, 248] width 884 height 497
click at [551, 201] on img at bounding box center [582, 236] width 100 height 74
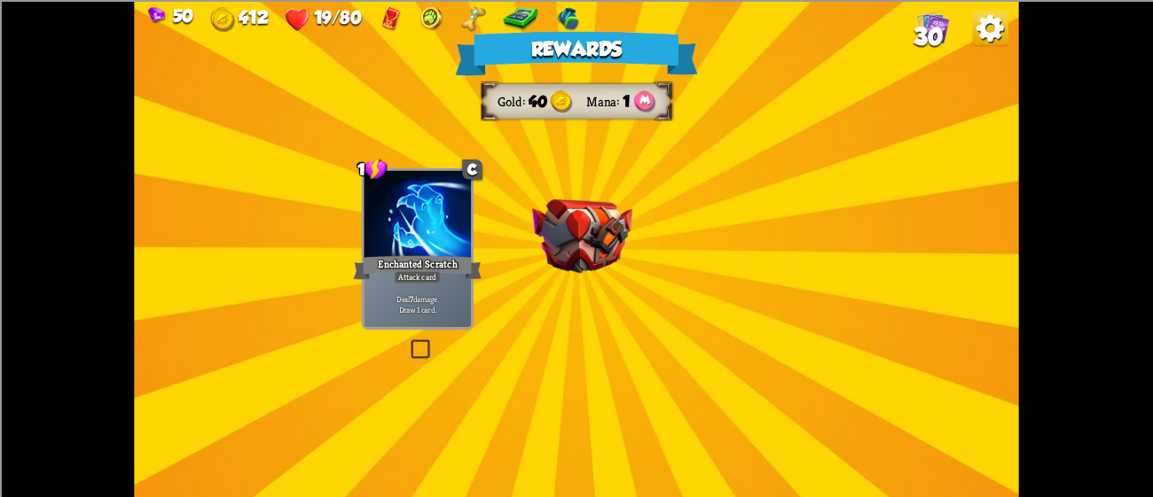
click at [551, 201] on img at bounding box center [582, 236] width 100 height 74
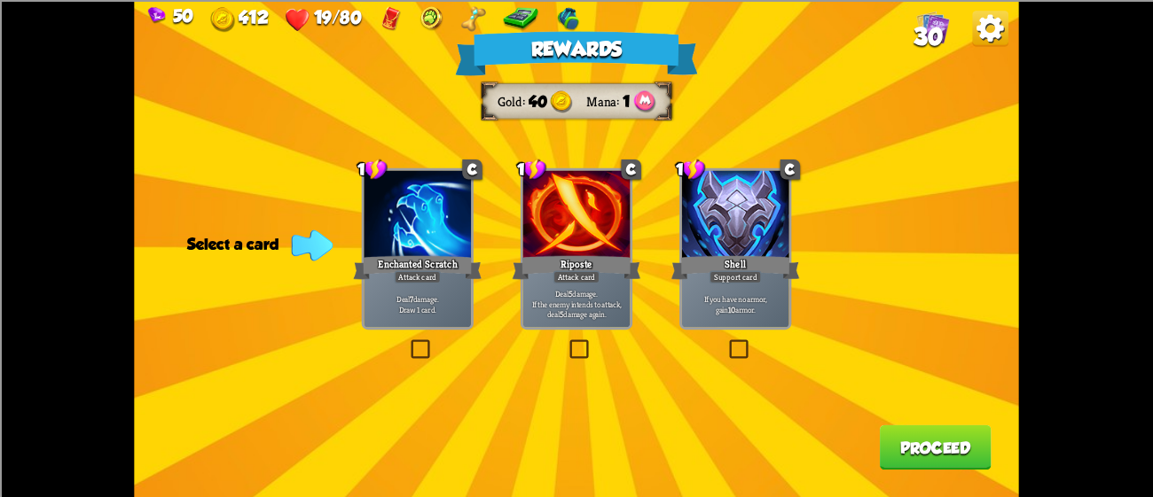
click at [515, 209] on div "Rewards Gold 40 Mana 1 Select a card 1 C Enchanted Scratch Attack card Deal 7 d…" at bounding box center [576, 248] width 884 height 497
click at [694, 245] on div at bounding box center [735, 215] width 107 height 90
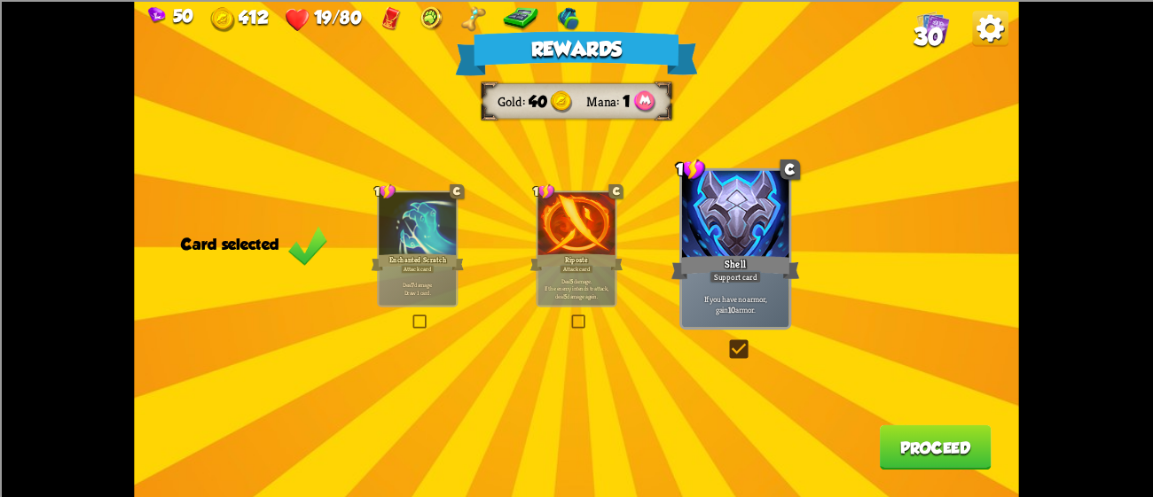
click at [949, 434] on button "Proceed" at bounding box center [936, 447] width 112 height 45
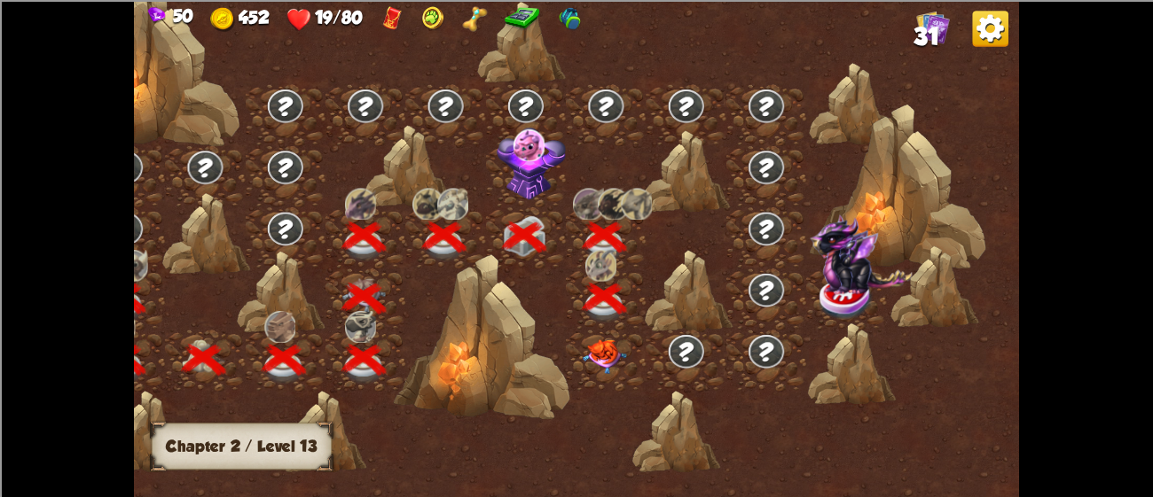
click at [603, 348] on img at bounding box center [605, 357] width 44 height 35
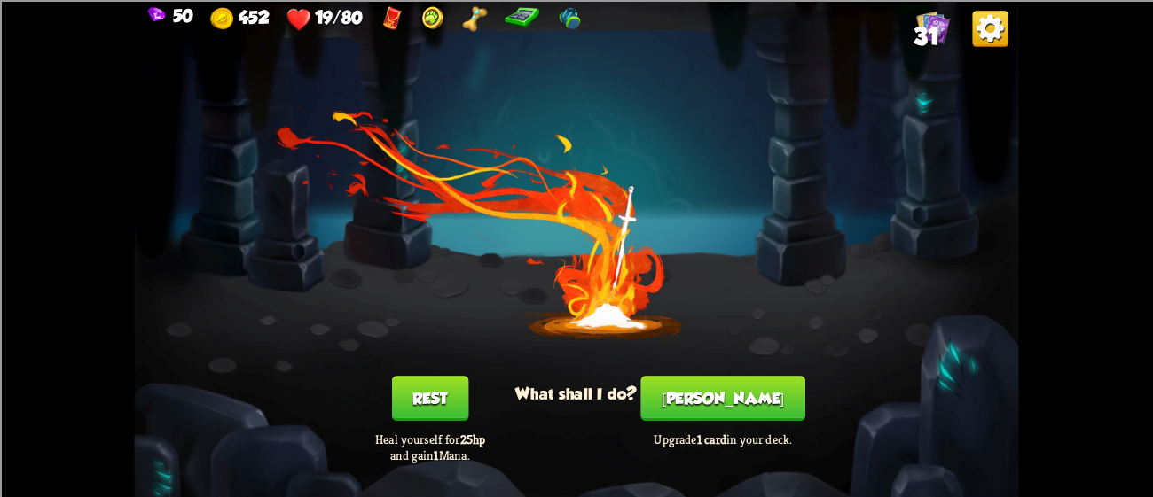
click at [708, 389] on button "[PERSON_NAME]" at bounding box center [723, 398] width 164 height 45
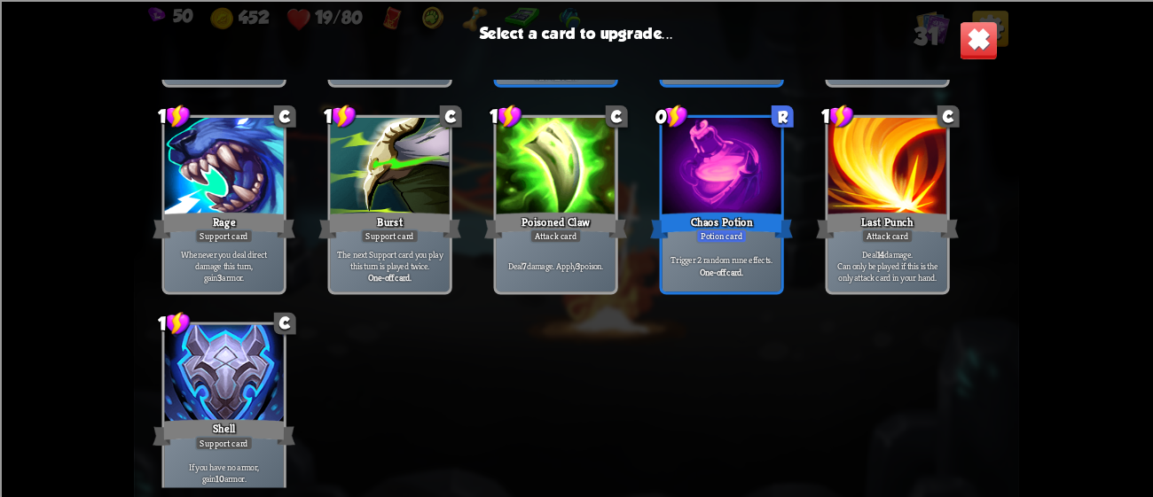
scroll to position [1090, 0]
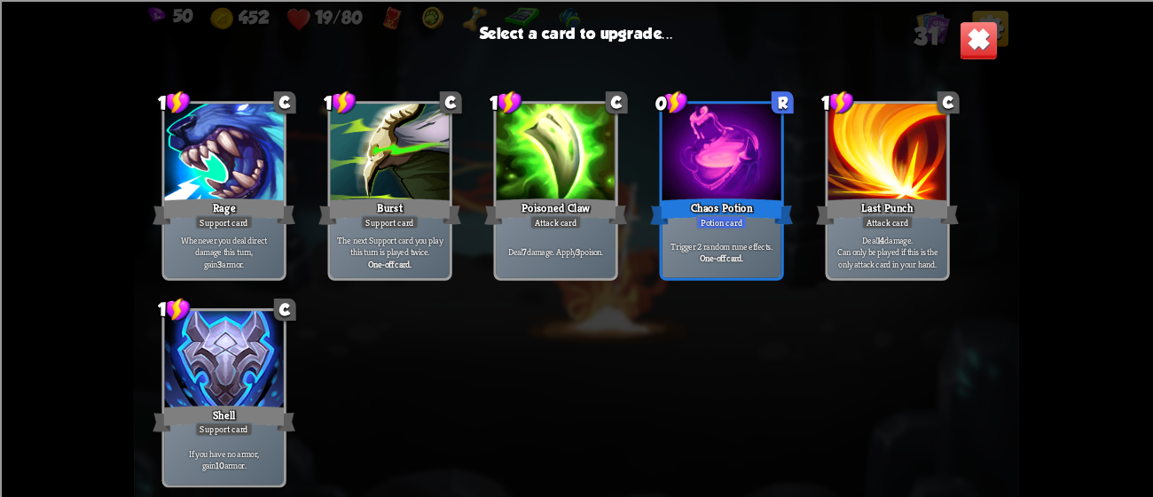
click at [959, 50] on img at bounding box center [978, 39] width 39 height 39
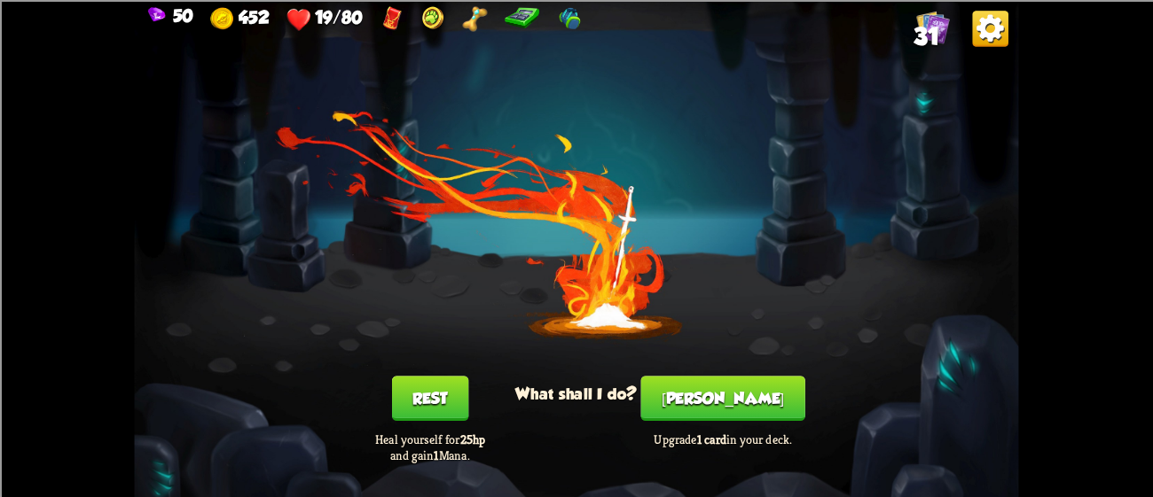
click at [442, 384] on button "Rest" at bounding box center [430, 398] width 76 height 45
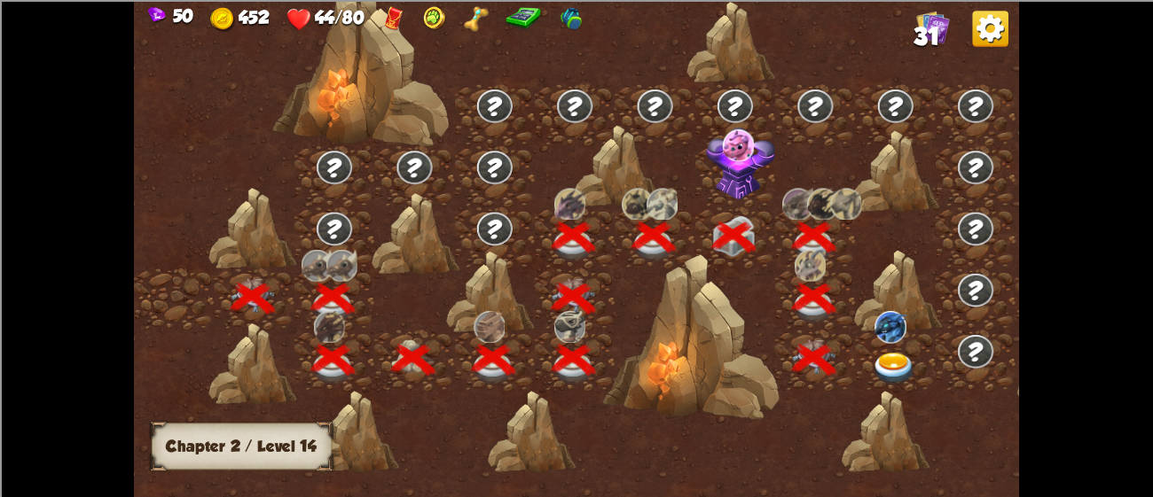
scroll to position [0, 269]
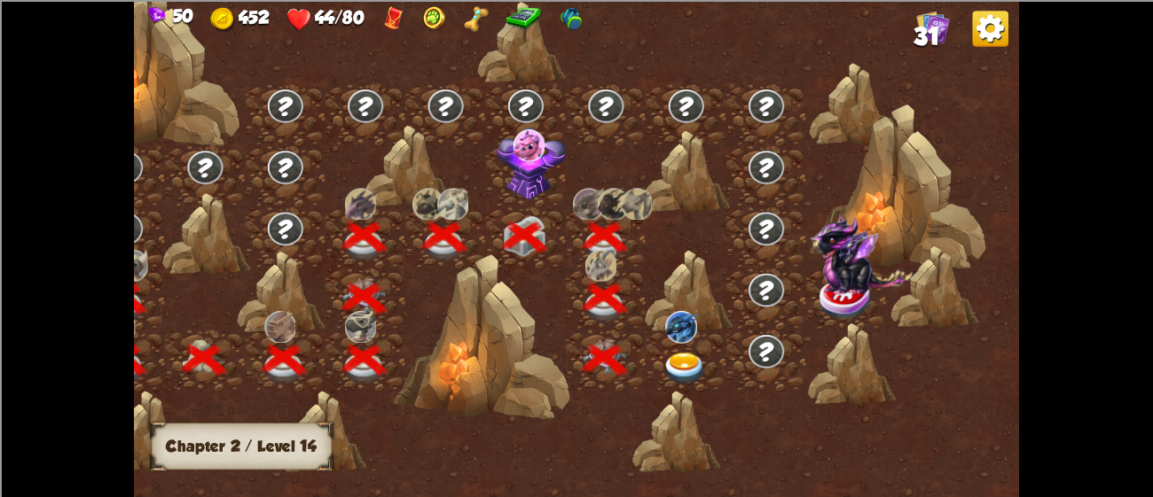
click at [678, 364] on img at bounding box center [684, 369] width 44 height 33
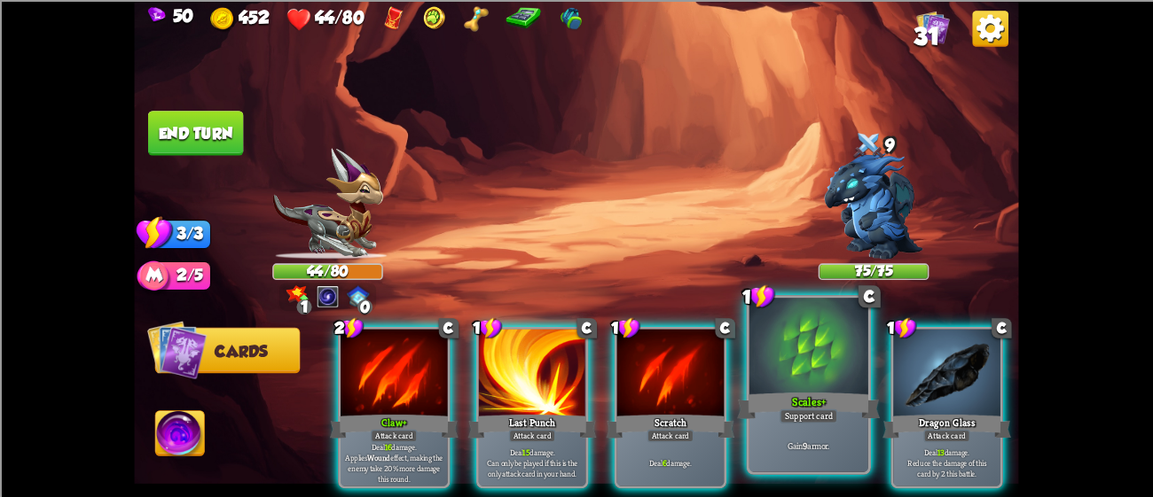
click at [809, 362] on div at bounding box center [808, 348] width 119 height 100
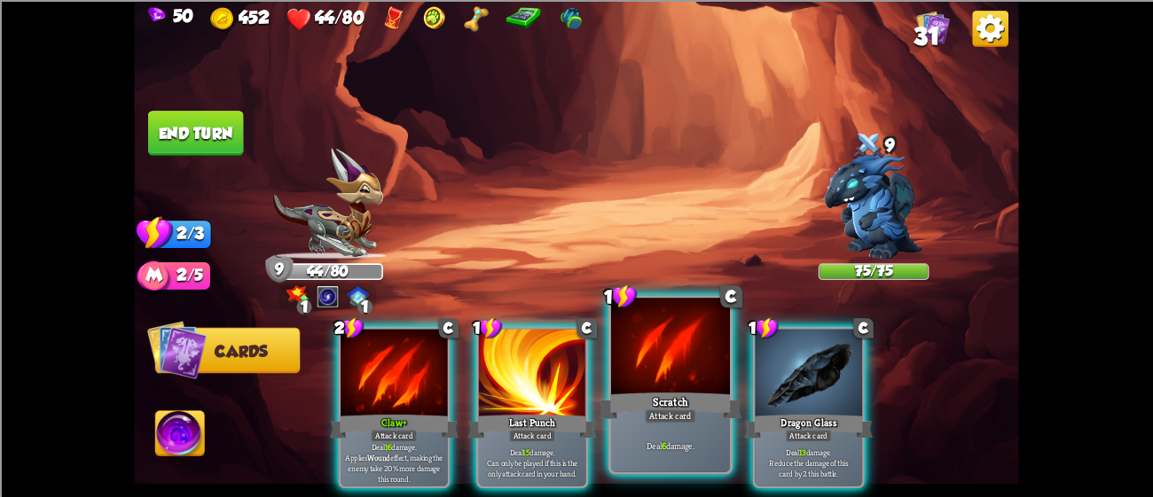
click at [645, 403] on div "Scratch" at bounding box center [670, 405] width 143 height 32
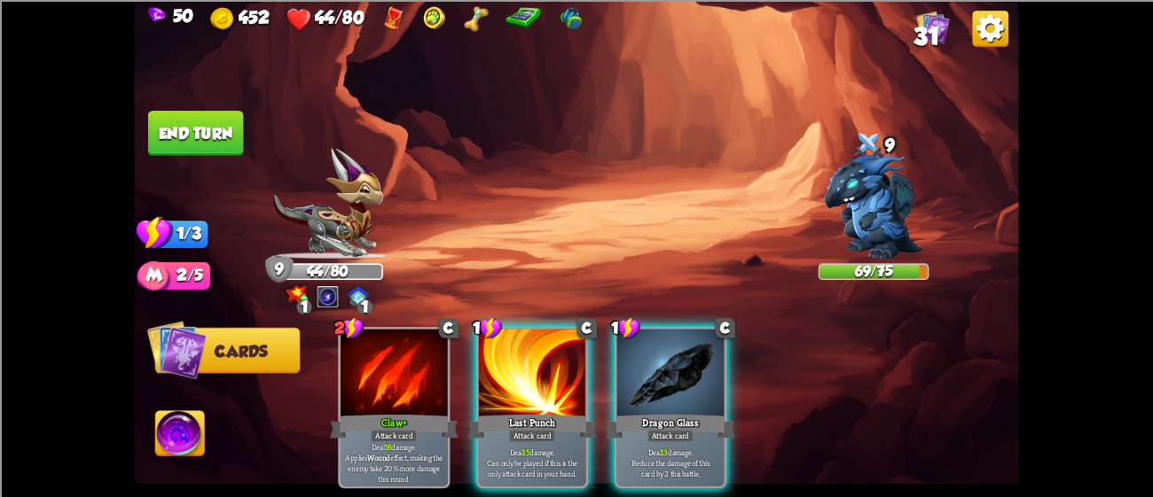
click at [602, 377] on div "2 C Claw+ Attack card Deal 16 damage. Applies Wound effect, making the enemy ta…" at bounding box center [665, 387] width 708 height 221
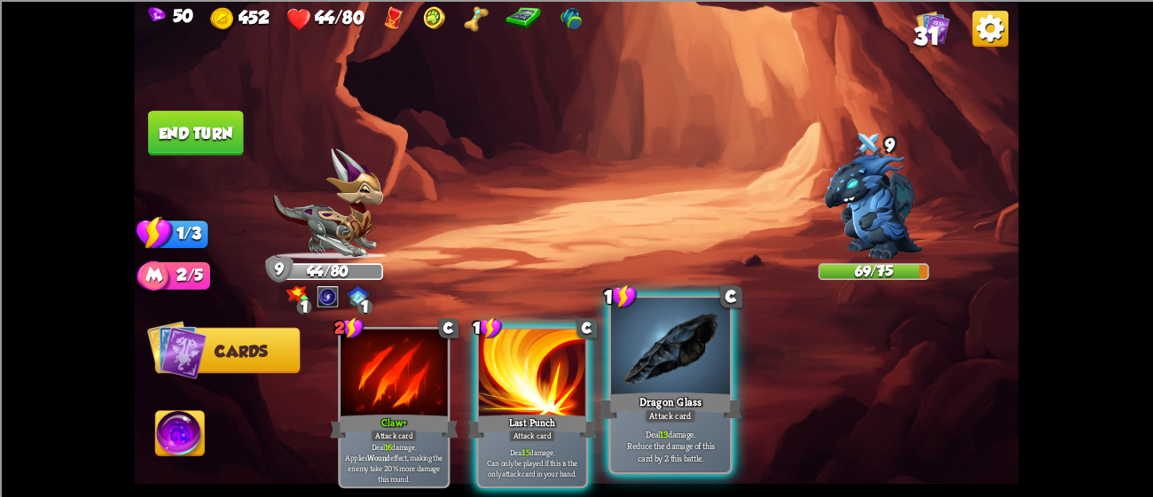
click at [622, 375] on div at bounding box center [670, 348] width 119 height 100
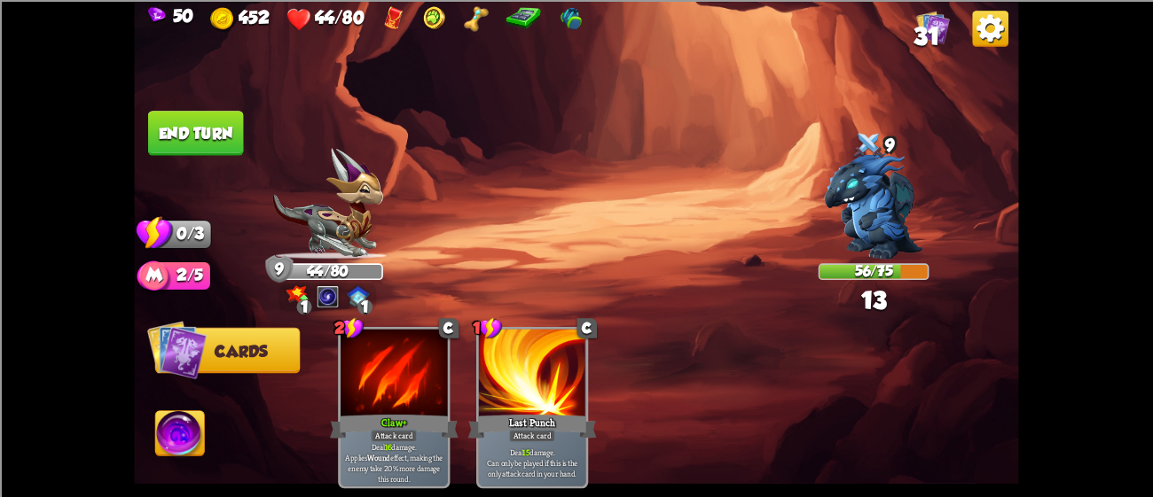
click at [229, 122] on button "End turn" at bounding box center [196, 133] width 96 height 45
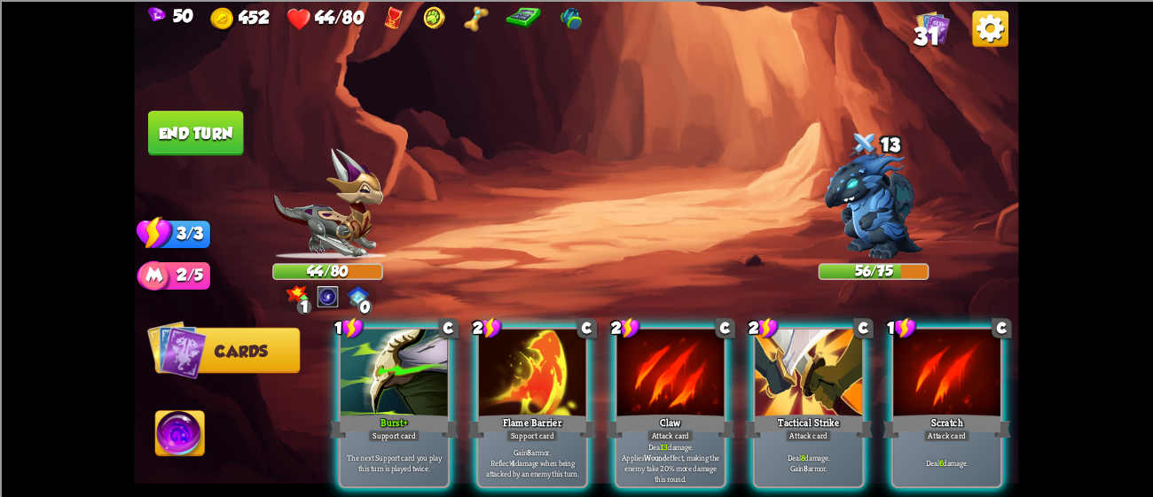
click at [362, 226] on img at bounding box center [327, 203] width 110 height 111
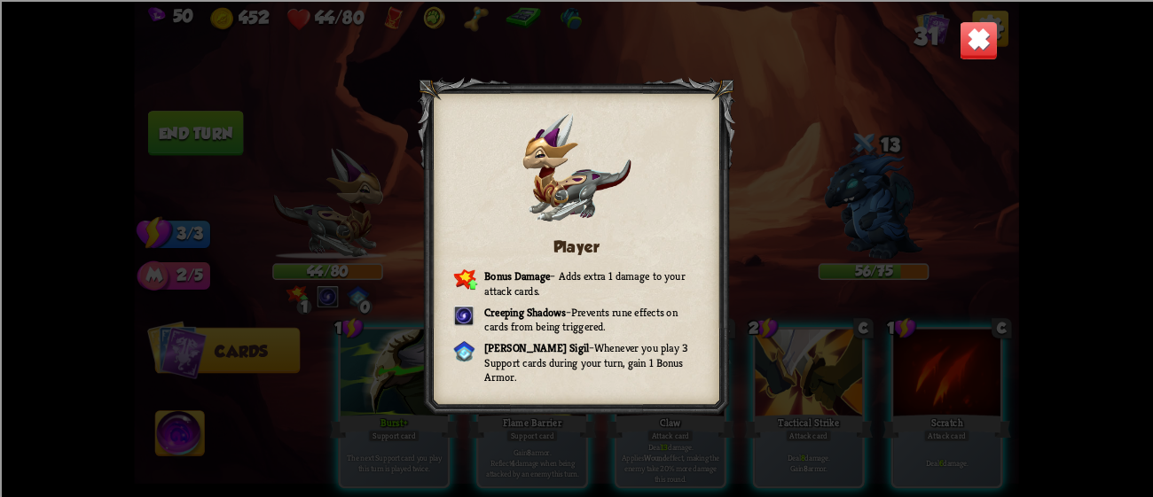
click at [975, 31] on img at bounding box center [978, 39] width 39 height 39
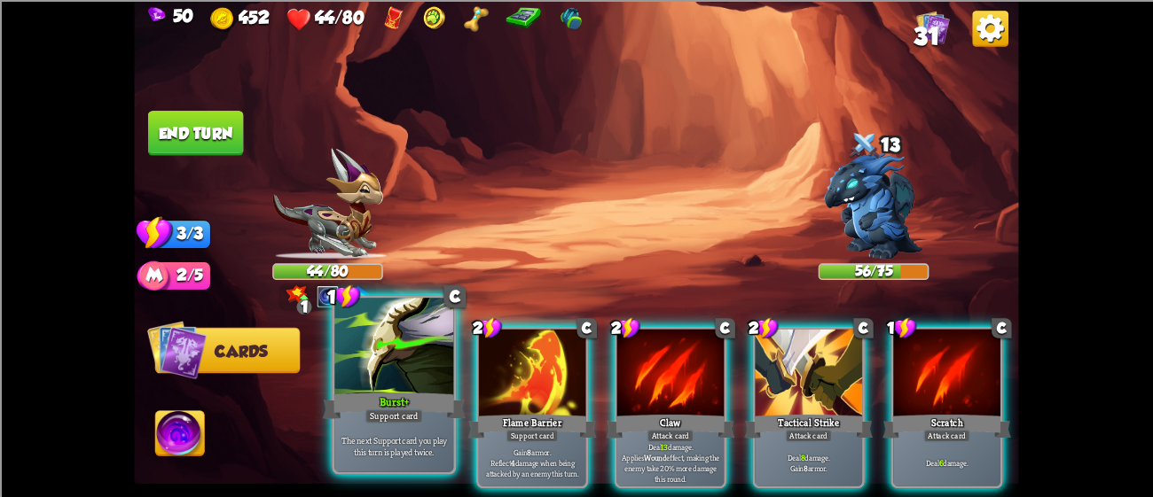
click at [414, 357] on div at bounding box center [393, 348] width 119 height 100
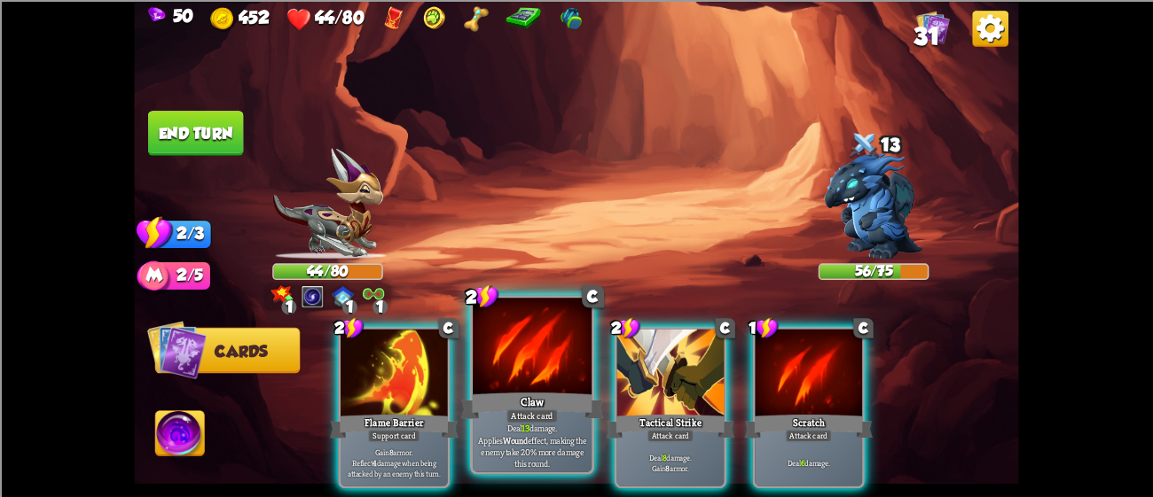
click at [580, 364] on div at bounding box center [532, 348] width 119 height 100
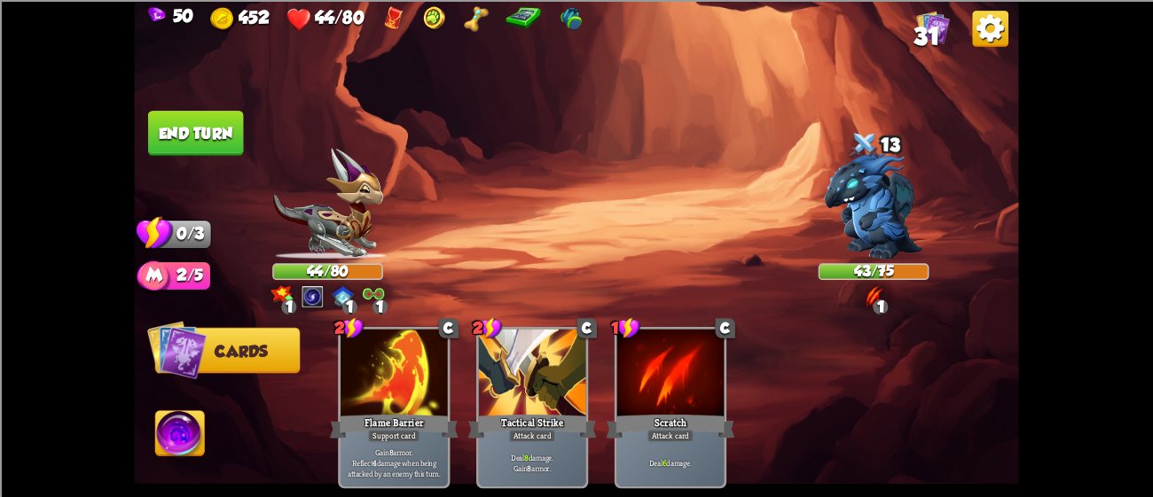
click at [178, 138] on button "End turn" at bounding box center [196, 133] width 96 height 45
